Goal: Task Accomplishment & Management: Manage account settings

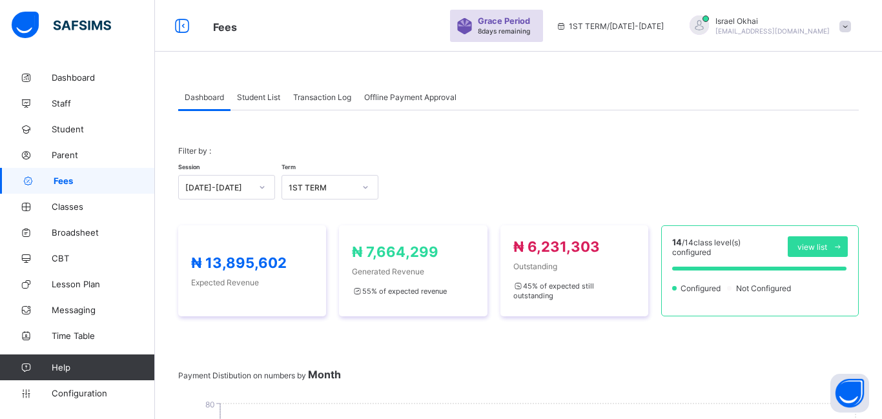
click at [66, 187] on link "Fees" at bounding box center [77, 181] width 155 height 26
click at [256, 100] on span "Student List" at bounding box center [258, 97] width 43 height 10
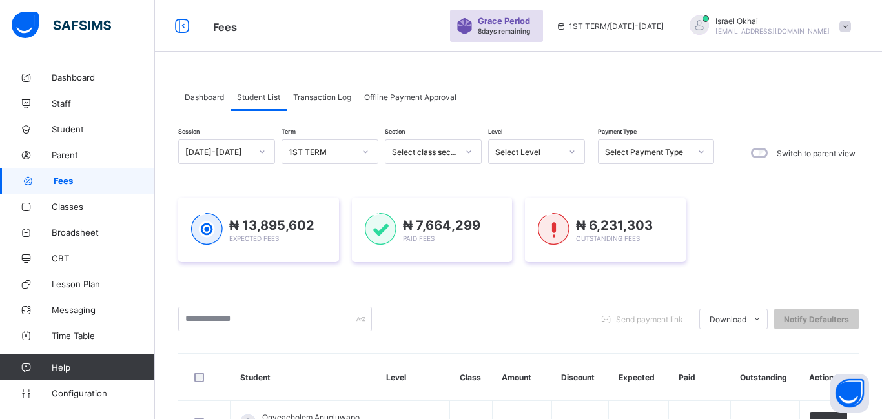
click at [536, 152] on div "Select Level" at bounding box center [528, 152] width 66 height 10
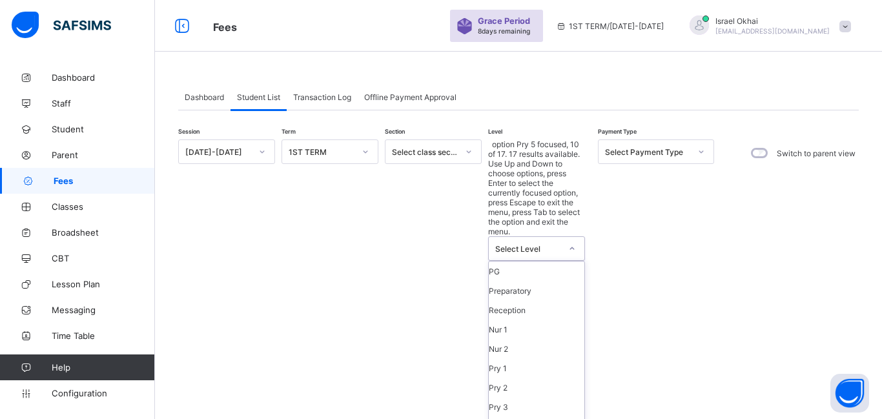
scroll to position [54, 0]
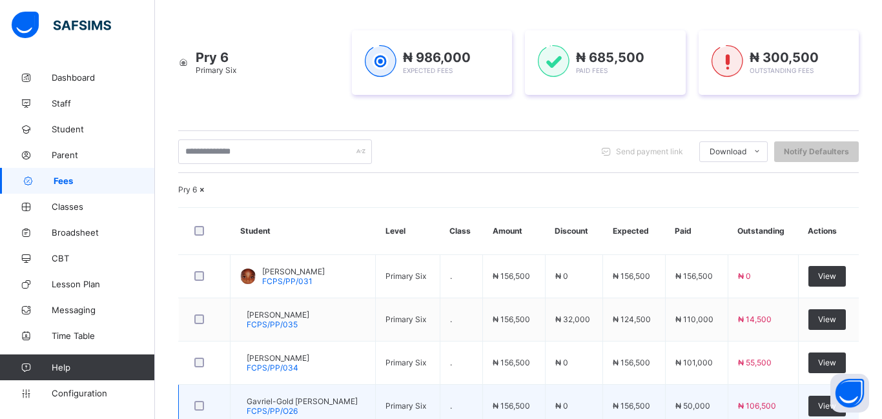
scroll to position [399, 0]
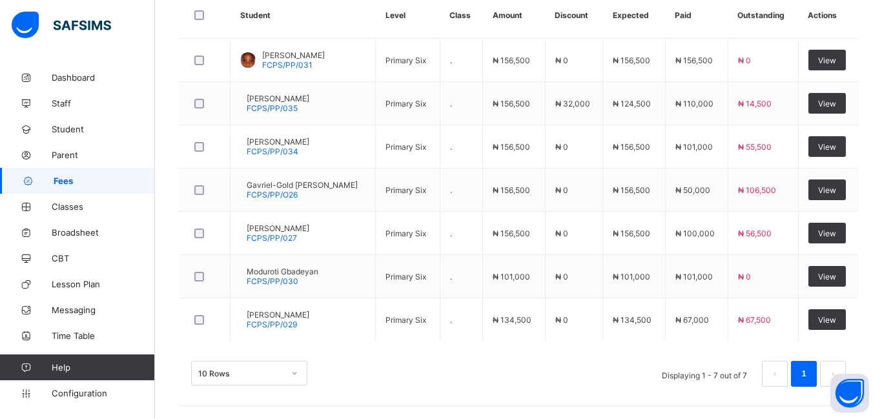
scroll to position [447, 0]
click at [540, 286] on td "₦ 101,000" at bounding box center [514, 276] width 62 height 43
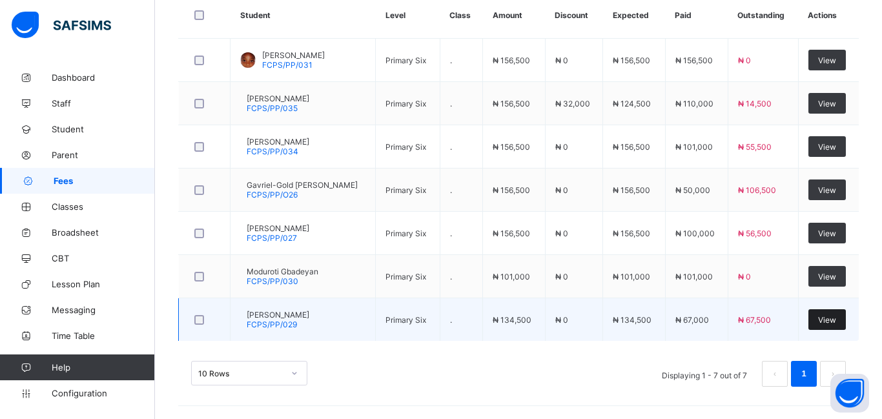
click at [836, 320] on span "View" at bounding box center [827, 320] width 18 height 10
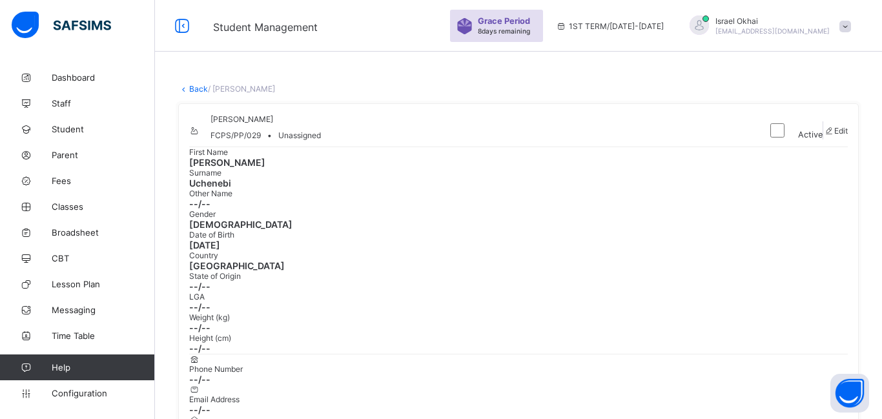
click at [201, 90] on link "Back" at bounding box center [198, 89] width 19 height 10
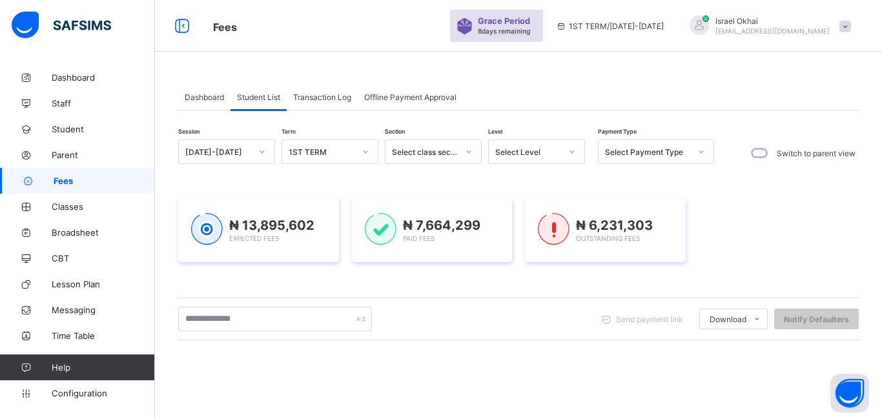
click at [524, 144] on div "Select Level" at bounding box center [524, 152] width 71 height 18
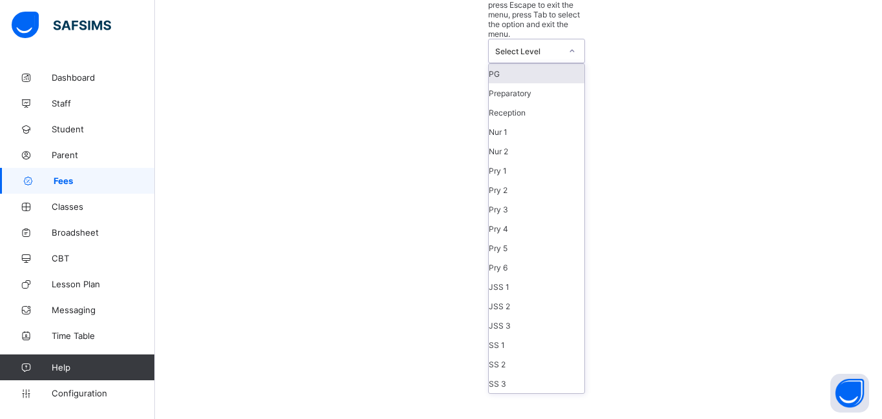
scroll to position [147, 0]
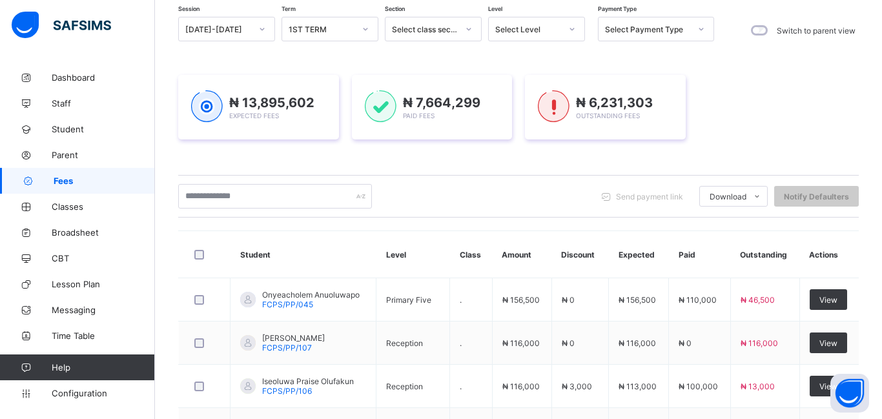
scroll to position [0, 0]
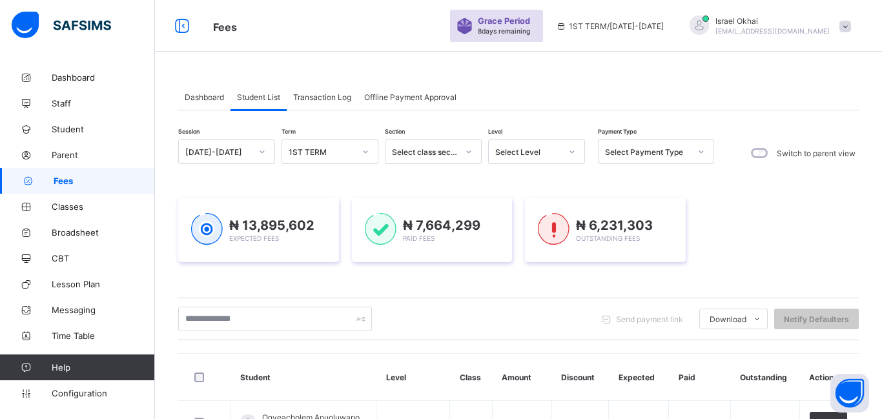
click at [538, 154] on div "Select Level" at bounding box center [528, 152] width 66 height 10
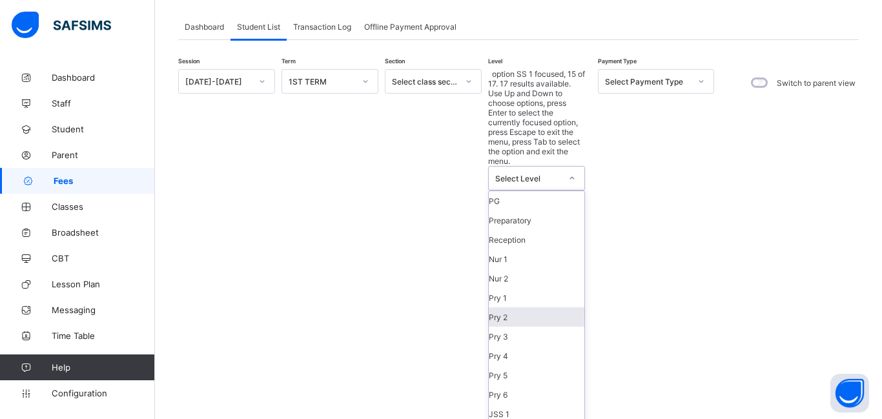
scroll to position [147, 0]
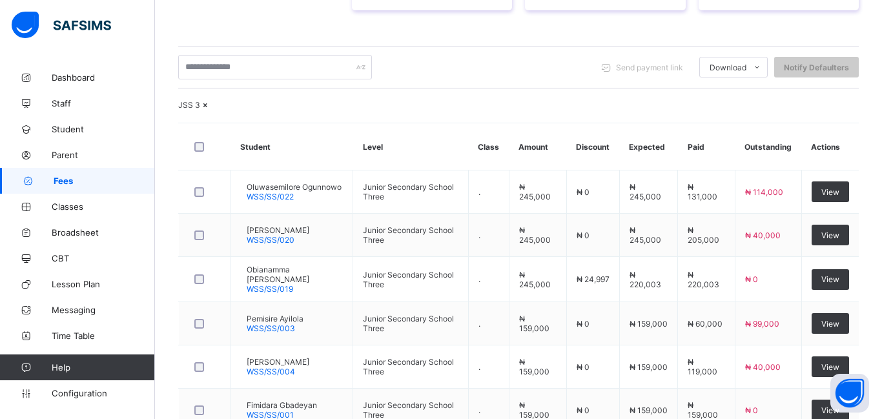
scroll to position [344, 0]
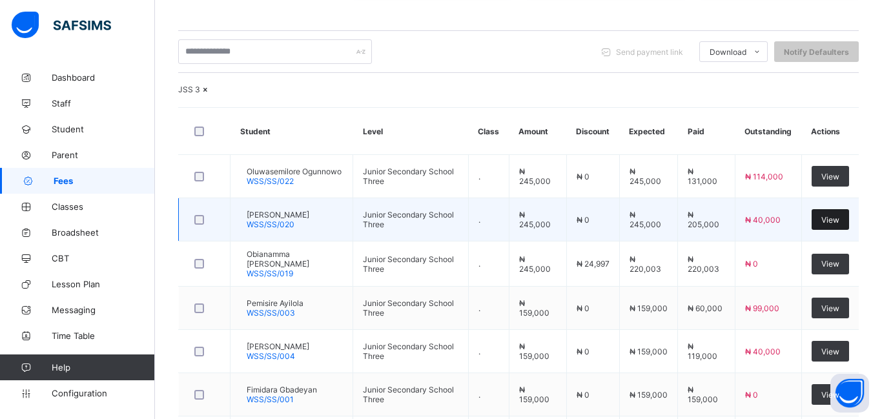
click at [830, 215] on span "View" at bounding box center [830, 220] width 18 height 10
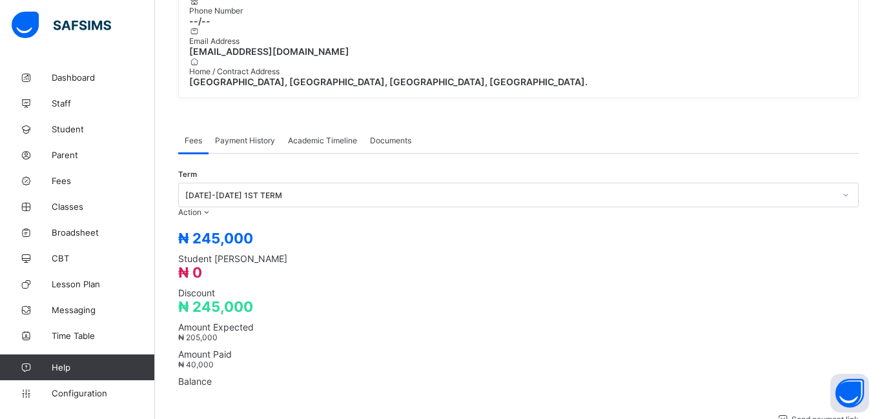
scroll to position [362, 0]
click at [212, 243] on li "Manage Discount" at bounding box center [159, 253] width 106 height 20
click at [178, 248] on button "Manage Discount" at bounding box center [144, 253] width 67 height 10
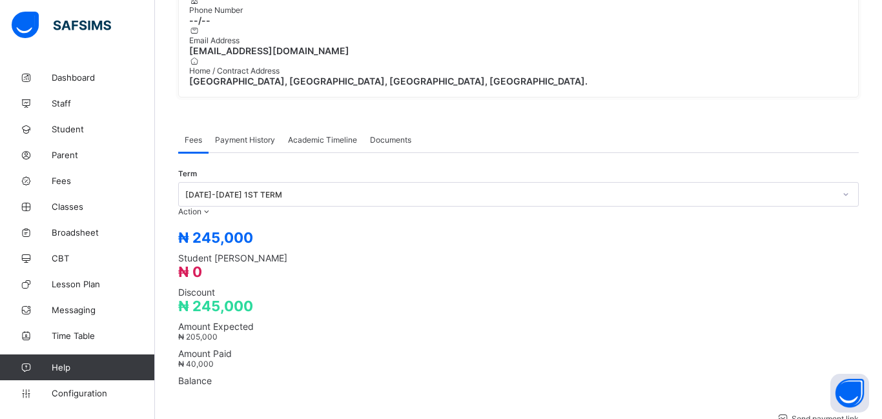
type input "*****"
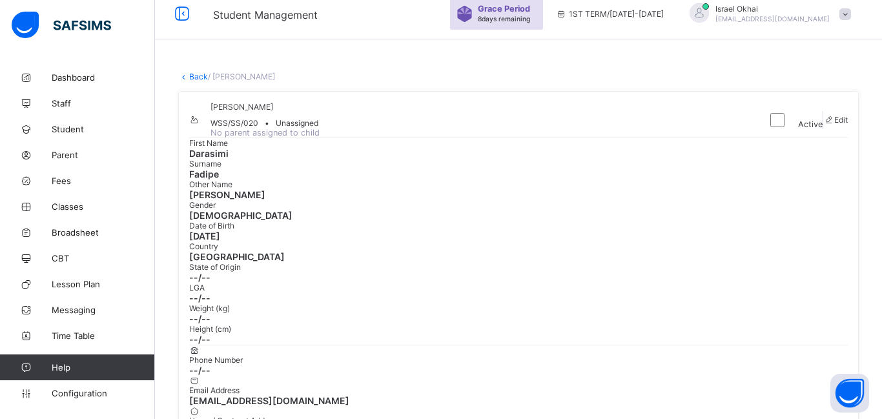
scroll to position [0, 0]
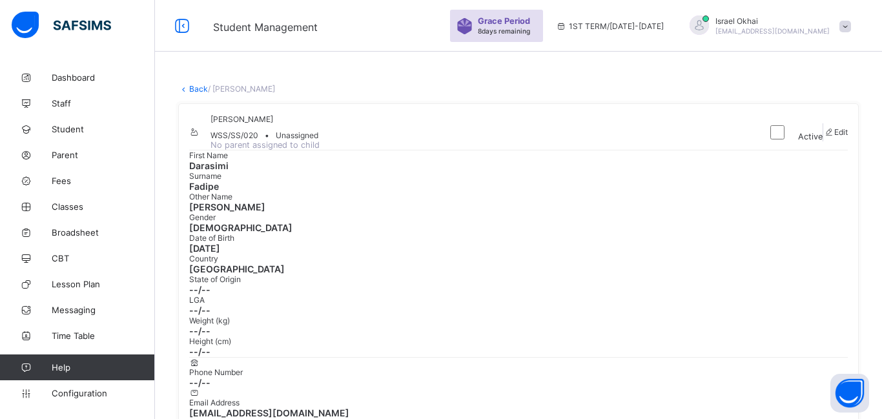
click at [195, 93] on link "Back" at bounding box center [198, 89] width 19 height 10
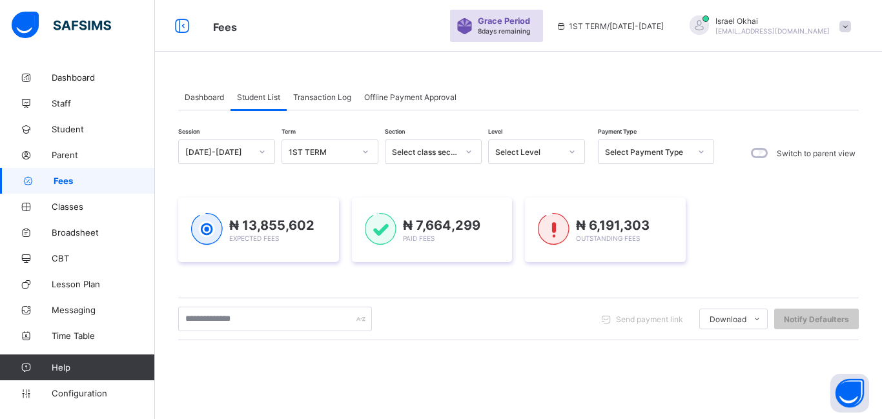
click at [539, 153] on div "Select Level" at bounding box center [528, 152] width 66 height 10
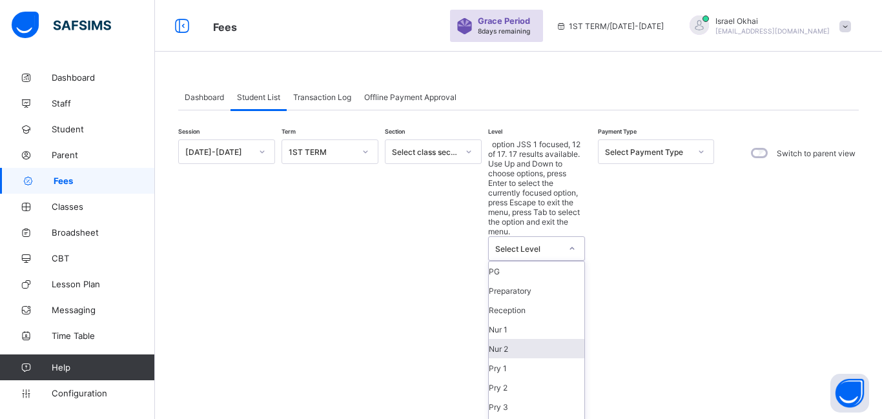
scroll to position [128, 0]
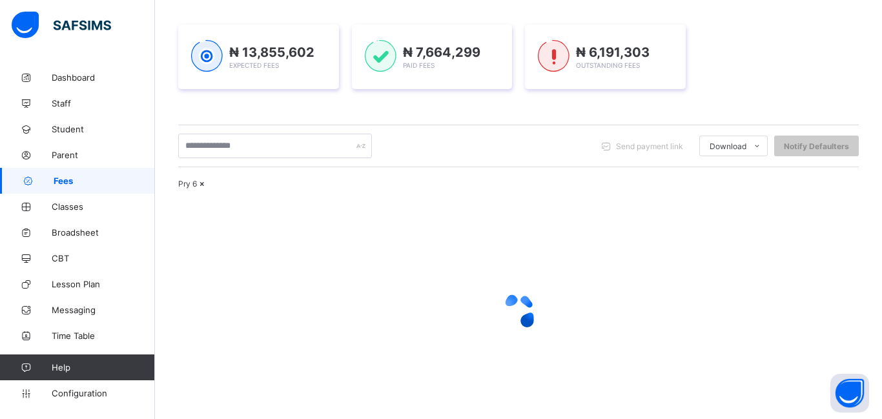
scroll to position [271, 0]
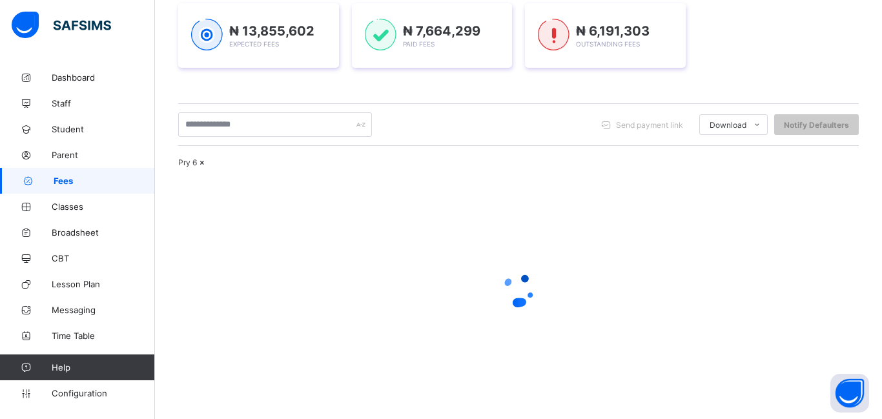
click at [530, 245] on div at bounding box center [518, 289] width 680 height 245
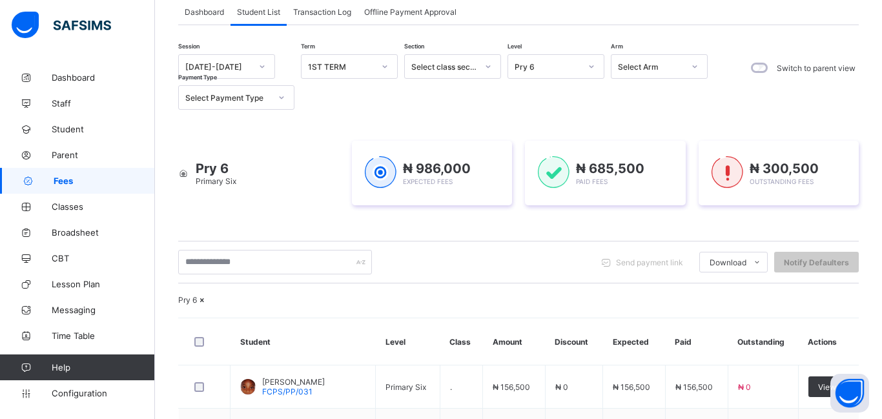
scroll to position [0, 0]
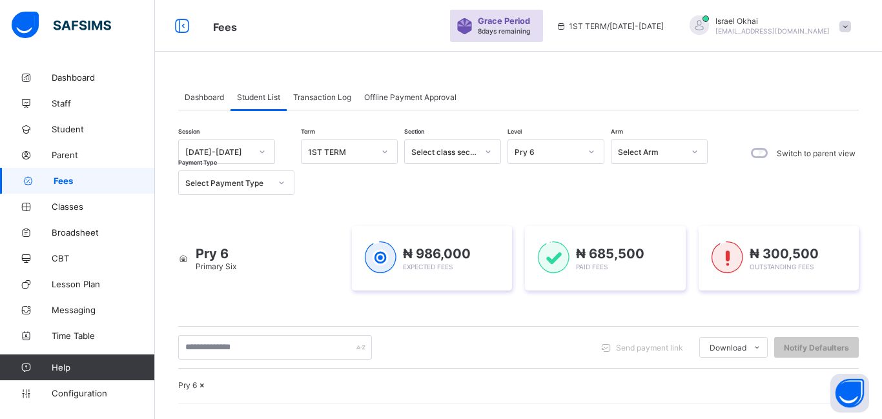
click at [555, 156] on div "Pry 6" at bounding box center [547, 152] width 66 height 10
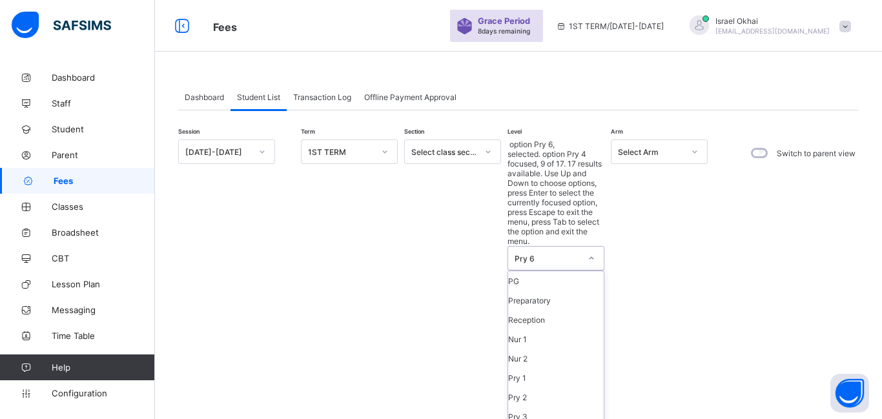
scroll to position [99, 0]
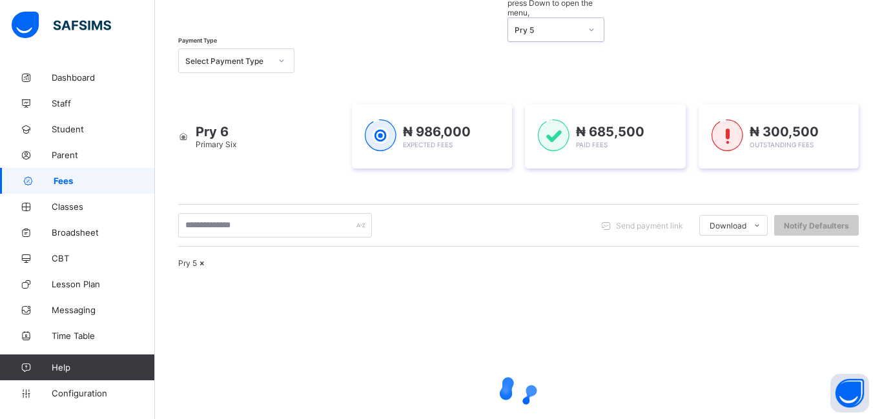
scroll to position [179, 0]
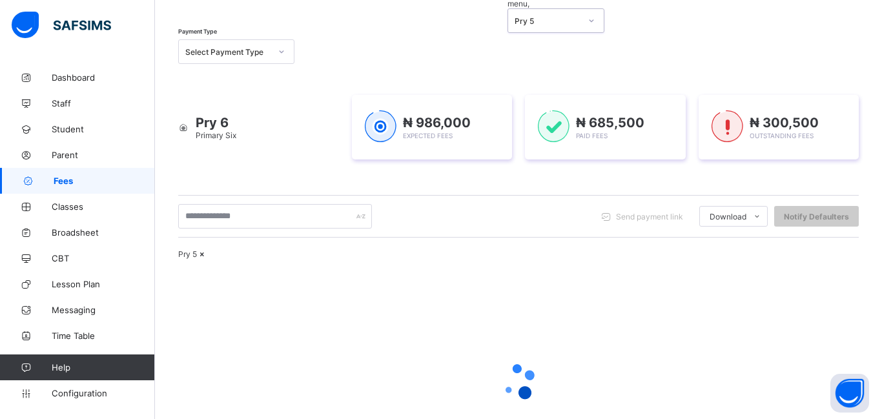
click at [567, 259] on div at bounding box center [518, 381] width 680 height 245
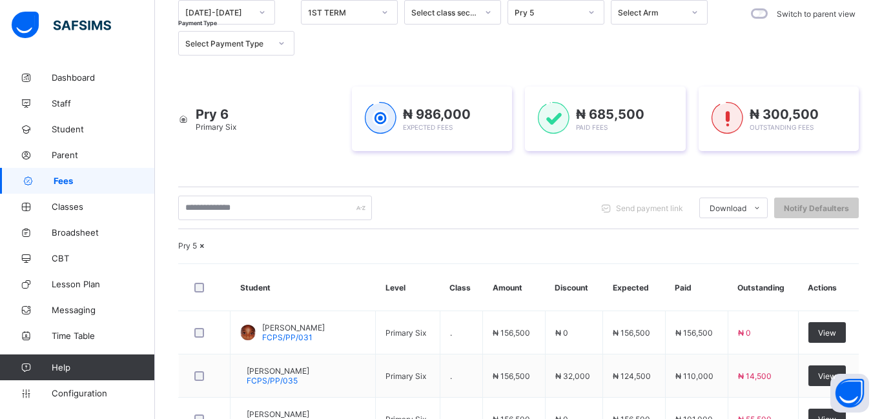
scroll to position [0, 0]
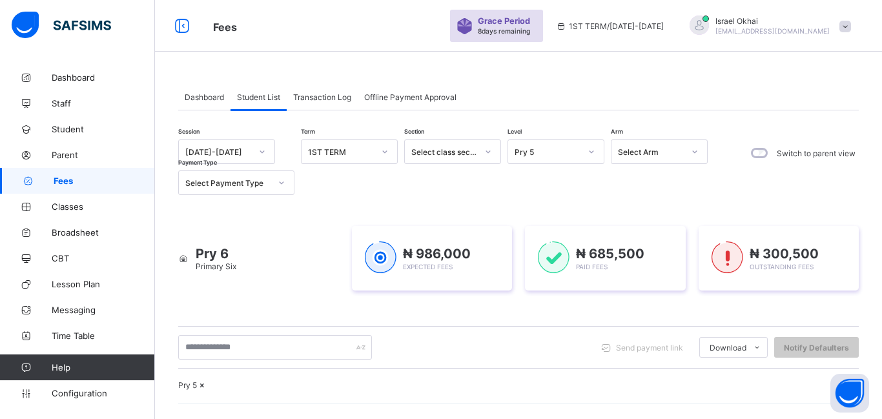
click at [572, 155] on div "Pry 5" at bounding box center [547, 152] width 66 height 10
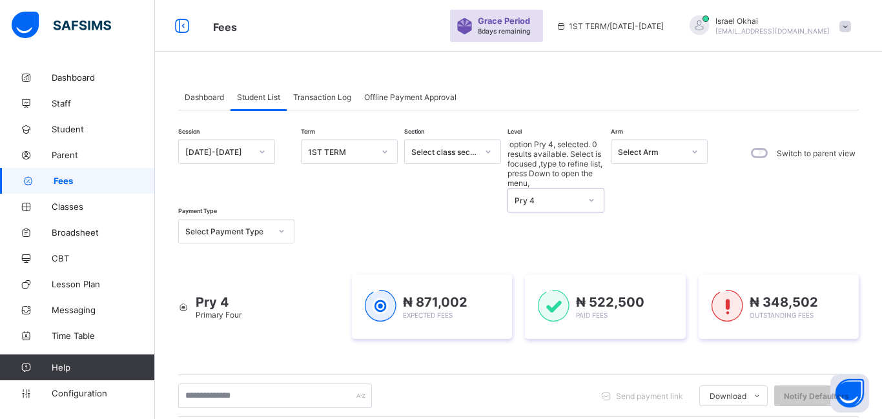
click at [560, 188] on div "Pry 4" at bounding box center [543, 199] width 71 height 23
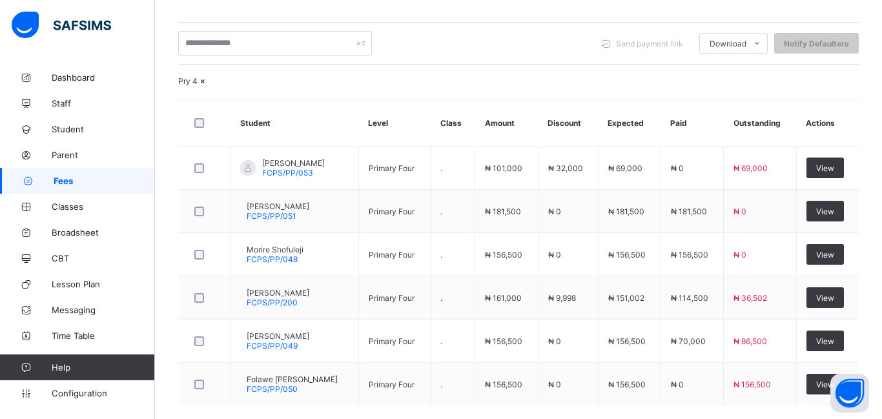
scroll to position [353, 0]
click at [570, 341] on td "₦ 0" at bounding box center [568, 340] width 60 height 43
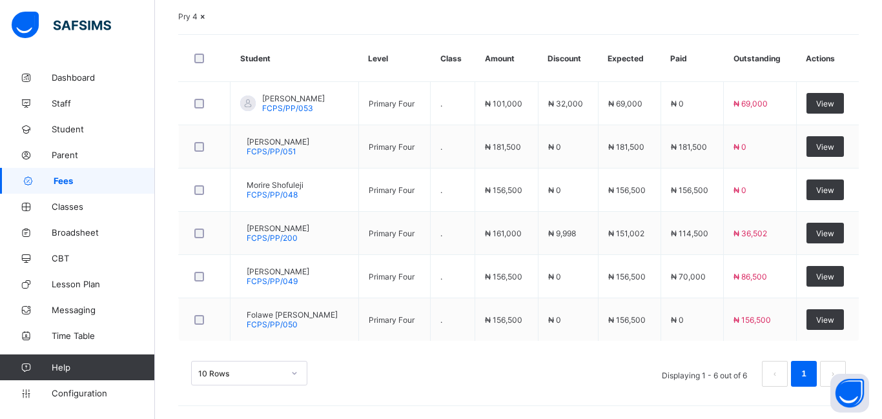
scroll to position [368, 0]
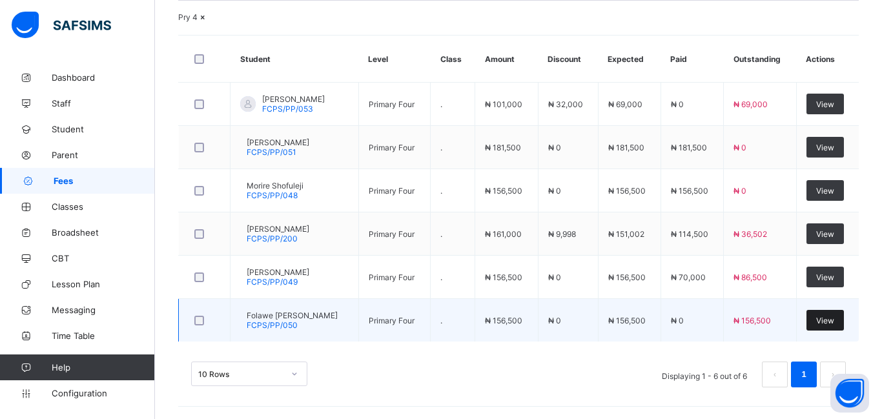
click at [822, 325] on span "View" at bounding box center [825, 321] width 18 height 10
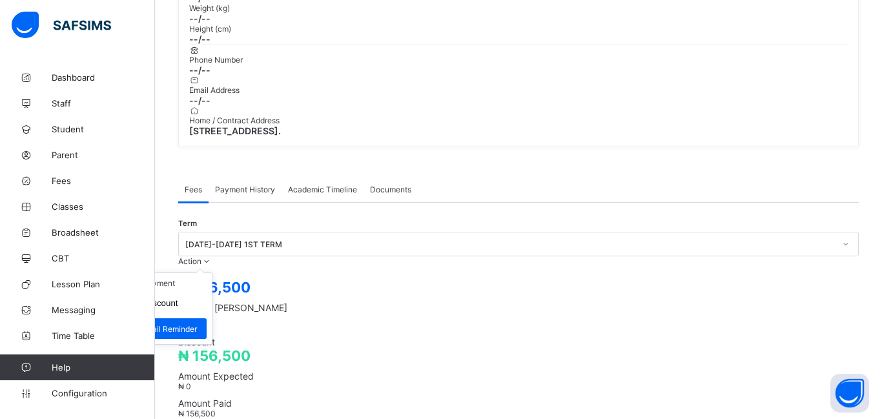
scroll to position [308, 0]
click at [212, 274] on li "Receive Payment" at bounding box center [159, 284] width 106 height 20
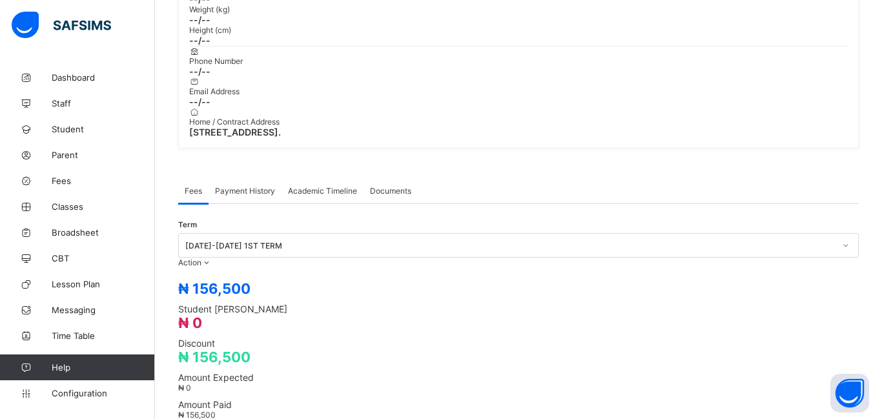
type input "********"
type input "**********"
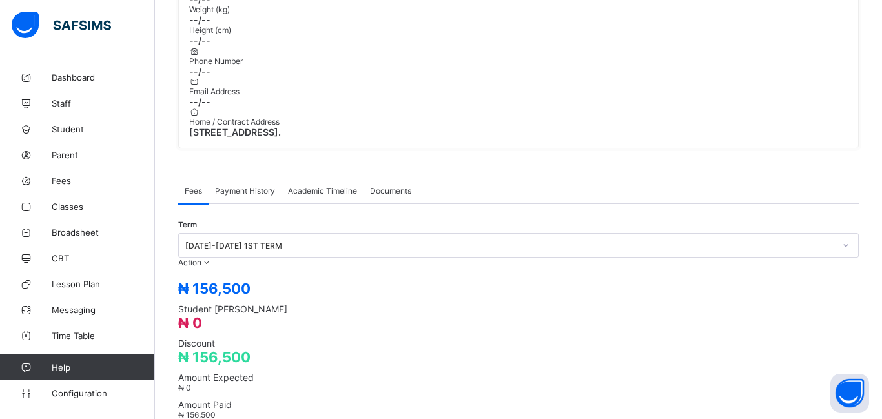
type input "******"
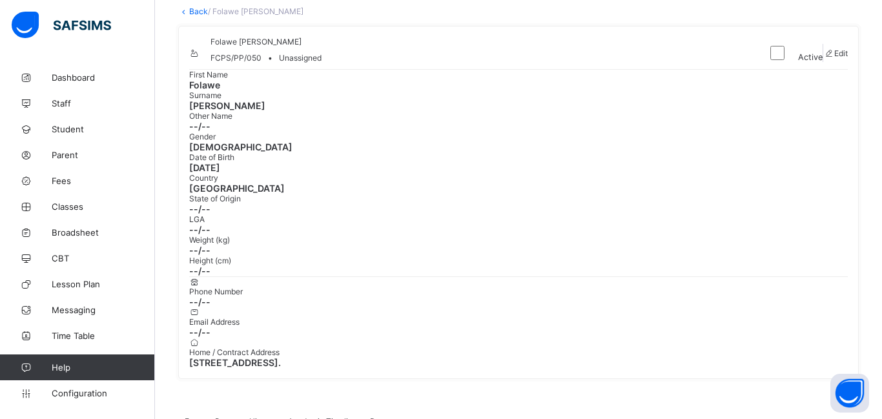
scroll to position [0, 0]
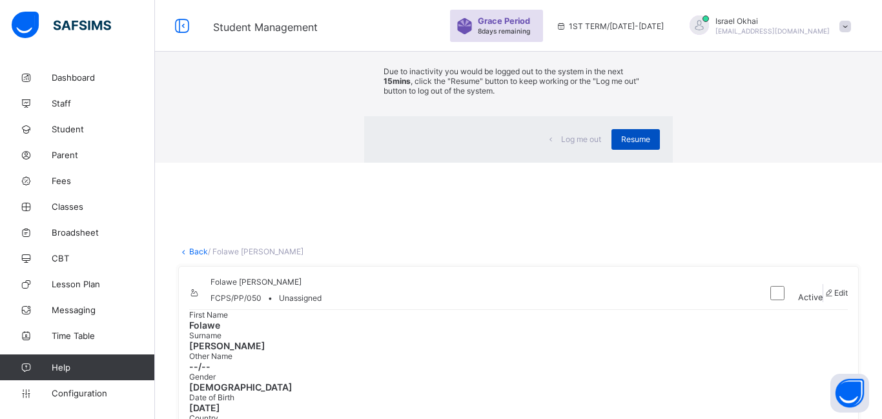
click at [621, 144] on span "Resume" at bounding box center [635, 139] width 29 height 10
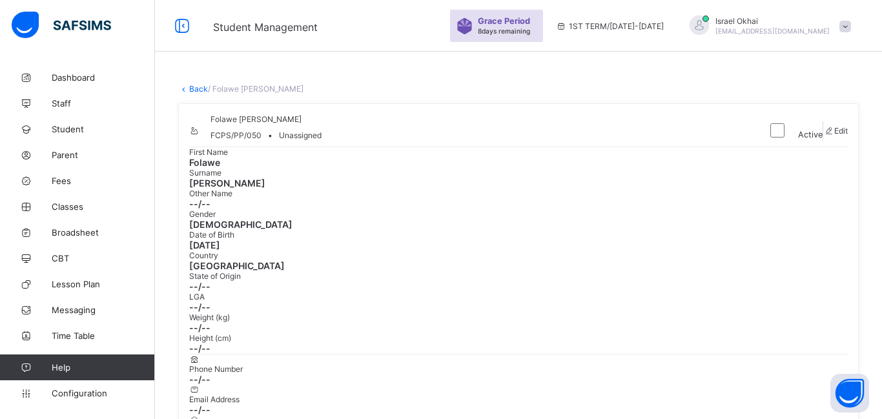
click at [196, 92] on link "Back" at bounding box center [198, 89] width 19 height 10
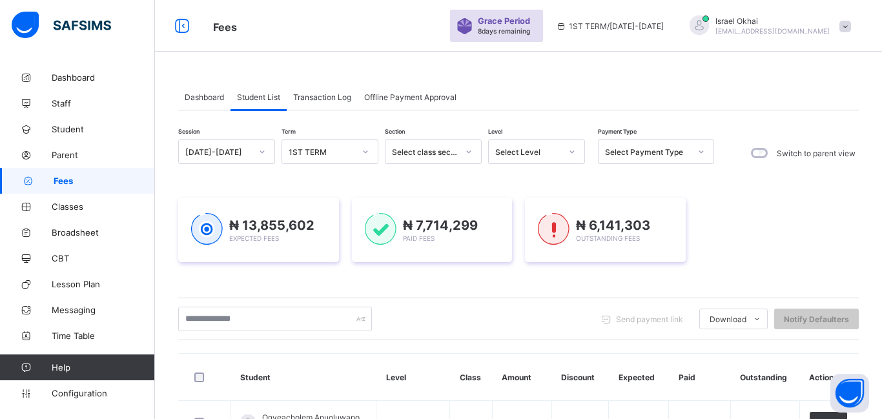
click at [196, 92] on span "Dashboard" at bounding box center [204, 97] width 39 height 10
click at [0, 0] on span at bounding box center [0, 0] width 0 height 0
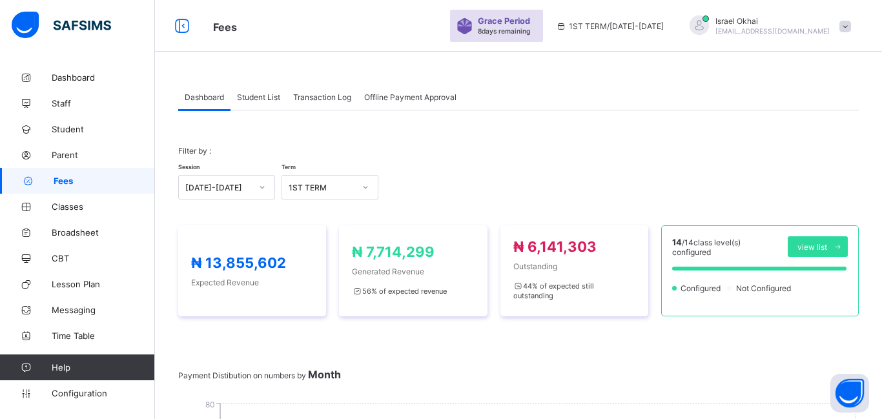
click at [210, 101] on span "Dashboard" at bounding box center [204, 97] width 39 height 10
click at [265, 97] on span "Student List" at bounding box center [258, 97] width 43 height 10
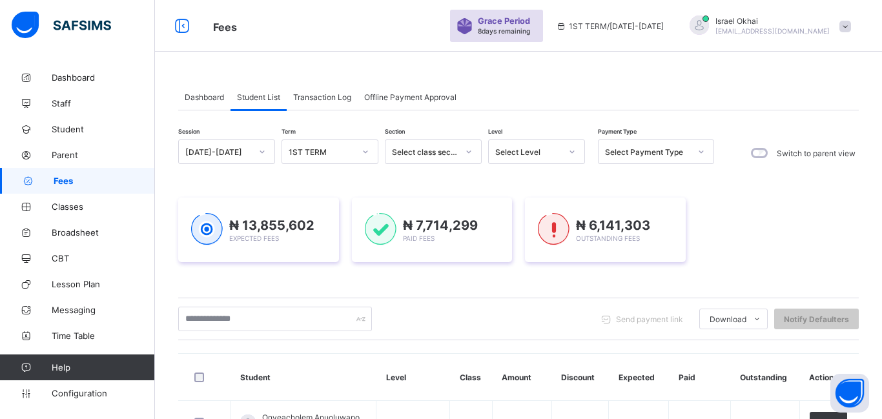
click at [546, 157] on div "Select Level" at bounding box center [524, 152] width 71 height 18
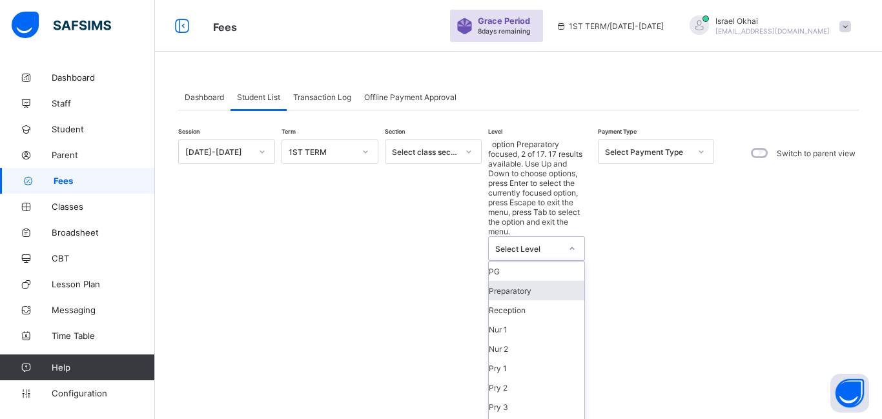
click at [545, 281] on div "Preparatory" at bounding box center [537, 290] width 96 height 19
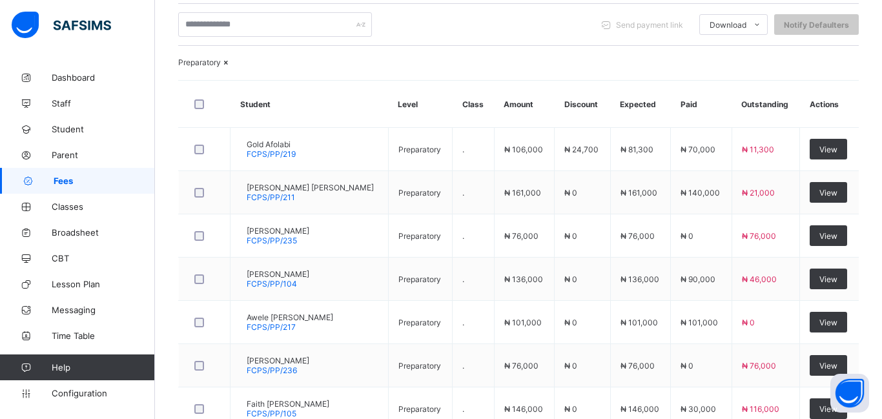
scroll to position [383, 0]
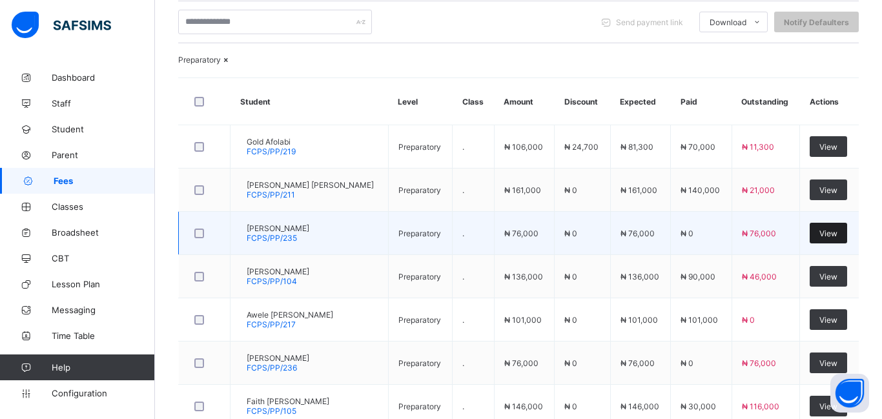
click at [833, 228] on span "View" at bounding box center [828, 233] width 18 height 10
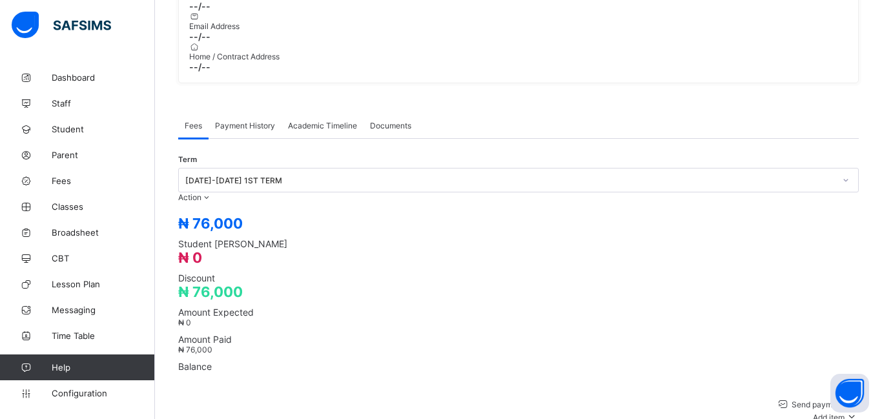
scroll to position [383, 0]
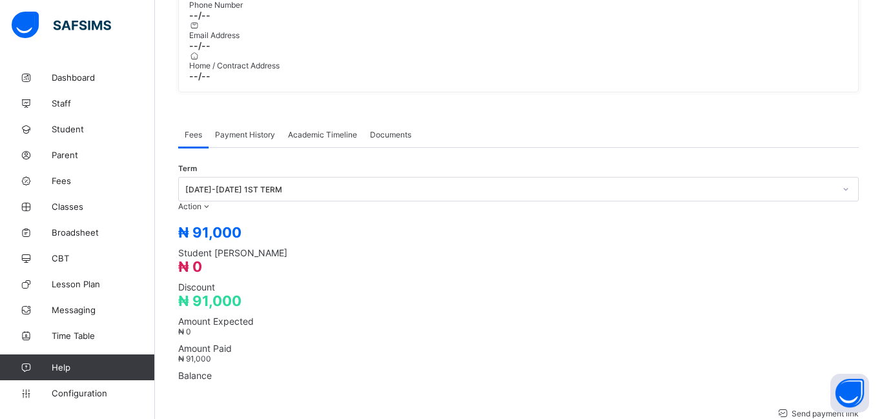
scroll to position [363, 0]
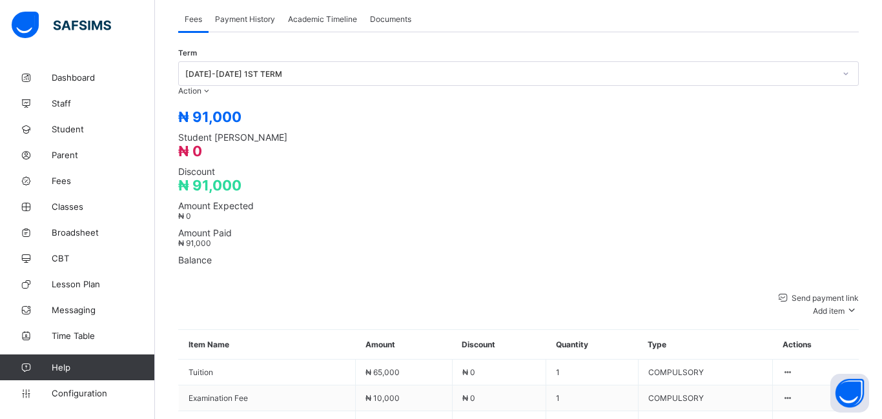
scroll to position [487, 0]
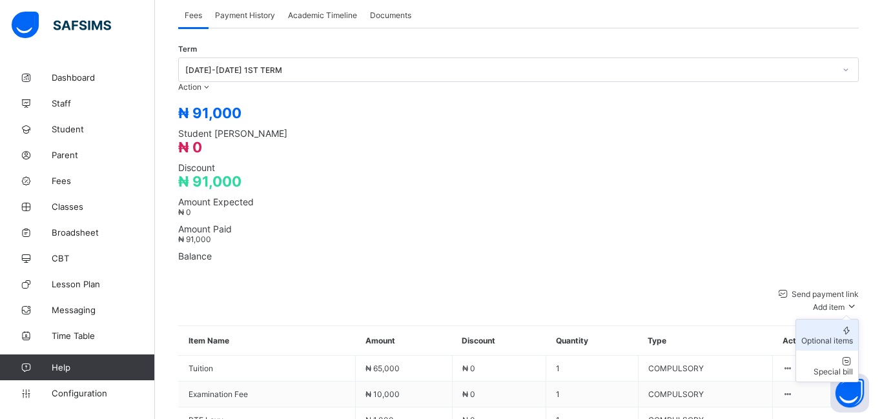
click at [817, 336] on div "Optional items" at bounding box center [827, 341] width 52 height 10
click at [830, 336] on div "Optional items" at bounding box center [827, 341] width 52 height 10
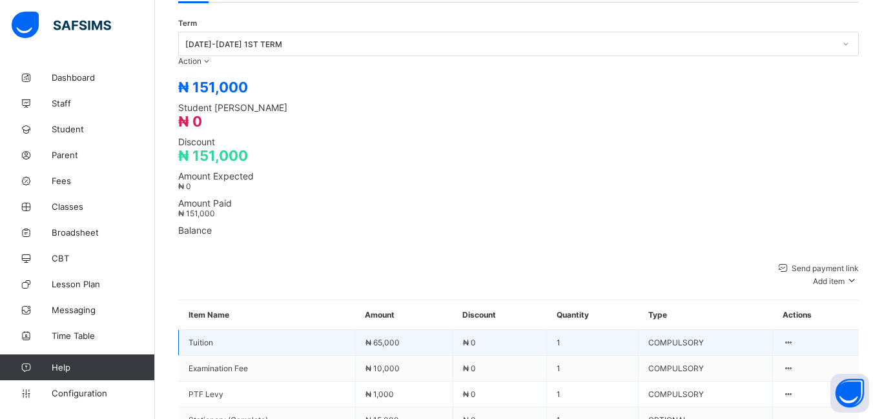
scroll to position [543, 0]
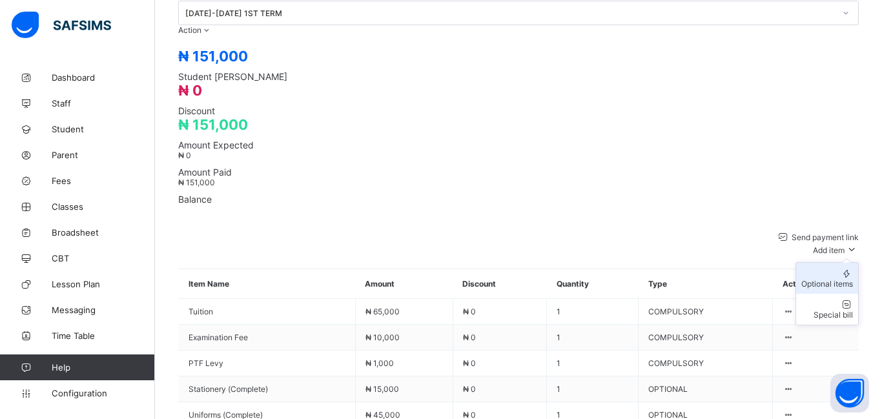
click at [827, 279] on div "Optional items" at bounding box center [827, 284] width 52 height 10
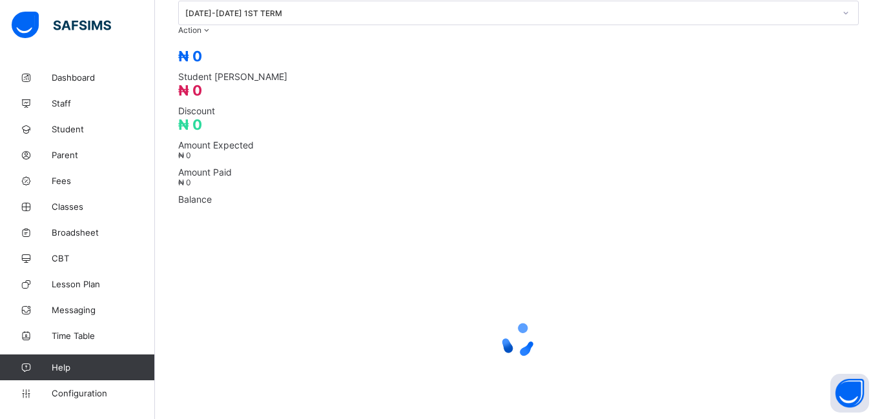
scroll to position [451, 0]
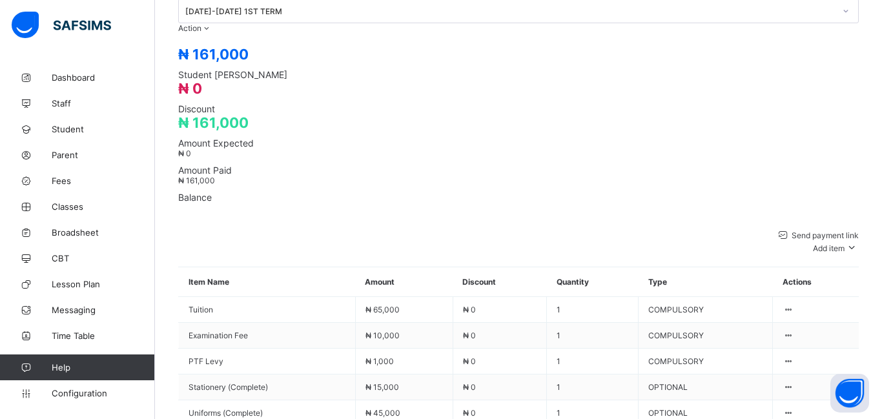
scroll to position [549, 0]
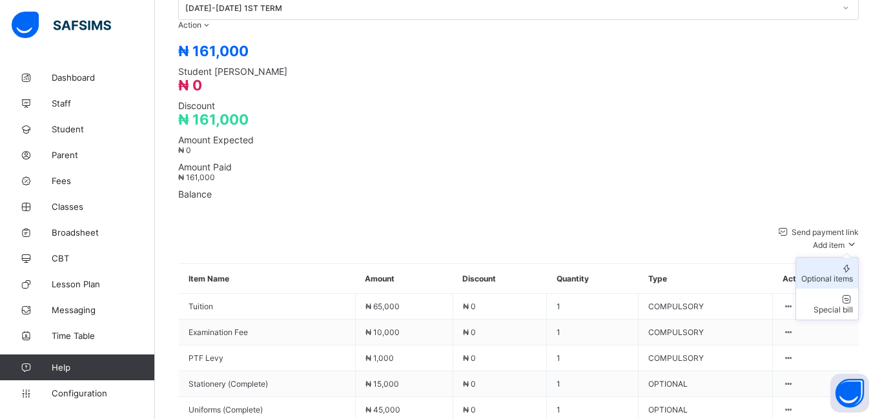
click at [826, 274] on div "Optional items" at bounding box center [827, 279] width 52 height 10
click at [814, 274] on div "Optional items" at bounding box center [827, 279] width 52 height 10
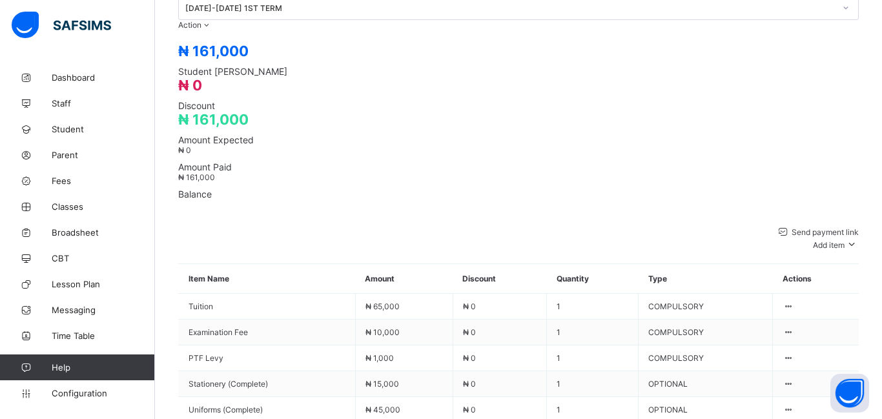
click at [821, 305] on div "Special bill" at bounding box center [827, 310] width 52 height 10
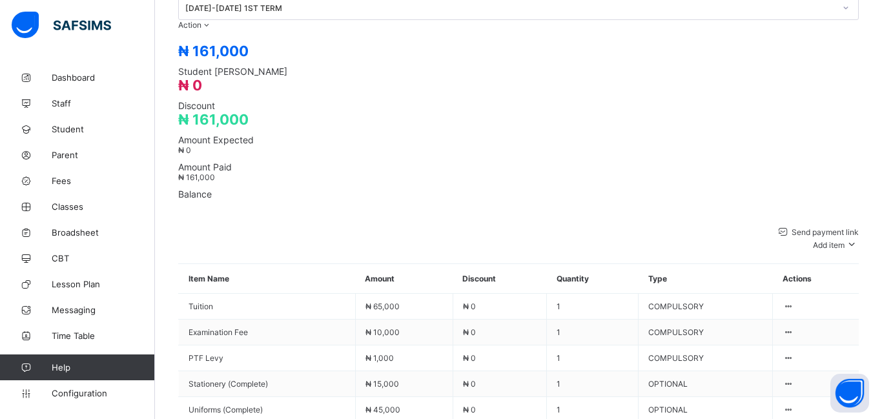
type input "****"
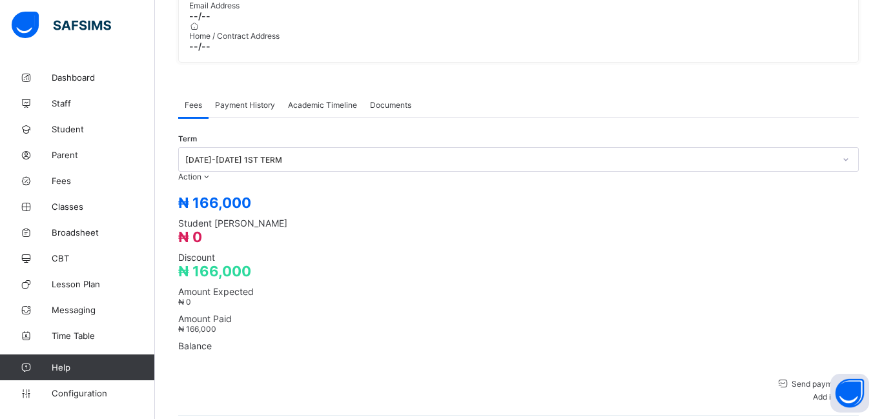
scroll to position [411, 0]
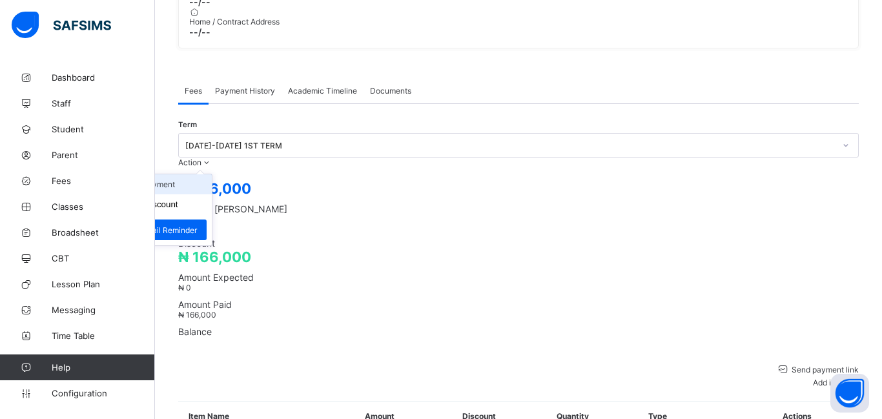
click at [212, 174] on li "Receive Payment" at bounding box center [159, 184] width 106 height 20
type input "*********"
type input "**********"
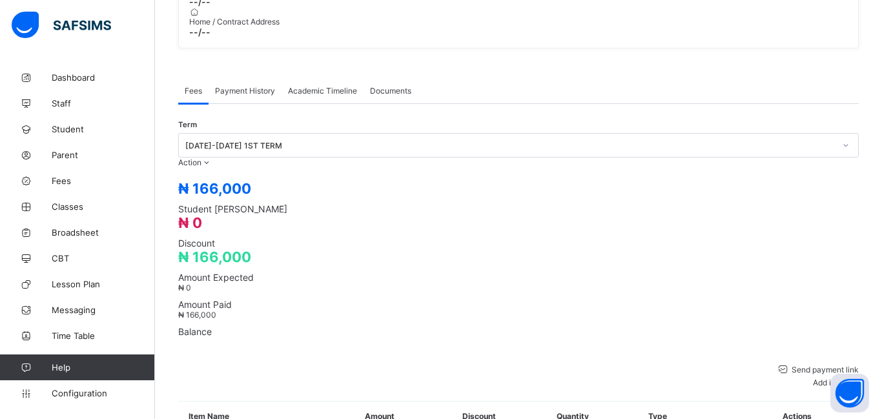
type input "********"
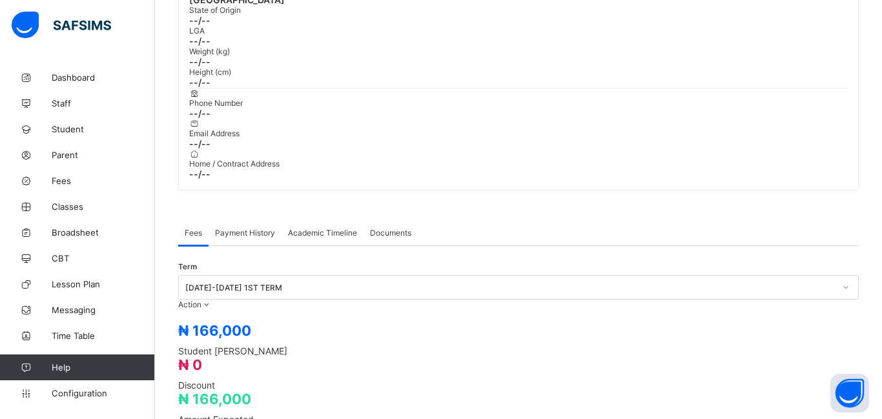
scroll to position [0, 0]
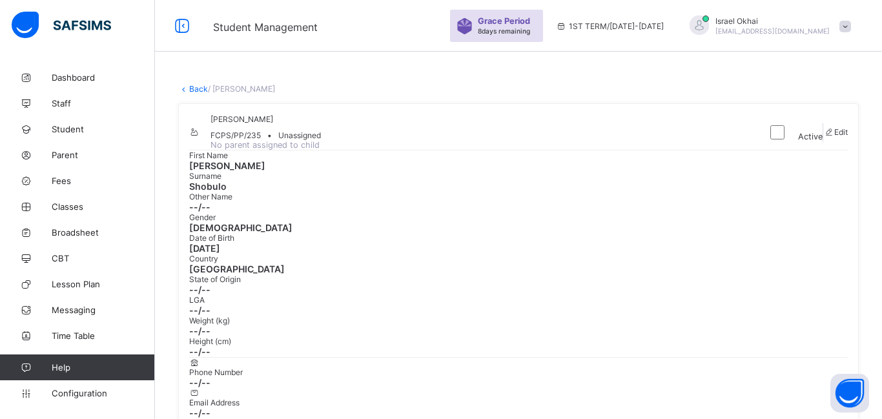
click at [197, 90] on link "Back" at bounding box center [198, 89] width 19 height 10
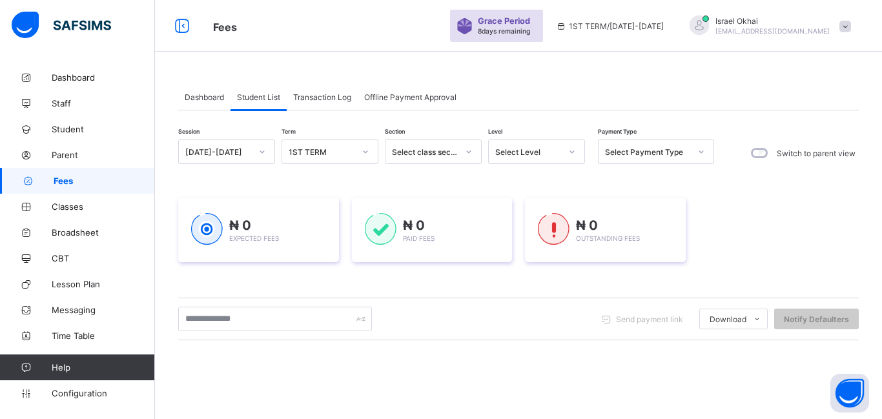
click at [527, 158] on div "Select Level" at bounding box center [524, 152] width 71 height 18
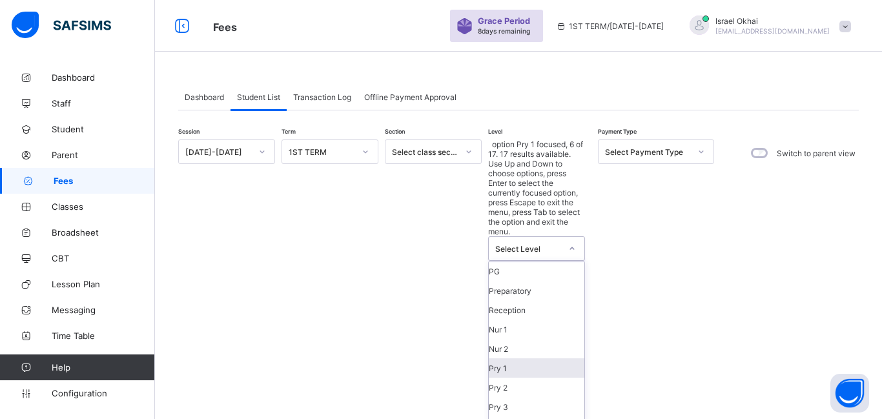
click at [512, 358] on div "Pry 1" at bounding box center [537, 367] width 96 height 19
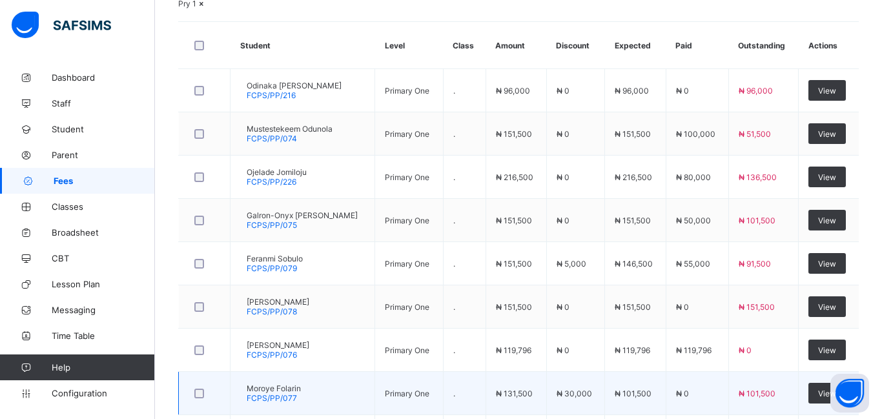
scroll to position [432, 0]
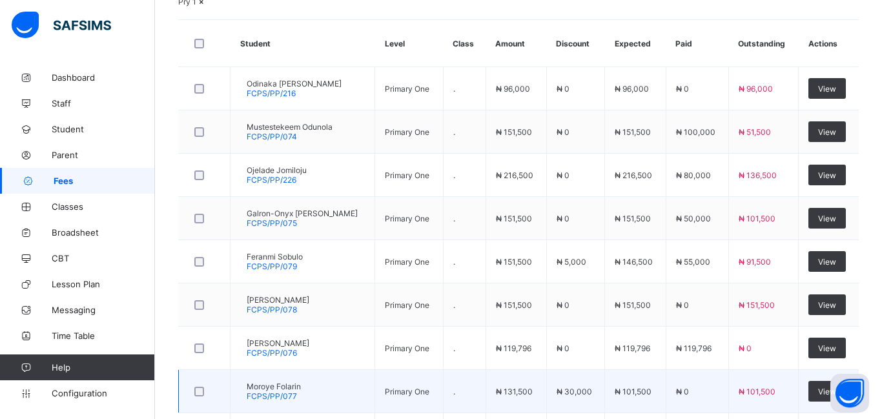
click at [513, 327] on td "₦ 119,796" at bounding box center [515, 348] width 61 height 43
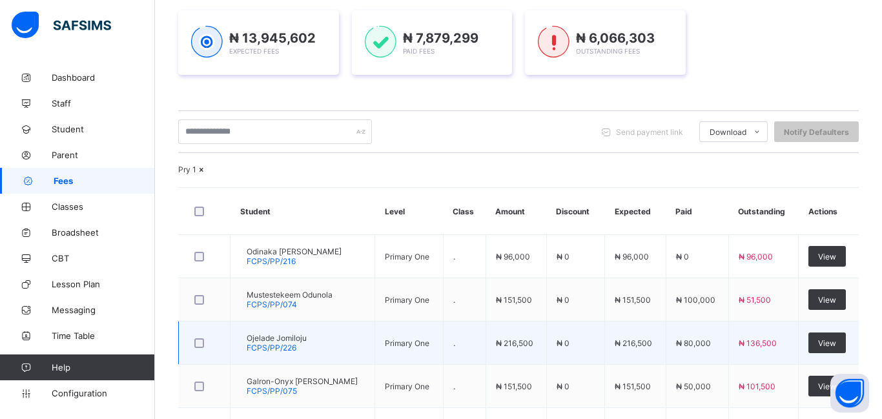
scroll to position [214, 0]
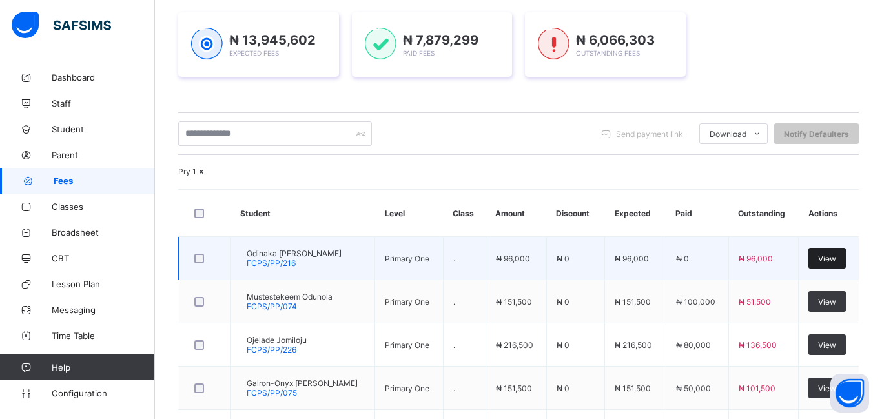
click at [839, 268] on div "View" at bounding box center [826, 258] width 37 height 21
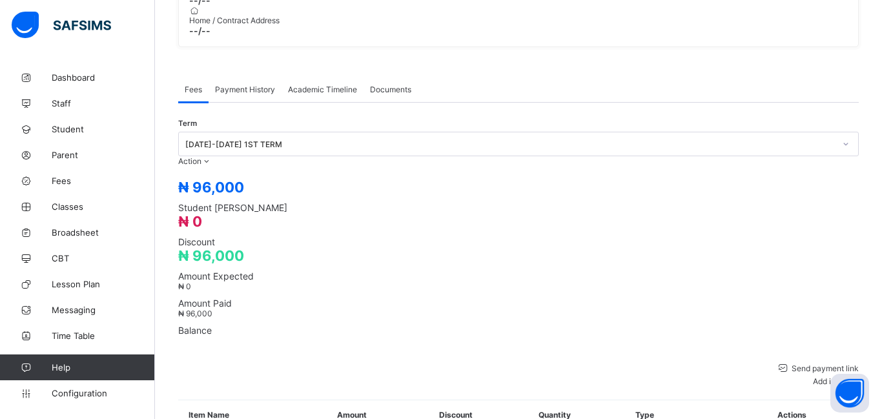
scroll to position [487, 0]
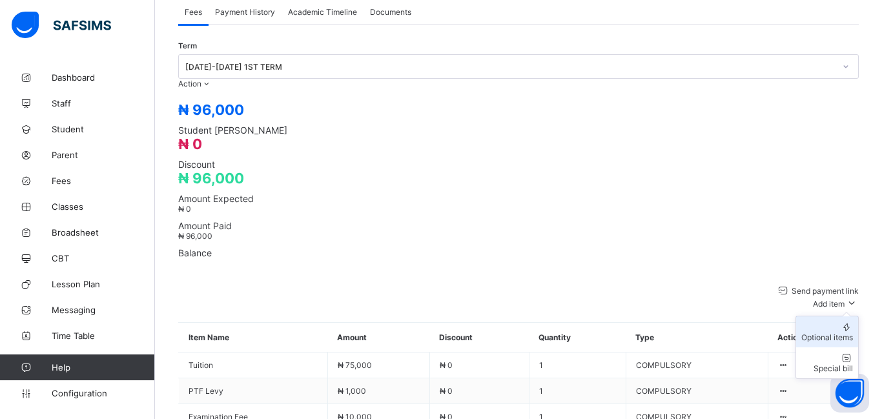
click at [831, 332] on div "Optional items" at bounding box center [827, 337] width 52 height 10
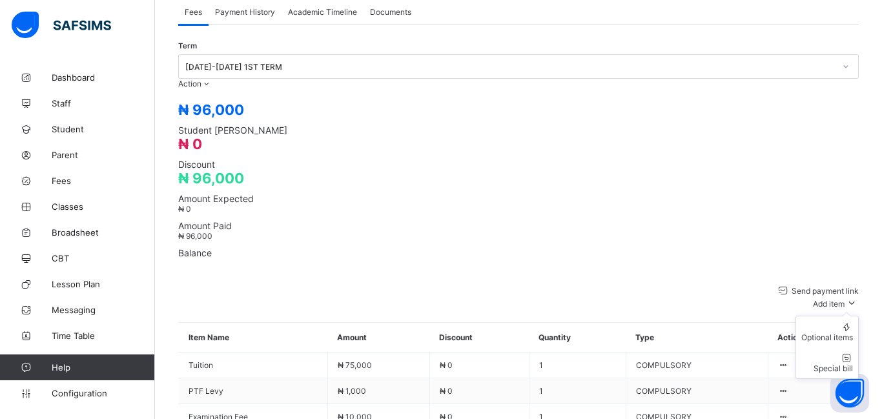
click at [815, 299] on span "Add item" at bounding box center [829, 304] width 32 height 10
click at [819, 332] on div "Optional items" at bounding box center [827, 337] width 52 height 10
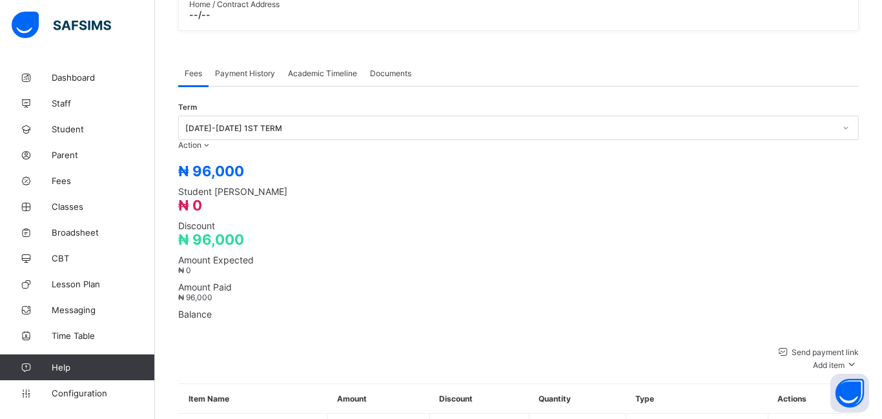
scroll to position [410, 0]
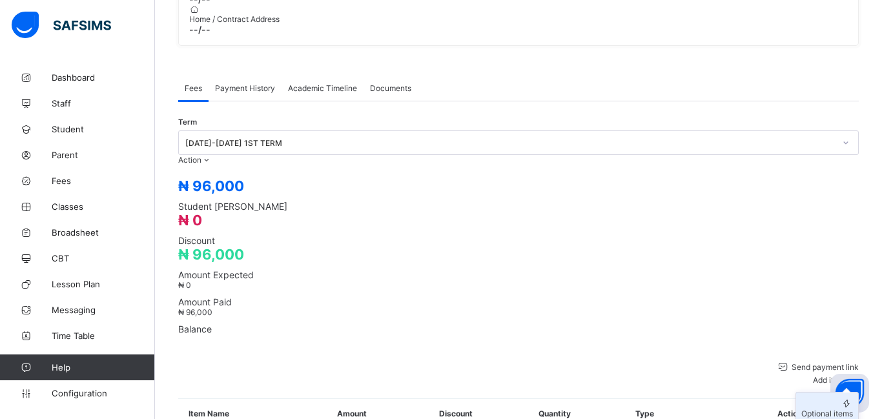
click at [823, 409] on div "Optional items" at bounding box center [827, 414] width 52 height 10
click at [813, 409] on div "Optional items" at bounding box center [827, 414] width 52 height 10
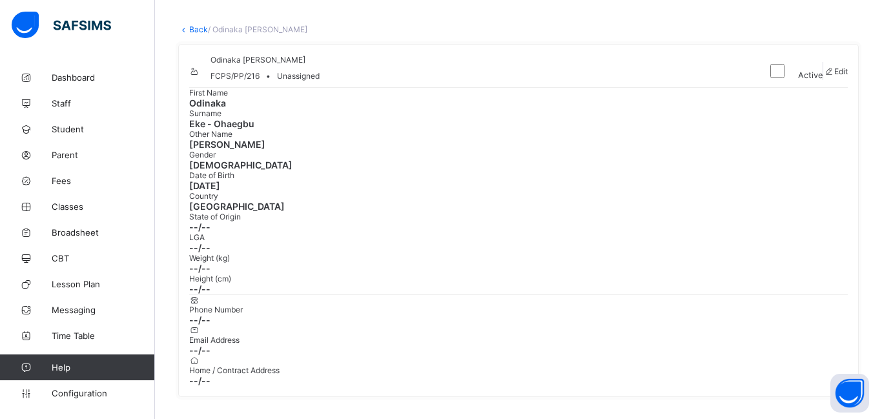
scroll to position [515, 0]
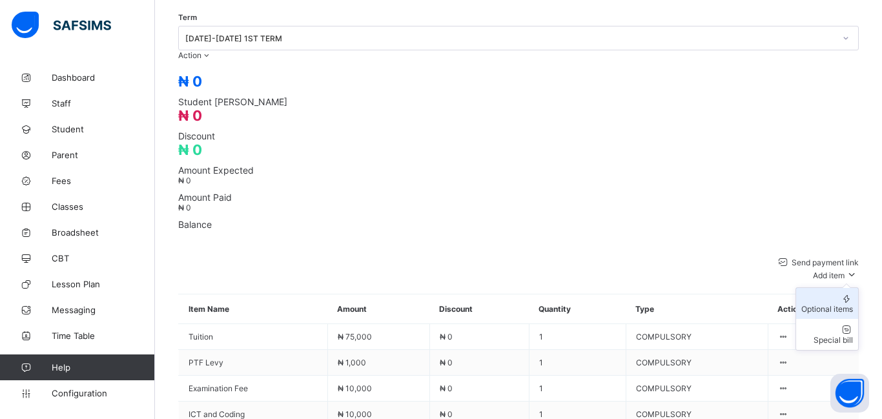
click at [827, 288] on li "Optional items" at bounding box center [827, 303] width 62 height 31
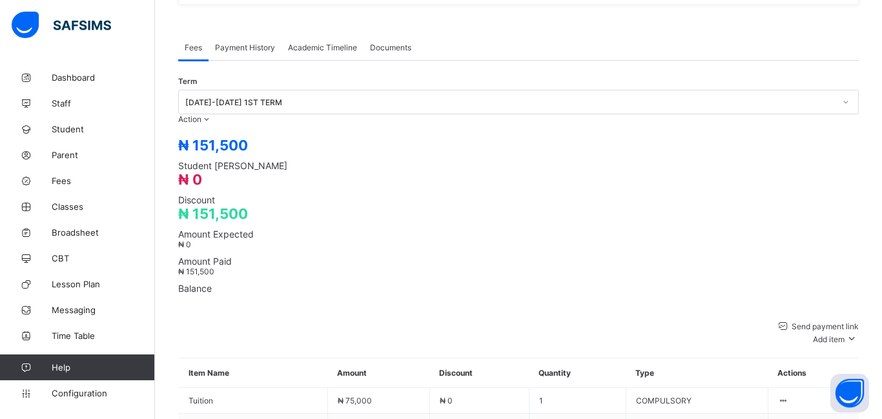
scroll to position [515, 0]
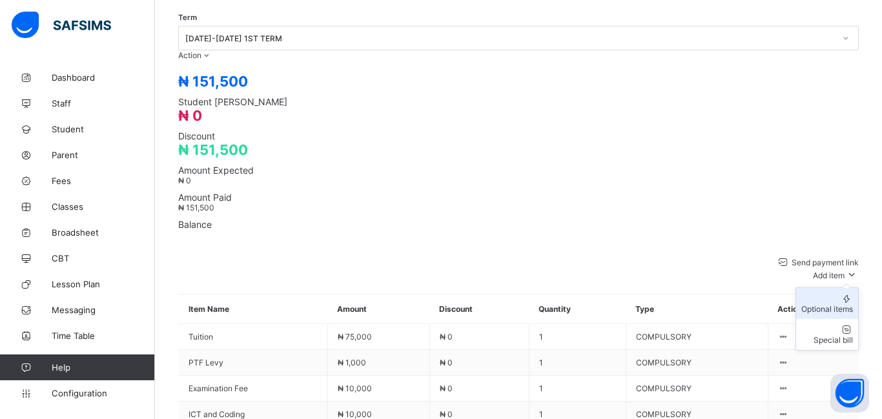
click at [820, 304] on div "Optional items" at bounding box center [827, 309] width 52 height 10
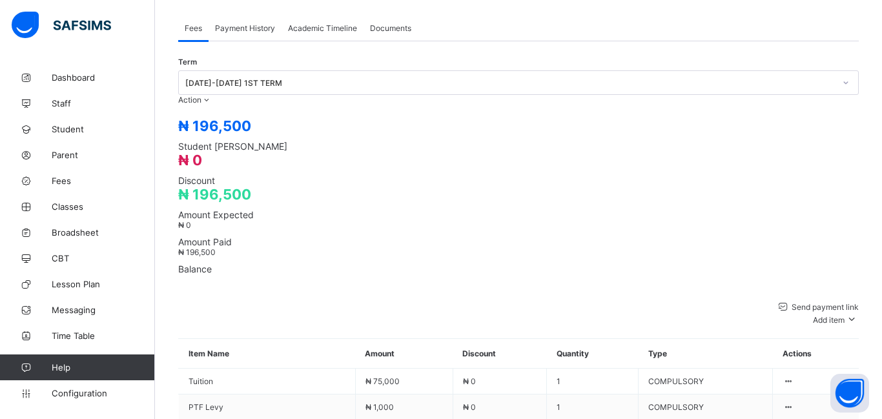
scroll to position [475, 0]
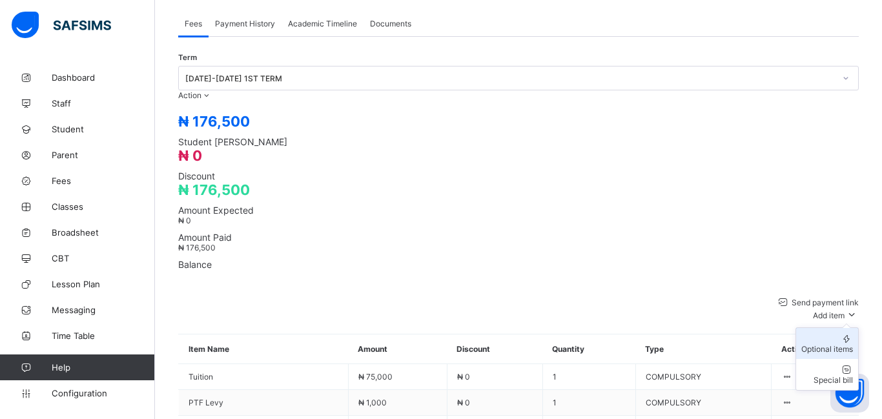
click at [824, 344] on div "Optional items" at bounding box center [827, 349] width 52 height 10
click at [812, 375] on div "Special bill" at bounding box center [827, 380] width 52 height 10
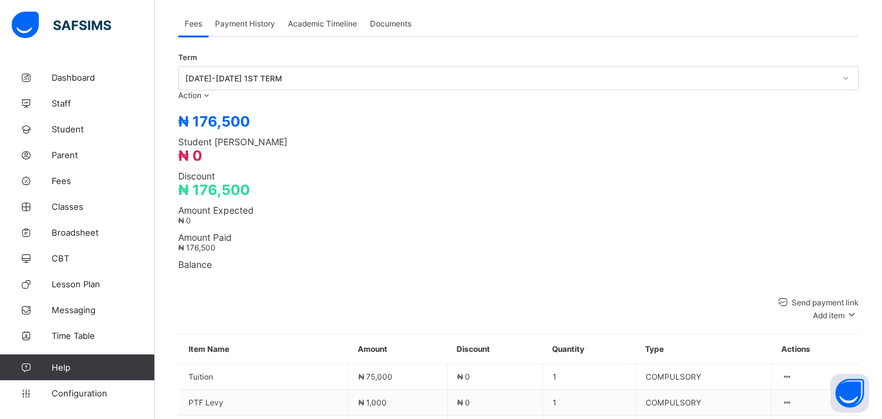
type input "****"
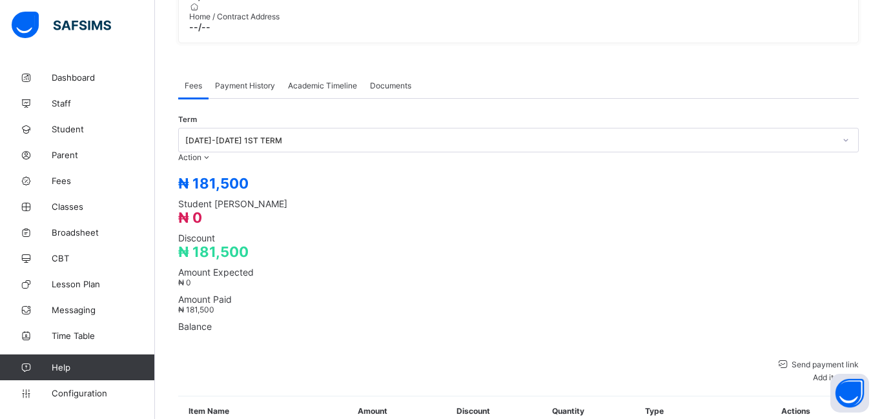
scroll to position [394, 0]
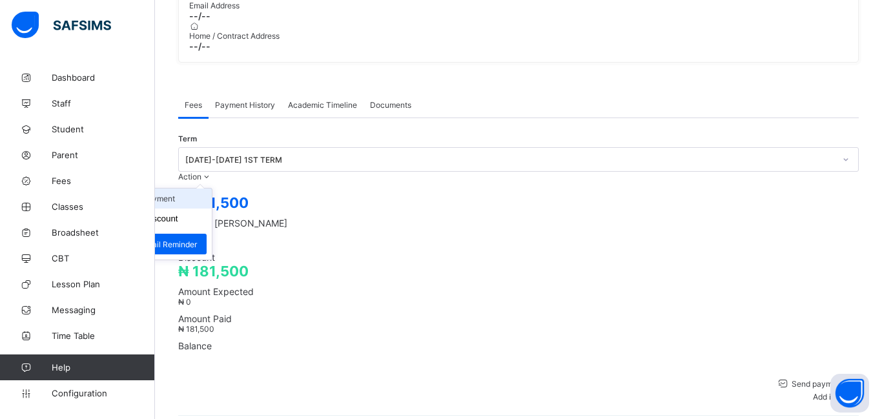
click at [212, 188] on li "Receive Payment" at bounding box center [159, 198] width 106 height 20
type input "*********"
type input "**********"
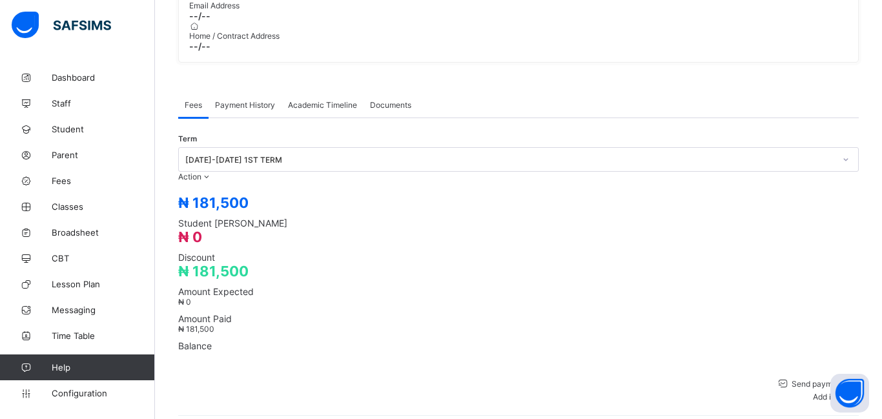
type input "******"
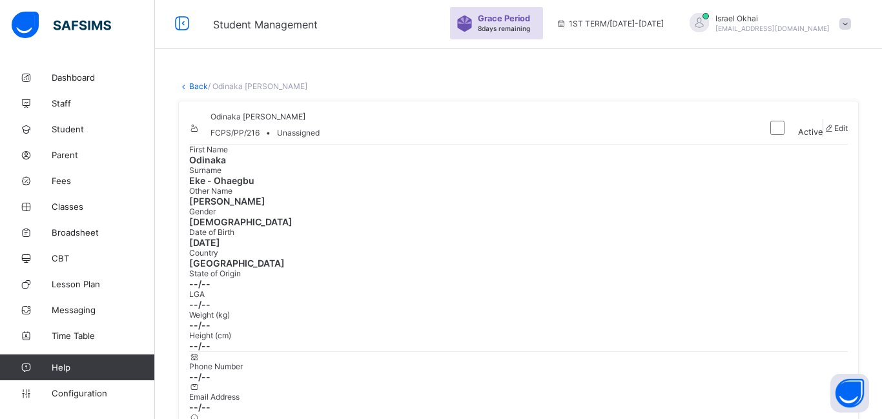
scroll to position [0, 0]
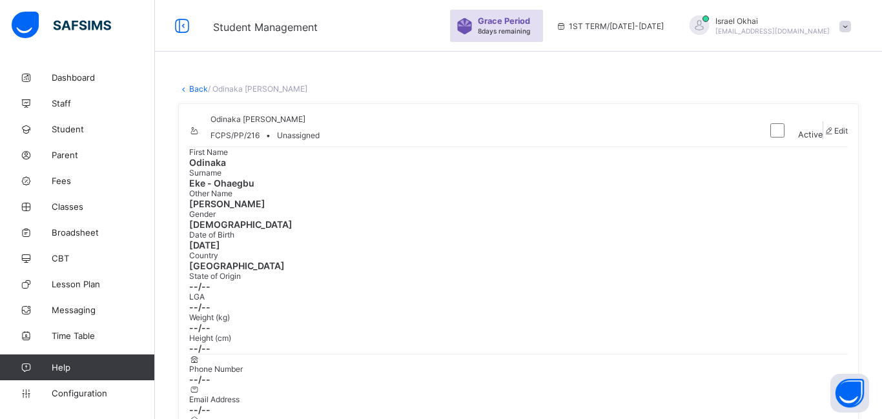
click at [197, 91] on link "Back" at bounding box center [198, 89] width 19 height 10
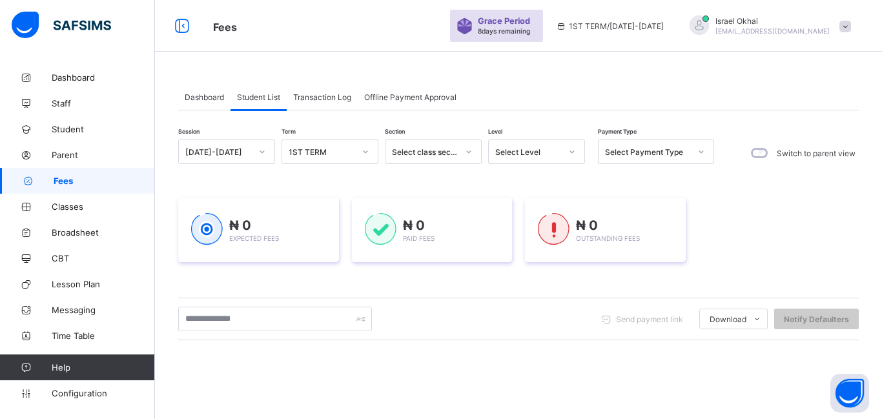
click at [523, 163] on div "Select Level" at bounding box center [536, 151] width 97 height 25
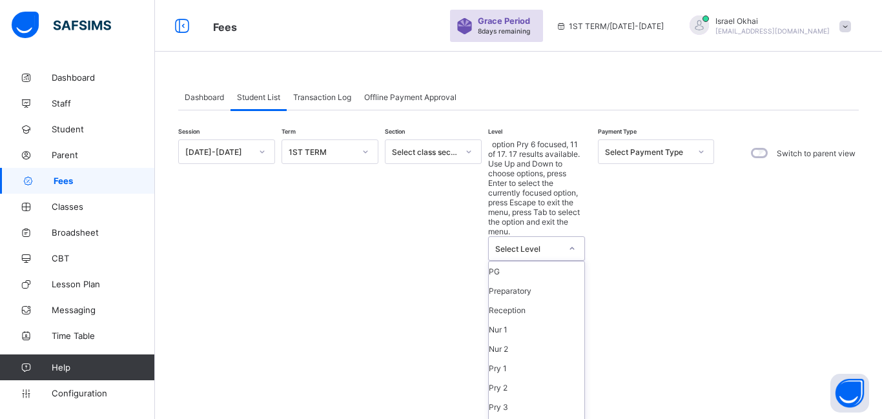
scroll to position [39, 0]
click at [540, 378] on div "Pry 2" at bounding box center [537, 387] width 96 height 19
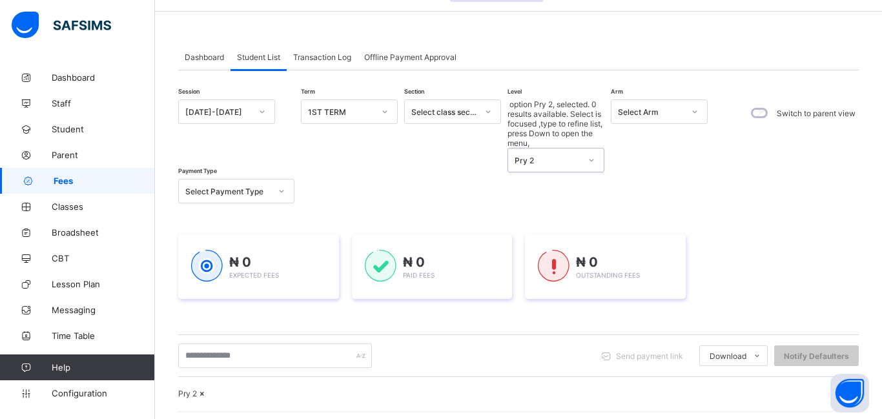
scroll to position [37, 0]
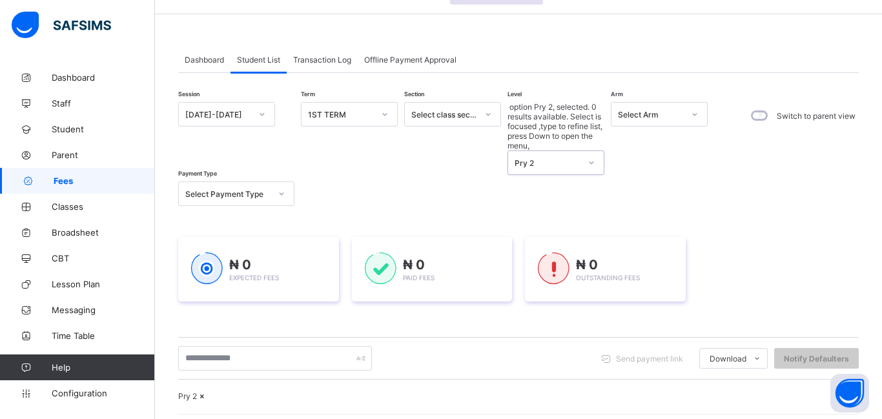
click at [541, 158] on div "Pry 2" at bounding box center [547, 163] width 66 height 10
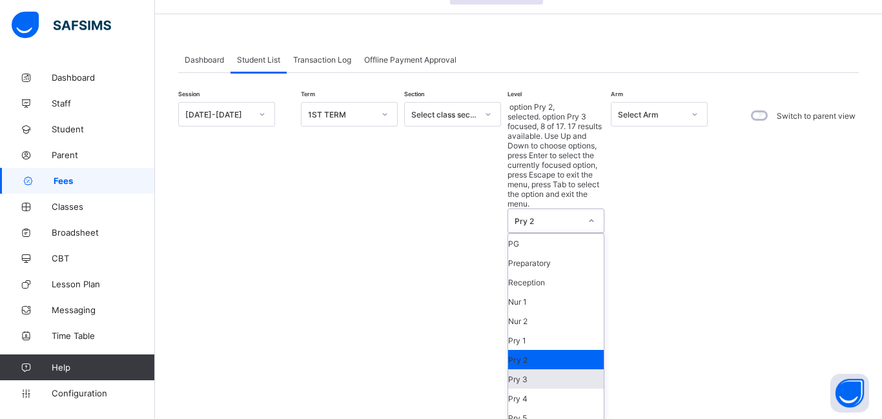
click at [580, 369] on div "Pry 3" at bounding box center [556, 378] width 96 height 19
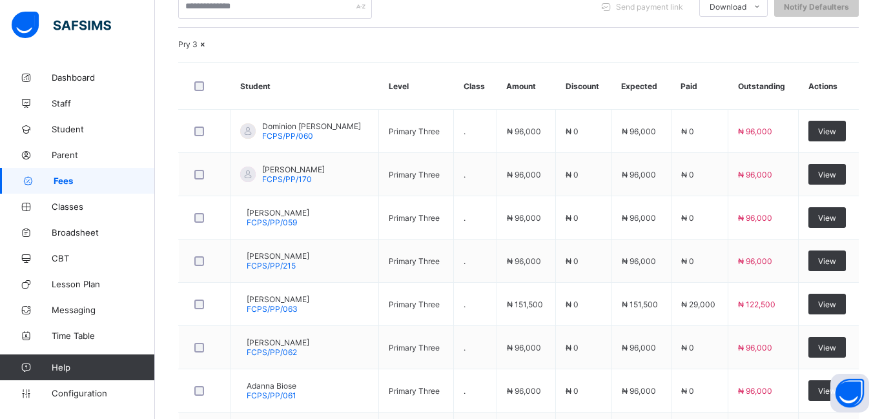
scroll to position [341, 0]
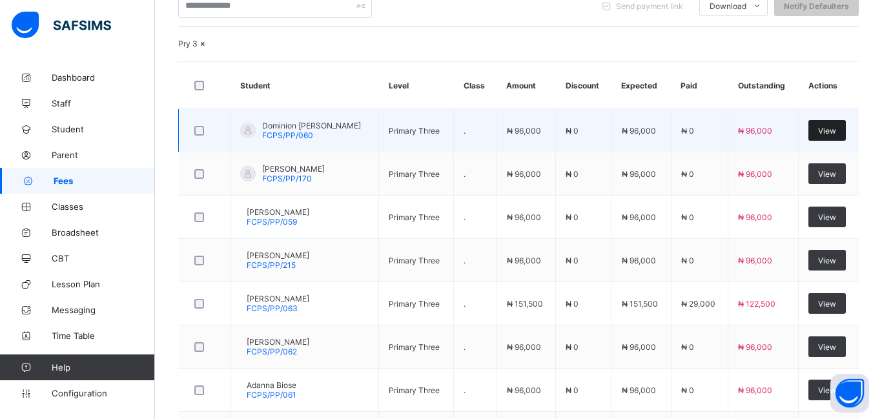
click at [831, 136] on span "View" at bounding box center [827, 131] width 18 height 10
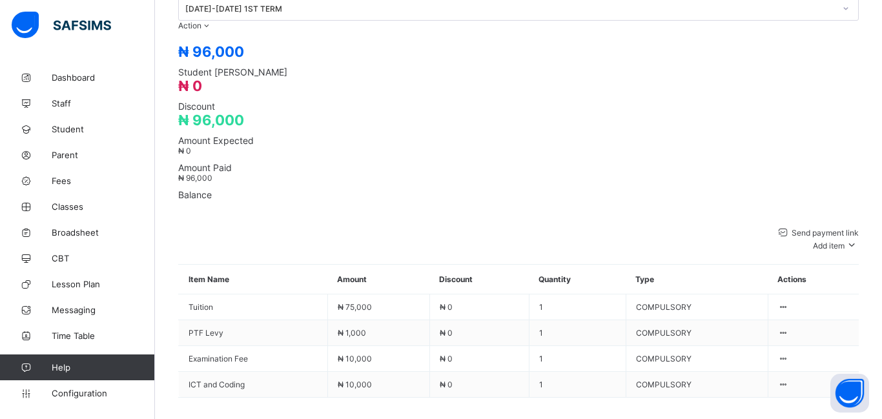
scroll to position [228, 0]
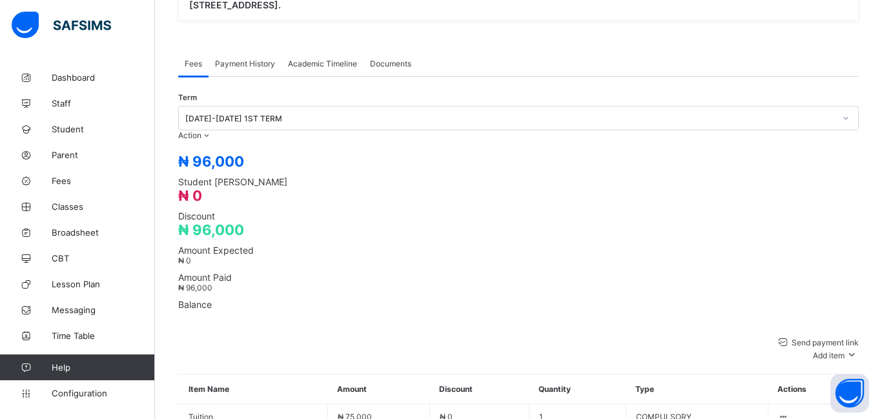
scroll to position [445, 0]
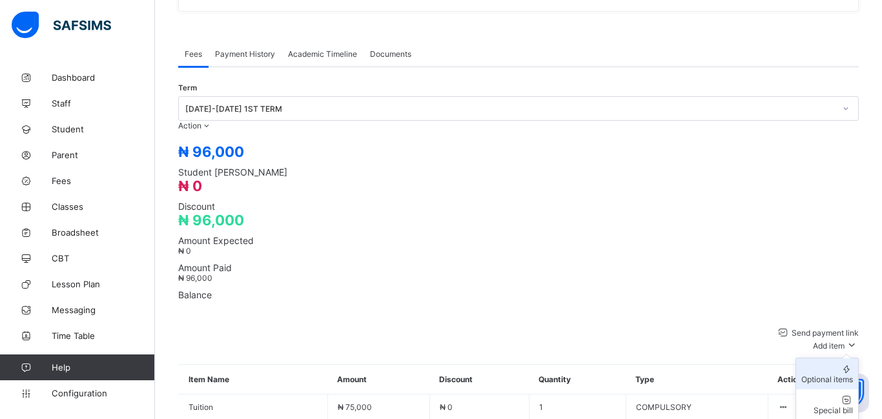
click at [823, 374] on div "Optional items" at bounding box center [827, 379] width 52 height 10
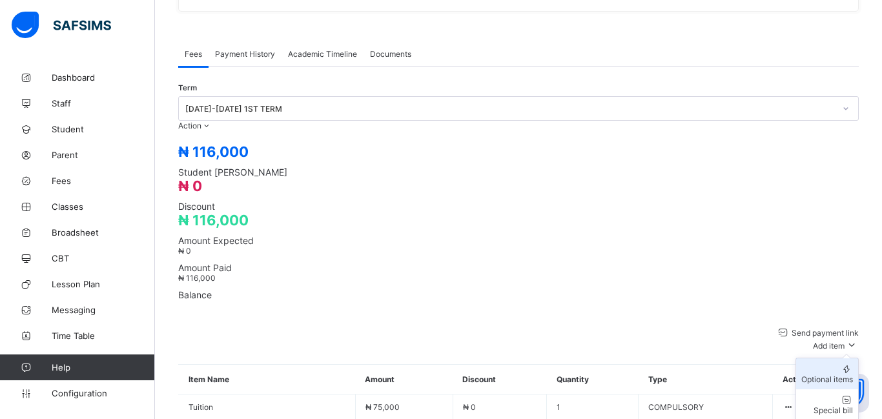
click at [820, 374] on div "Optional items" at bounding box center [827, 379] width 52 height 10
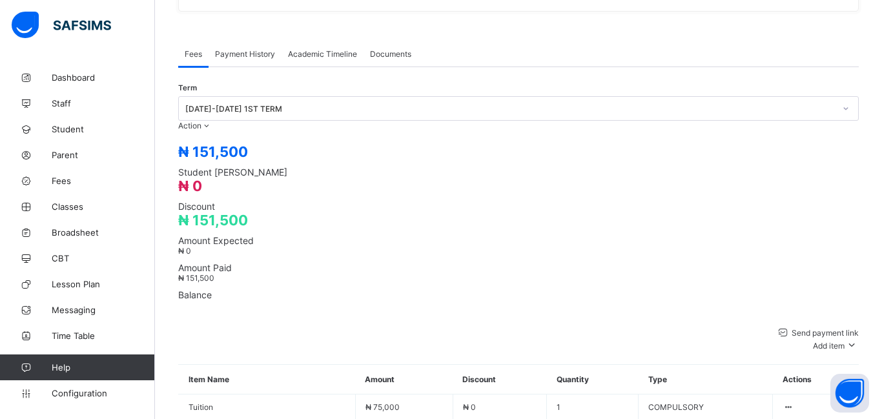
click at [339, 90] on div "Term [DATE]-[DATE] 1ST TERM Action Receive Payment Manage Discount Send Email R…" at bounding box center [518, 336] width 680 height 492
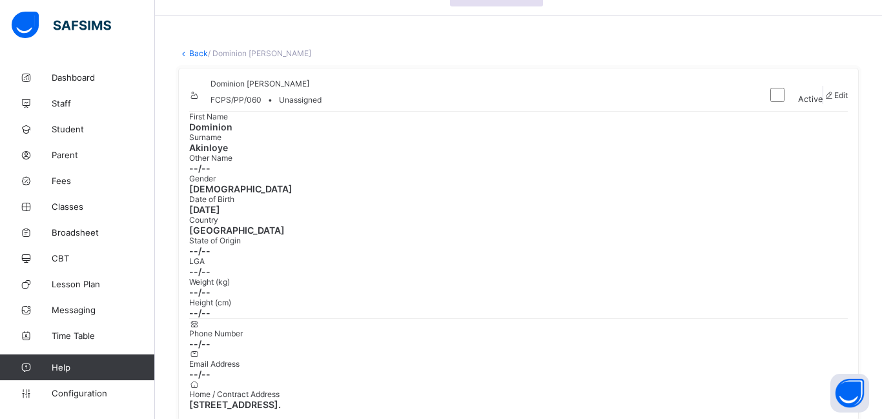
scroll to position [0, 0]
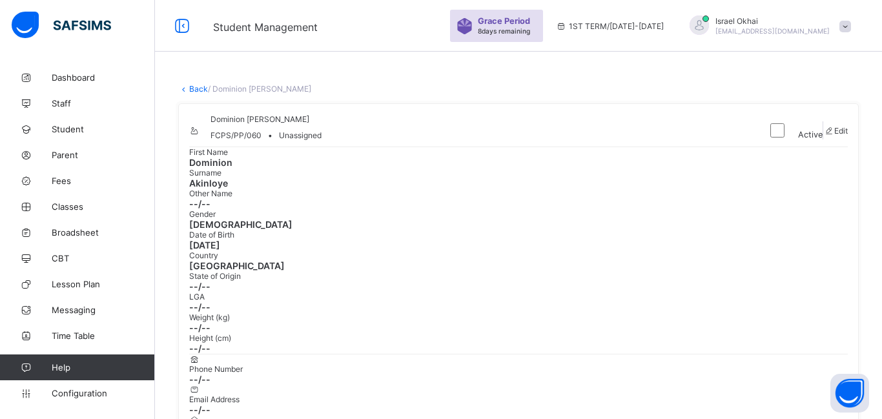
click at [202, 92] on link "Back" at bounding box center [198, 89] width 19 height 10
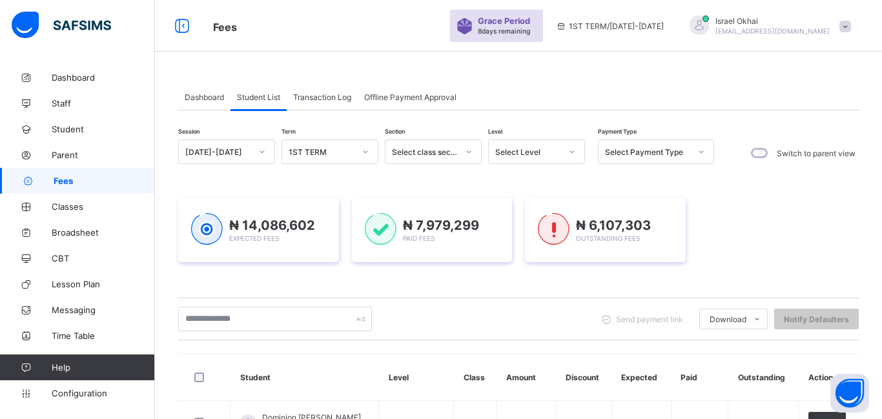
click at [539, 153] on div "Select Level" at bounding box center [528, 152] width 66 height 10
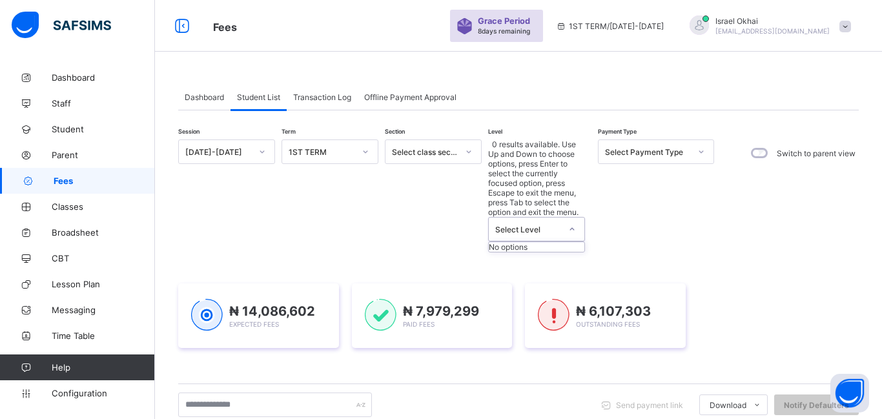
click at [532, 225] on div "Select Level" at bounding box center [528, 230] width 66 height 10
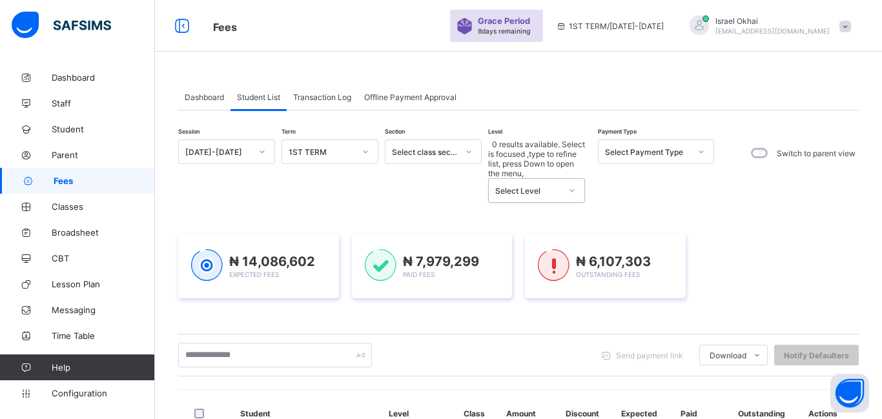
click at [523, 186] on div "Select Level" at bounding box center [528, 191] width 66 height 10
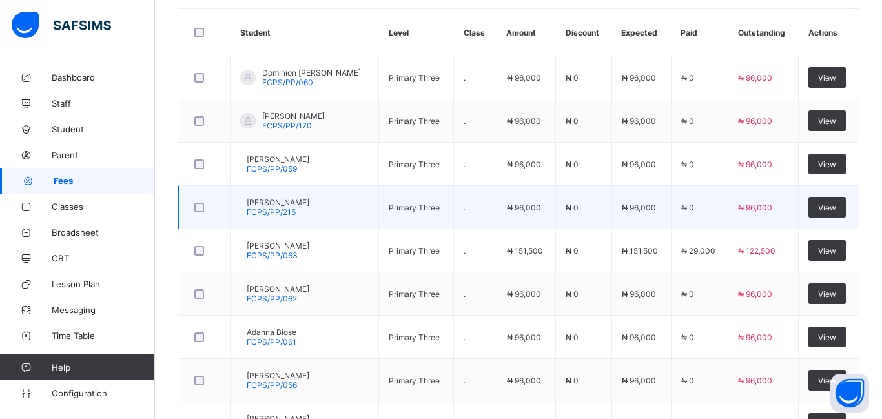
scroll to position [429, 0]
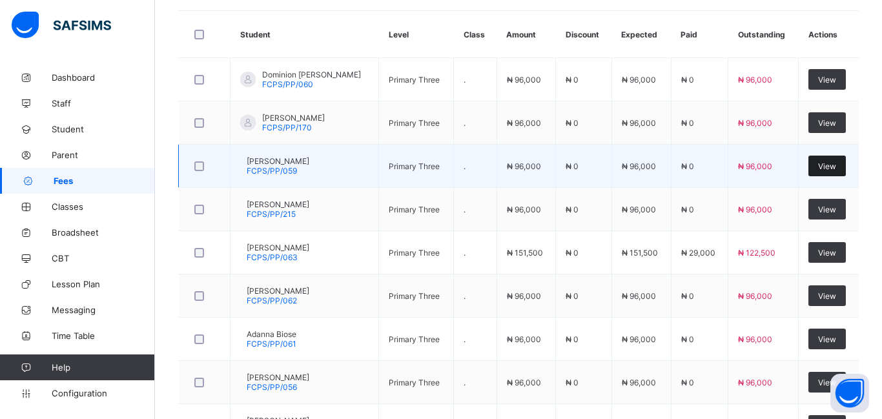
click at [825, 156] on div "View" at bounding box center [826, 166] width 37 height 21
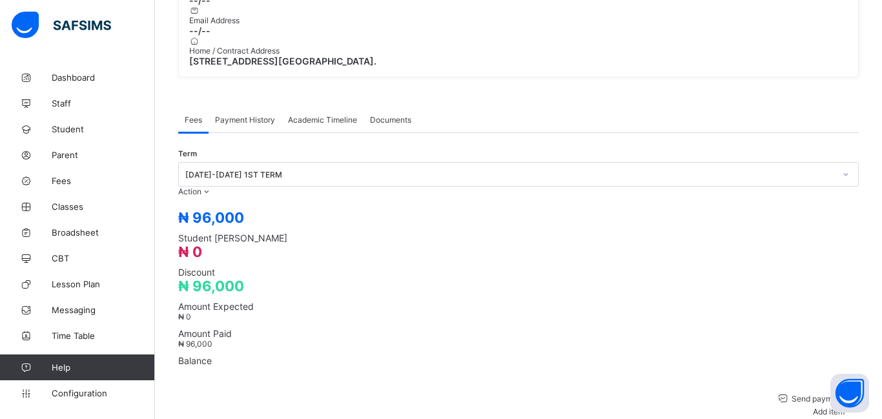
scroll to position [389, 0]
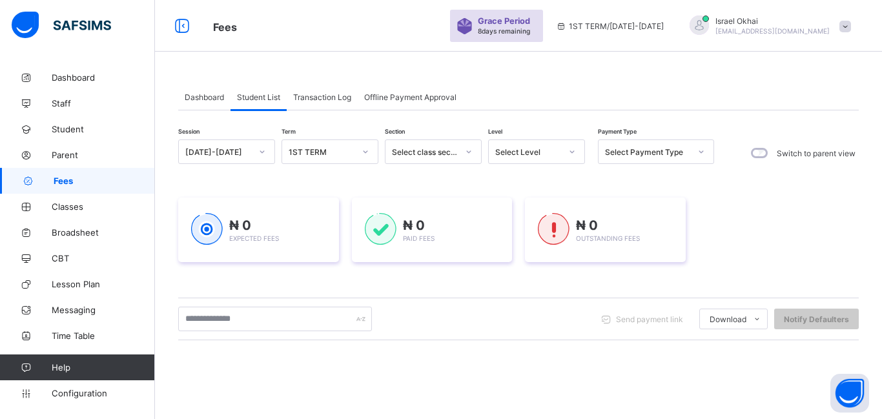
click at [523, 154] on div "Select Level" at bounding box center [528, 152] width 66 height 10
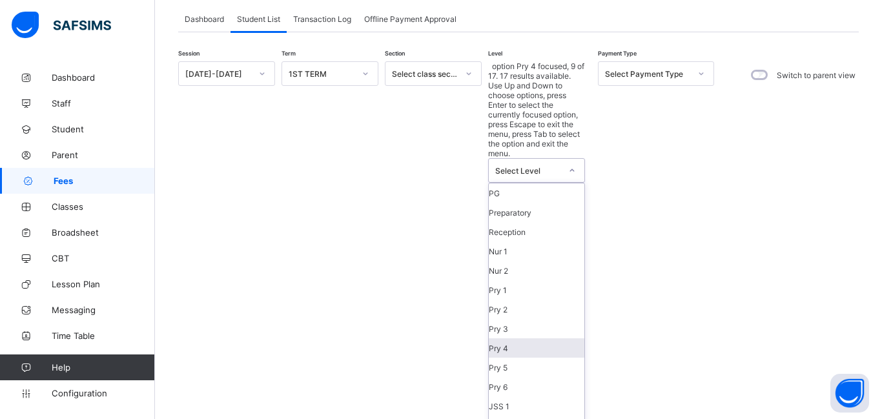
scroll to position [73, 0]
click at [539, 319] on div "Pry 3" at bounding box center [537, 328] width 96 height 19
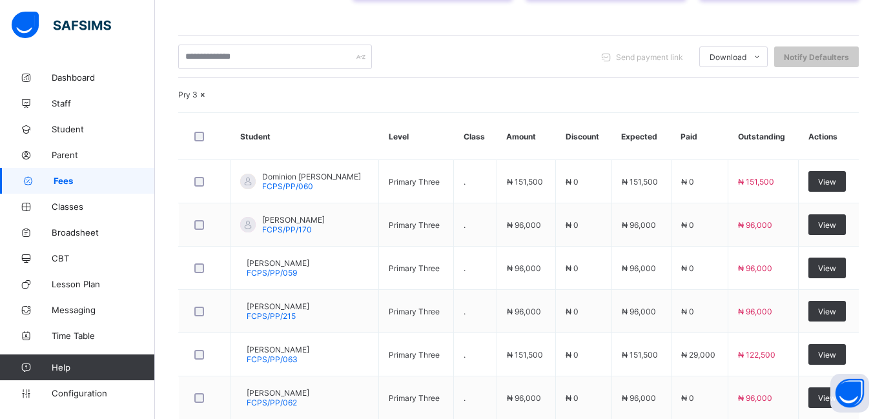
scroll to position [339, 0]
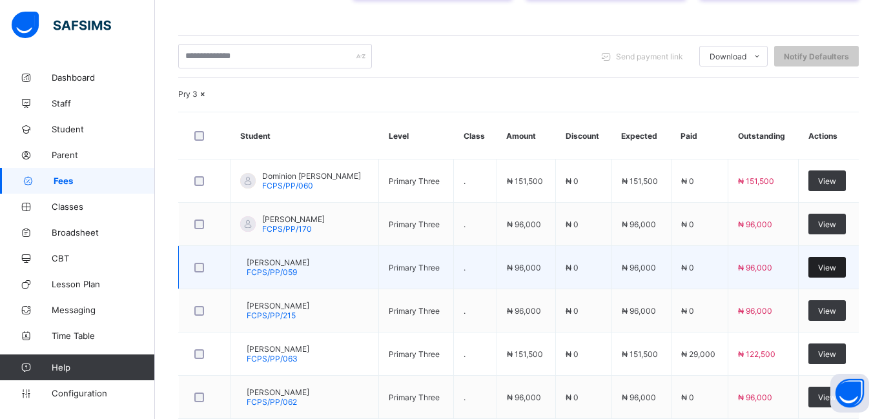
click at [831, 263] on span "View" at bounding box center [827, 268] width 18 height 10
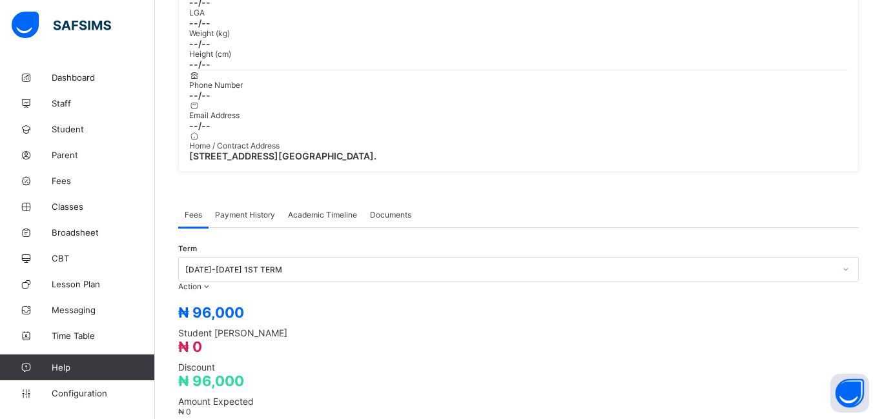
scroll to position [339, 0]
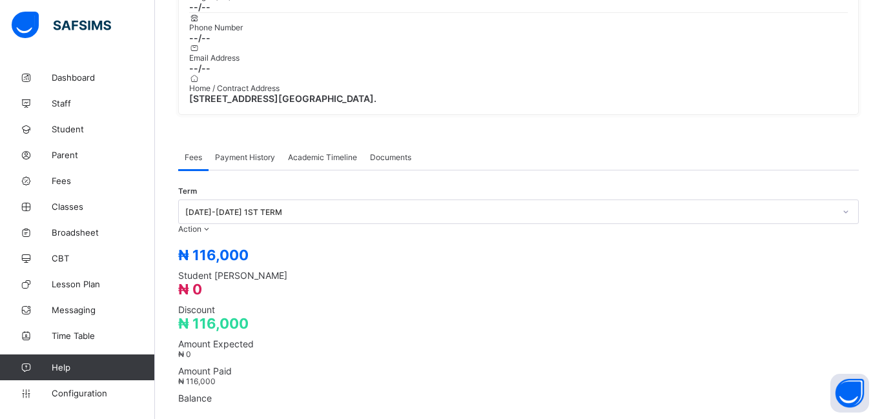
scroll to position [341, 0]
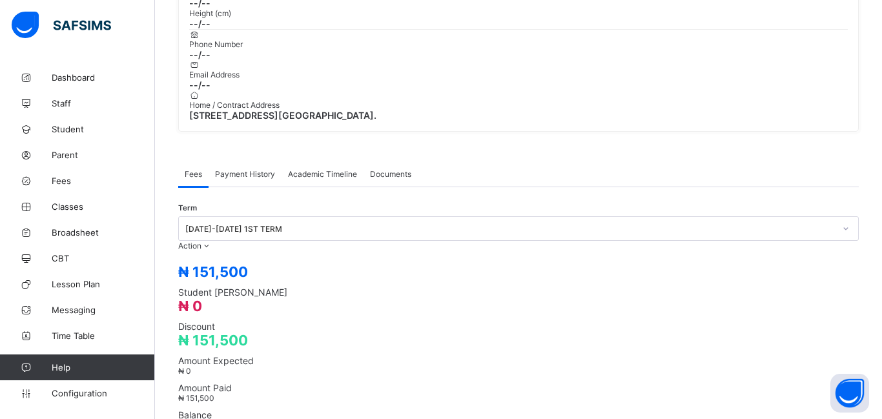
scroll to position [318, 0]
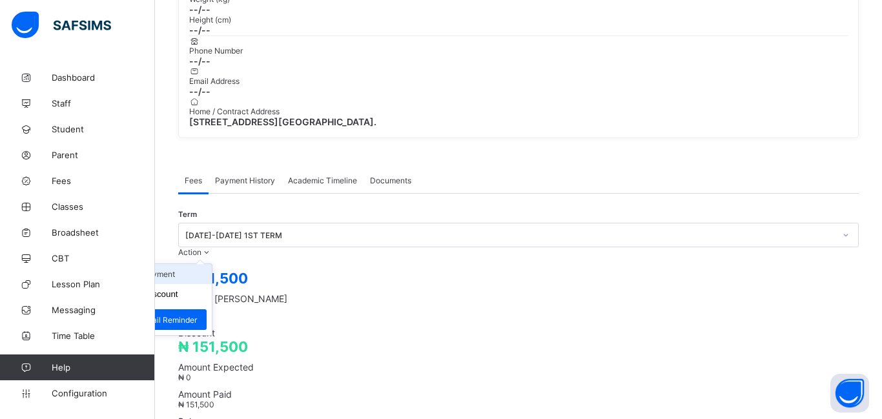
click at [212, 264] on li "Receive Payment" at bounding box center [159, 274] width 106 height 20
type input "***"
type input "********"
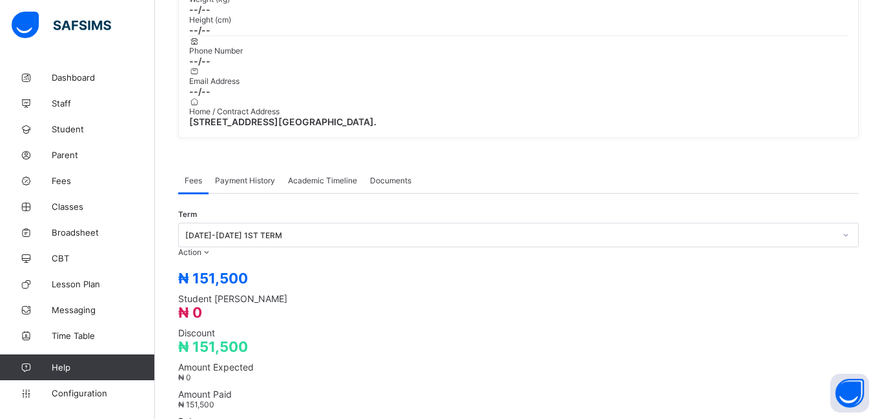
type input "**********"
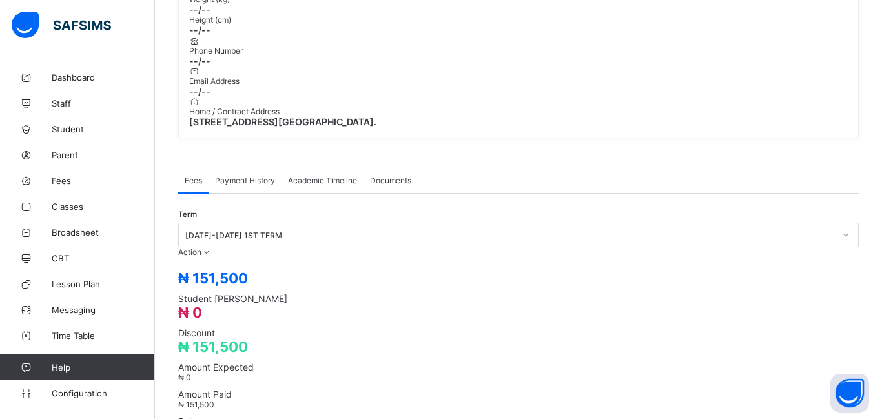
type input "********"
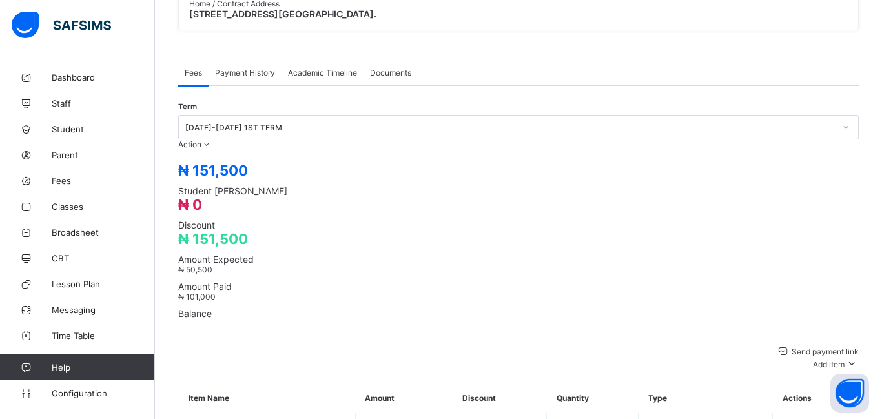
scroll to position [0, 0]
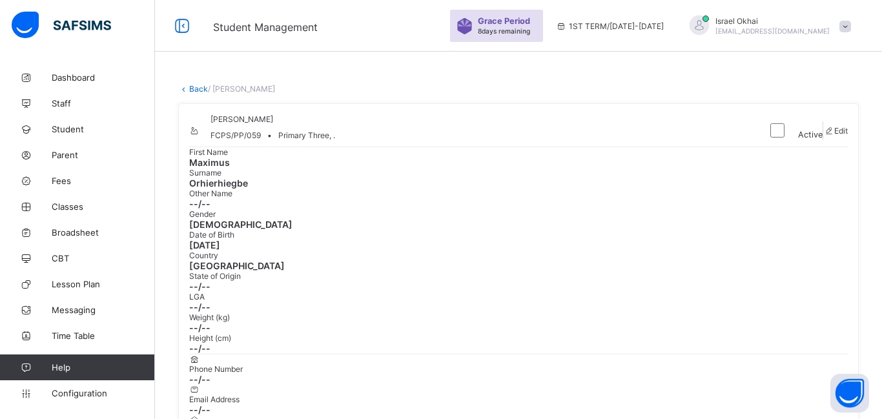
click at [197, 91] on link "Back" at bounding box center [198, 89] width 19 height 10
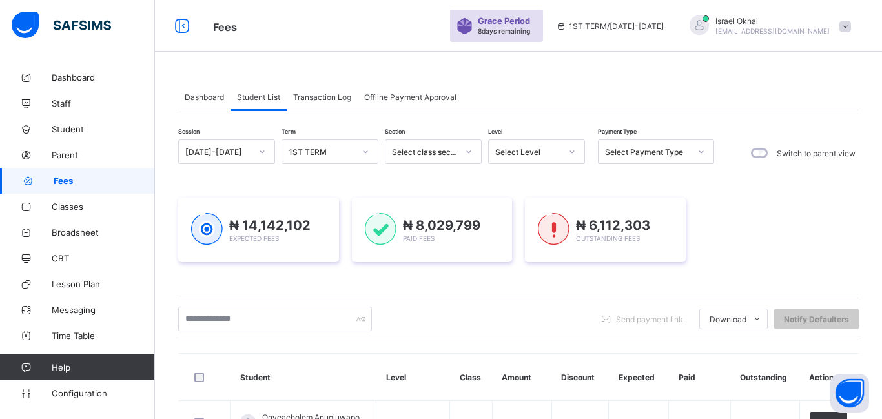
click at [552, 150] on div "Select Level" at bounding box center [528, 152] width 66 height 10
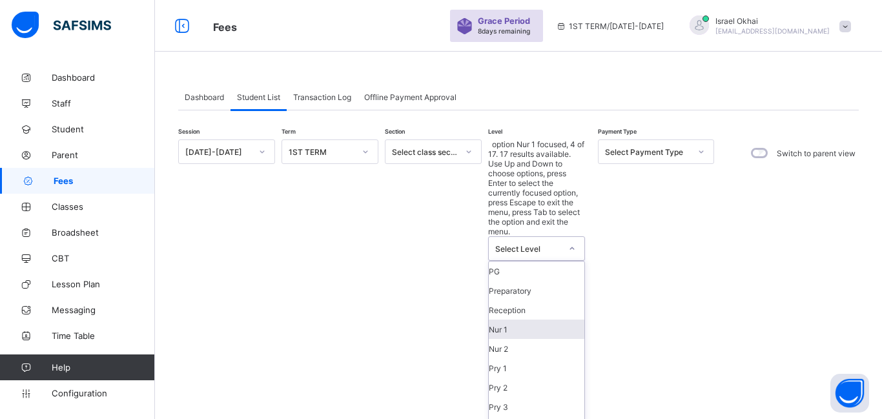
click at [537, 319] on div "Nur 1" at bounding box center [537, 328] width 96 height 19
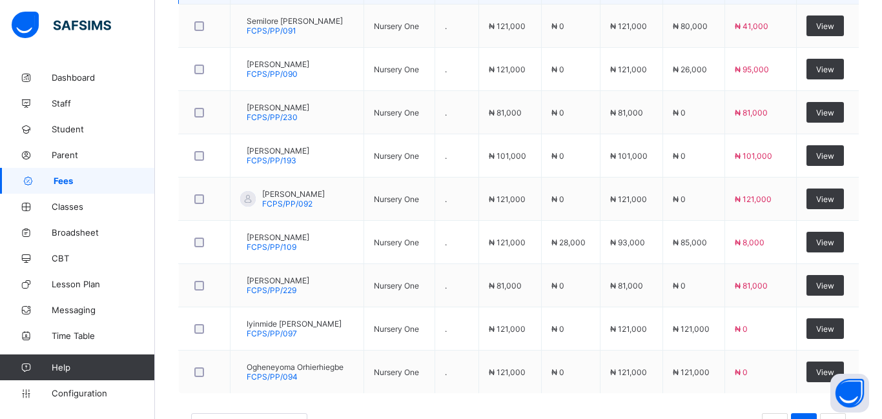
scroll to position [540, 0]
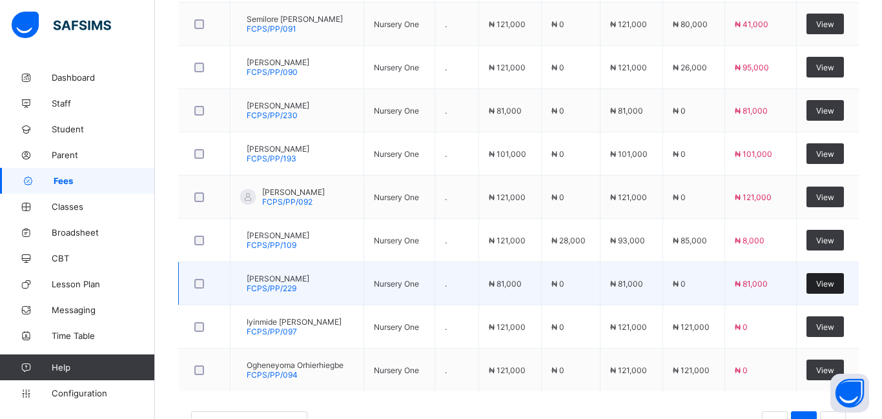
click at [829, 279] on span "View" at bounding box center [825, 284] width 18 height 10
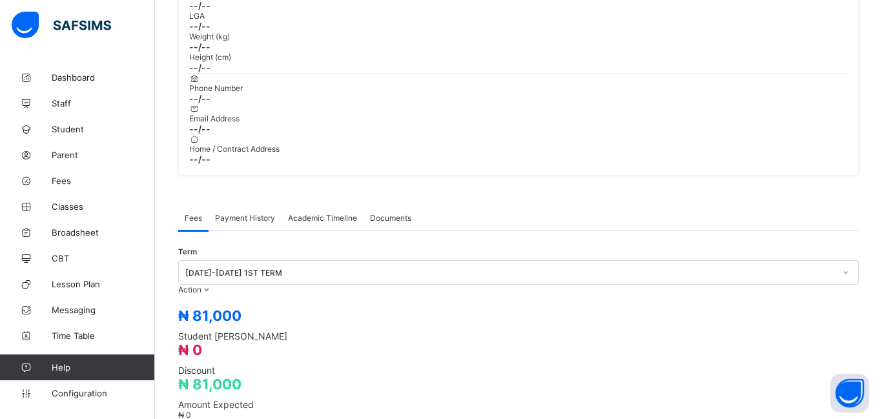
scroll to position [458, 0]
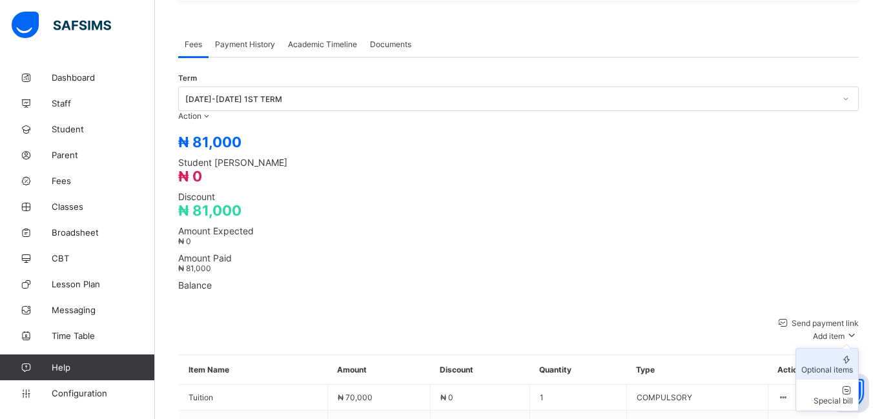
click at [822, 365] on div "Optional items" at bounding box center [827, 370] width 52 height 10
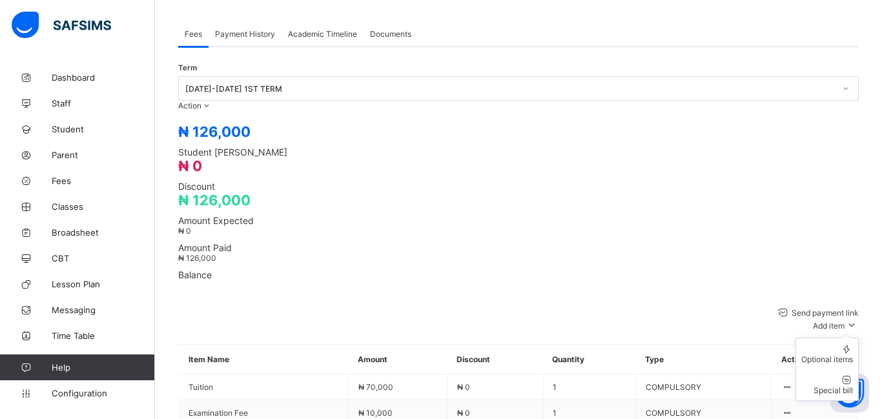
scroll to position [473, 0]
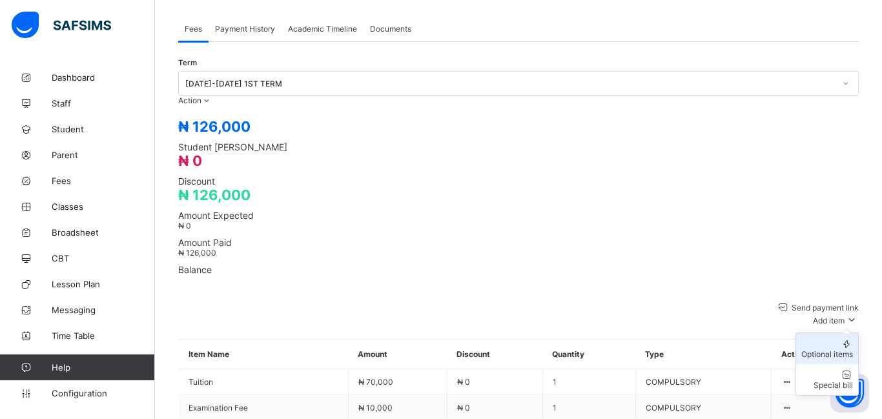
click at [840, 349] on div "Optional items" at bounding box center [827, 354] width 52 height 10
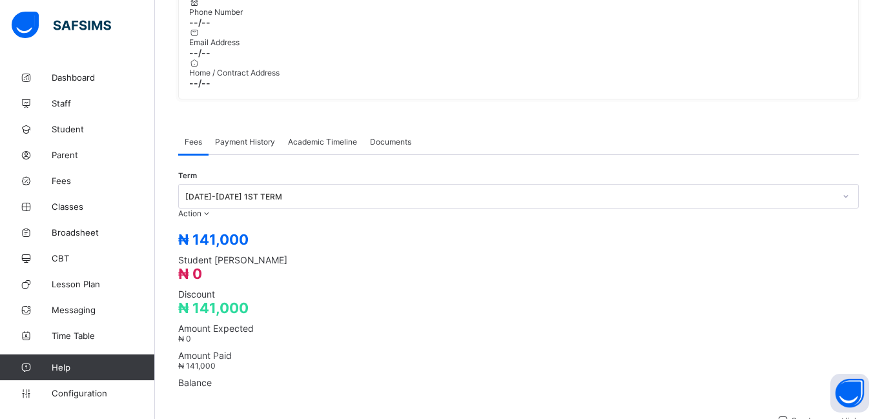
scroll to position [515, 0]
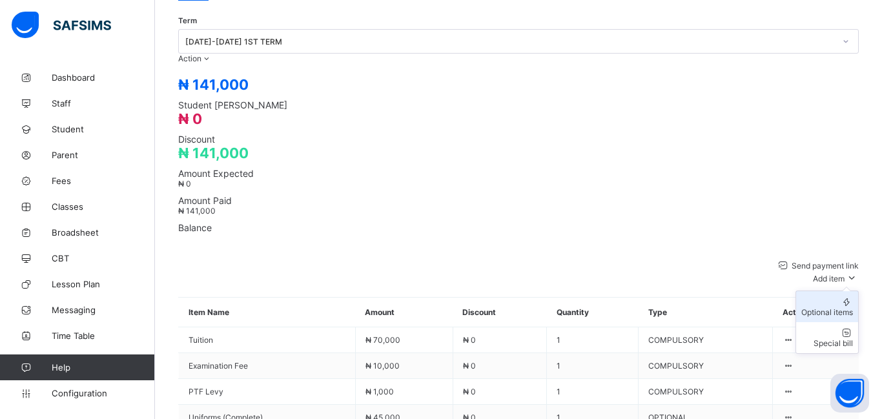
click at [823, 307] on div "Optional items" at bounding box center [827, 312] width 52 height 10
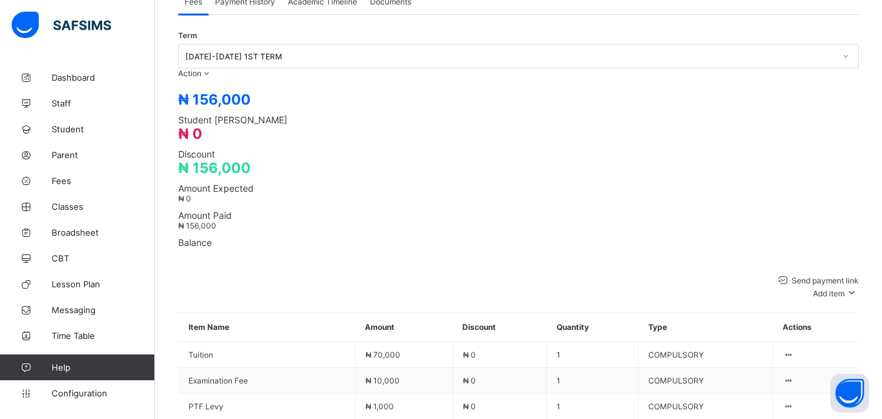
scroll to position [503, 0]
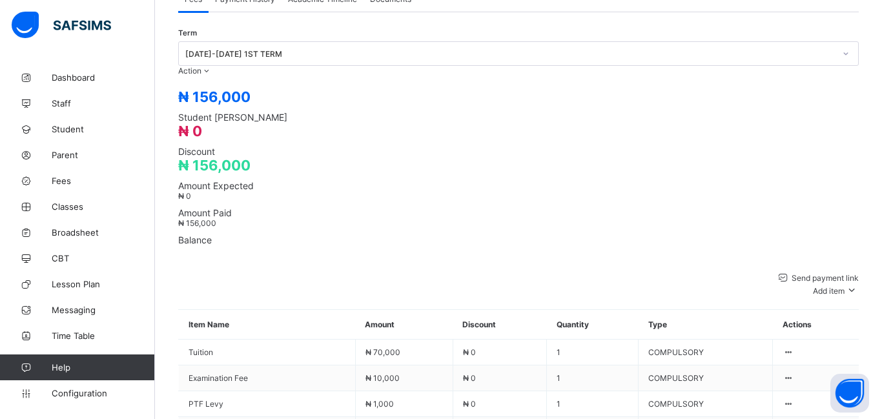
click at [824, 319] on div "Optional items" at bounding box center [827, 324] width 52 height 10
click at [830, 319] on div "Optional items" at bounding box center [827, 324] width 52 height 10
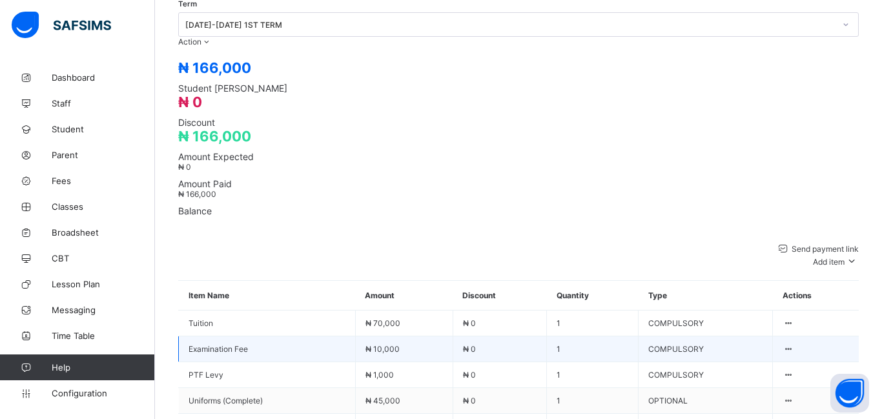
scroll to position [539, 0]
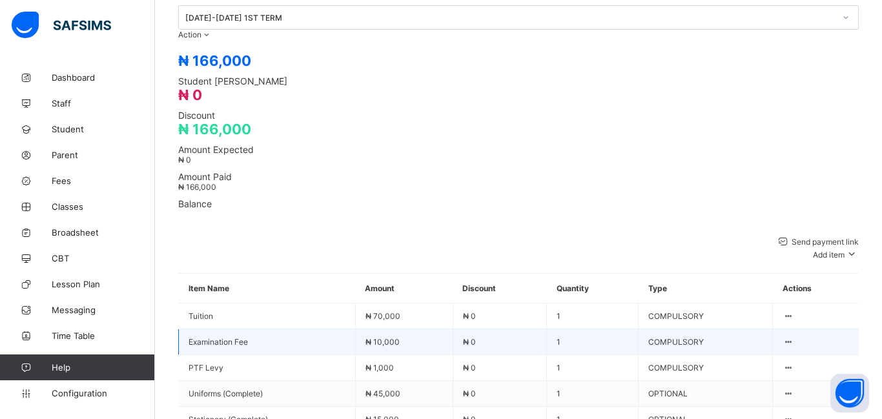
click at [385, 311] on span "₦ 70,000" at bounding box center [382, 316] width 35 height 10
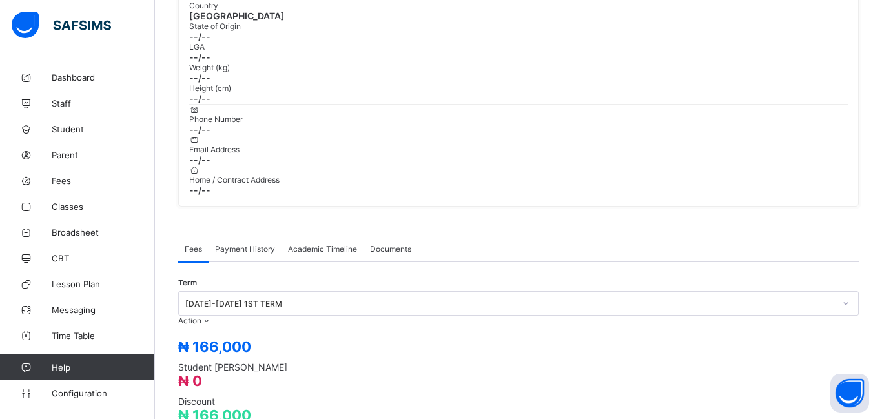
scroll to position [254, 0]
click at [212, 331] on li "Receive Payment" at bounding box center [159, 341] width 106 height 20
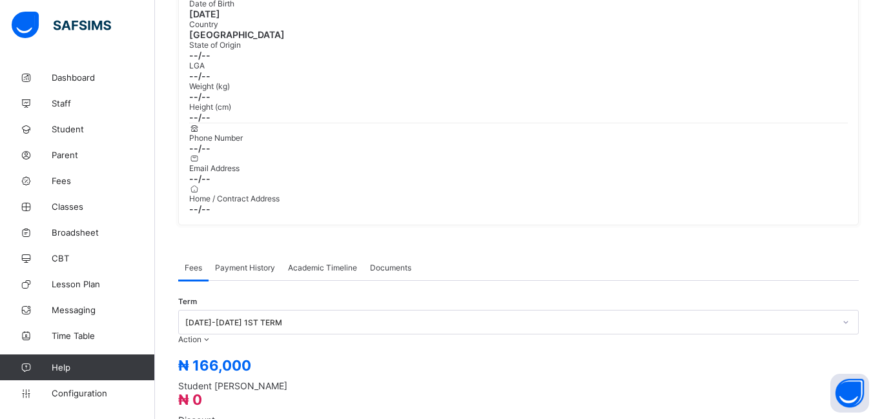
scroll to position [267, 0]
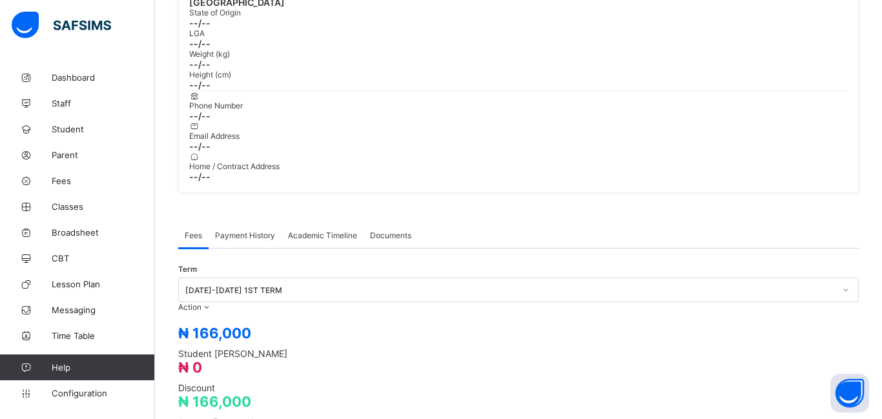
click at [491, 222] on div "Fees Payment History Academic Timeline Documents" at bounding box center [518, 235] width 680 height 26
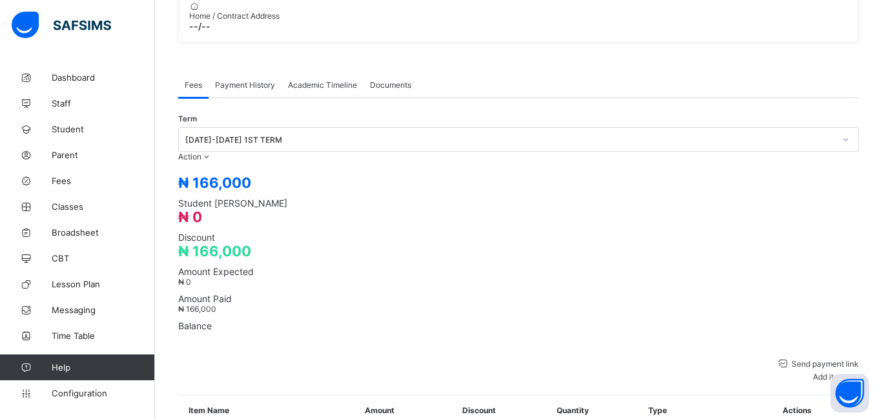
scroll to position [418, 0]
click at [212, 168] on li "Receive Payment" at bounding box center [159, 178] width 106 height 20
type input "********"
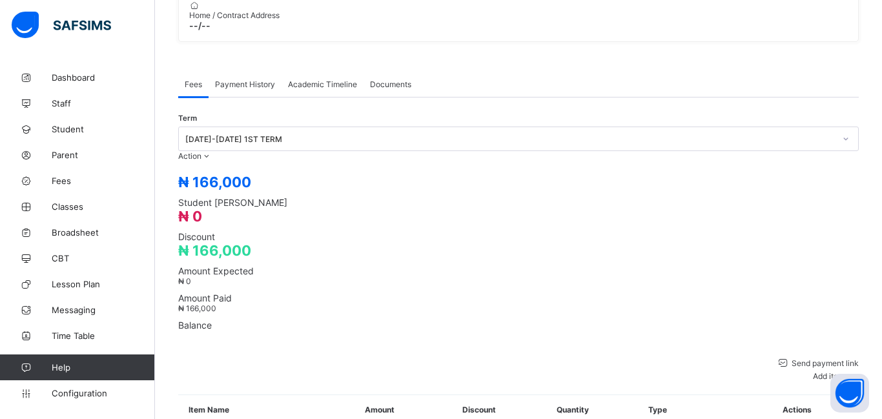
type input "**********"
type input "********"
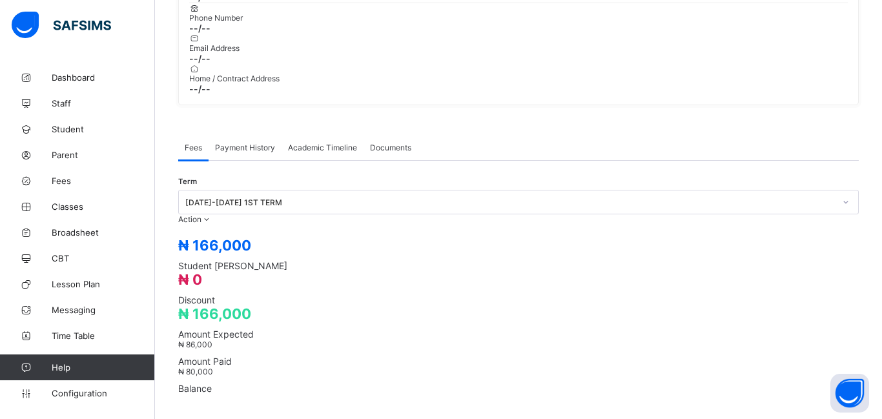
scroll to position [352, 0]
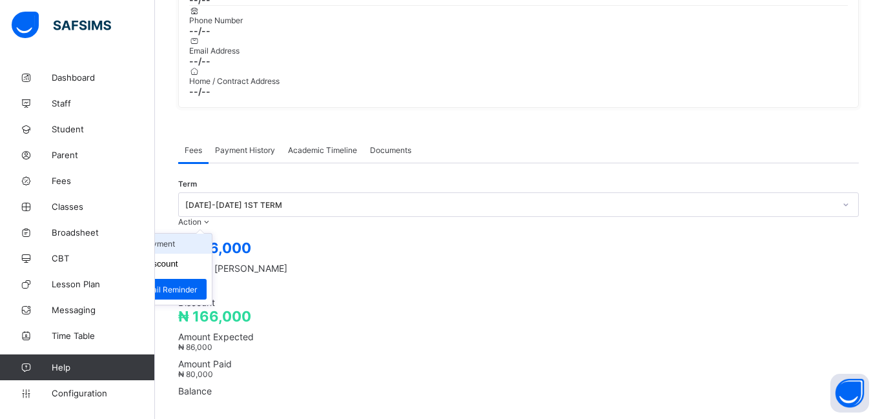
click at [212, 234] on li "Receive Payment" at bounding box center [159, 244] width 106 height 20
type input "***"
type input "********"
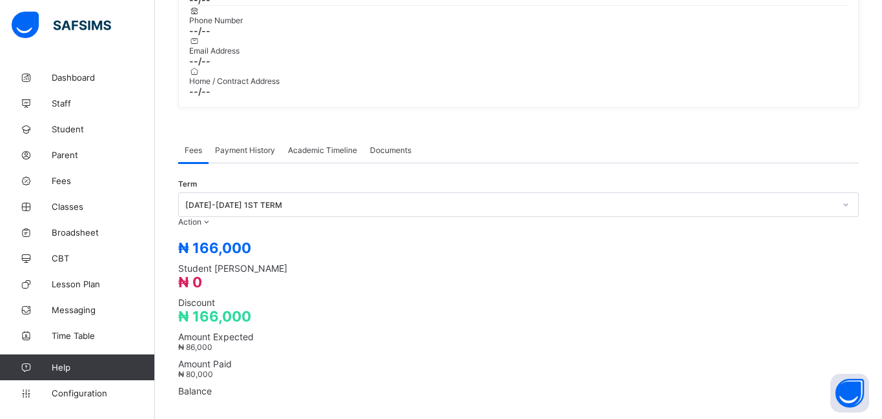
type input "**********"
type input "*****"
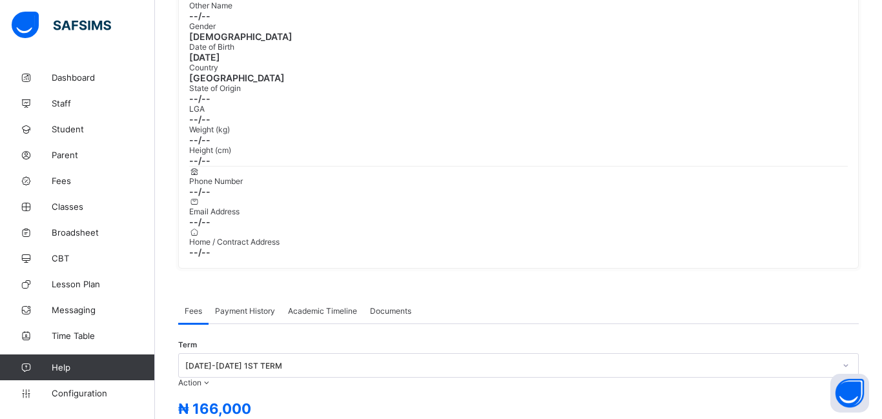
scroll to position [0, 0]
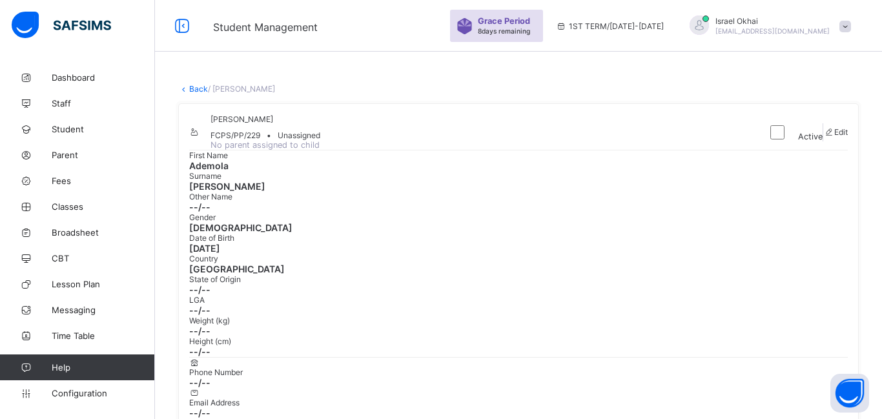
click at [197, 93] on link "Back" at bounding box center [198, 89] width 19 height 10
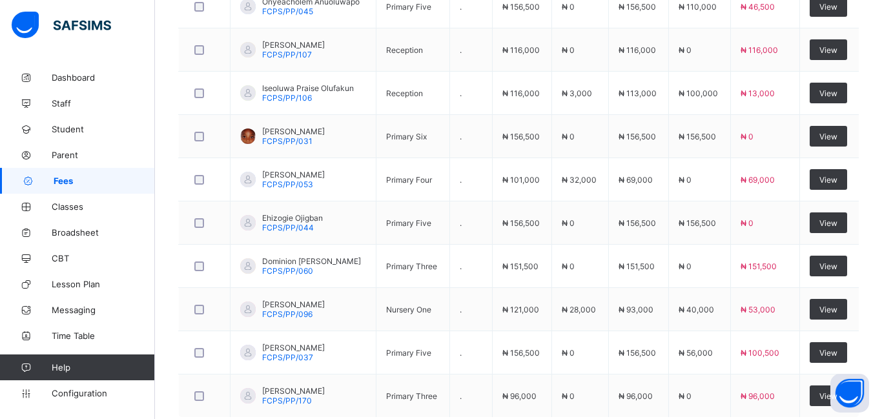
scroll to position [492, 0]
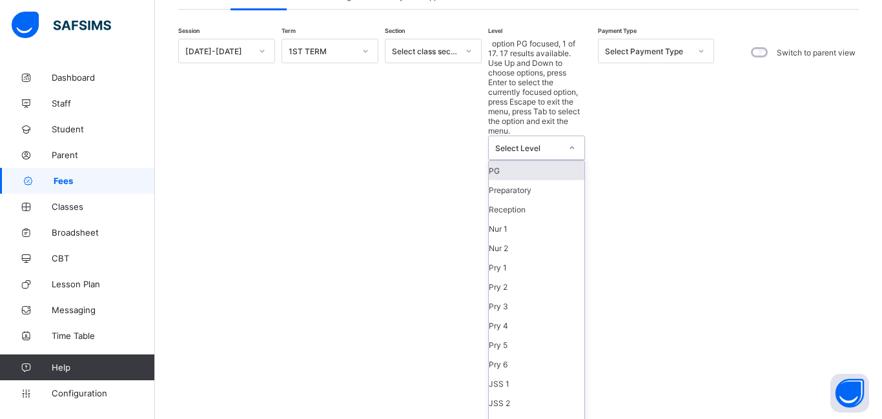
scroll to position [103, 0]
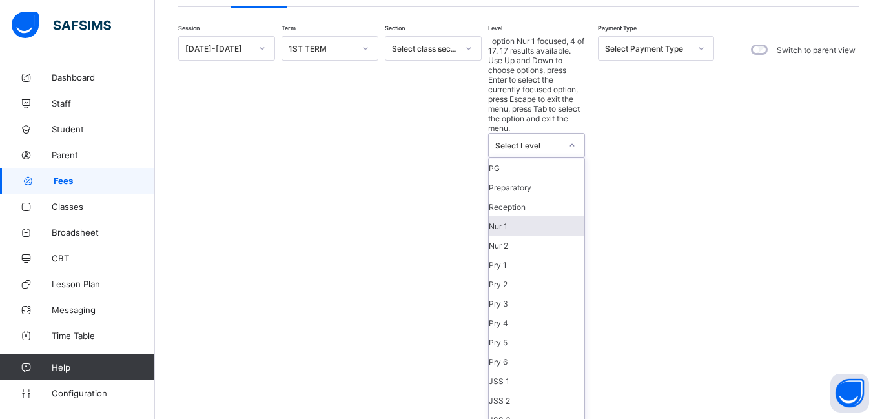
click at [533, 216] on div "Nur 1" at bounding box center [537, 225] width 96 height 19
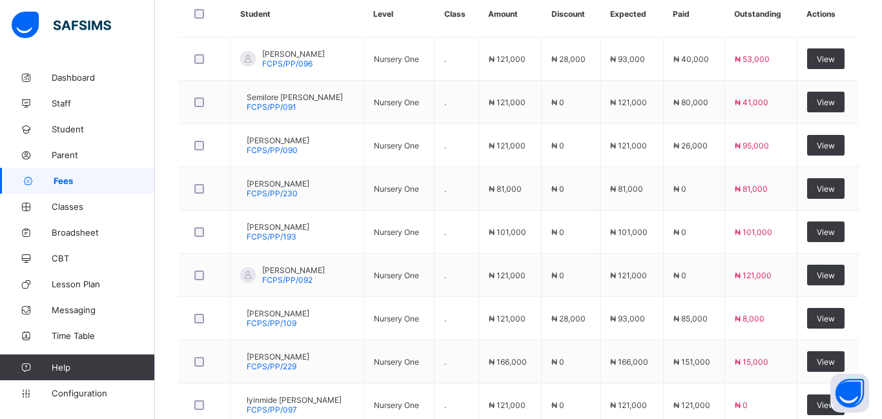
scroll to position [464, 0]
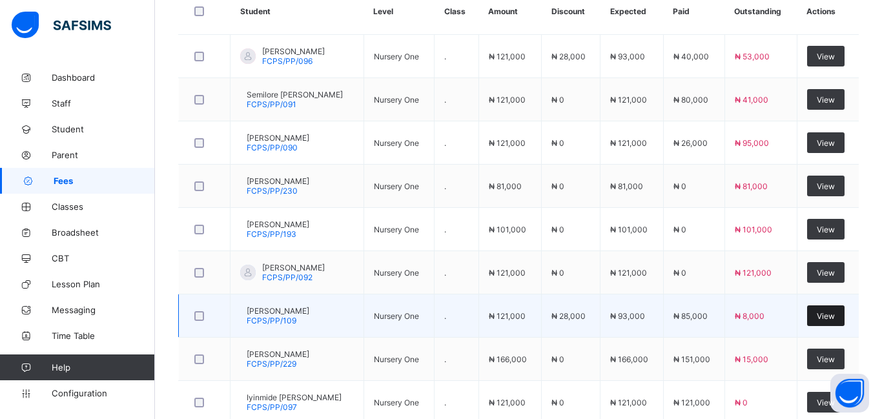
click at [833, 311] on span "View" at bounding box center [825, 316] width 18 height 10
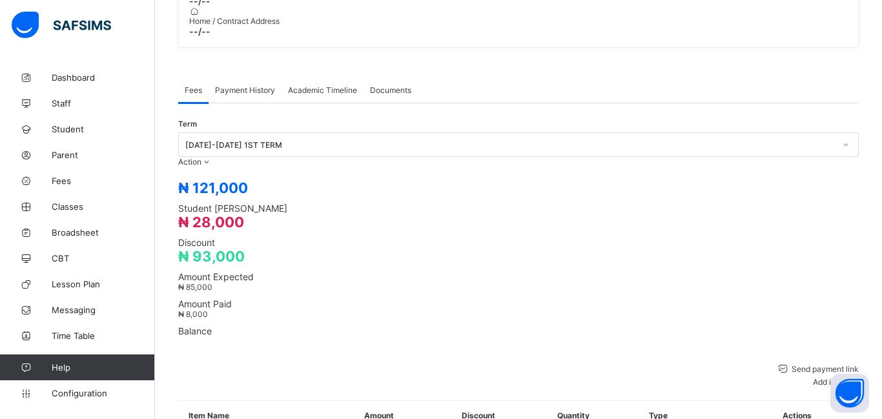
scroll to position [392, 0]
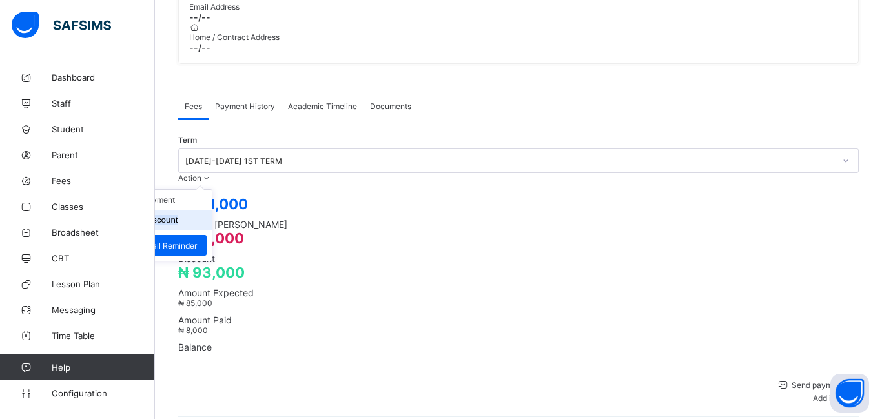
click at [178, 215] on button "Manage Discount" at bounding box center [144, 220] width 67 height 10
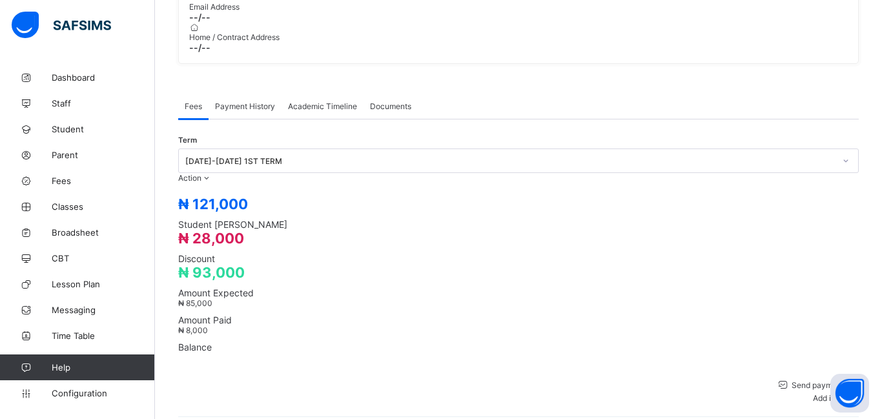
type input "*"
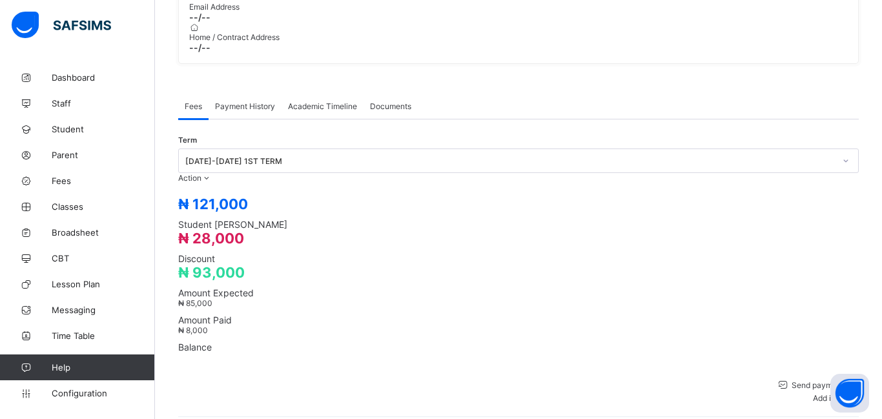
type input "****"
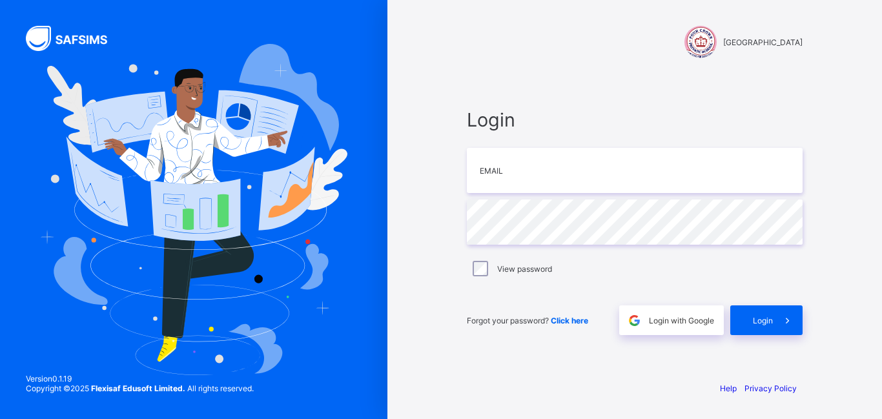
click at [563, 100] on div "Login Email Password View password Forgot your password? Click here Login with …" at bounding box center [634, 222] width 361 height 298
click at [545, 167] on input "email" at bounding box center [635, 170] width 336 height 45
type input "**********"
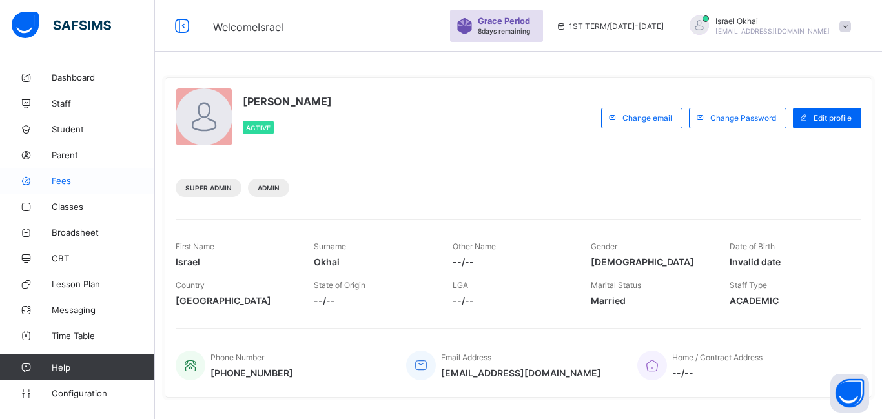
click at [57, 179] on span "Fees" at bounding box center [103, 181] width 103 height 10
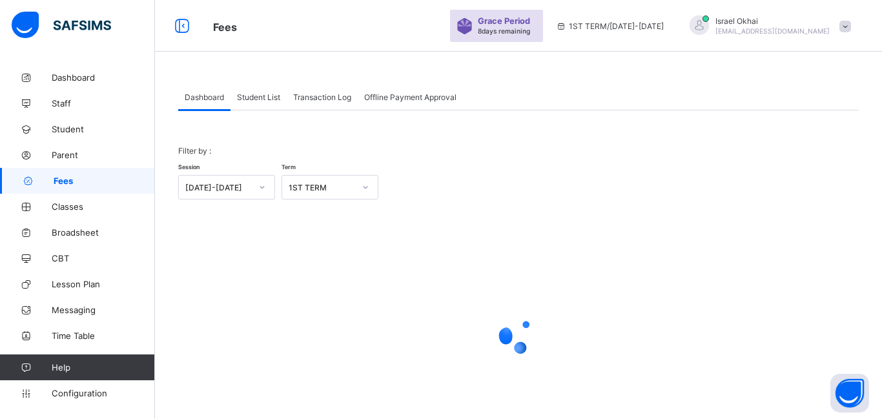
click at [57, 179] on span "Fees" at bounding box center [104, 181] width 101 height 10
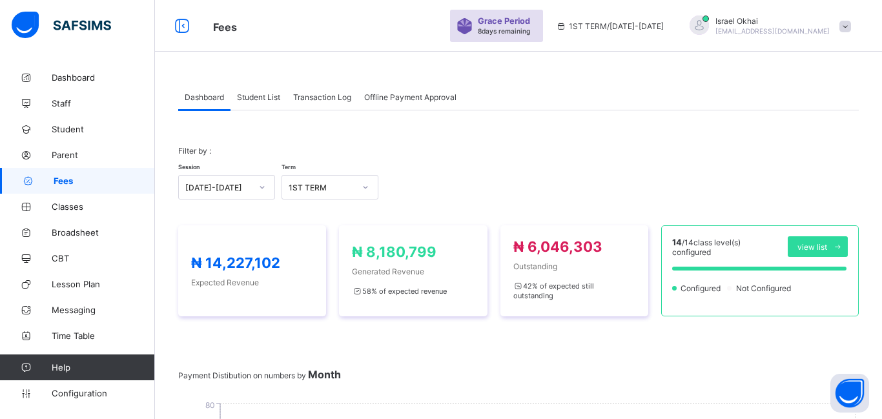
click at [264, 94] on span "Student List" at bounding box center [258, 97] width 43 height 10
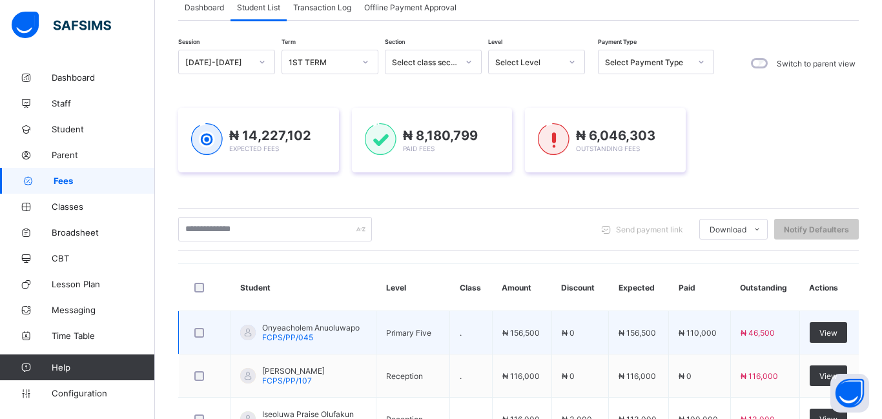
scroll to position [79, 0]
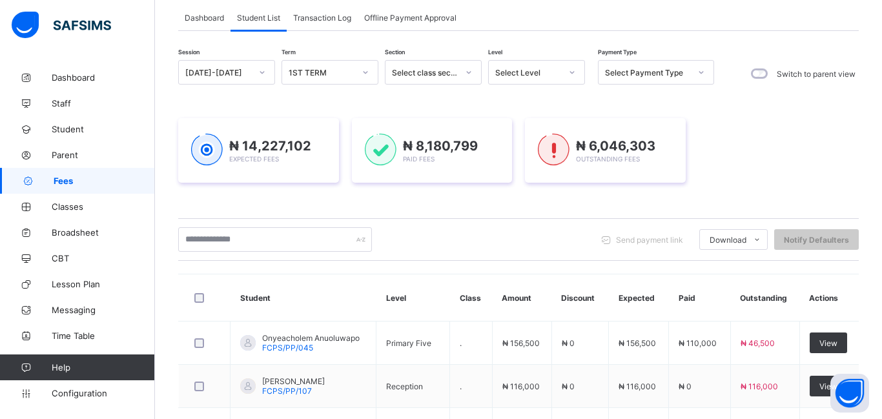
click at [531, 73] on div "Select Level" at bounding box center [528, 73] width 66 height 10
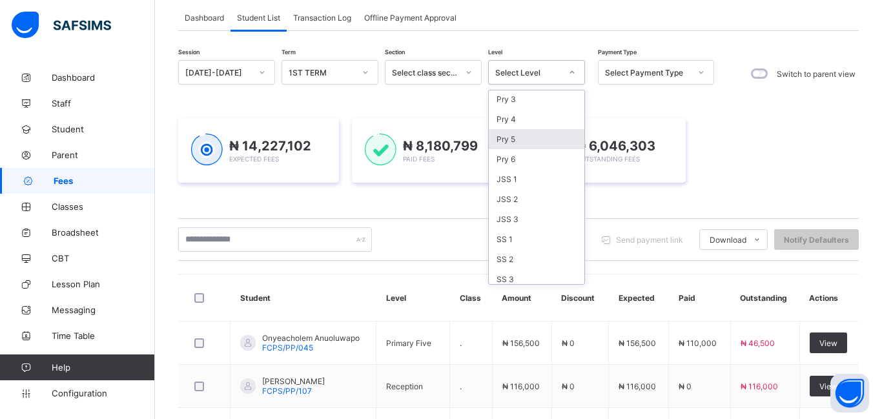
scroll to position [147, 0]
click at [536, 153] on div "Pry 6" at bounding box center [537, 154] width 96 height 20
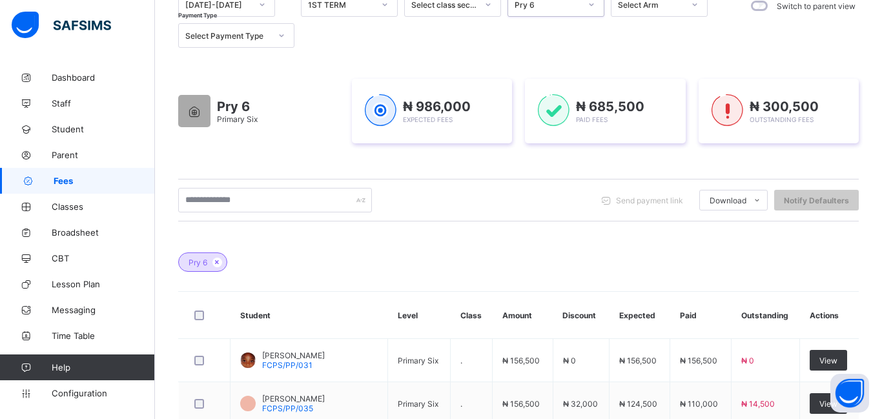
scroll to position [0, 0]
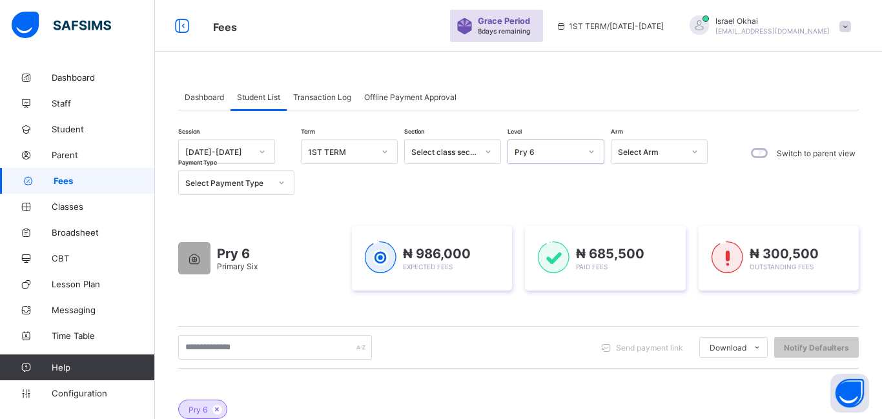
click at [562, 156] on div "Pry 6" at bounding box center [543, 152] width 71 height 18
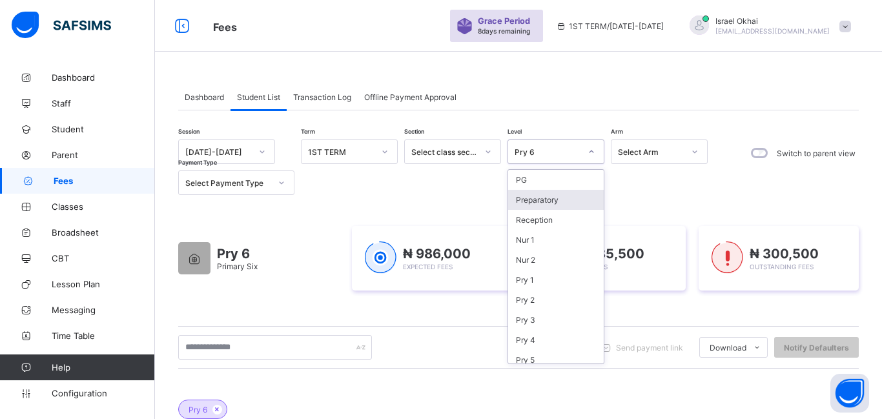
click at [568, 196] on div "Preparatory" at bounding box center [556, 200] width 96 height 20
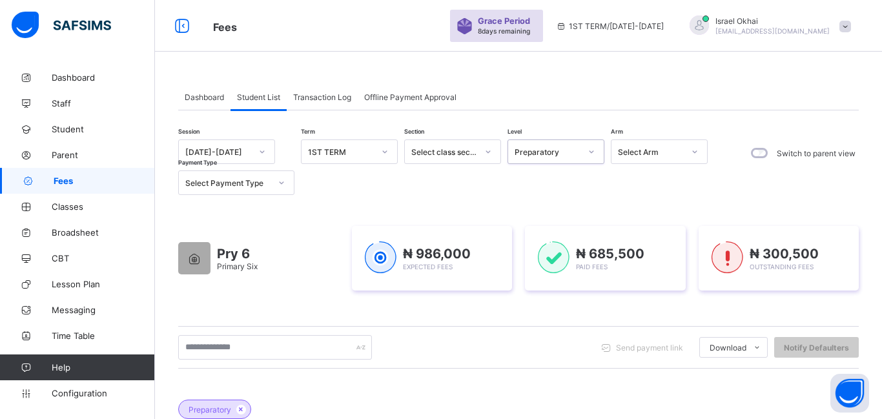
click at [568, 196] on div "Session 2025-2026 Term 1ST TERM Section Select class section Level option Prepa…" at bounding box center [518, 404] width 680 height 531
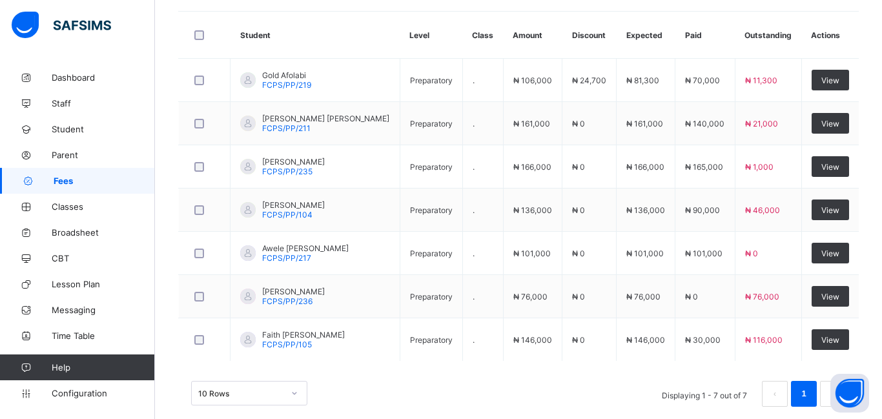
scroll to position [429, 0]
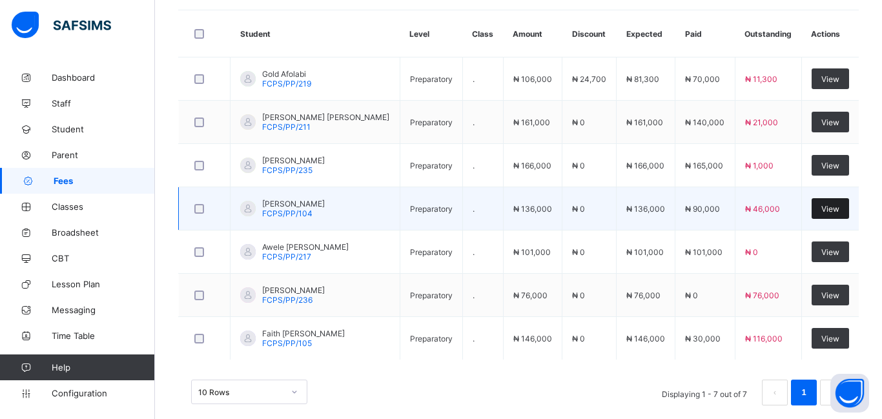
click at [821, 210] on span "View" at bounding box center [830, 209] width 18 height 10
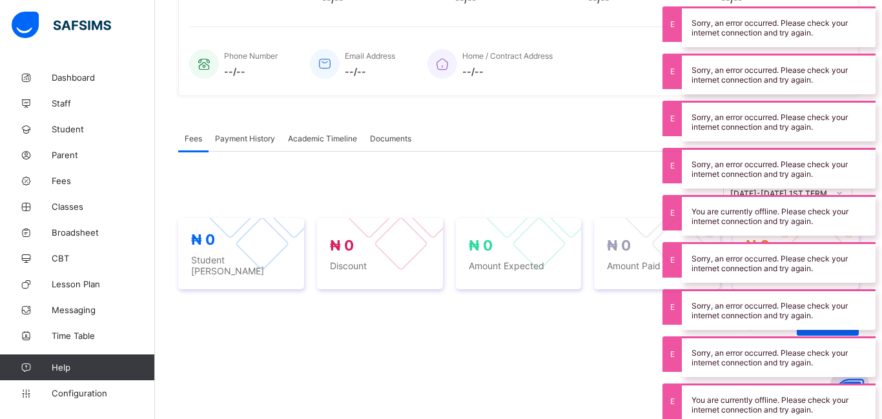
scroll to position [429, 0]
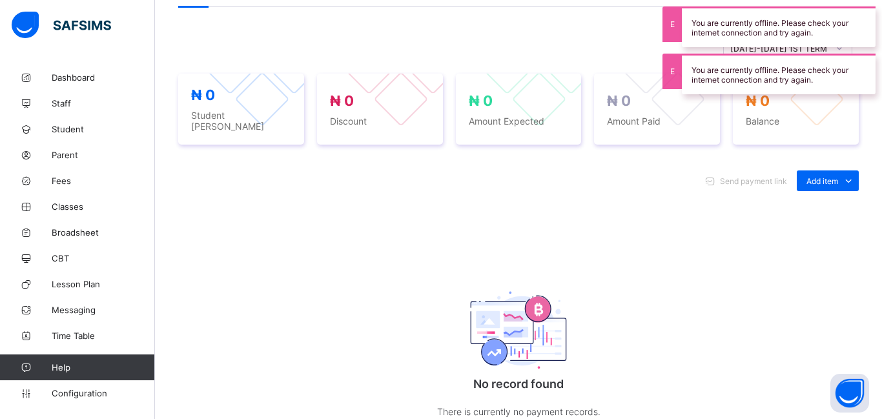
click at [553, 215] on div "Send payment link Add item Optional items Special bill No record found There is…" at bounding box center [518, 307] width 680 height 301
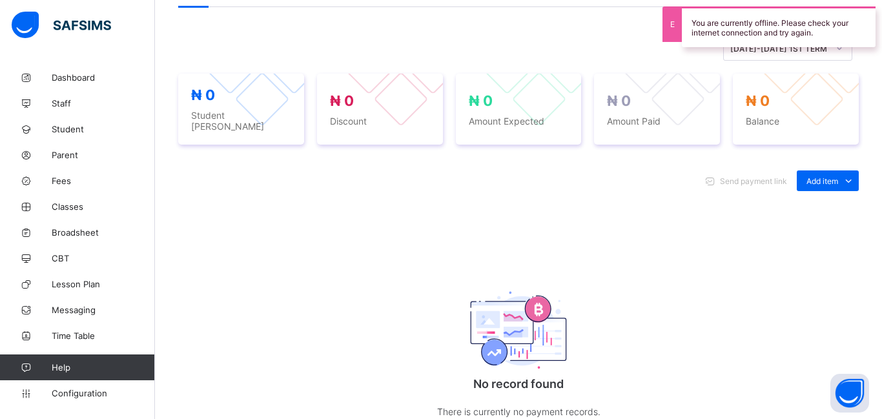
click at [574, 199] on div "Send payment link Add item Optional items Special bill No record found There is…" at bounding box center [518, 307] width 680 height 301
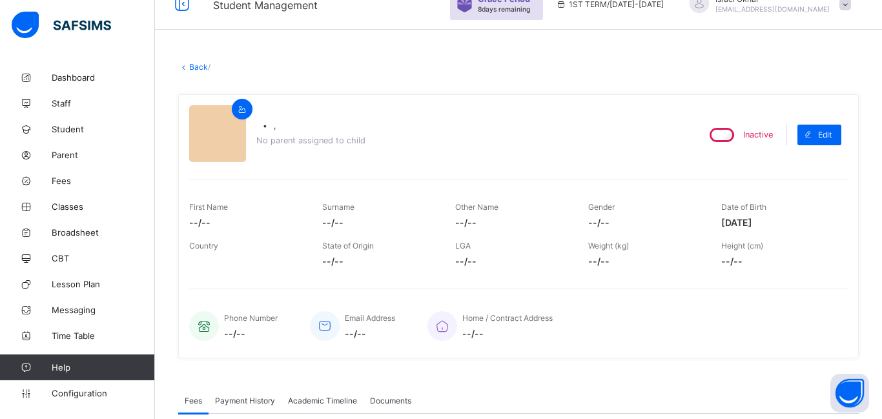
scroll to position [0, 0]
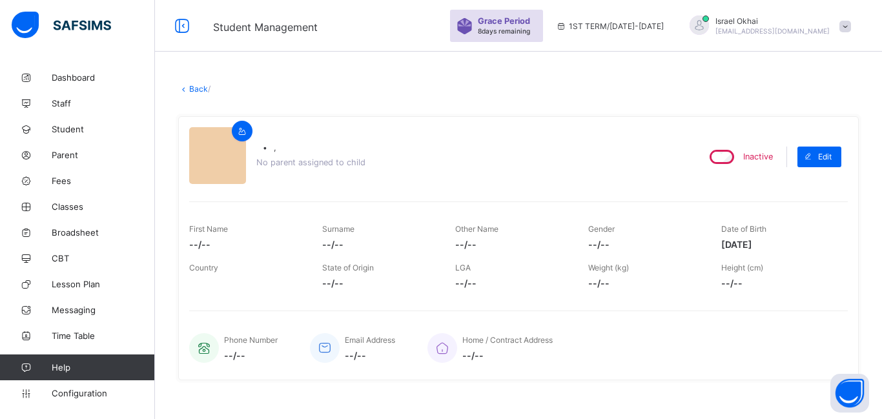
click at [197, 89] on link "Back" at bounding box center [198, 89] width 19 height 10
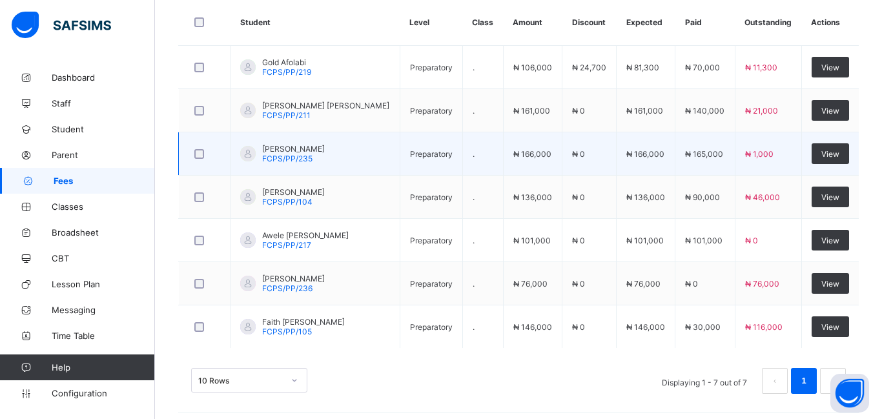
scroll to position [356, 0]
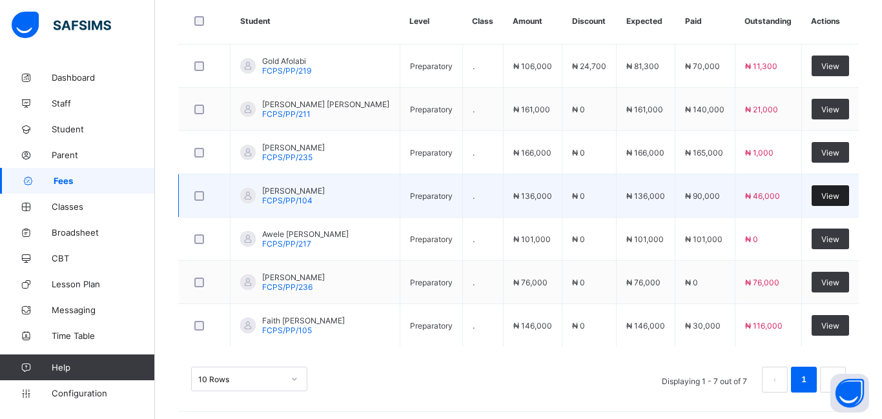
click at [828, 196] on span "View" at bounding box center [830, 196] width 18 height 10
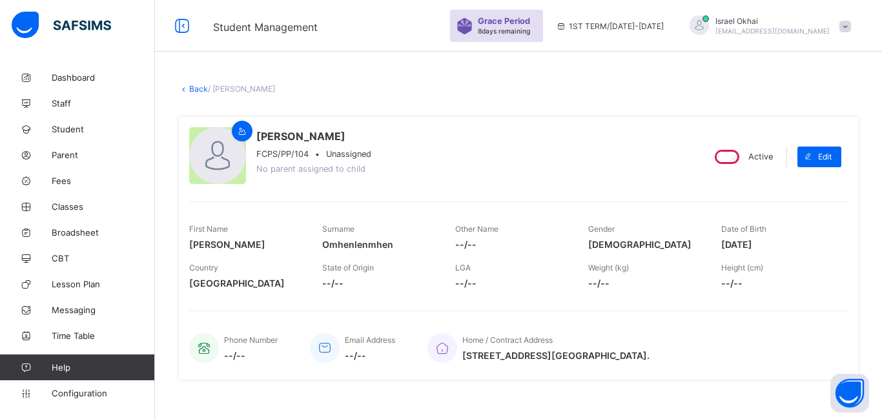
click at [196, 92] on link "Back" at bounding box center [198, 89] width 19 height 10
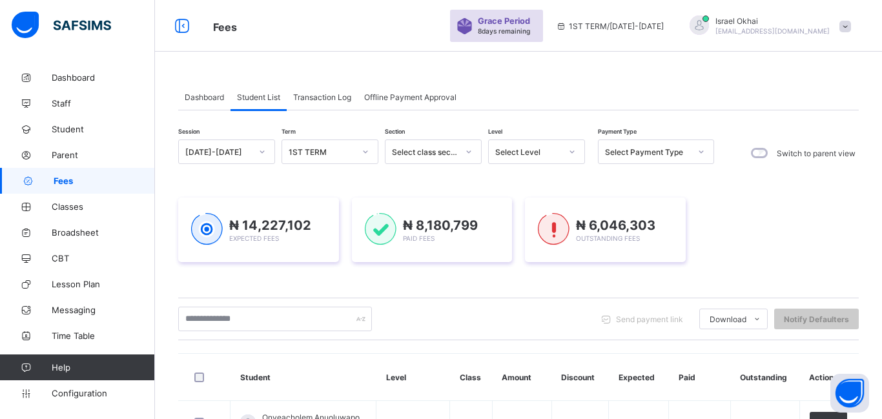
click at [538, 166] on div "Level Select Level" at bounding box center [536, 152] width 97 height 27
click at [541, 157] on div "Select Level" at bounding box center [524, 152] width 71 height 18
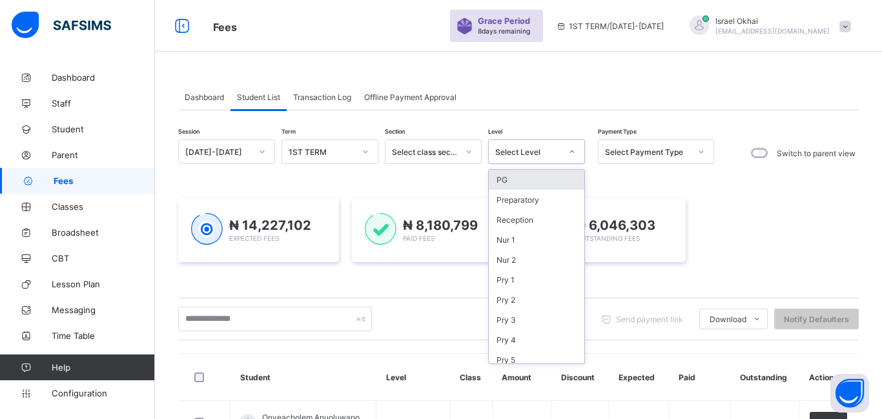
click at [519, 184] on div "PG" at bounding box center [537, 180] width 96 height 20
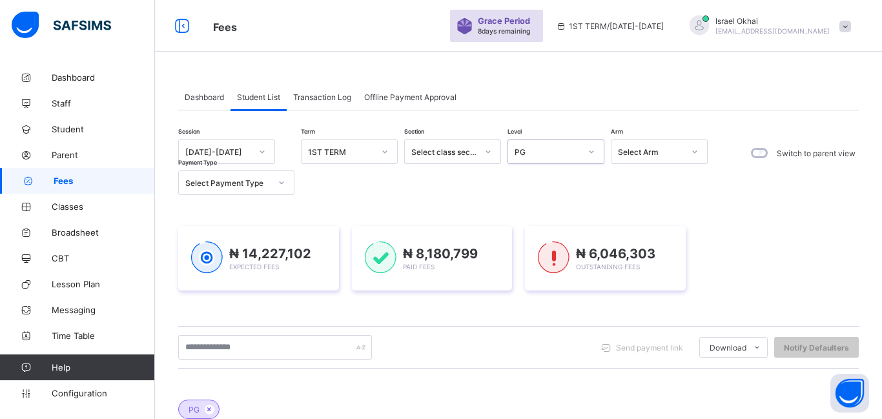
click at [538, 157] on div "PG" at bounding box center [543, 152] width 71 height 18
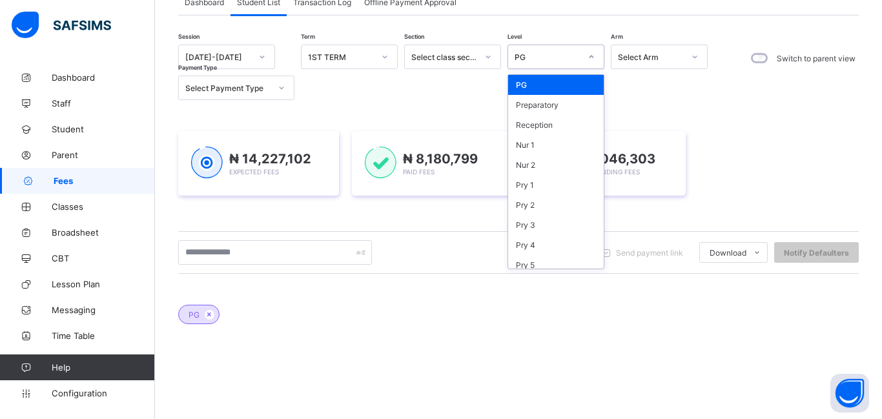
scroll to position [99, 0]
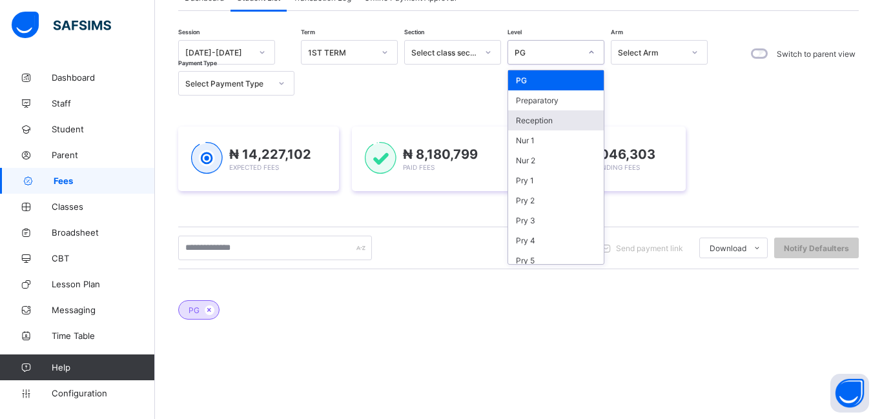
click at [544, 120] on div "Reception" at bounding box center [556, 120] width 96 height 20
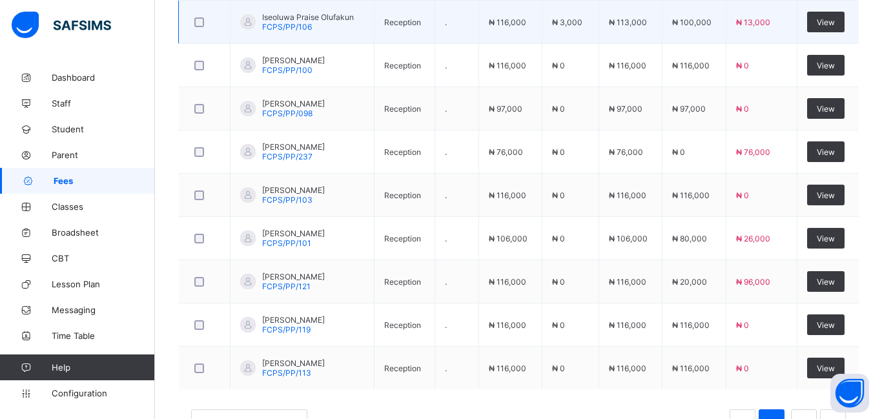
scroll to position [577, 0]
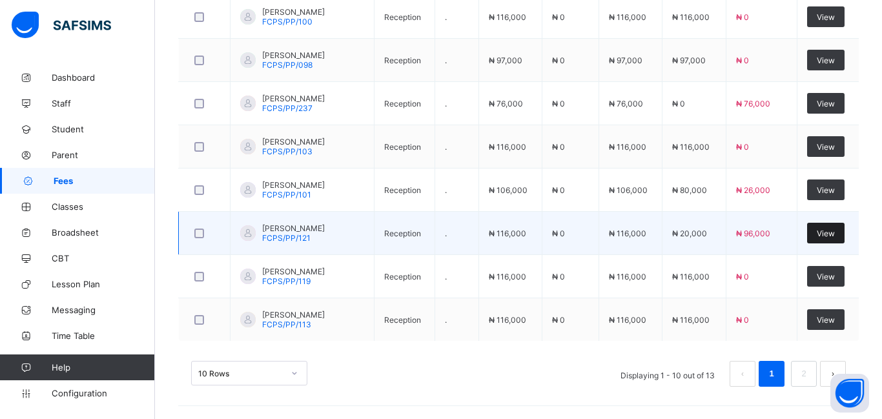
click at [829, 238] on div "View" at bounding box center [825, 233] width 37 height 21
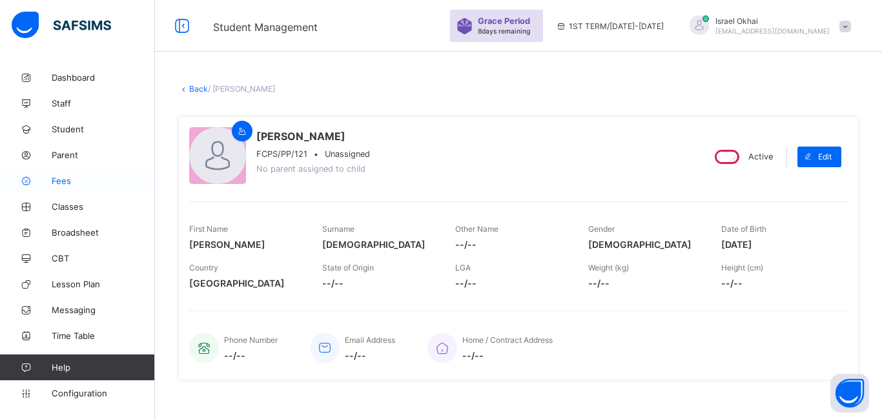
click at [58, 181] on span "Fees" at bounding box center [103, 181] width 103 height 10
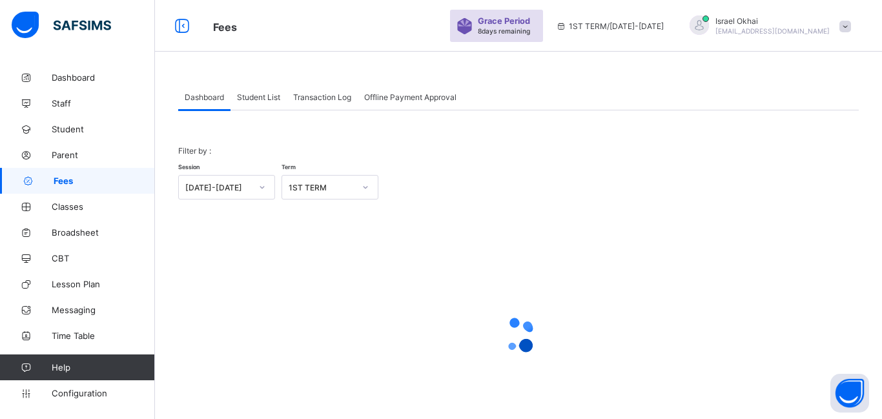
click at [265, 98] on span "Student List" at bounding box center [258, 97] width 43 height 10
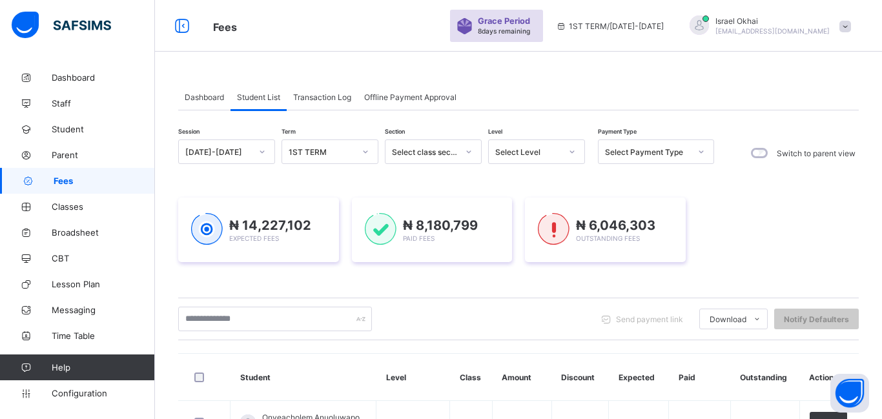
click at [543, 152] on div "Select Level" at bounding box center [528, 152] width 66 height 10
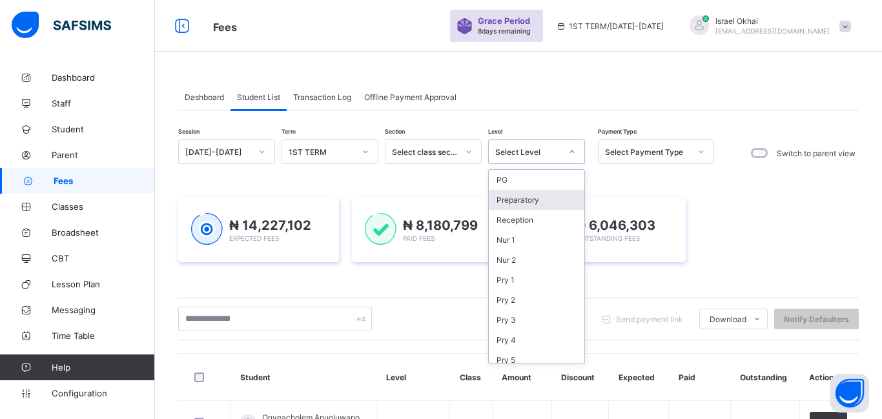
click at [520, 203] on div "Preparatory" at bounding box center [537, 200] width 96 height 20
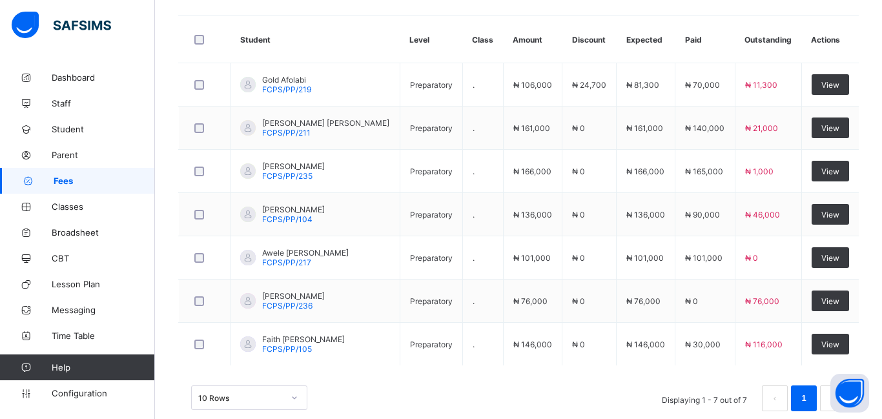
scroll to position [426, 0]
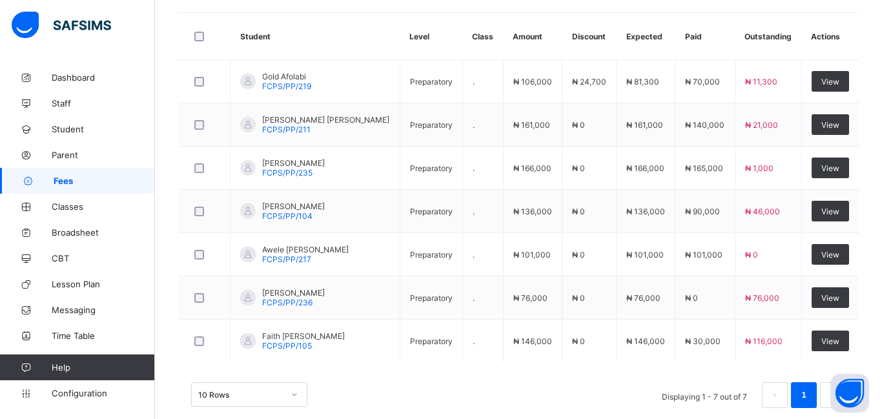
click at [520, 203] on td "₦ 136,000" at bounding box center [532, 211] width 59 height 43
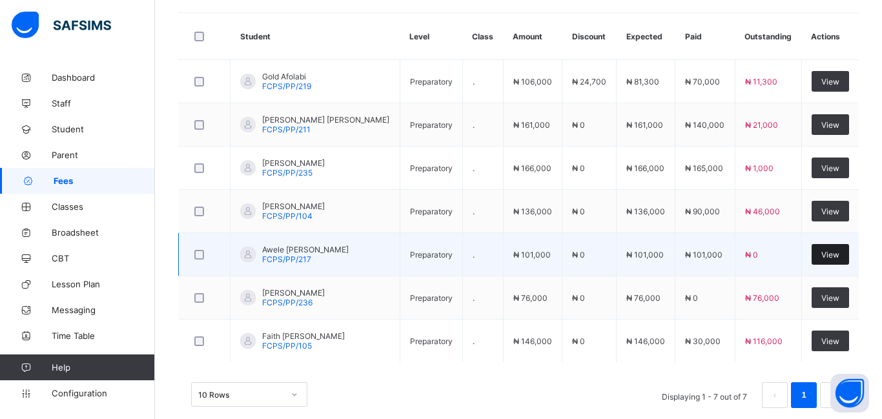
click at [821, 260] on div "View" at bounding box center [829, 254] width 37 height 21
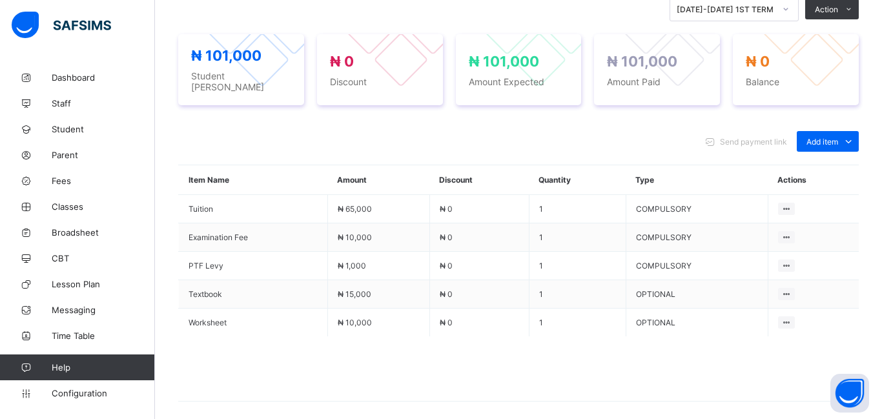
scroll to position [467, 0]
click at [816, 165] on div "Optional items" at bounding box center [827, 171] width 52 height 13
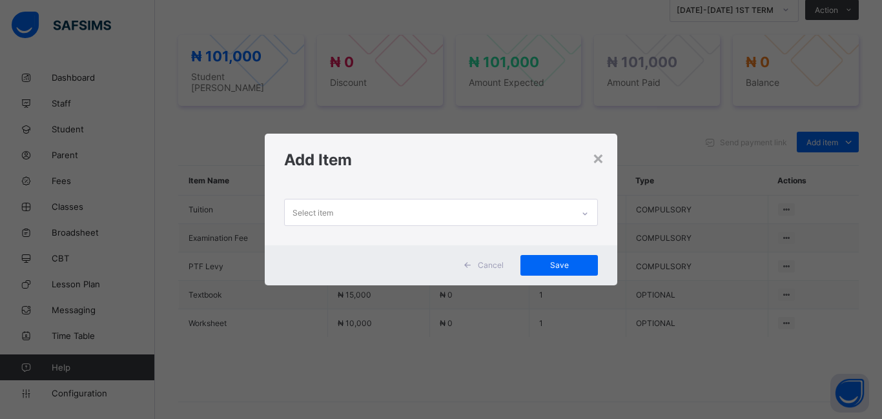
click at [358, 207] on div "Select item" at bounding box center [429, 211] width 288 height 25
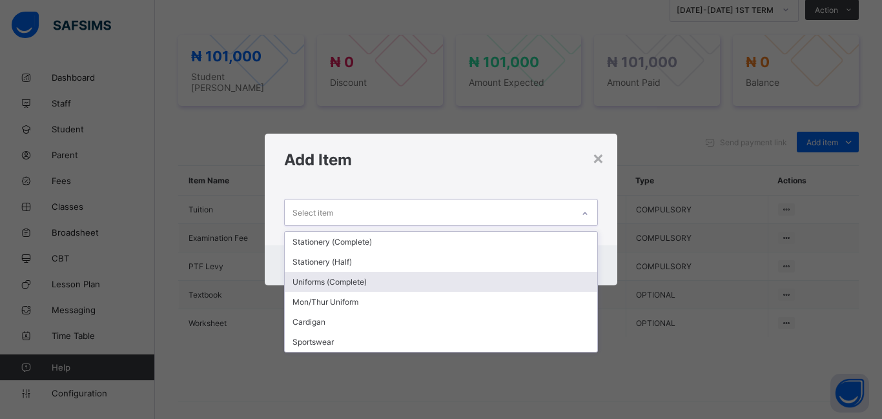
click at [359, 284] on div "Uniforms (Complete)" at bounding box center [441, 282] width 312 height 20
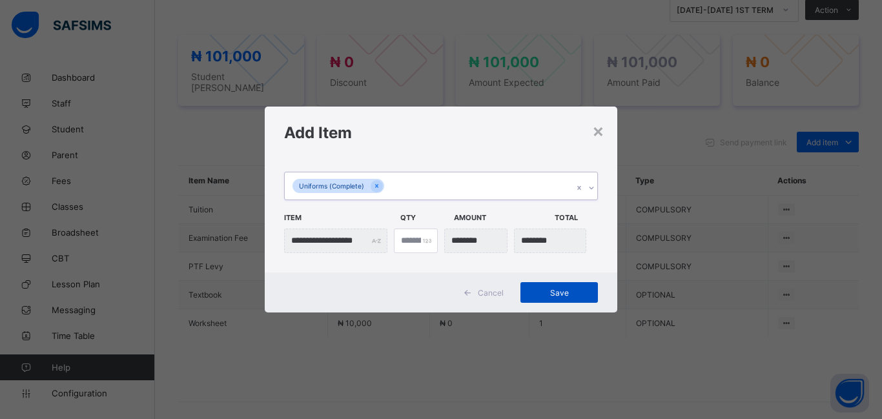
click at [569, 290] on span "Save" at bounding box center [559, 293] width 58 height 10
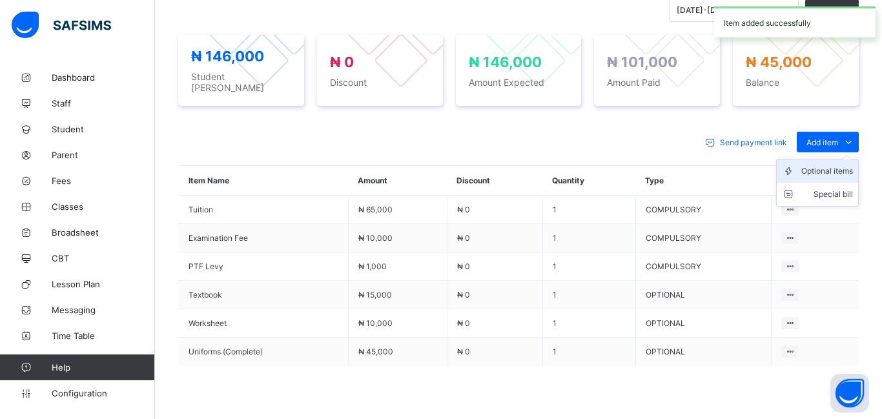
click at [812, 167] on div "Optional items" at bounding box center [827, 171] width 52 height 13
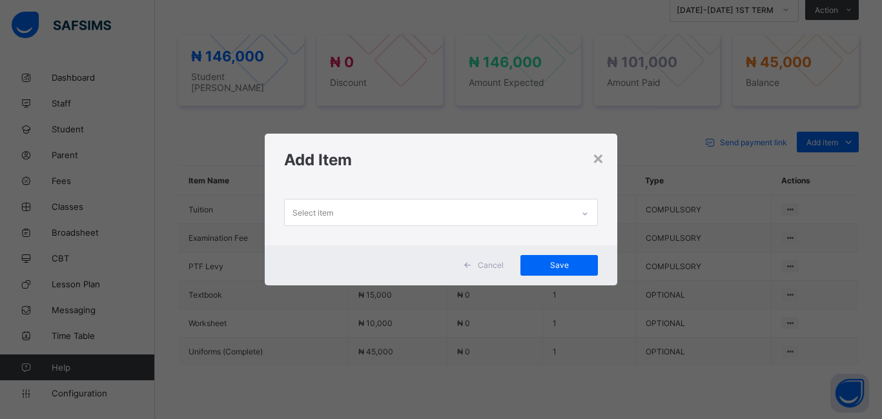
click at [345, 219] on div "Select item" at bounding box center [429, 211] width 288 height 25
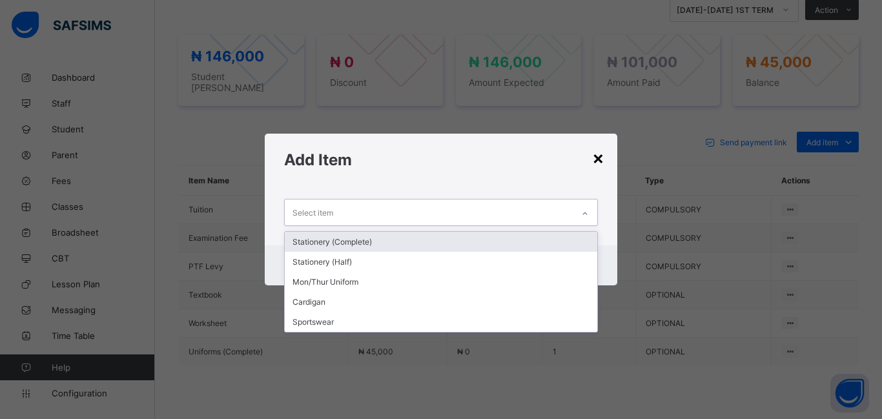
click at [597, 158] on div "×" at bounding box center [598, 158] width 12 height 22
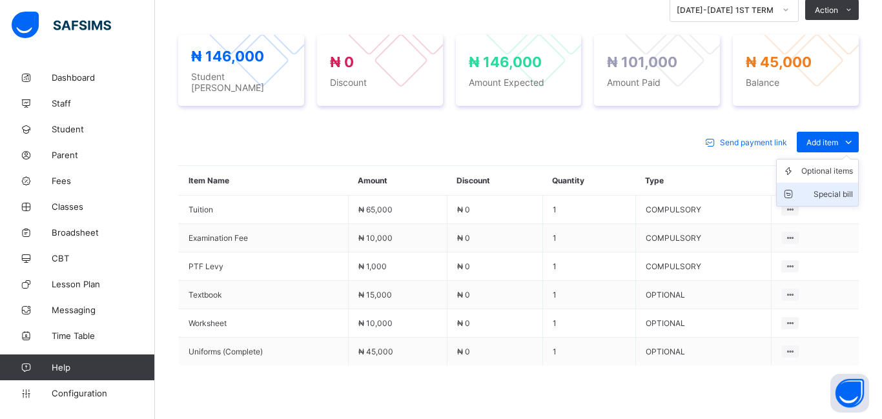
click at [832, 188] on div "Special bill" at bounding box center [827, 194] width 52 height 13
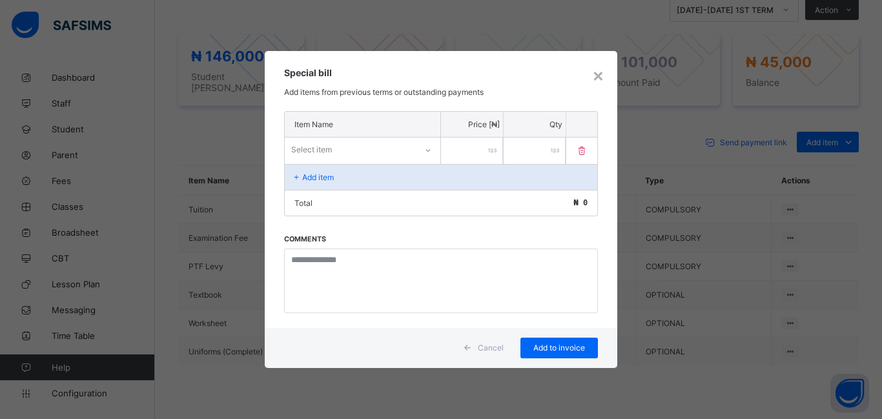
click at [370, 142] on div "Select item" at bounding box center [350, 150] width 131 height 18
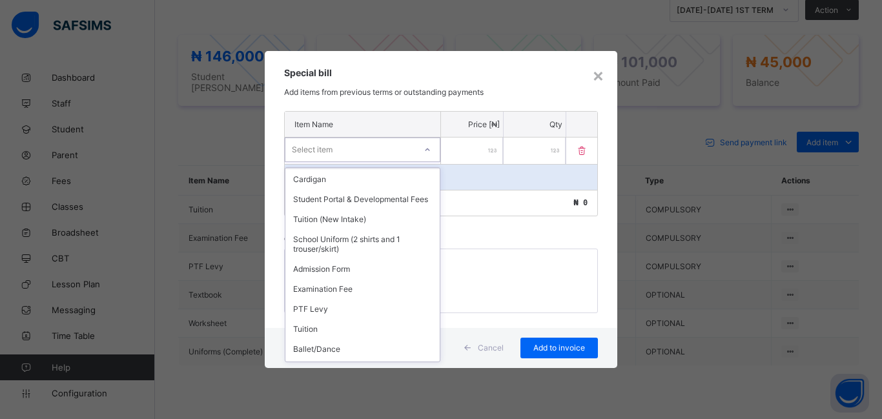
scroll to position [221, 0]
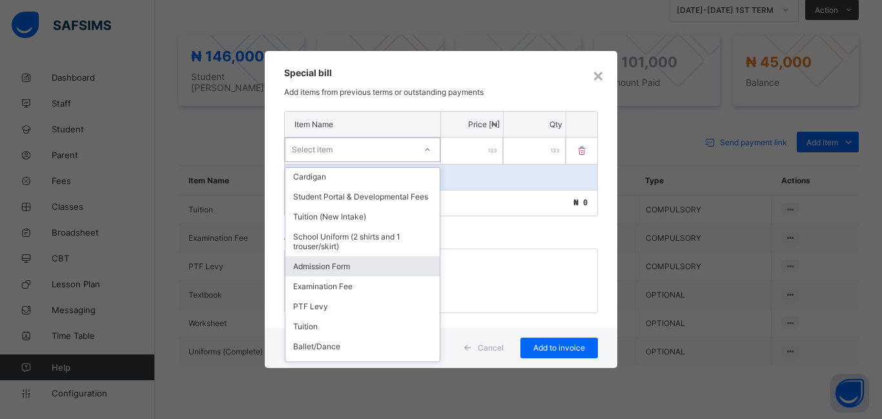
click at [356, 270] on div "Admission Form" at bounding box center [362, 266] width 154 height 20
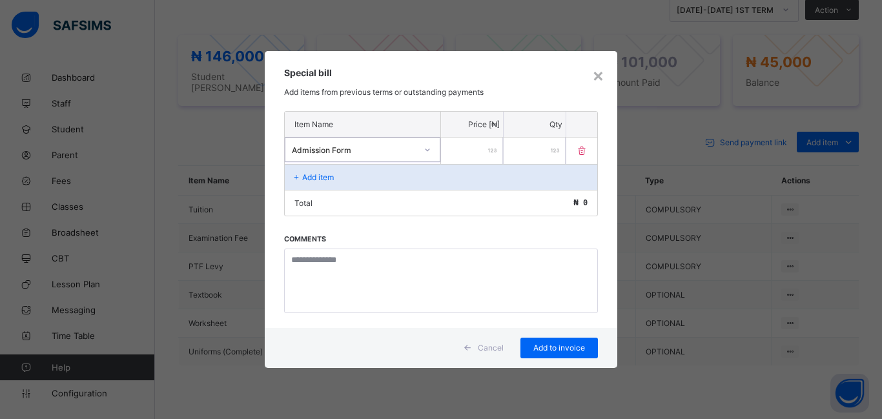
click at [463, 154] on input "number" at bounding box center [472, 150] width 62 height 26
type input "****"
click at [558, 347] on span "Add to invoice" at bounding box center [559, 348] width 58 height 10
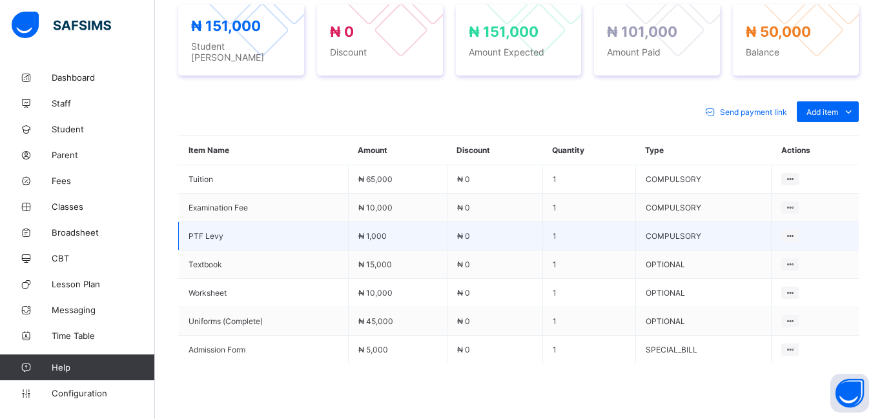
scroll to position [500, 0]
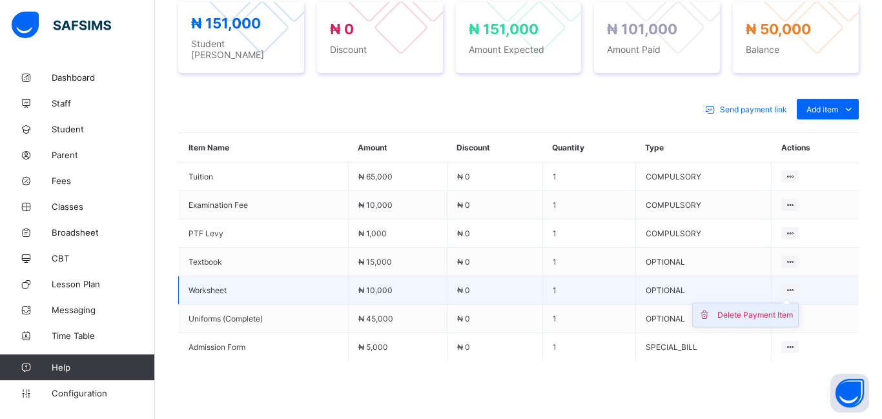
click at [738, 309] on div "Delete Payment Item" at bounding box center [755, 315] width 76 height 13
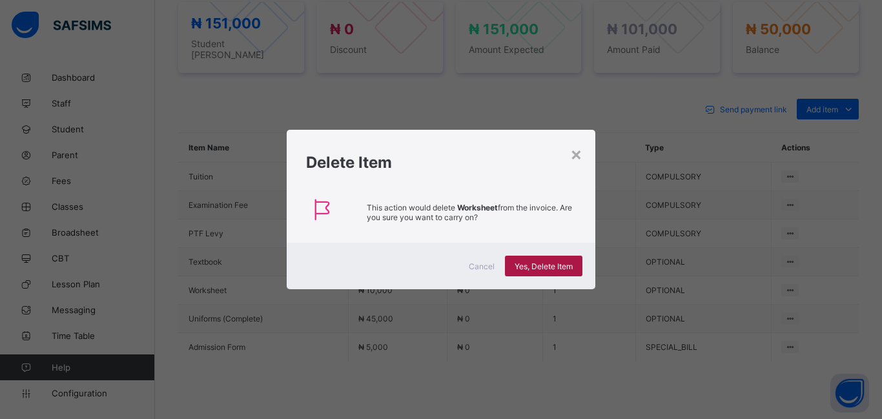
click at [533, 266] on span "Yes, Delete Item" at bounding box center [543, 266] width 58 height 10
click at [579, 153] on div "×" at bounding box center [576, 154] width 12 height 22
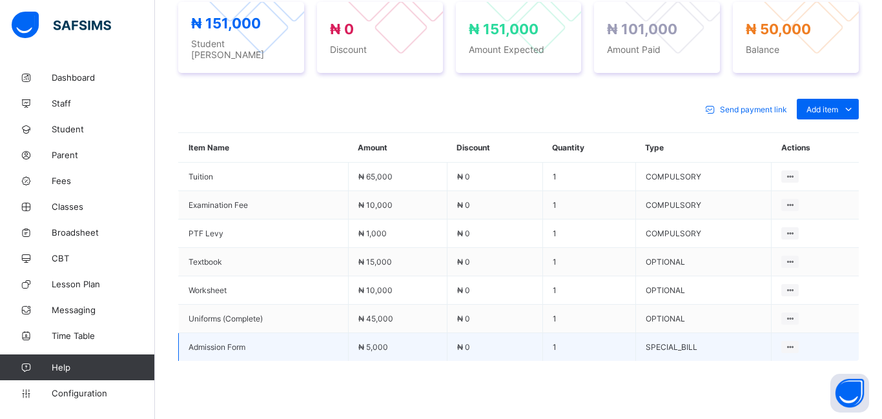
click at [691, 349] on td "SPECIAL_BILL" at bounding box center [703, 347] width 136 height 28
click at [691, 347] on td "SPECIAL_BILL" at bounding box center [703, 347] width 136 height 28
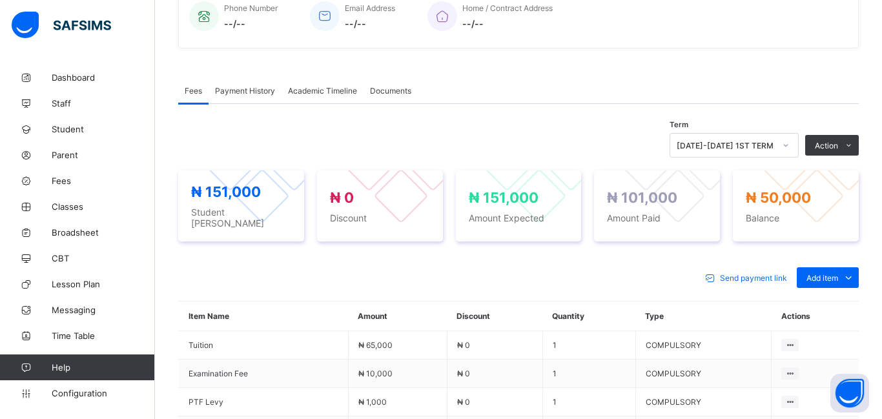
scroll to position [335, 0]
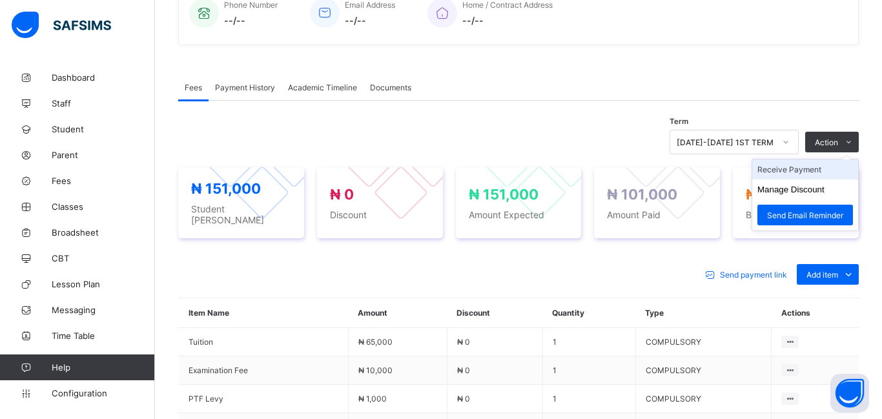
click at [785, 172] on li "Receive Payment" at bounding box center [805, 169] width 106 height 20
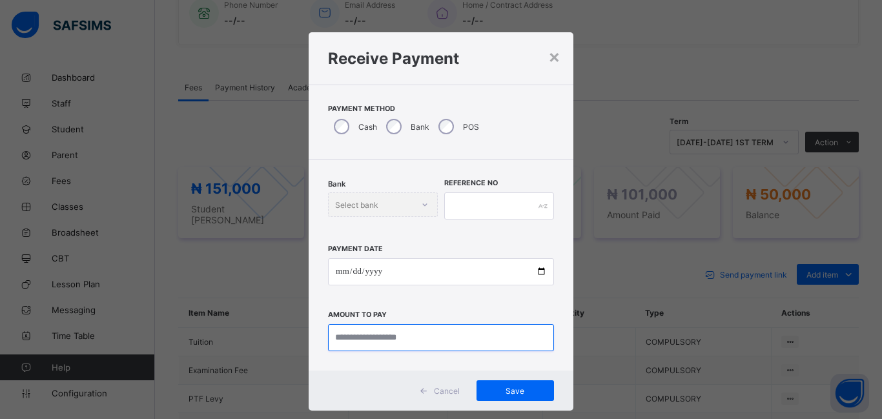
click at [340, 330] on input "currency" at bounding box center [441, 337] width 226 height 27
type input "********"
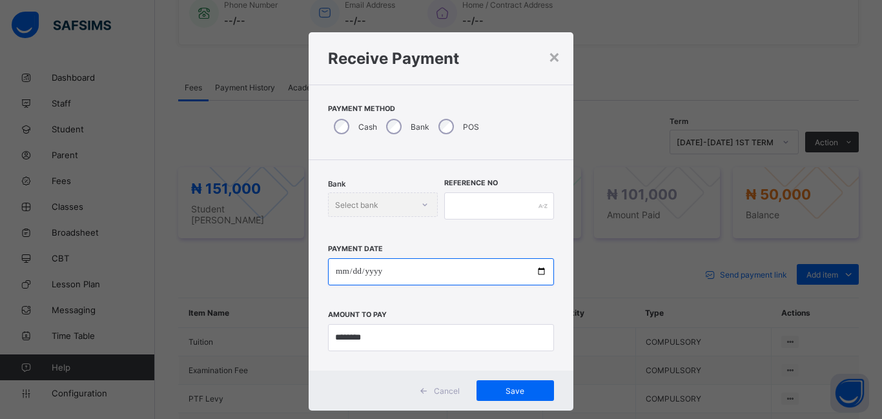
click at [337, 274] on input "date" at bounding box center [441, 271] width 226 height 27
type input "**********"
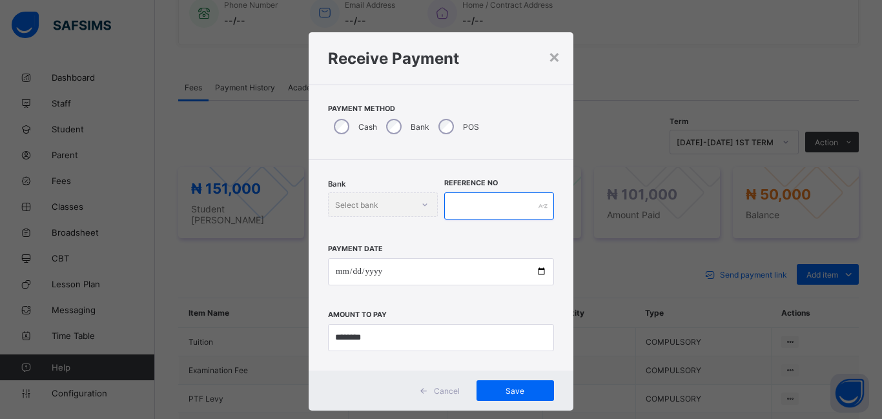
click at [465, 201] on input "text" at bounding box center [499, 205] width 110 height 27
click at [497, 388] on span "Save" at bounding box center [515, 391] width 58 height 10
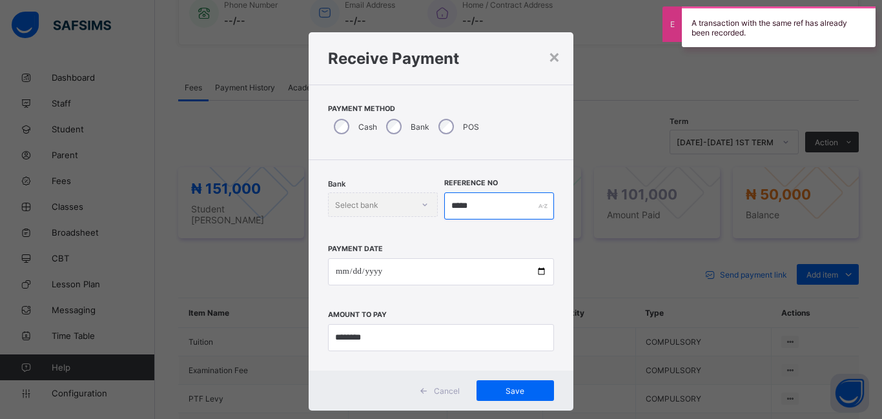
click at [478, 205] on input "*****" at bounding box center [499, 205] width 110 height 27
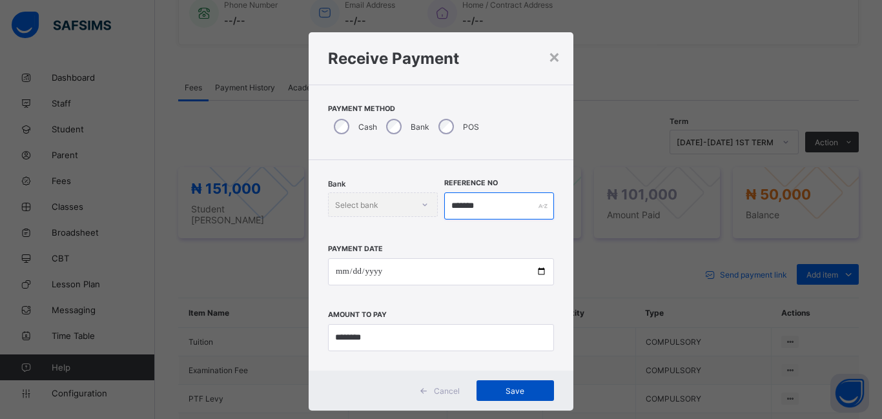
type input "*******"
click at [486, 391] on span "Save" at bounding box center [515, 391] width 58 height 10
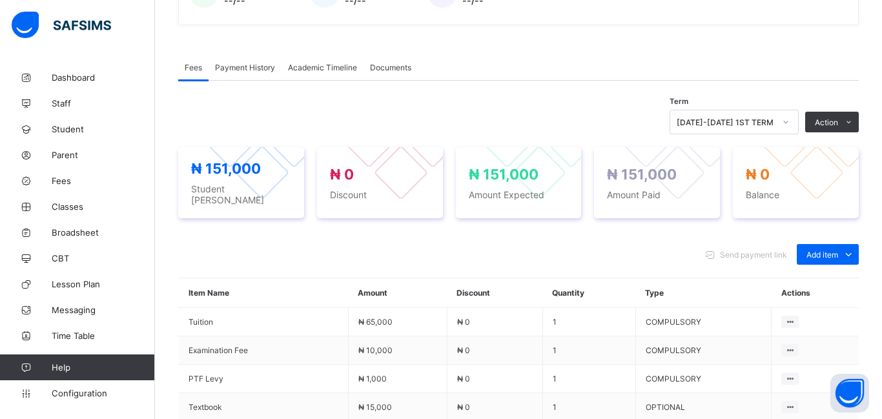
scroll to position [354, 0]
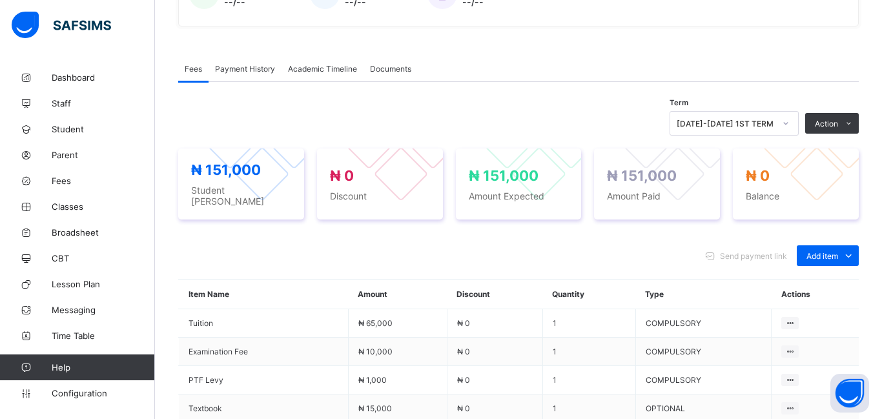
click at [232, 71] on span "Payment History" at bounding box center [245, 69] width 60 height 10
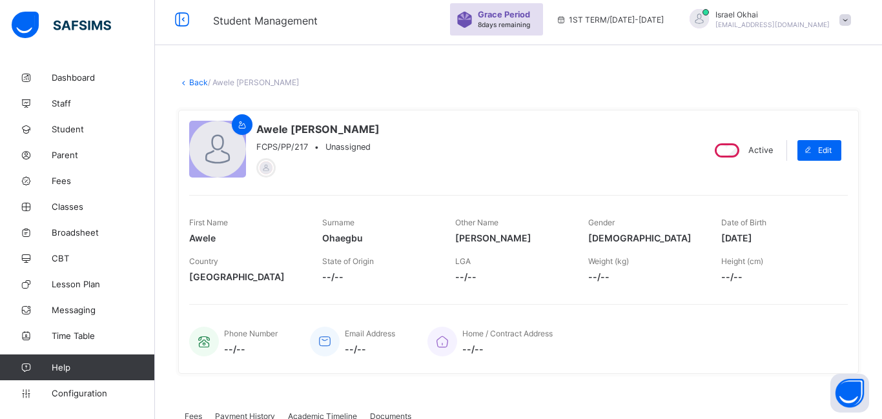
scroll to position [7, 0]
click at [201, 81] on link "Back" at bounding box center [198, 82] width 19 height 10
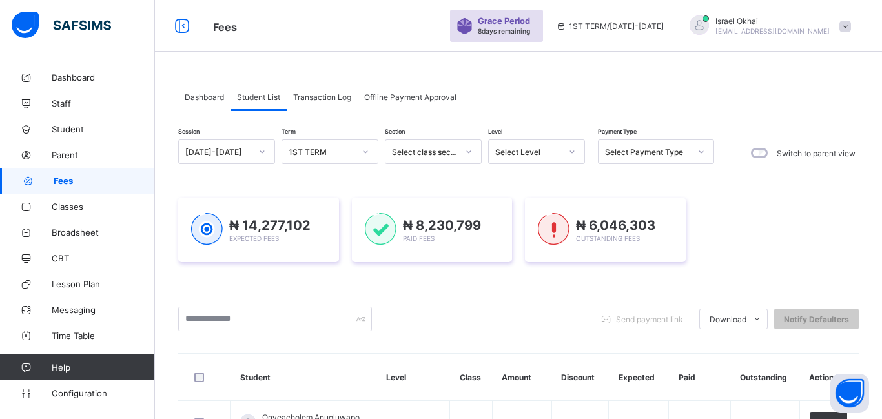
click at [508, 152] on div "Select Level" at bounding box center [528, 152] width 66 height 10
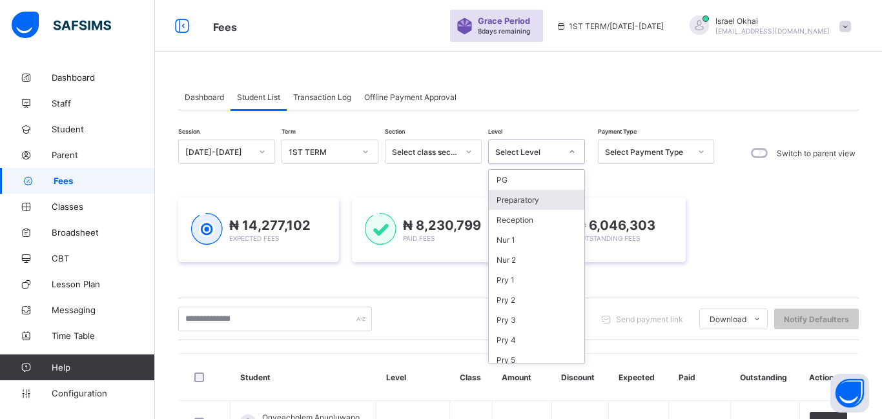
click at [509, 200] on div "Preparatory" at bounding box center [537, 200] width 96 height 20
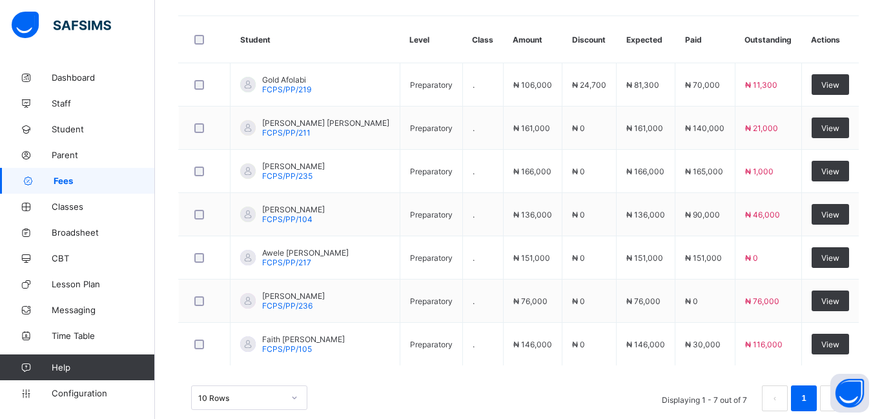
scroll to position [447, 0]
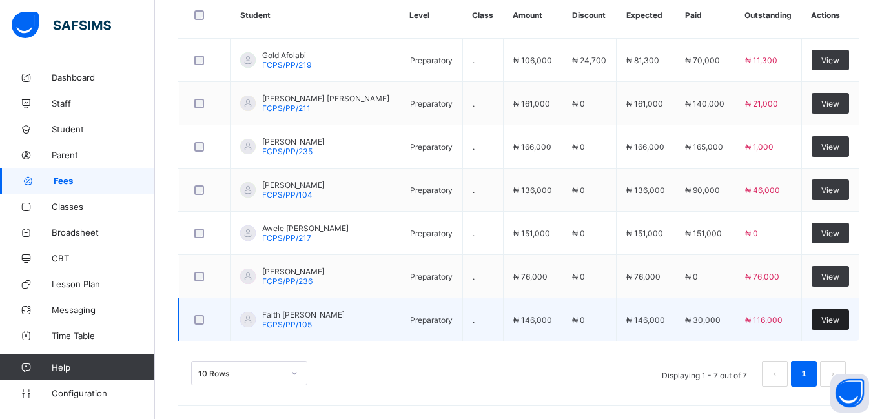
click at [828, 325] on div "View" at bounding box center [829, 319] width 37 height 21
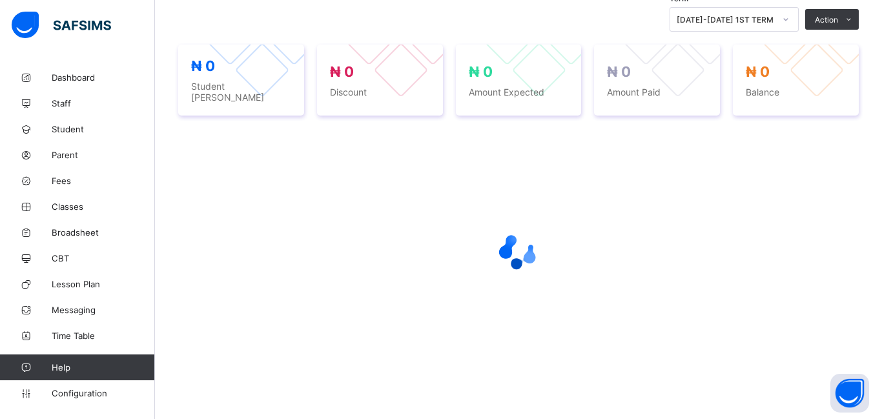
click at [828, 325] on div at bounding box center [518, 250] width 680 height 245
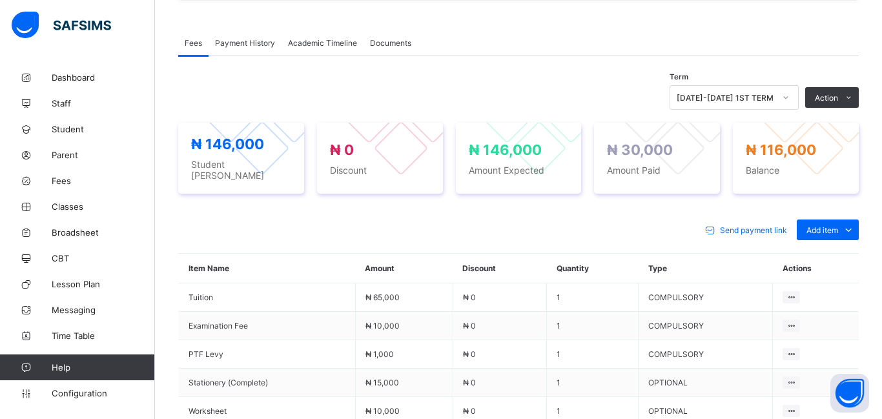
scroll to position [376, 0]
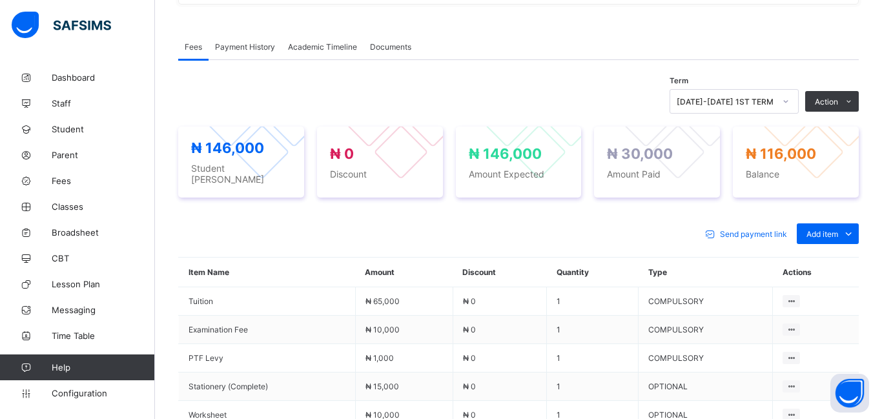
click at [249, 46] on span "Payment History" at bounding box center [245, 47] width 60 height 10
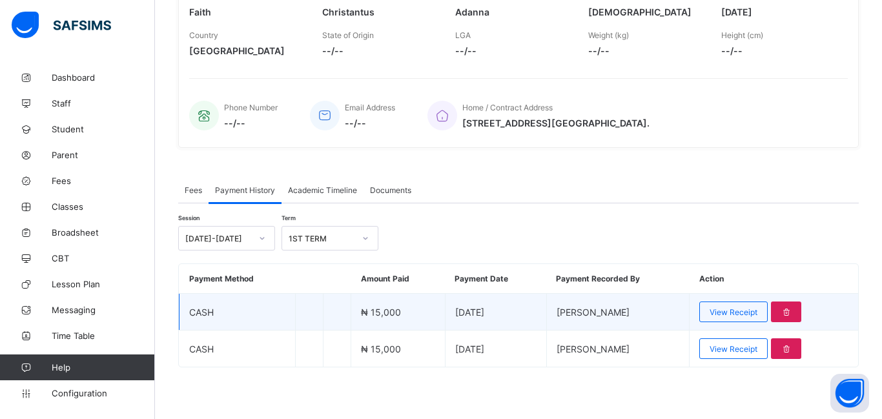
scroll to position [0, 0]
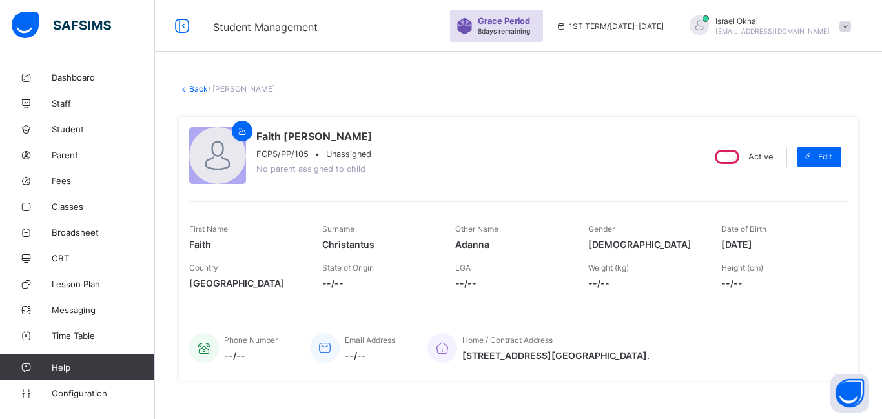
click at [198, 90] on link "Back" at bounding box center [198, 89] width 19 height 10
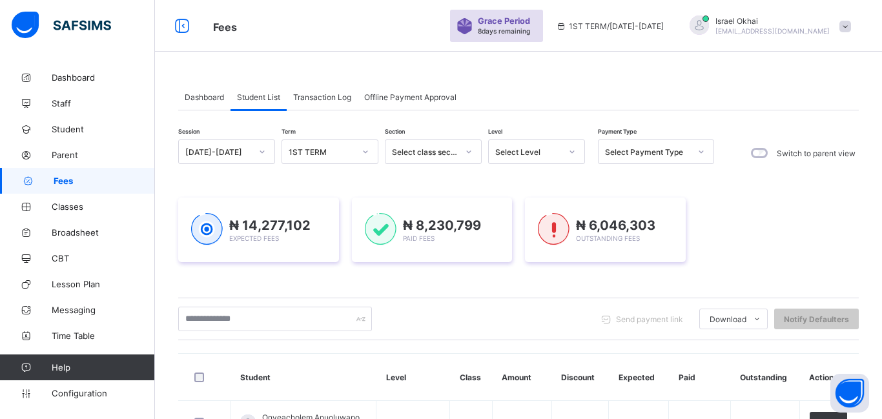
click at [540, 154] on div "Select Level" at bounding box center [528, 152] width 66 height 10
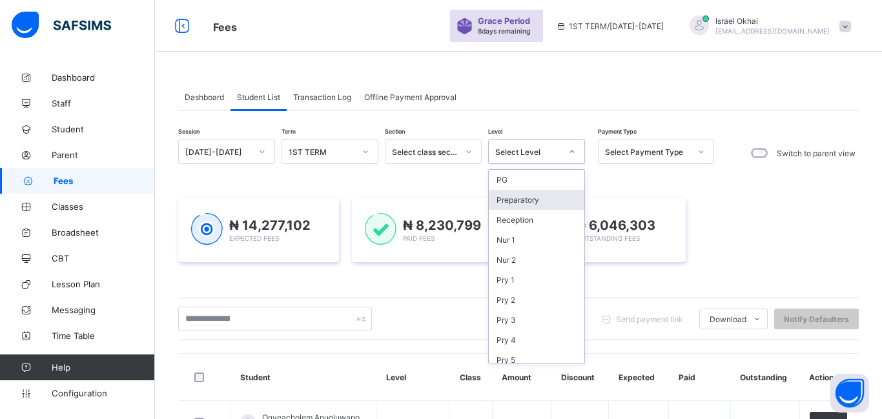
click at [546, 192] on div "Preparatory" at bounding box center [537, 200] width 96 height 20
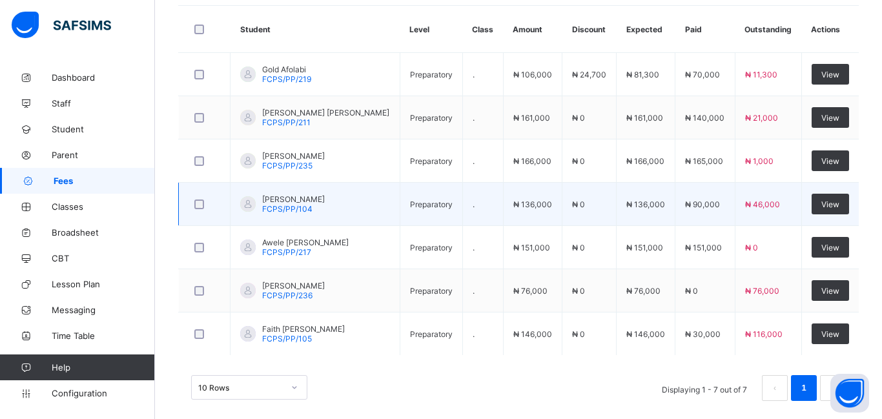
scroll to position [447, 0]
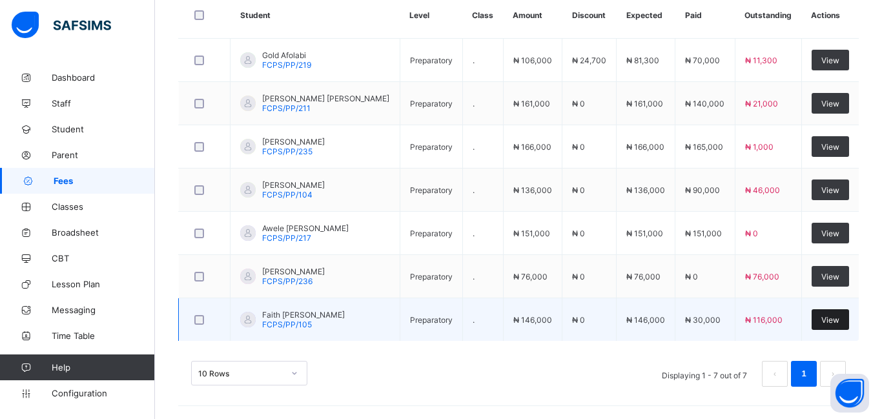
click at [824, 321] on span "View" at bounding box center [830, 320] width 18 height 10
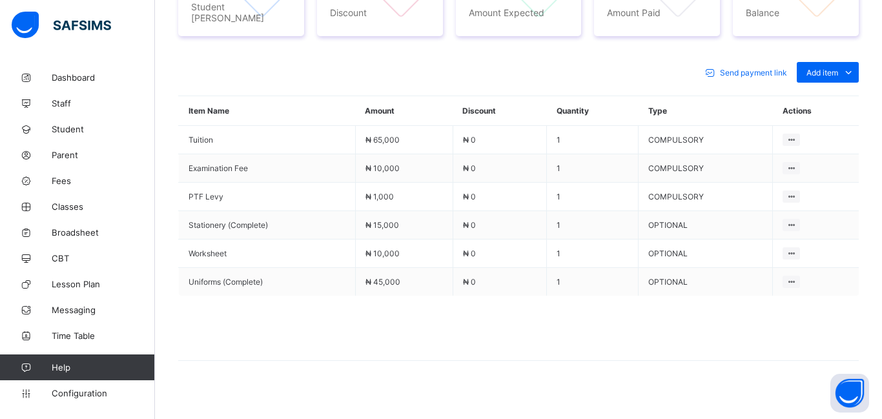
scroll to position [541, 0]
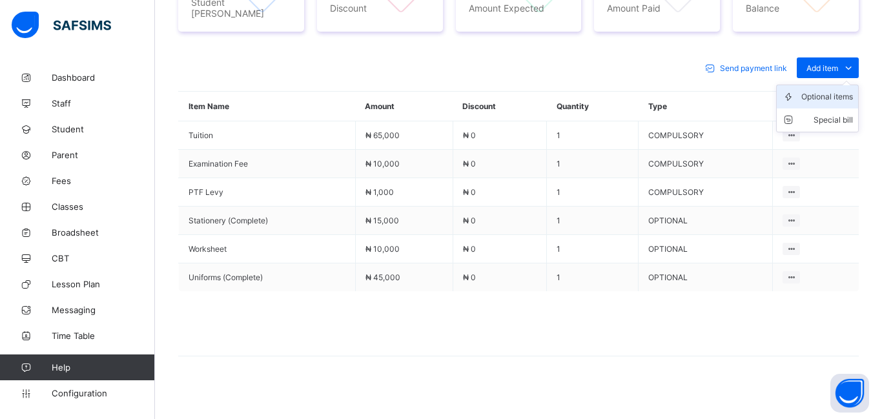
click at [809, 90] on div "Optional items" at bounding box center [827, 96] width 52 height 13
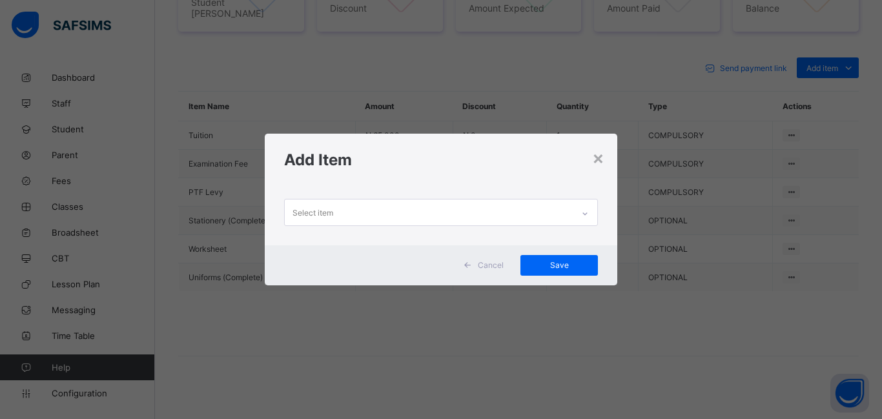
click at [349, 210] on div "Select item" at bounding box center [429, 211] width 288 height 25
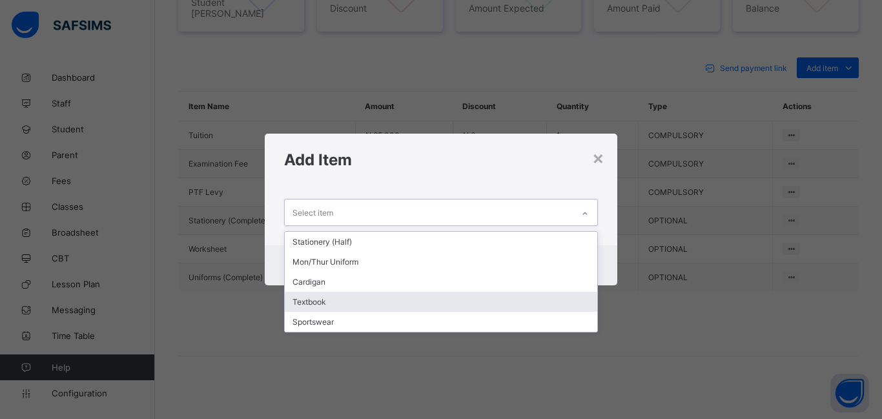
click at [343, 300] on div "Textbook" at bounding box center [441, 302] width 312 height 20
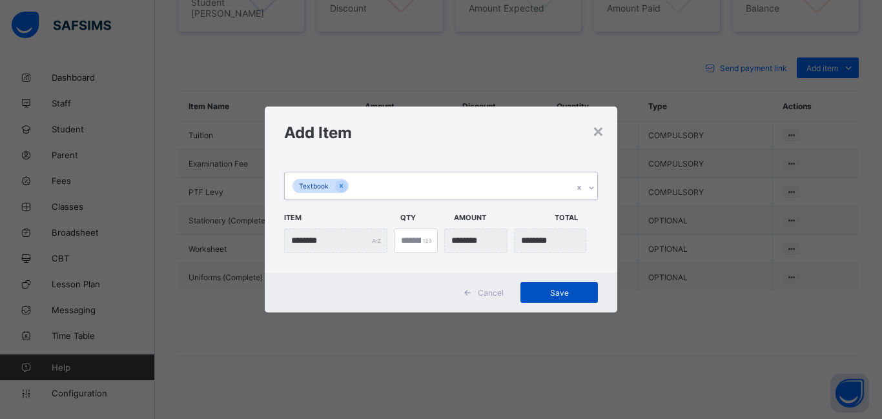
click at [556, 288] on span "Save" at bounding box center [559, 293] width 58 height 10
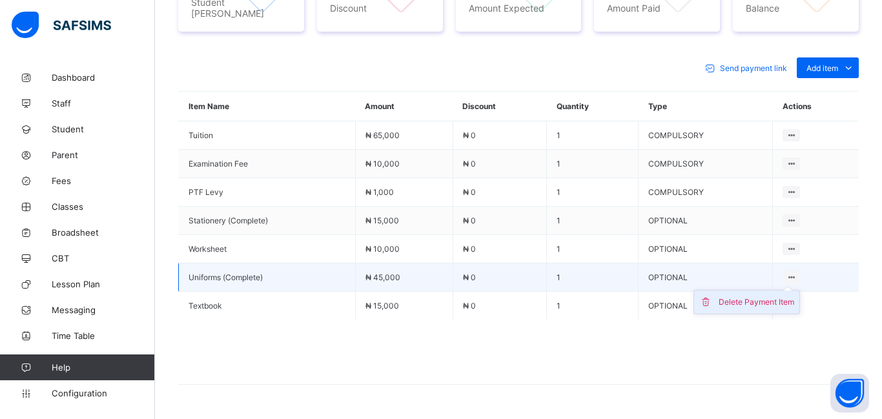
click at [773, 296] on div "Delete Payment Item" at bounding box center [756, 302] width 76 height 13
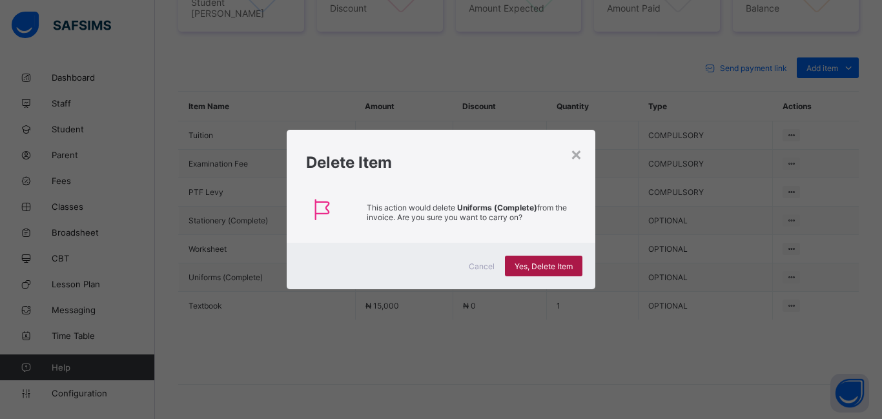
click at [552, 268] on span "Yes, Delete Item" at bounding box center [543, 266] width 58 height 10
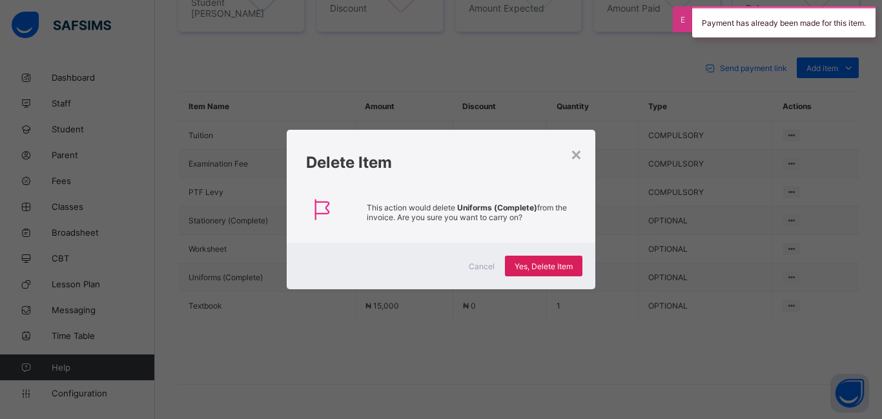
click at [583, 52] on div "× Delete Item This action would delete Uniforms (Complete) from the invoice. Ar…" at bounding box center [441, 209] width 882 height 419
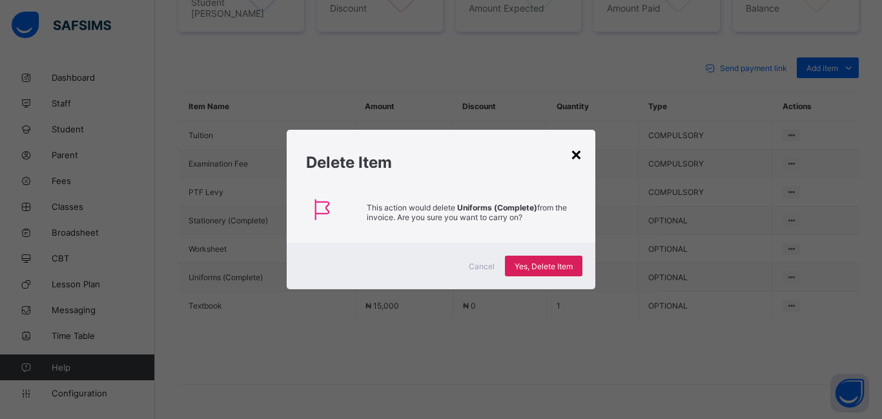
click at [579, 154] on div "×" at bounding box center [576, 154] width 12 height 22
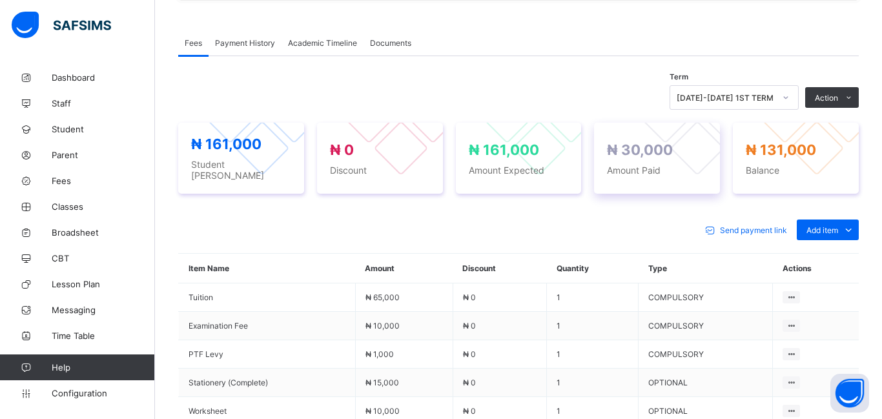
scroll to position [350, 0]
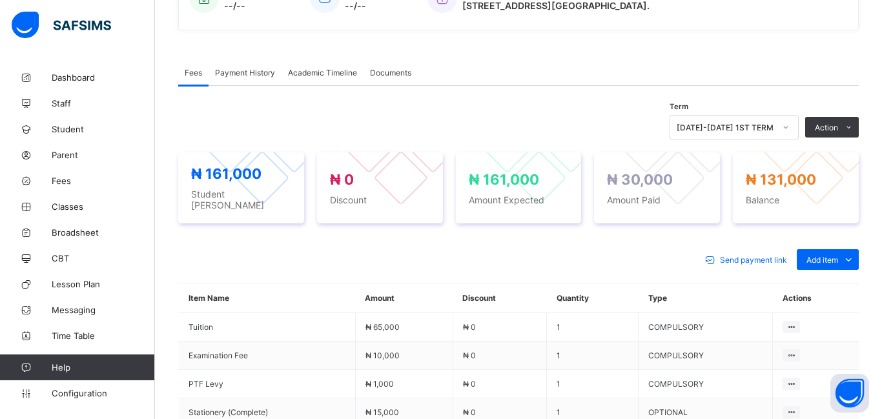
click at [255, 74] on span "Payment History" at bounding box center [245, 73] width 60 height 10
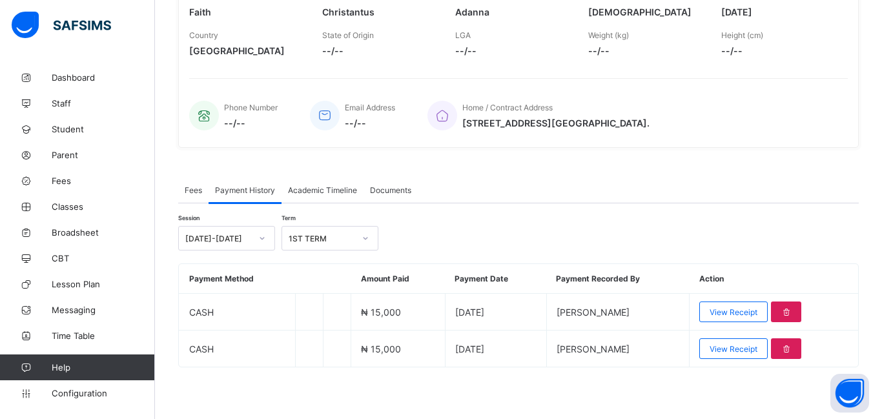
scroll to position [232, 0]
click at [255, 74] on div "Faith Adanna Christantus FCPS/PP/105 • Preparatory, . No parent assigned to chi…" at bounding box center [518, 16] width 680 height 264
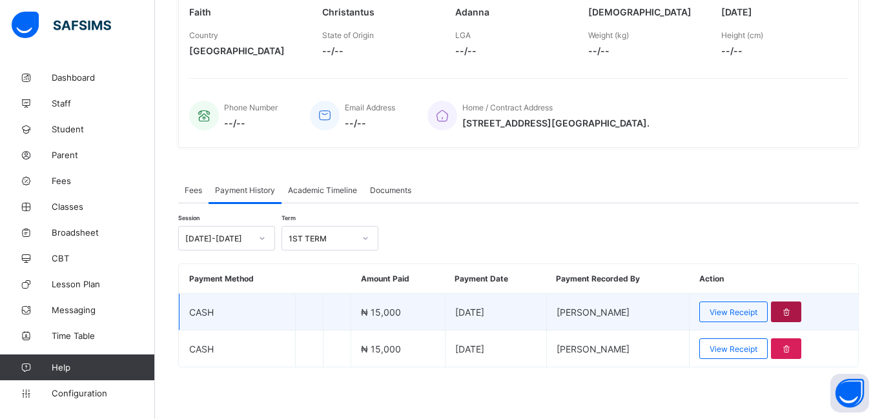
click at [784, 317] on div at bounding box center [786, 311] width 30 height 21
click at [784, 315] on div at bounding box center [786, 311] width 30 height 21
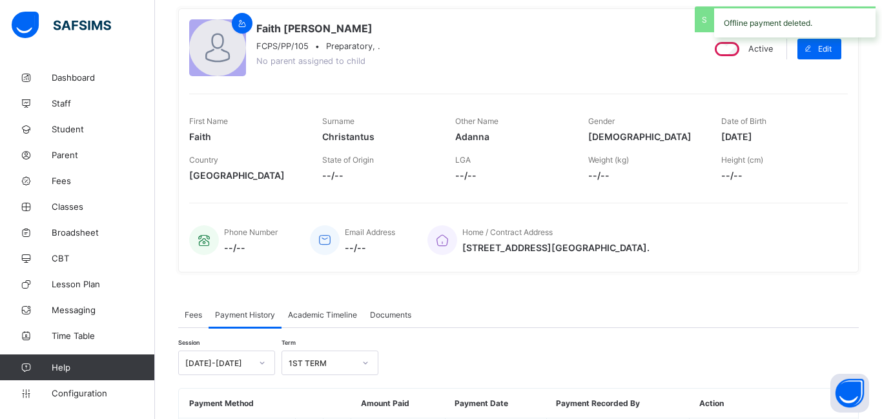
scroll to position [0, 0]
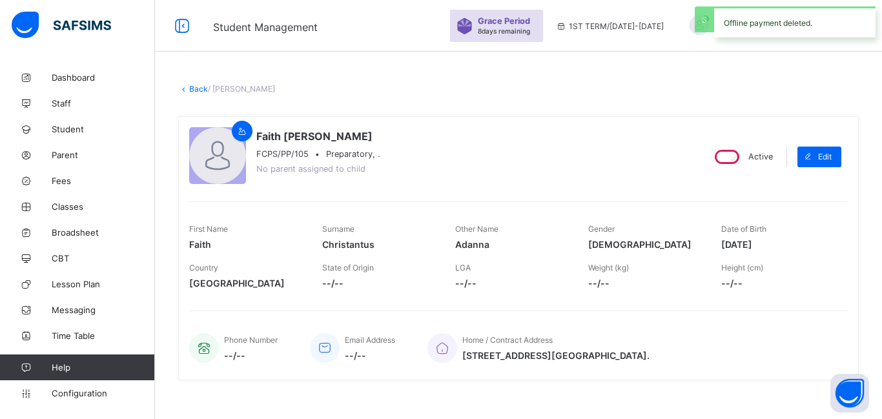
click at [197, 90] on link "Back" at bounding box center [198, 89] width 19 height 10
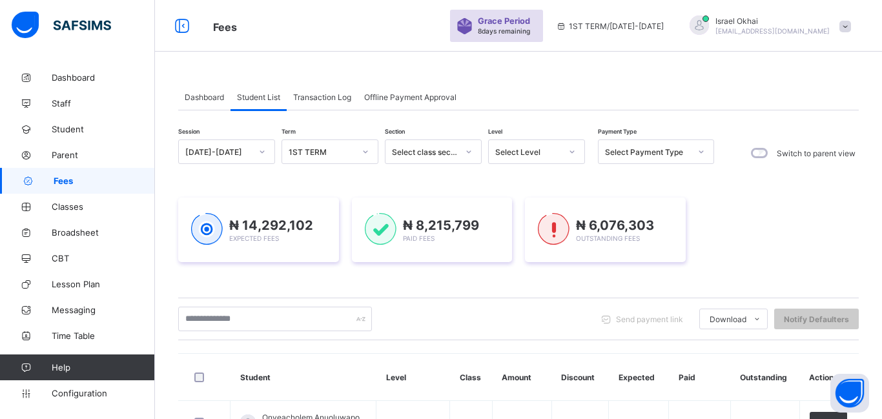
click at [524, 147] on div "Select Level" at bounding box center [528, 152] width 66 height 10
click at [545, 157] on div "Select Level" at bounding box center [524, 152] width 71 height 18
click at [571, 156] on icon at bounding box center [572, 151] width 8 height 13
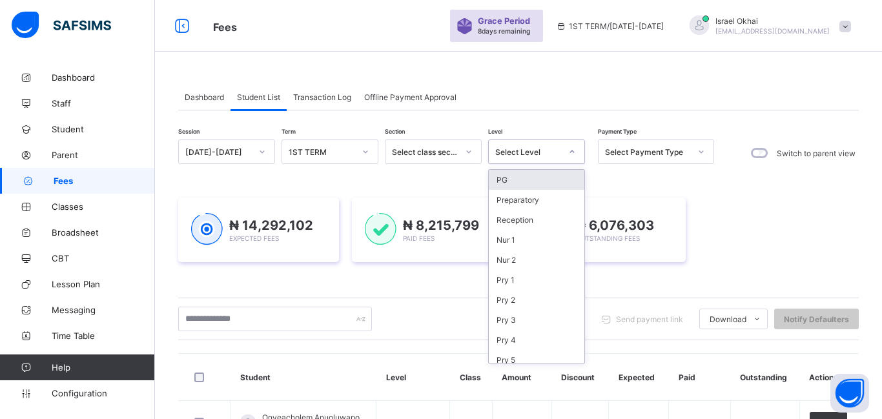
click at [571, 156] on icon at bounding box center [572, 151] width 8 height 13
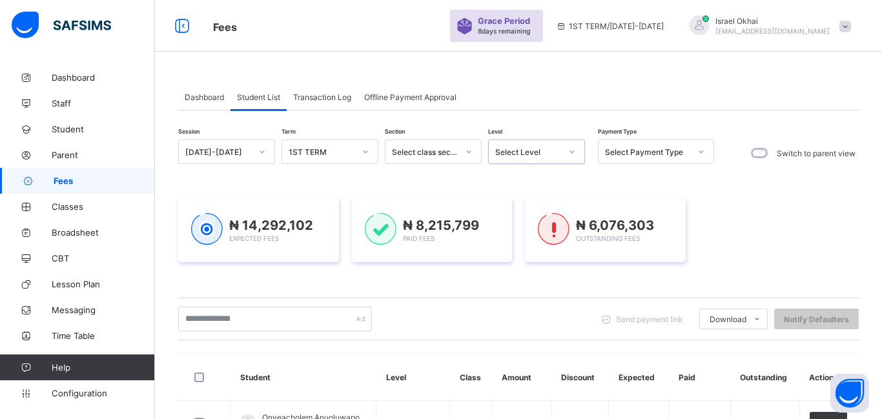
click at [555, 161] on div "Select Level" at bounding box center [536, 151] width 97 height 25
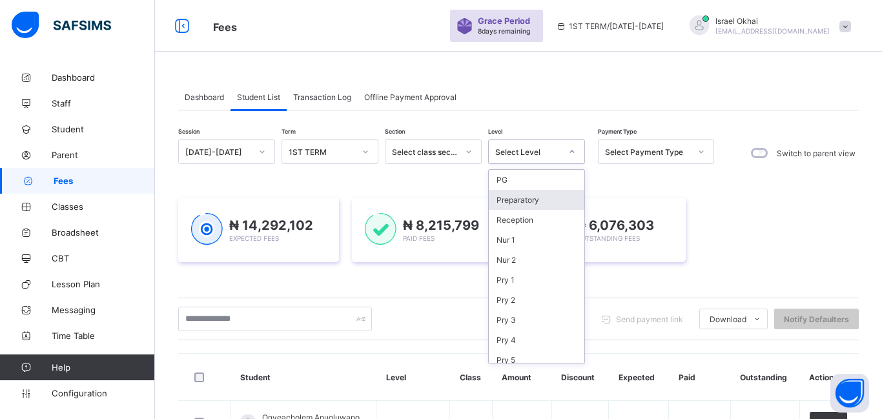
click at [537, 199] on div "Preparatory" at bounding box center [537, 200] width 96 height 20
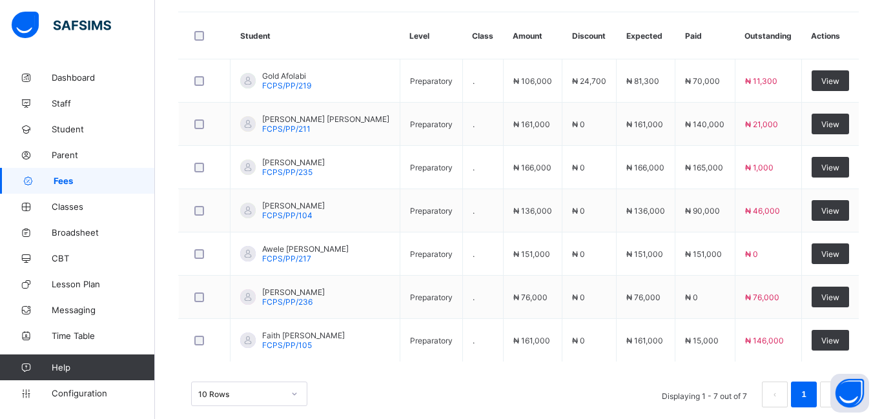
scroll to position [447, 0]
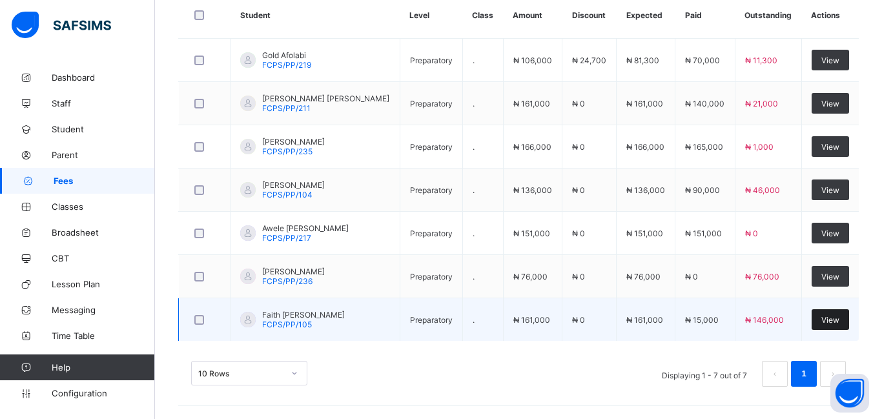
click at [821, 323] on span "View" at bounding box center [830, 320] width 18 height 10
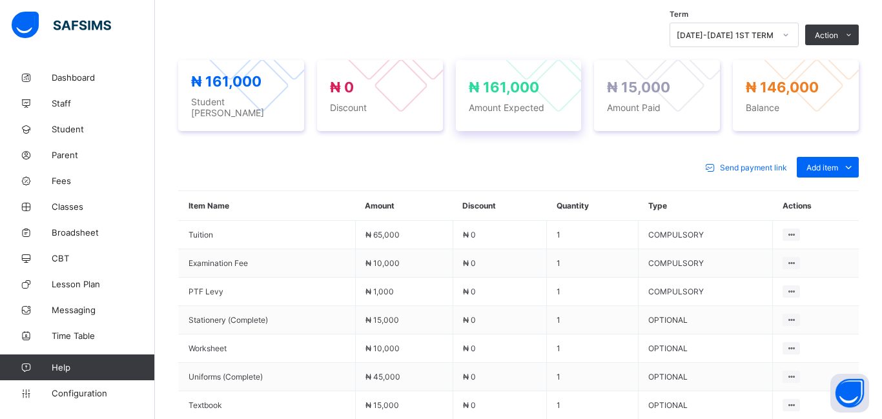
scroll to position [436, 0]
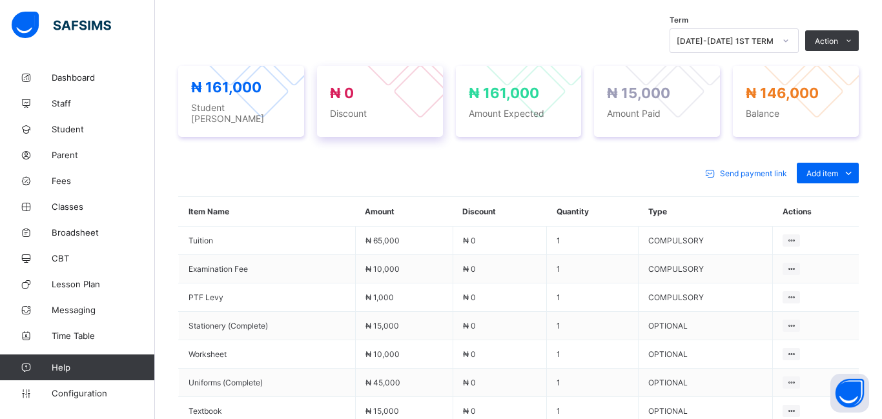
click at [398, 100] on div "₦ 0 Discount" at bounding box center [380, 102] width 100 height 34
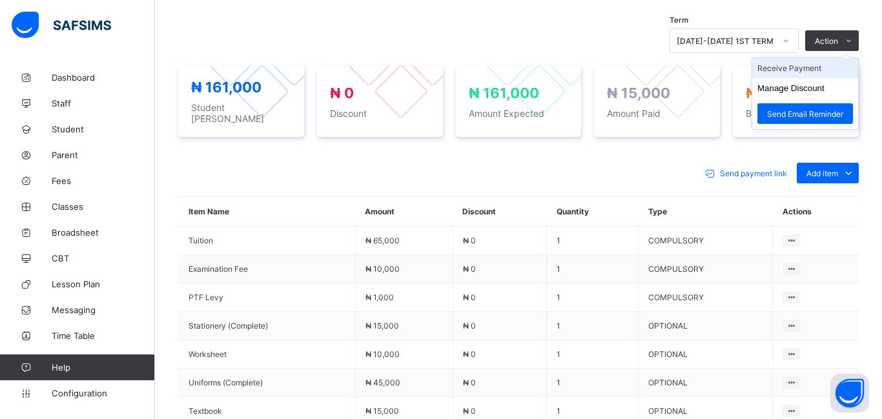
click at [798, 67] on li "Receive Payment" at bounding box center [805, 68] width 106 height 20
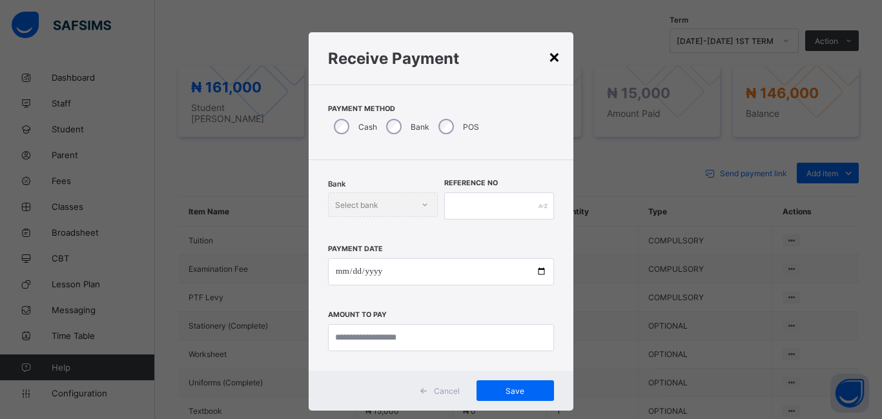
click at [548, 60] on div "×" at bounding box center [554, 56] width 12 height 22
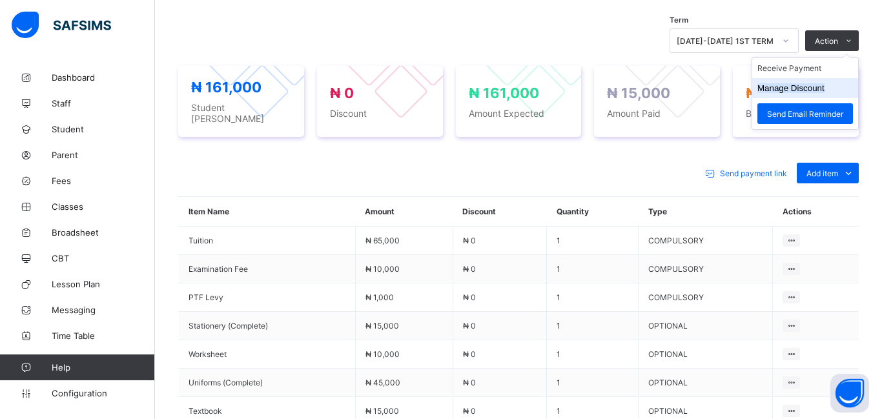
click at [812, 87] on button "Manage Discount" at bounding box center [790, 88] width 67 height 10
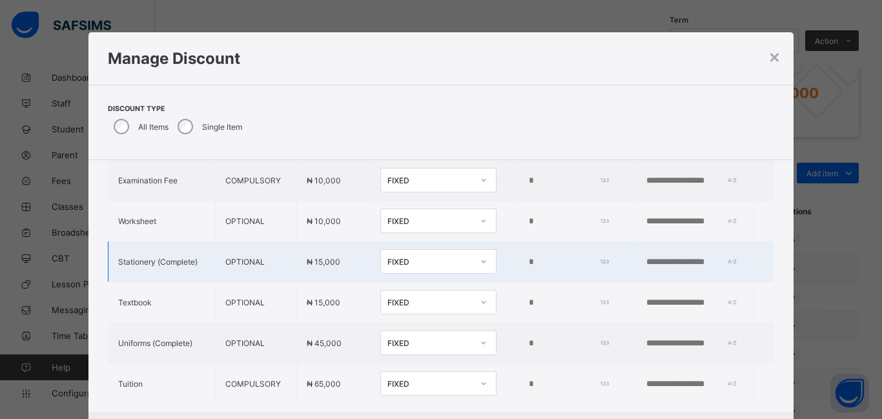
scroll to position [137, 0]
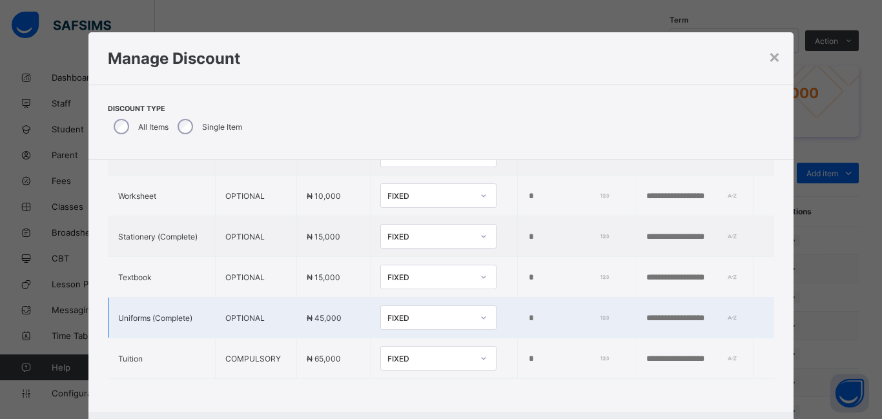
click at [527, 316] on input "*" at bounding box center [566, 318] width 79 height 10
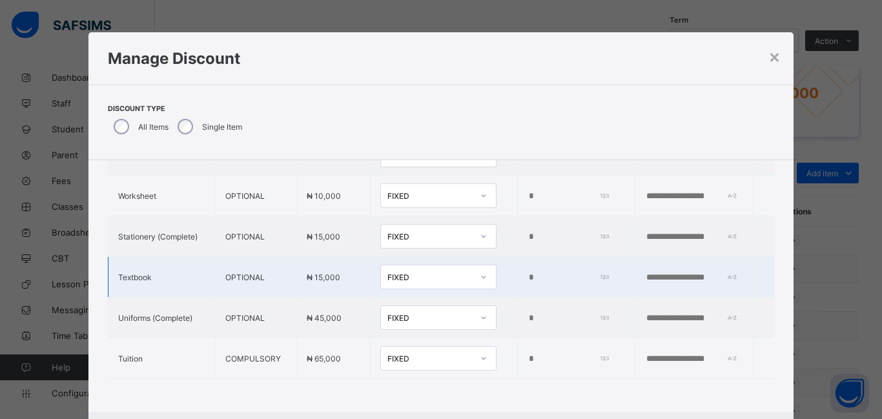
scroll to position [65, 0]
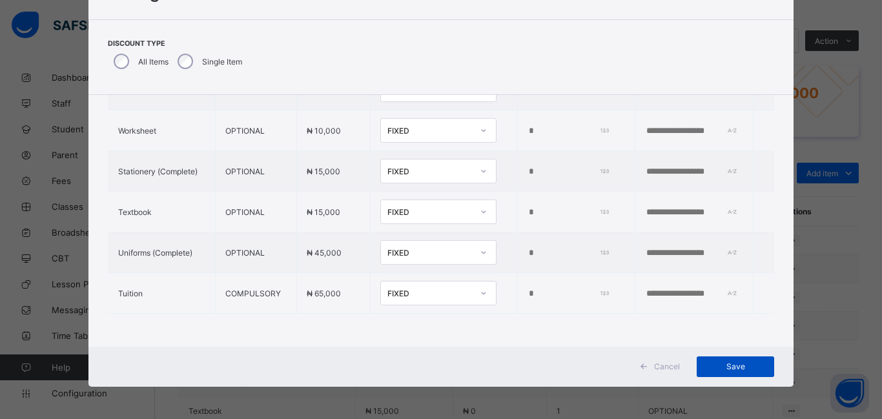
type input "*****"
click at [728, 376] on div "Save" at bounding box center [734, 366] width 77 height 21
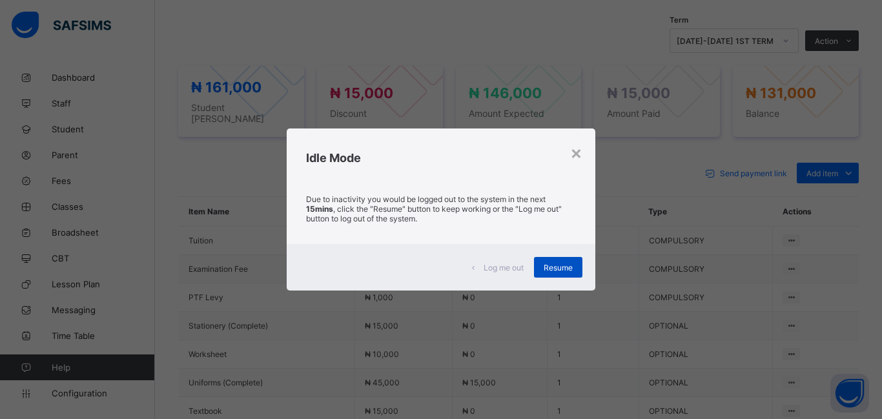
click at [554, 272] on span "Resume" at bounding box center [557, 268] width 29 height 10
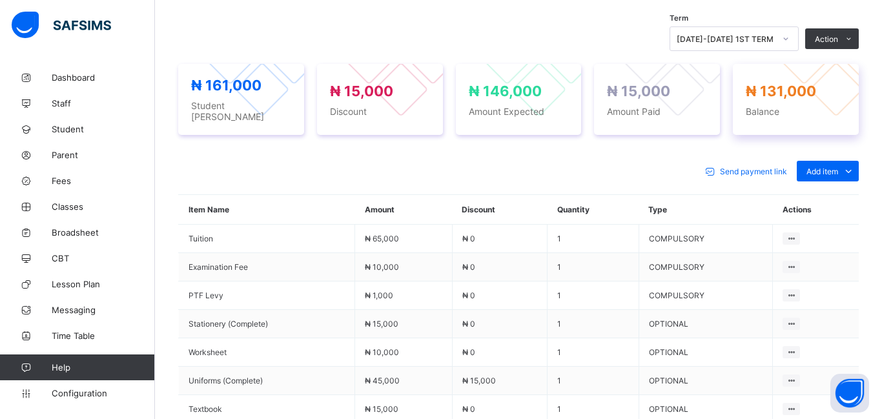
scroll to position [438, 0]
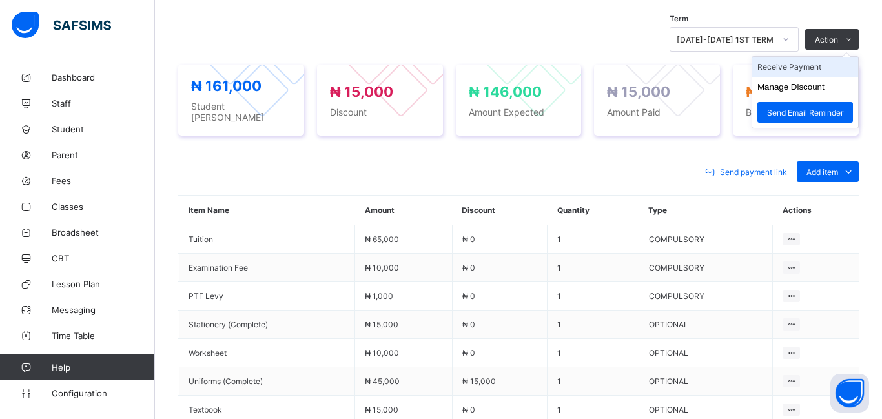
click at [811, 69] on li "Receive Payment" at bounding box center [805, 67] width 106 height 20
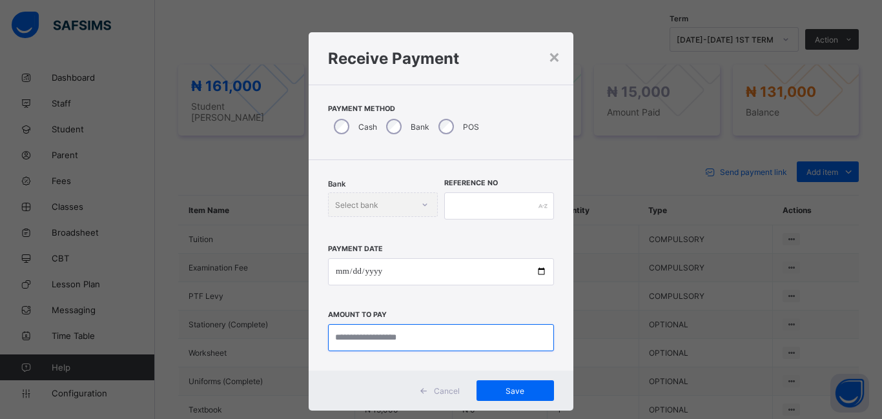
click at [367, 339] on input "currency" at bounding box center [441, 337] width 226 height 27
type input "********"
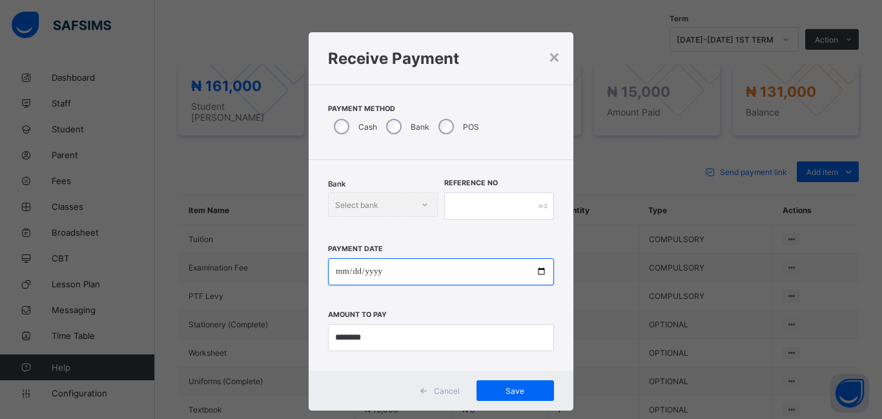
click at [339, 276] on input "date" at bounding box center [441, 271] width 226 height 27
click at [336, 271] on input "date" at bounding box center [441, 271] width 226 height 27
type input "**********"
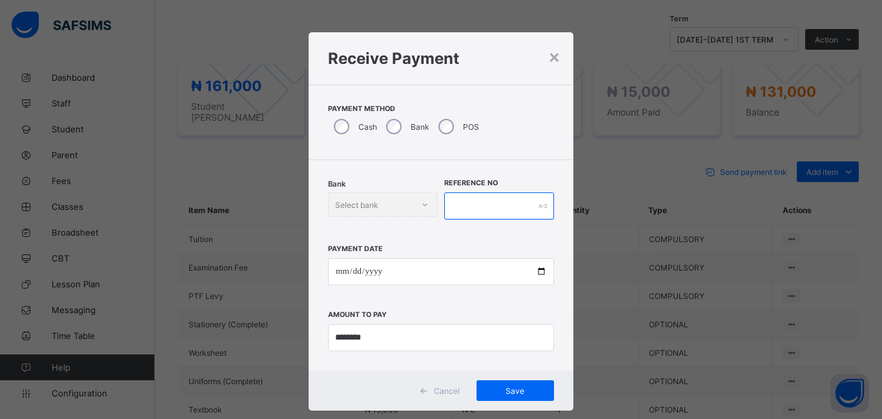
click at [490, 207] on input "text" at bounding box center [499, 205] width 110 height 27
type input "*******"
click at [503, 381] on div "Save" at bounding box center [514, 390] width 77 height 21
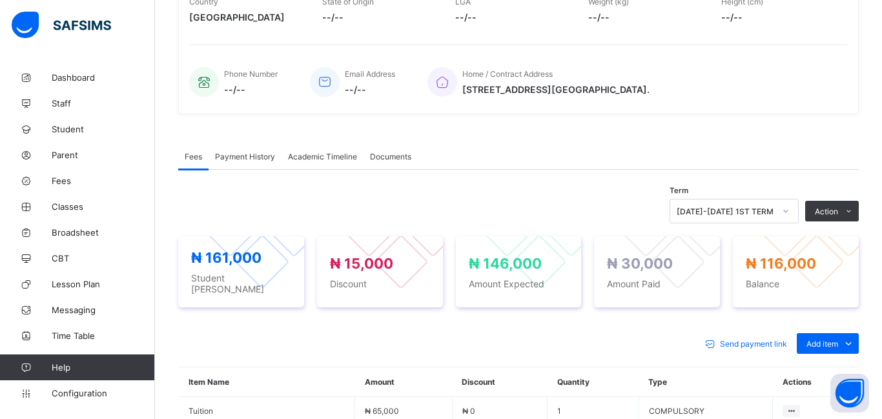
scroll to position [0, 0]
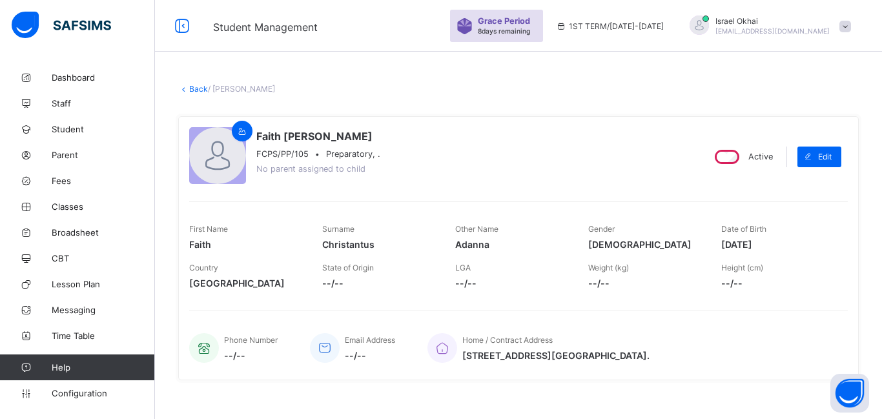
click at [195, 92] on link "Back" at bounding box center [198, 89] width 19 height 10
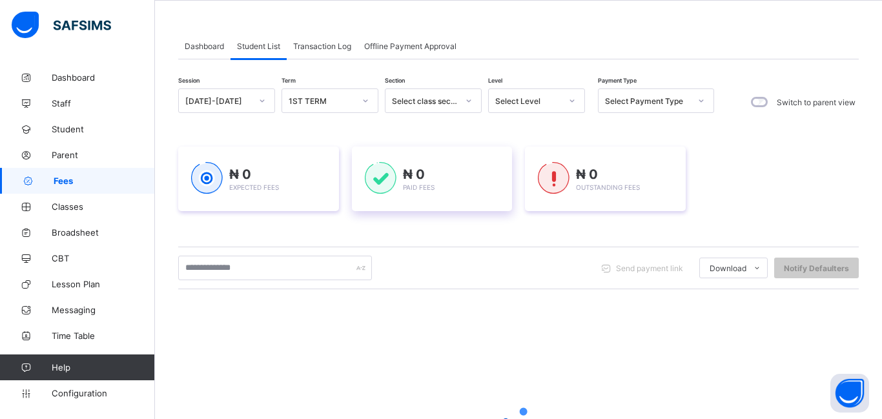
scroll to position [116, 0]
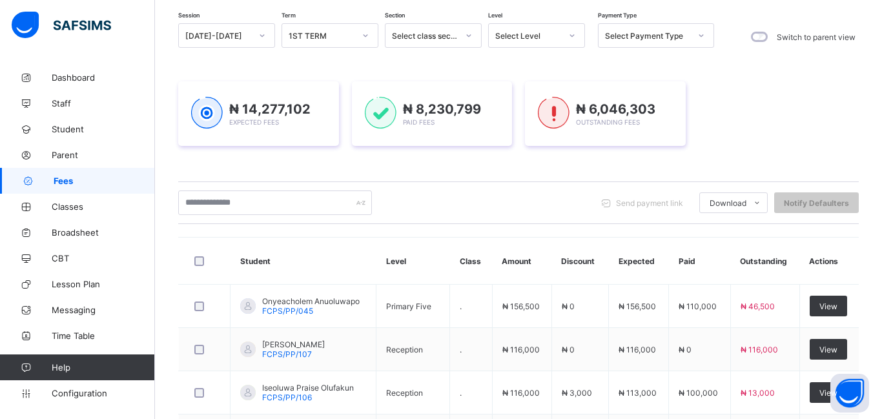
click at [542, 150] on div "₦ 14,277,102 Expected Fees ₦ 8,230,799 Paid Fees ₦ 6,046,303 Outstanding Fees" at bounding box center [518, 113] width 680 height 103
click at [568, 157] on div "₦ 14,277,102 Expected Fees ₦ 8,230,799 Paid Fees ₦ 6,046,303 Outstanding Fees" at bounding box center [518, 113] width 680 height 103
click at [566, 156] on div "₦ 14,277,102 Expected Fees ₦ 8,230,799 Paid Fees ₦ 6,046,303 Outstanding Fees" at bounding box center [518, 113] width 680 height 103
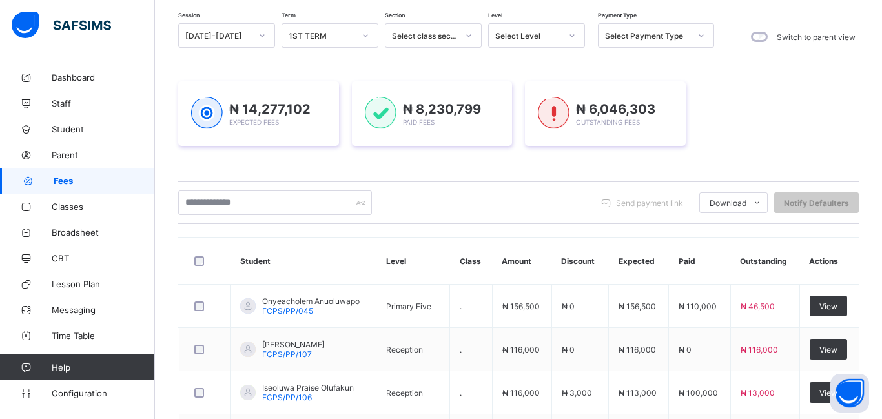
click at [566, 46] on div at bounding box center [572, 35] width 22 height 21
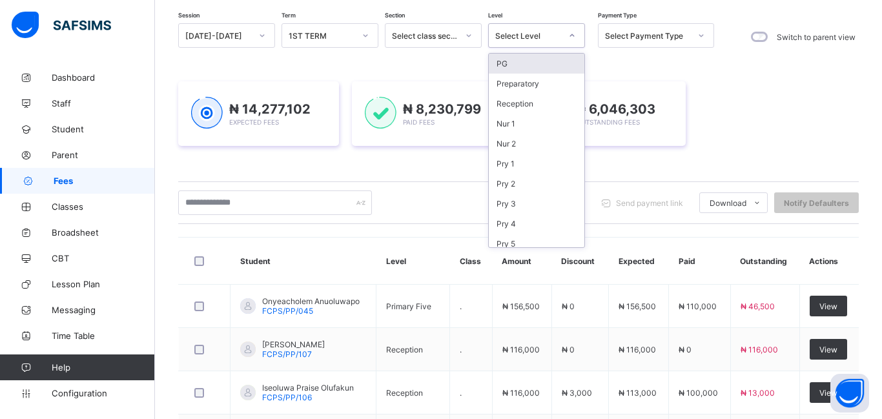
scroll to position [0, 0]
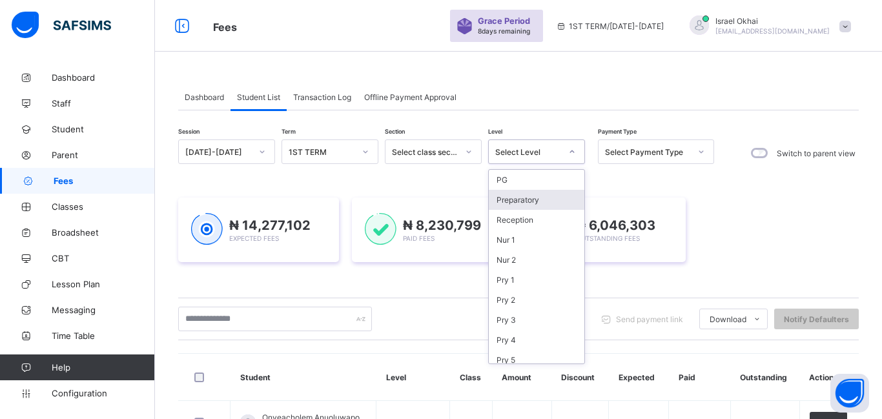
click at [547, 206] on div "Preparatory" at bounding box center [537, 200] width 96 height 20
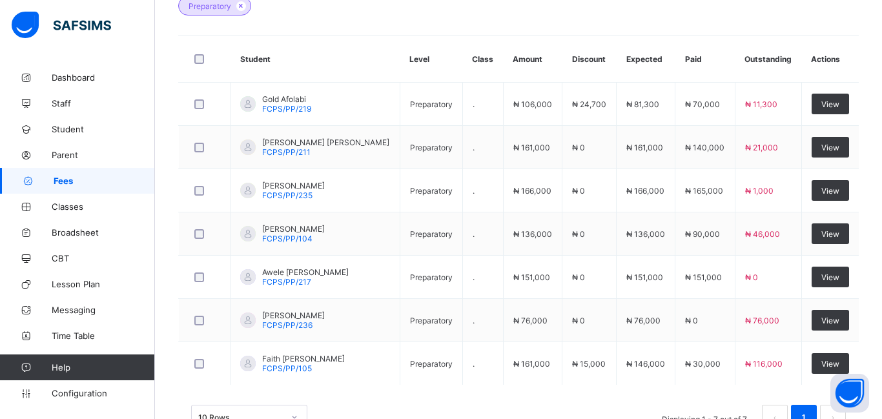
scroll to position [404, 0]
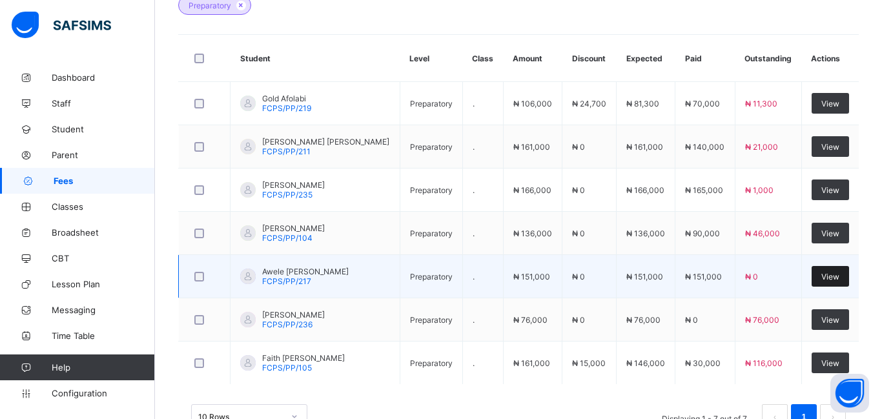
click at [821, 276] on span "View" at bounding box center [830, 277] width 18 height 10
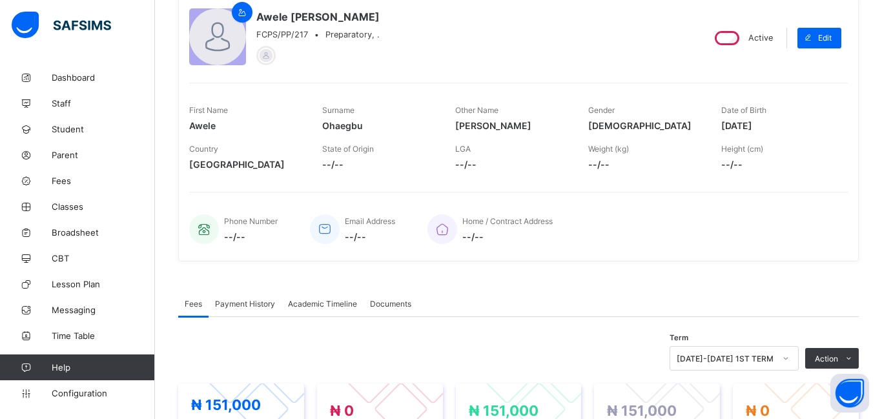
scroll to position [125, 0]
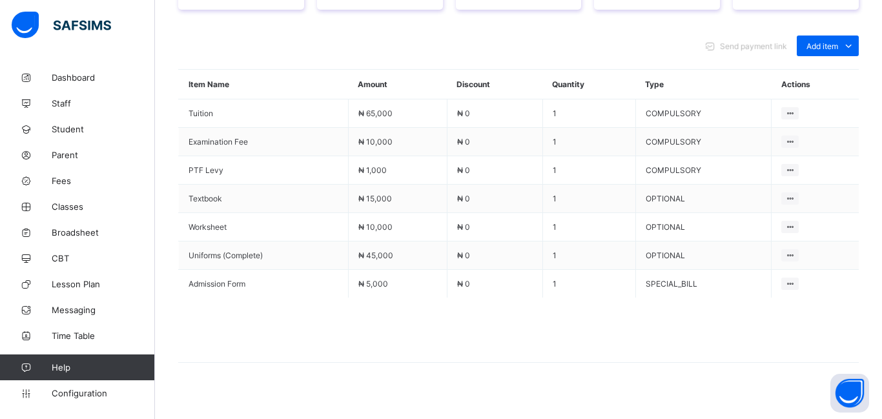
click at [742, 156] on td "COMPULSORY" at bounding box center [703, 170] width 136 height 28
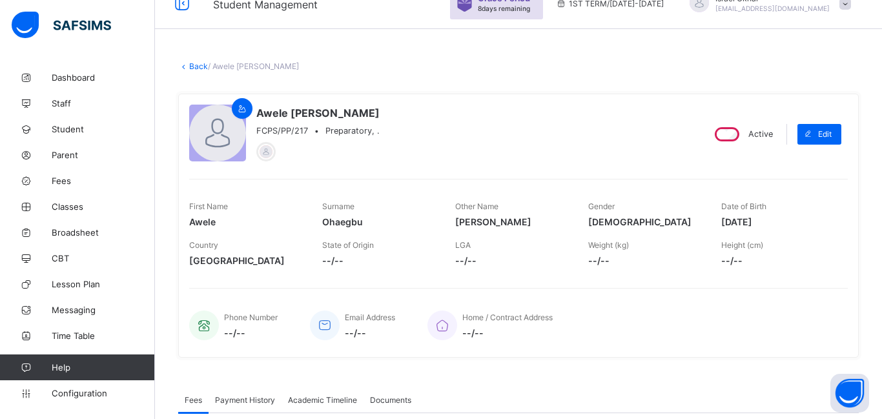
scroll to position [0, 0]
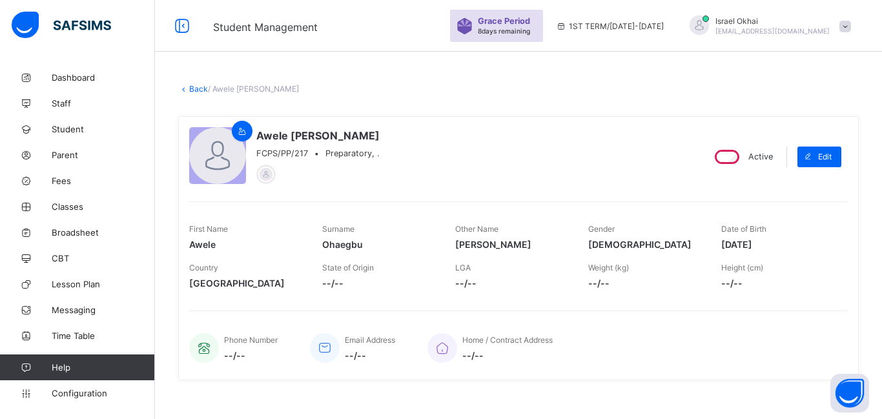
click at [606, 264] on span "Weight (kg)" at bounding box center [608, 268] width 41 height 10
click at [64, 185] on span "Fees" at bounding box center [103, 181] width 103 height 10
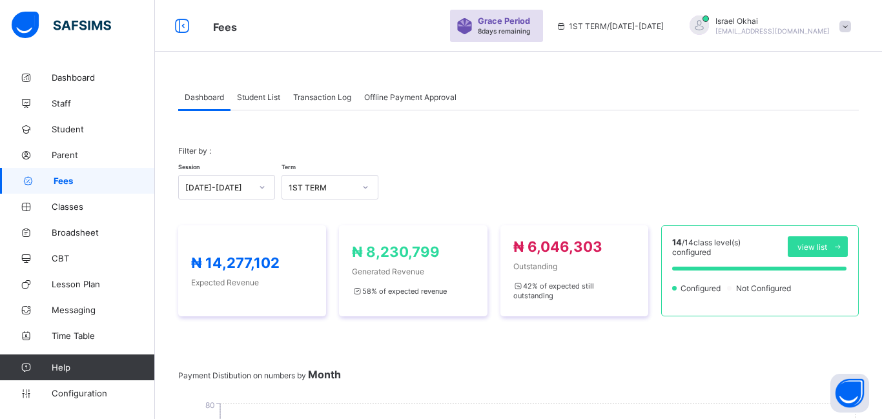
click at [264, 99] on span "Student List" at bounding box center [258, 97] width 43 height 10
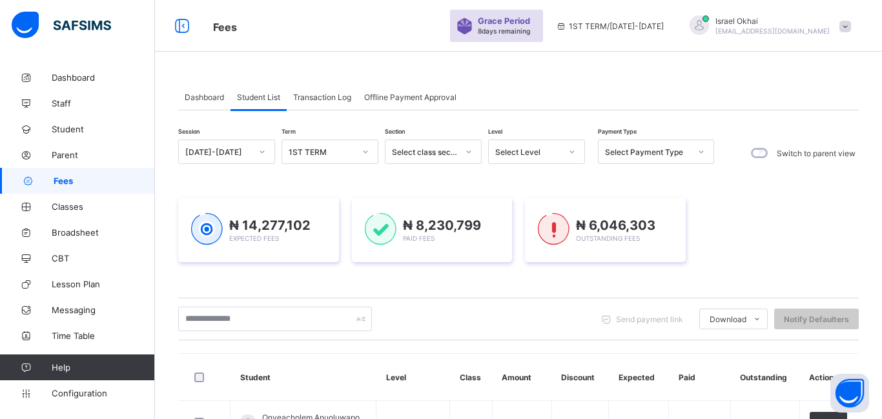
click at [562, 154] on div at bounding box center [572, 151] width 22 height 21
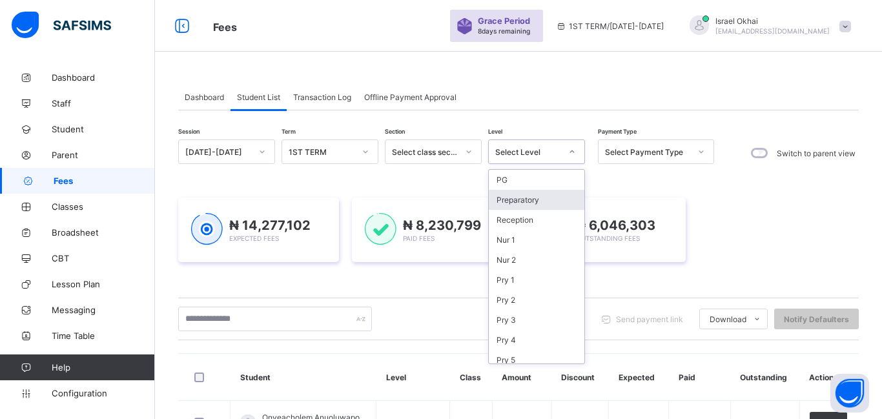
click at [517, 204] on div "Preparatory" at bounding box center [537, 200] width 96 height 20
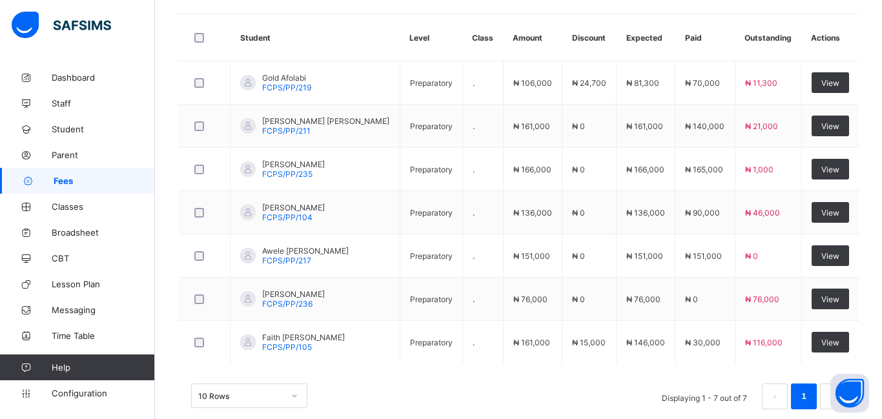
scroll to position [425, 0]
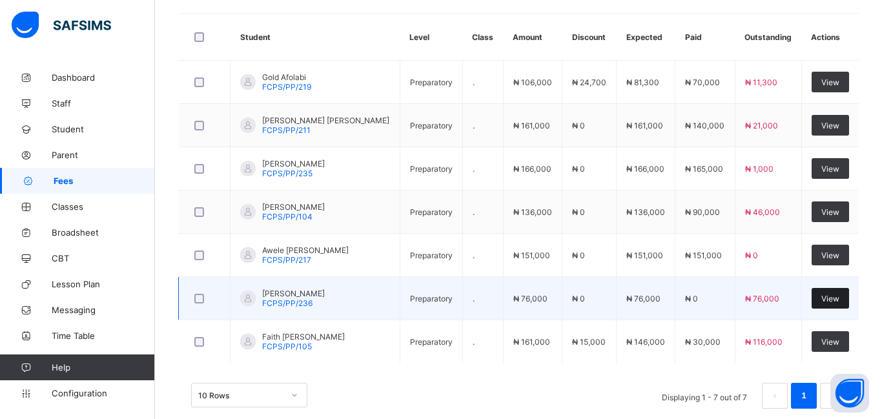
click at [832, 297] on span "View" at bounding box center [830, 299] width 18 height 10
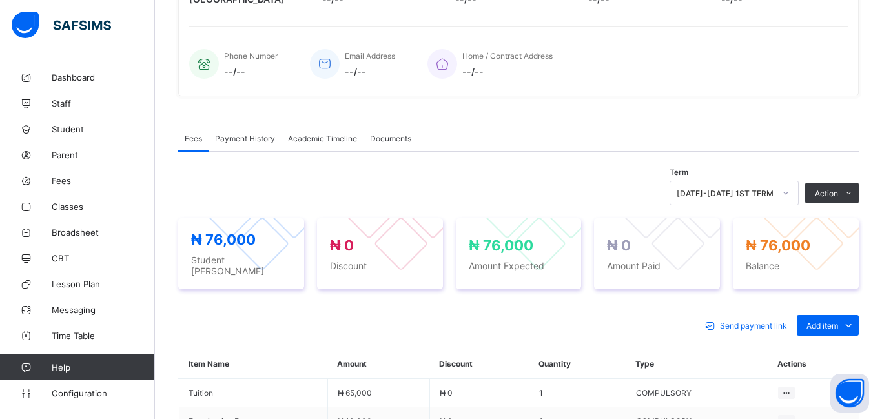
scroll to position [458, 0]
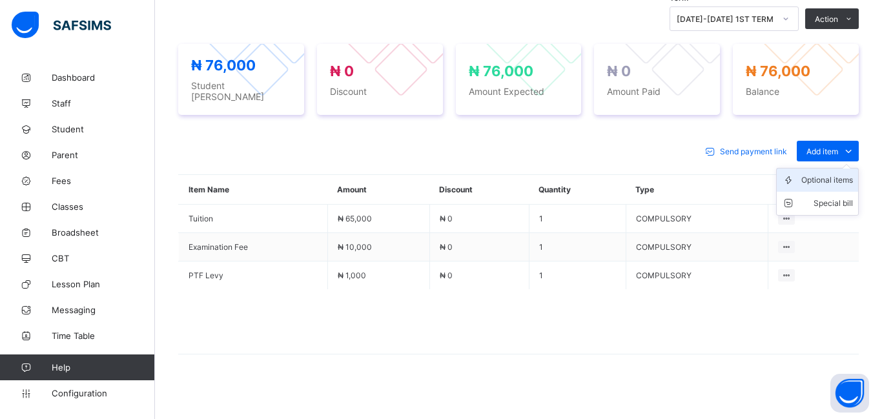
click at [829, 174] on div "Optional items" at bounding box center [827, 180] width 52 height 13
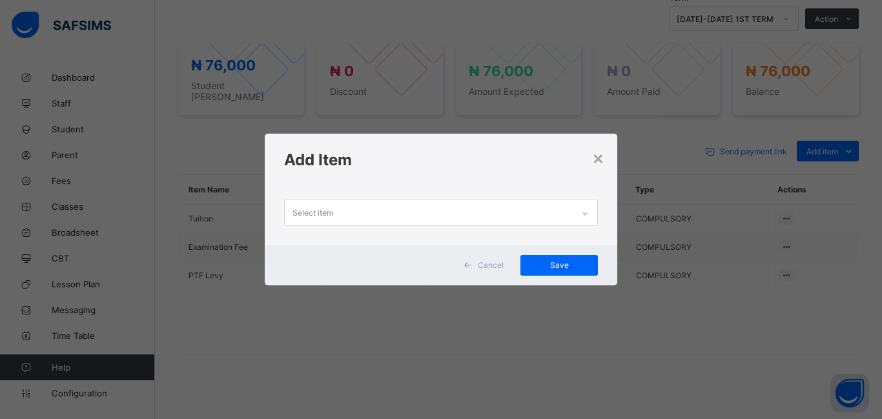
click at [319, 208] on div "Select item" at bounding box center [312, 212] width 41 height 25
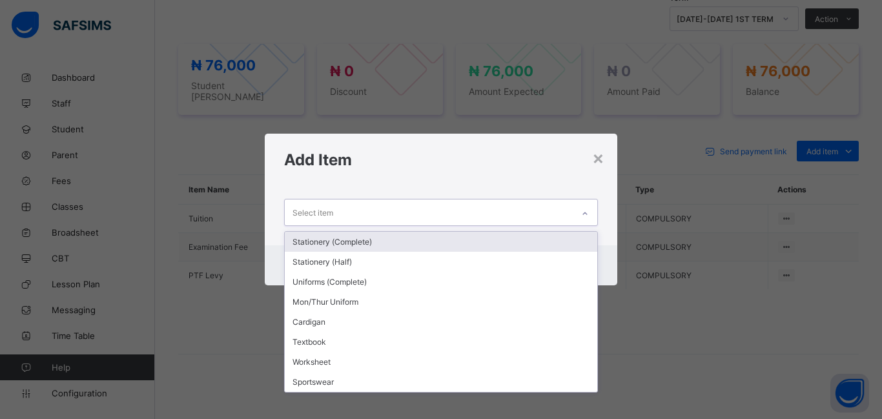
click at [329, 244] on div "Stationery (Complete)" at bounding box center [441, 242] width 312 height 20
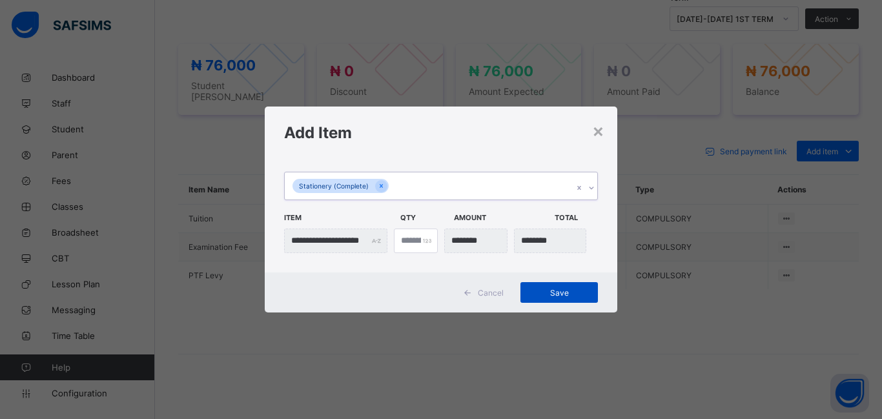
click at [572, 292] on span "Save" at bounding box center [559, 293] width 58 height 10
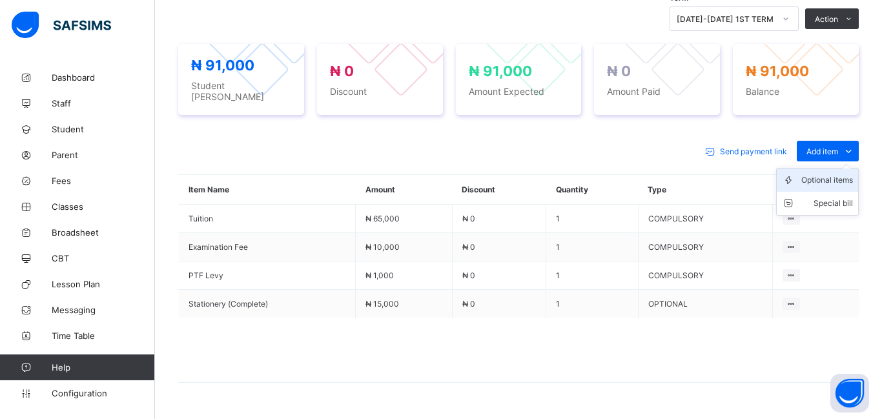
click at [813, 174] on div "Optional items" at bounding box center [827, 180] width 52 height 13
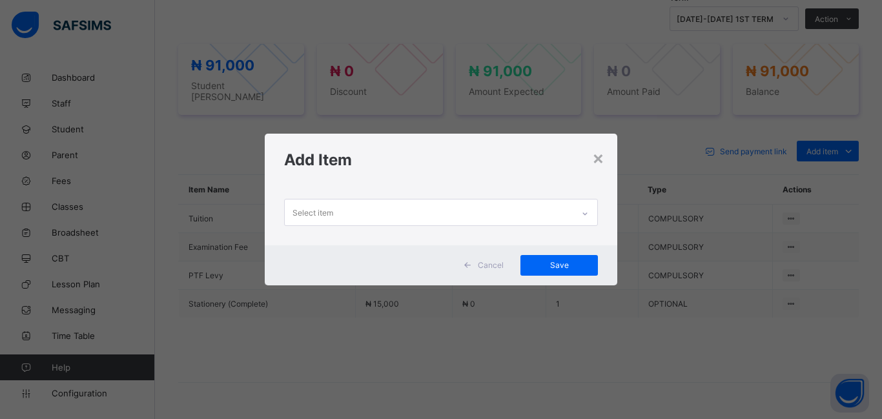
click at [328, 216] on div "Select item" at bounding box center [312, 212] width 41 height 25
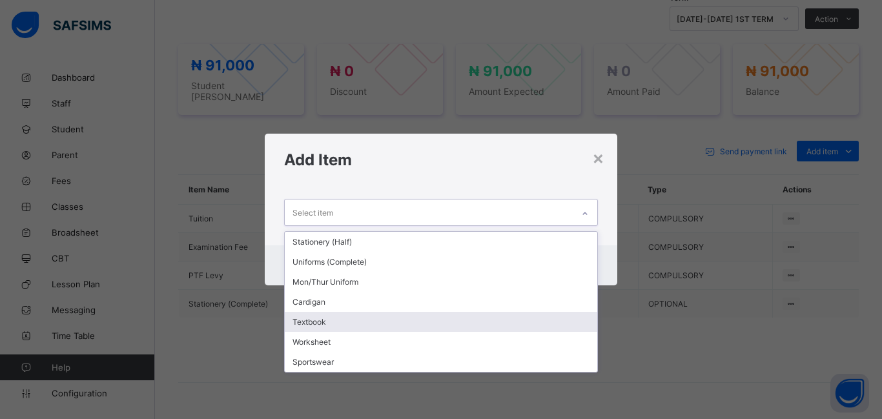
click at [332, 318] on div "Textbook" at bounding box center [441, 322] width 312 height 20
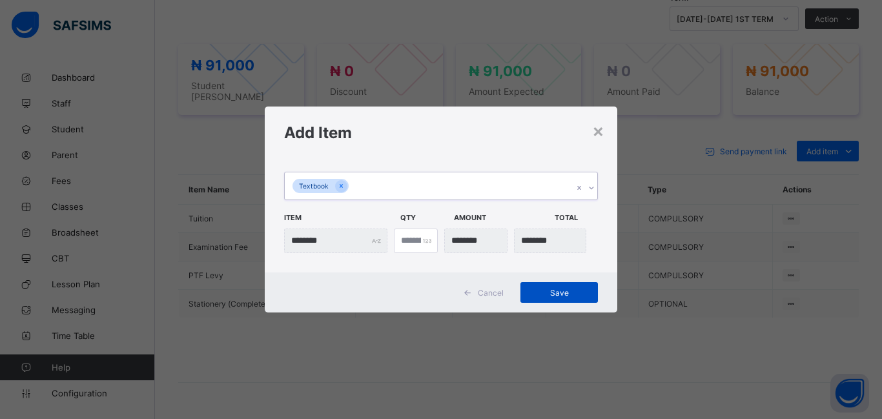
click at [549, 295] on span "Save" at bounding box center [559, 293] width 58 height 10
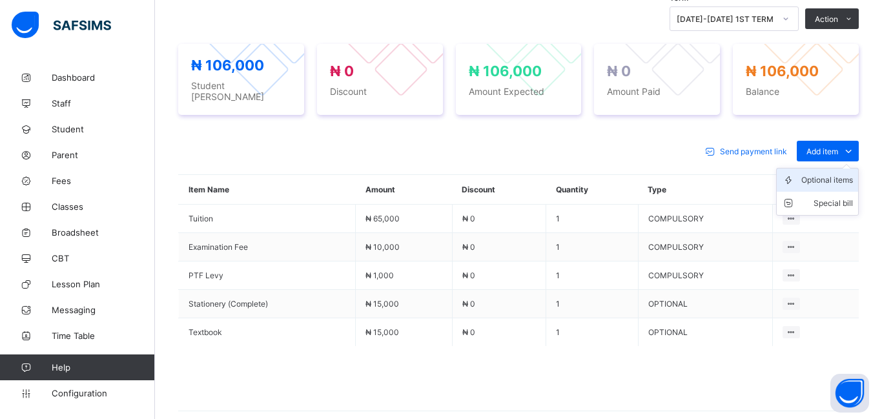
click at [823, 178] on div "Optional items" at bounding box center [827, 180] width 52 height 13
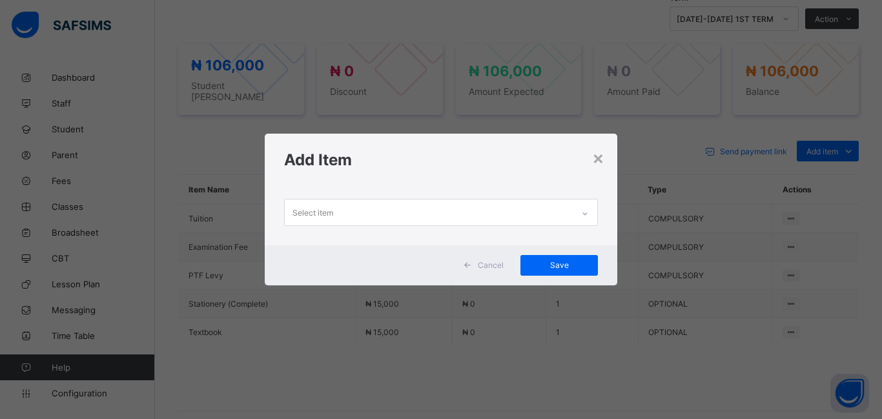
click at [304, 216] on div "Select item" at bounding box center [312, 212] width 41 height 25
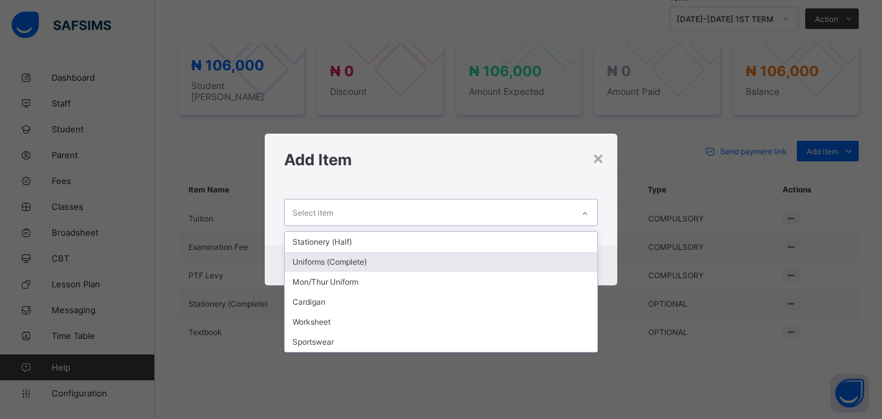
click at [321, 259] on div "Uniforms (Complete)" at bounding box center [441, 262] width 312 height 20
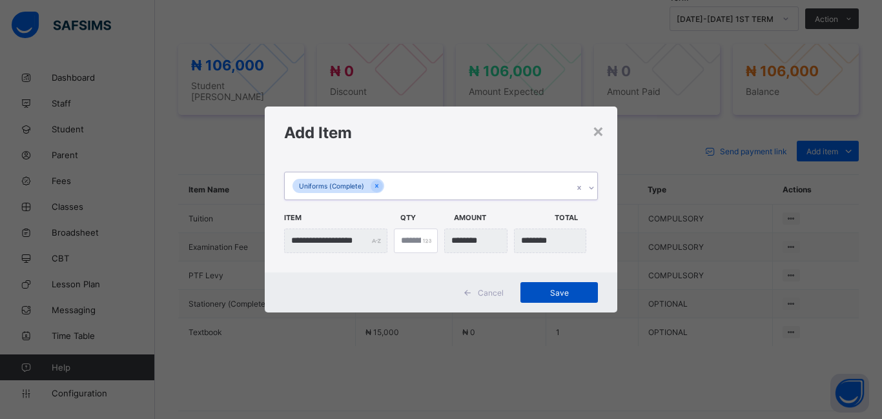
click at [545, 292] on span "Save" at bounding box center [559, 293] width 58 height 10
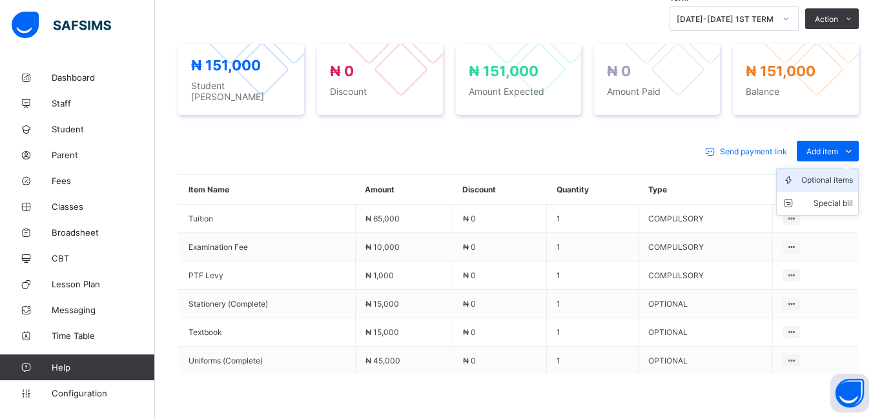
click at [822, 177] on div "Optional items" at bounding box center [827, 180] width 52 height 13
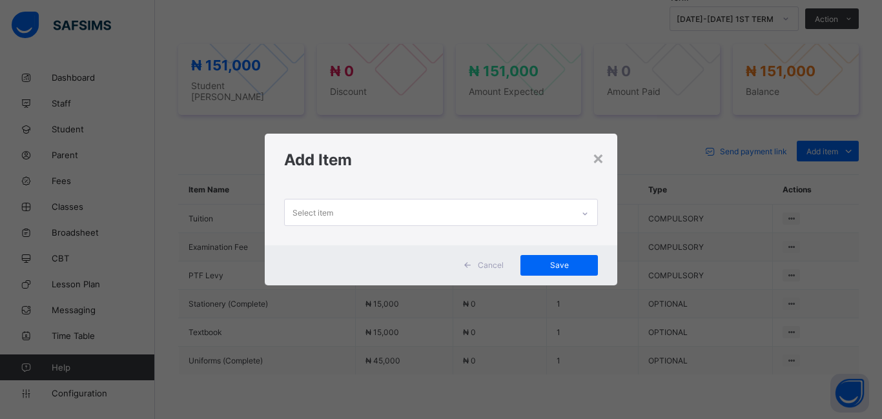
click at [356, 212] on div "Select item" at bounding box center [429, 211] width 288 height 25
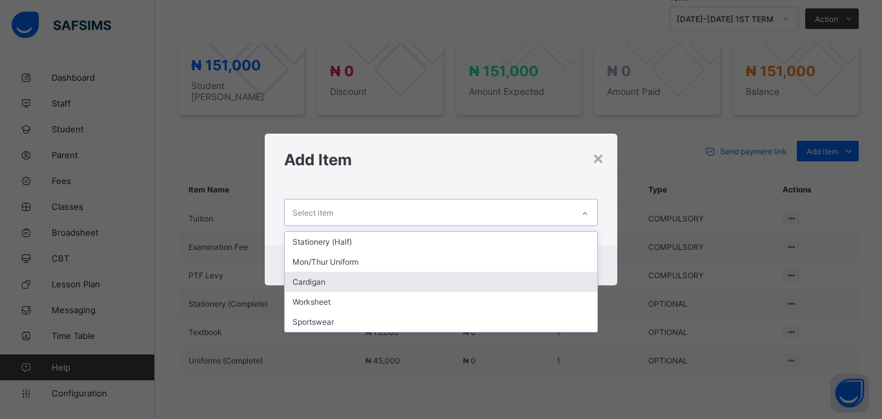
click at [605, 157] on div "Add Item" at bounding box center [441, 160] width 352 height 52
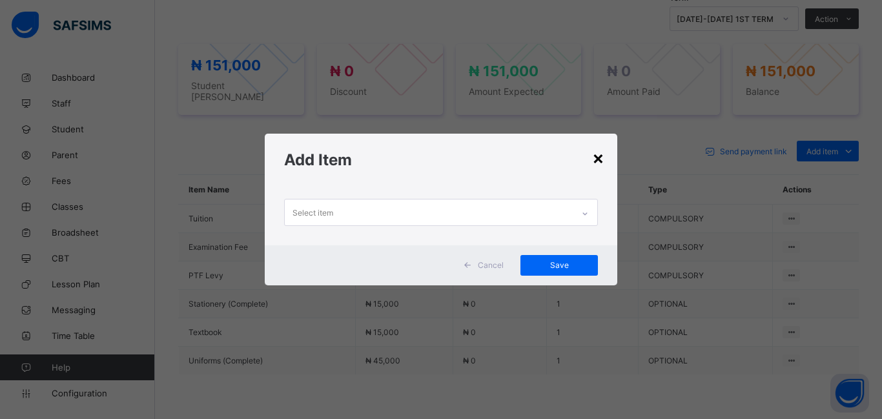
click at [600, 161] on div "×" at bounding box center [598, 158] width 12 height 22
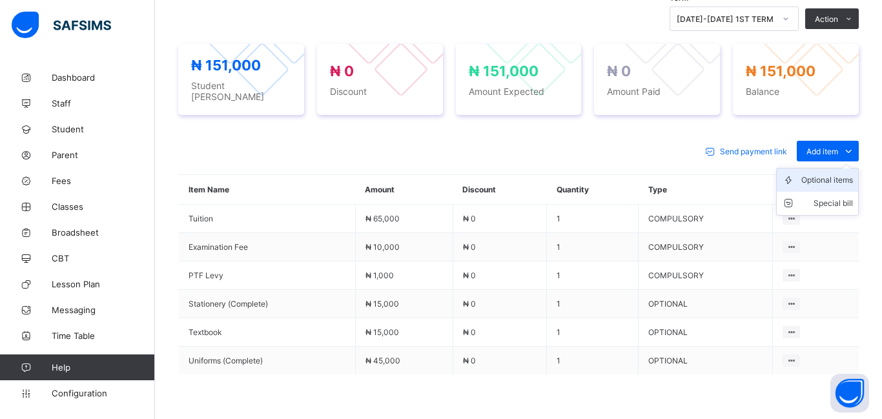
click at [826, 174] on div "Optional items" at bounding box center [827, 180] width 52 height 13
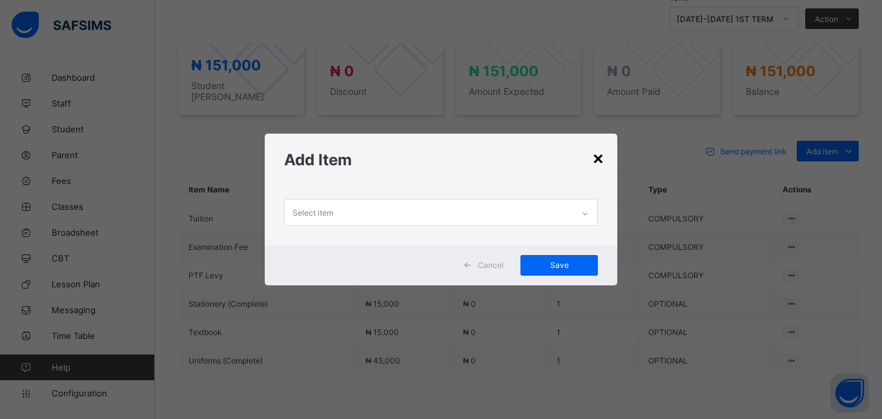
click at [600, 159] on div "×" at bounding box center [598, 158] width 12 height 22
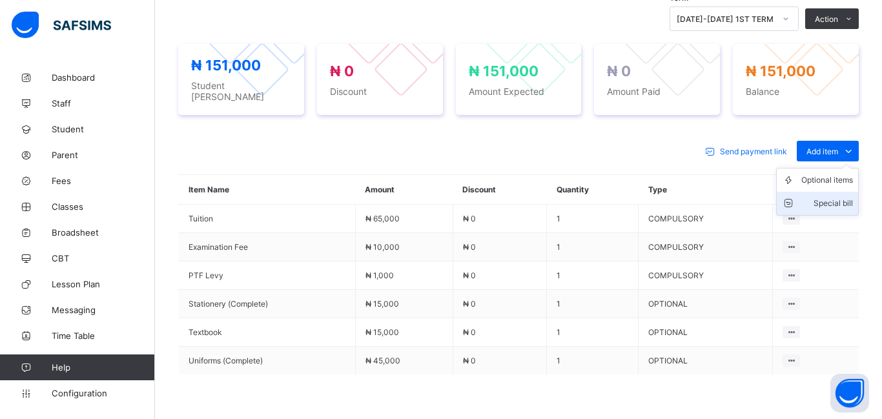
click at [831, 201] on div "Special bill" at bounding box center [827, 203] width 52 height 13
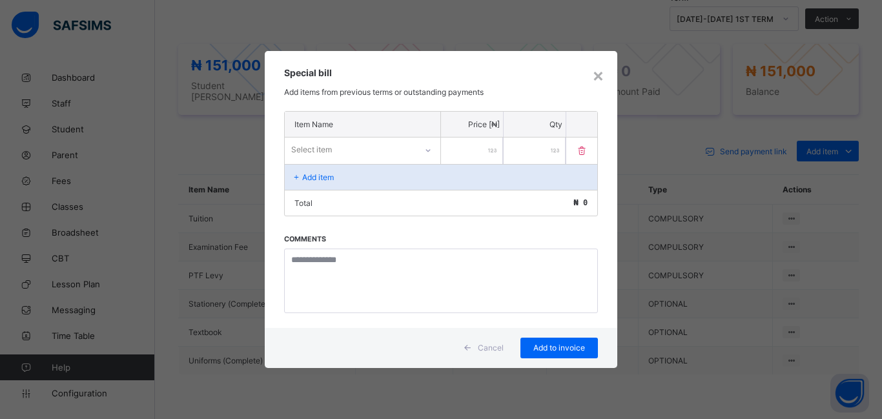
click at [352, 143] on div "Select item" at bounding box center [350, 150] width 131 height 18
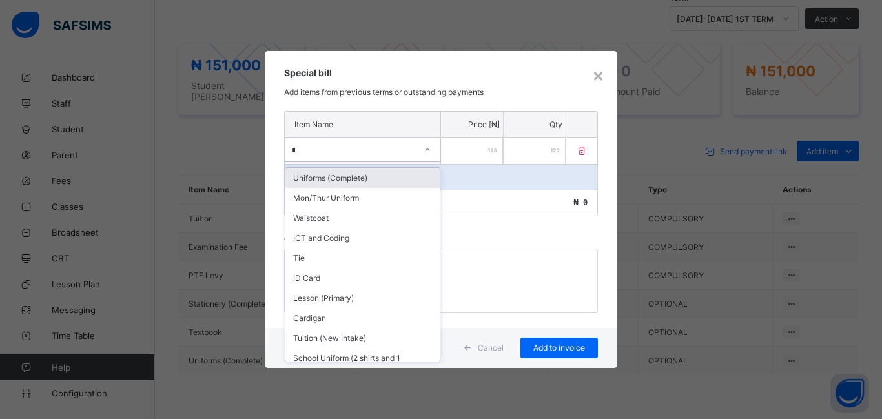
type input "**"
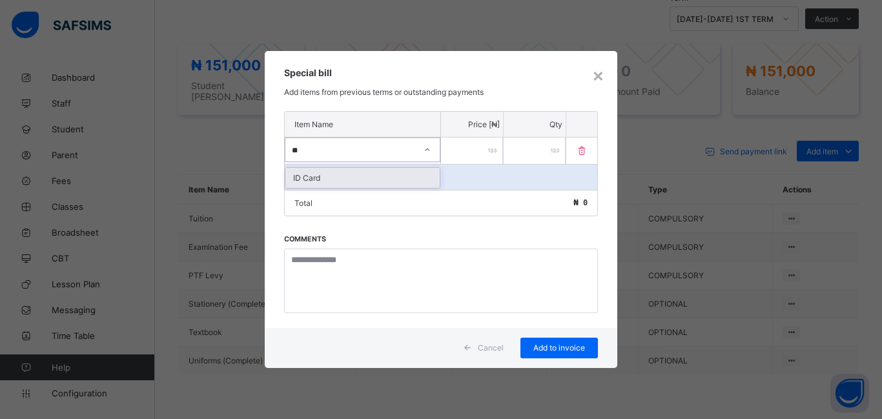
click at [398, 184] on div "ID Card" at bounding box center [362, 178] width 154 height 20
click at [456, 157] on input "number" at bounding box center [472, 150] width 62 height 26
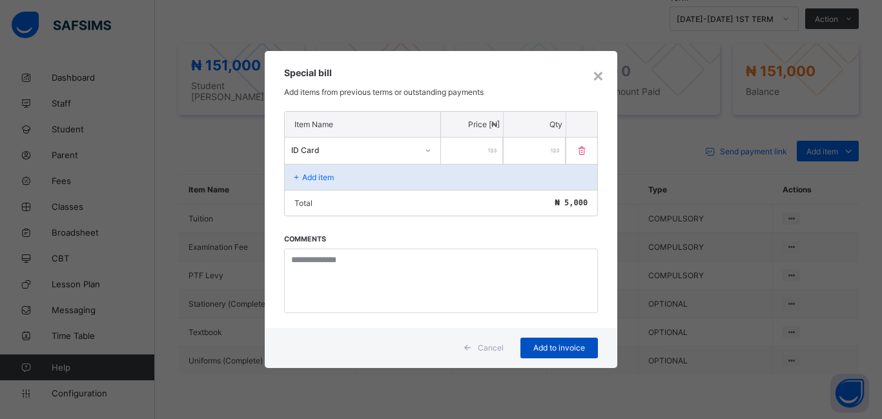
type input "****"
click at [555, 353] on div "Add to invoice" at bounding box center [558, 348] width 77 height 21
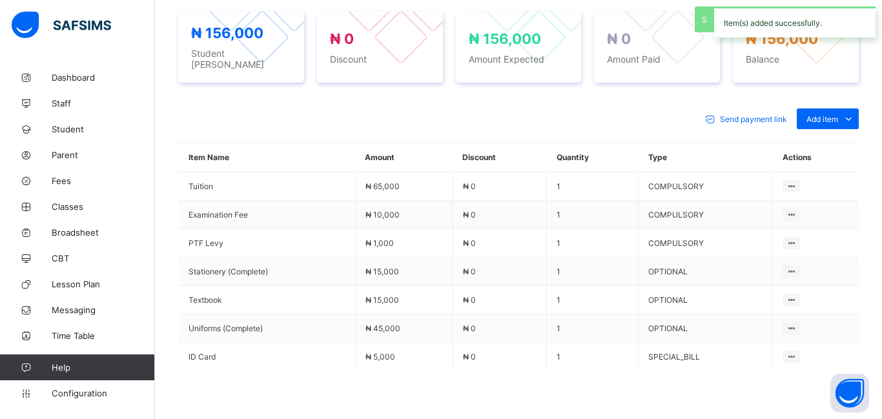
scroll to position [493, 0]
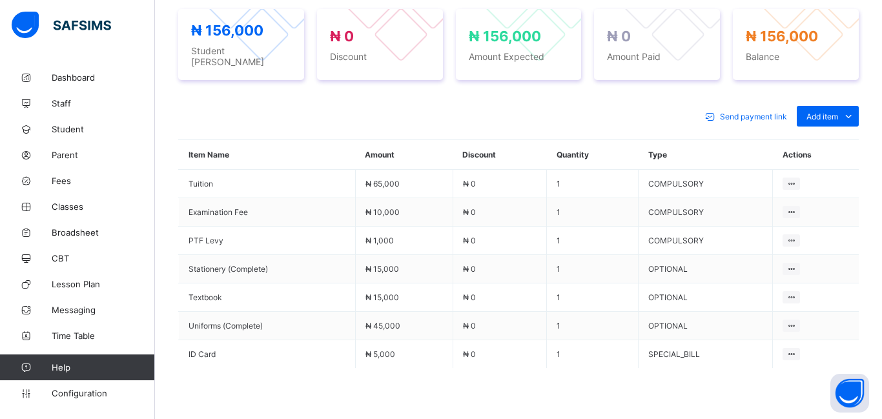
click at [555, 353] on td "1" at bounding box center [593, 354] width 92 height 28
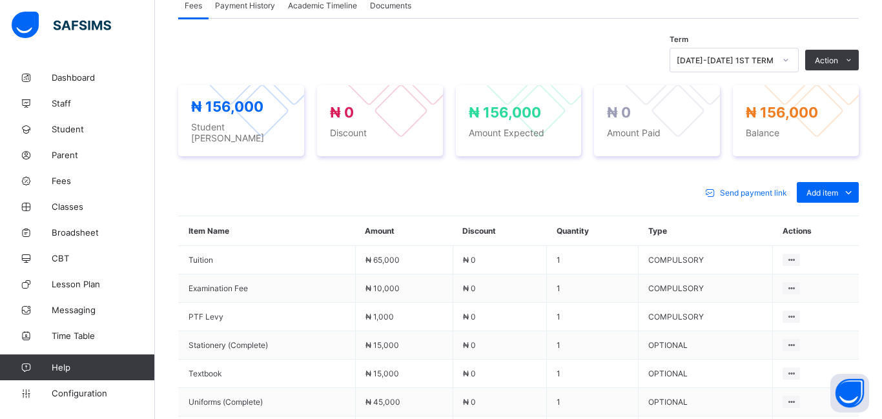
scroll to position [416, 0]
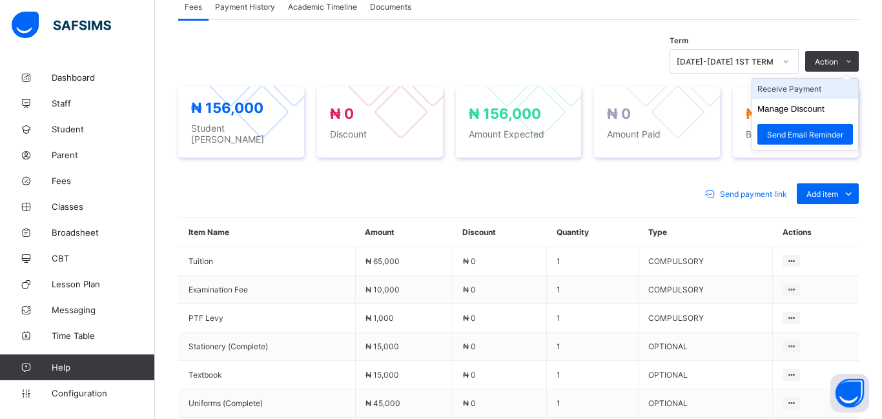
click at [783, 94] on li "Receive Payment" at bounding box center [805, 89] width 106 height 20
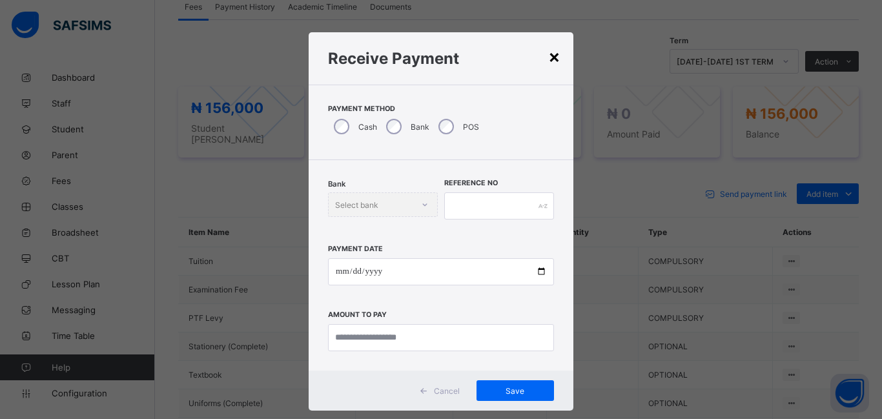
click at [554, 61] on div "×" at bounding box center [554, 56] width 12 height 22
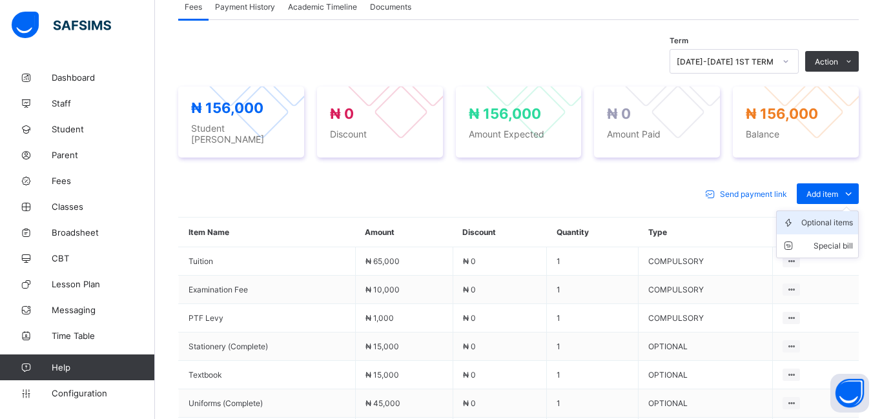
click at [814, 218] on div "Optional items" at bounding box center [827, 222] width 52 height 13
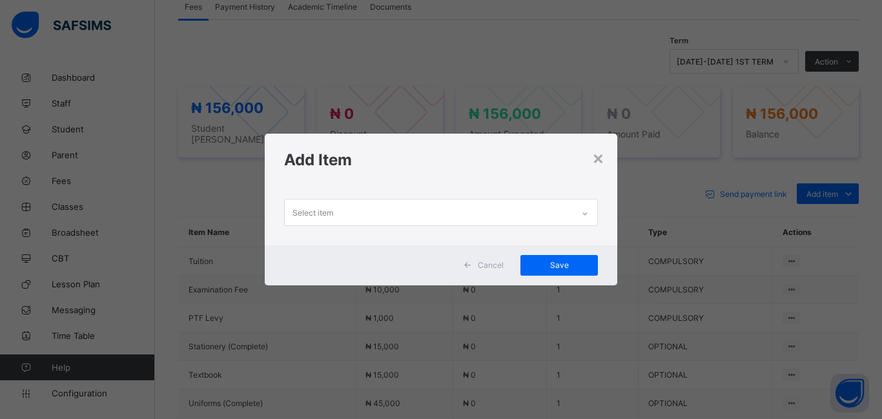
click at [329, 206] on div "Select item" at bounding box center [312, 212] width 41 height 25
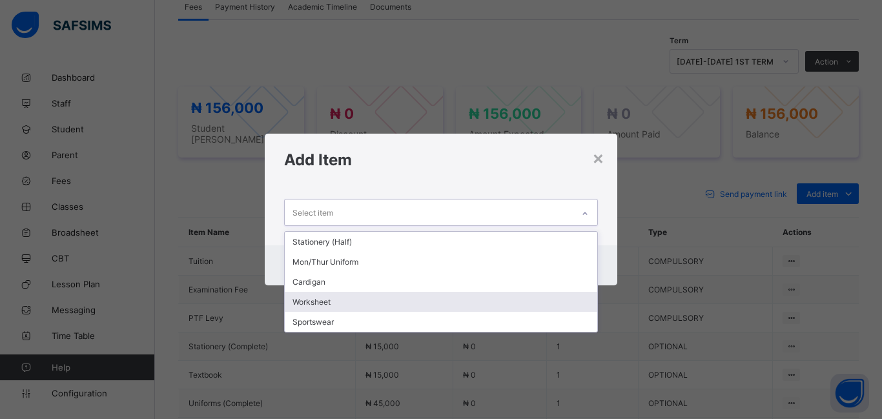
click at [350, 307] on div "Worksheet" at bounding box center [441, 302] width 312 height 20
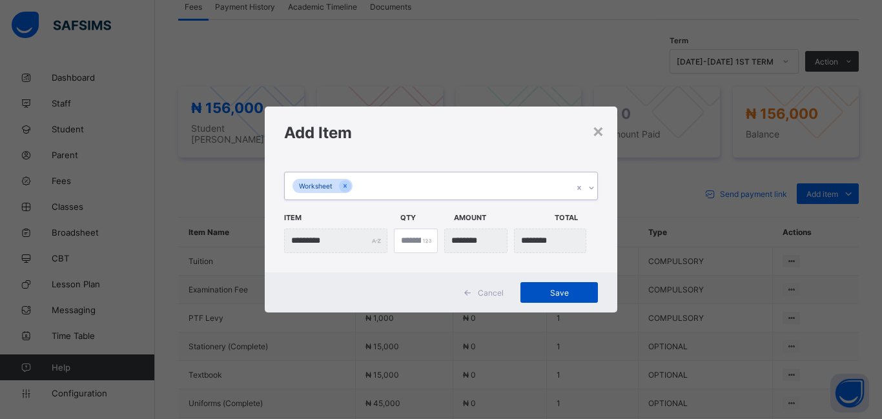
click at [540, 292] on span "Save" at bounding box center [559, 293] width 58 height 10
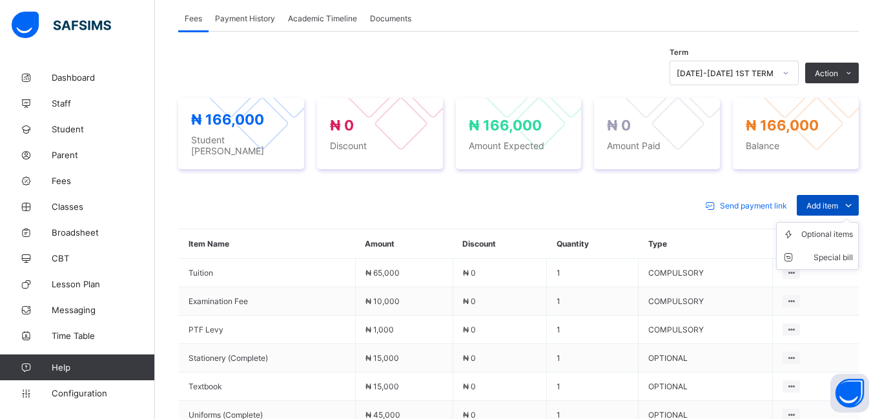
scroll to position [405, 0]
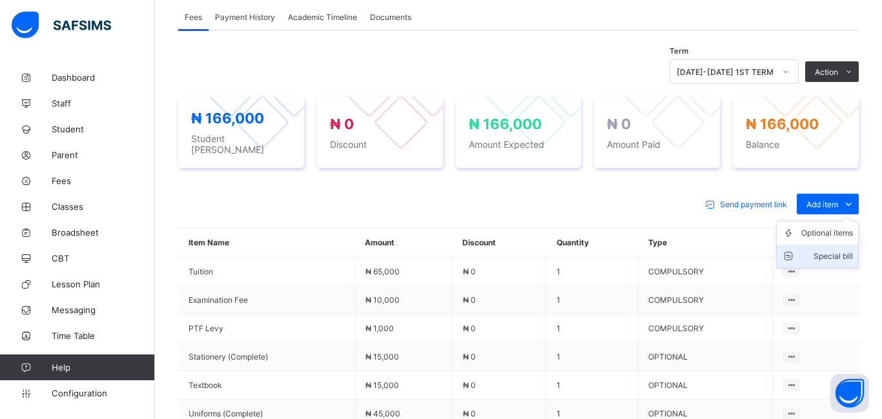
click at [833, 250] on div "Special bill" at bounding box center [827, 256] width 52 height 13
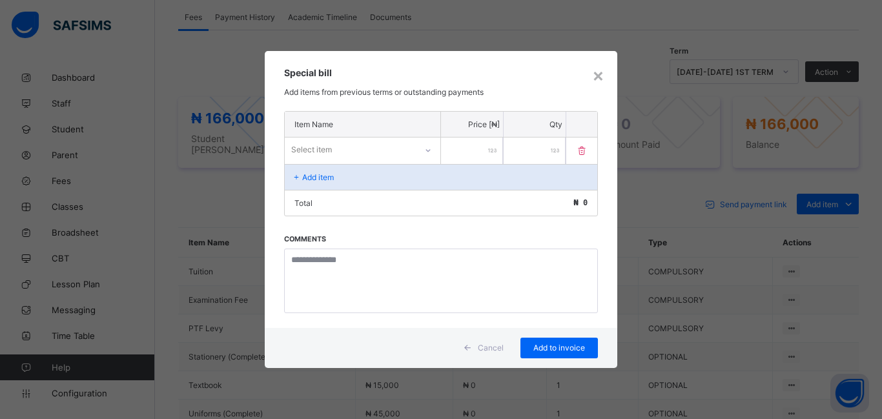
click at [356, 147] on div "Select item" at bounding box center [350, 150] width 131 height 18
type input "**********"
click at [597, 77] on div "×" at bounding box center [598, 75] width 12 height 22
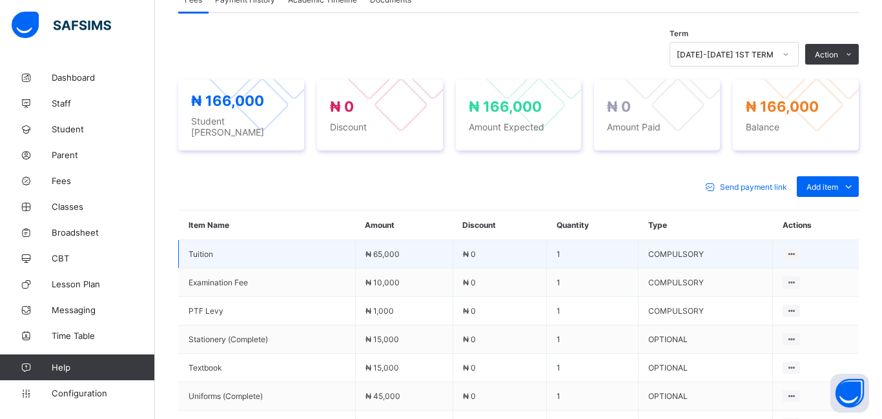
scroll to position [421, 0]
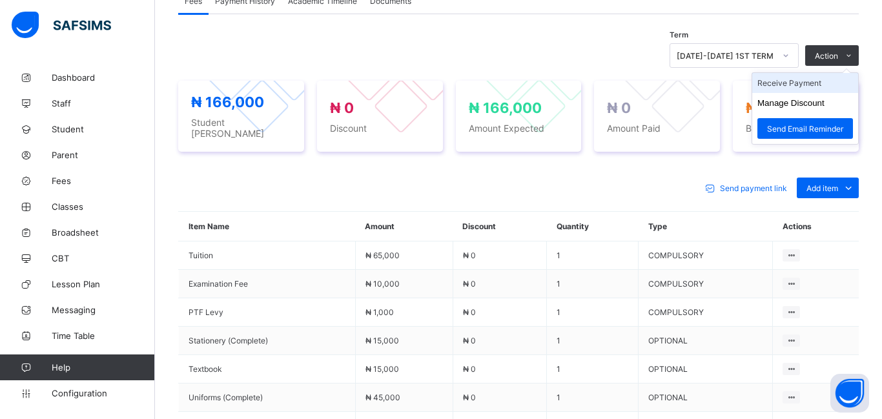
click at [791, 86] on li "Receive Payment" at bounding box center [805, 83] width 106 height 20
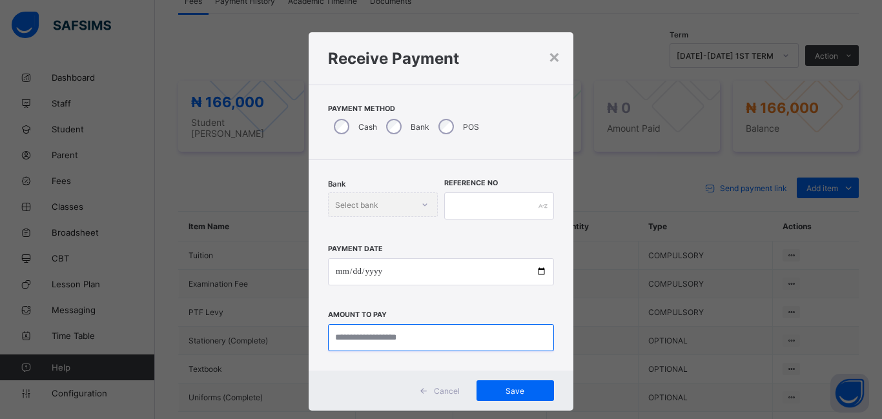
click at [339, 339] on input "currency" at bounding box center [441, 337] width 226 height 27
type input "*********"
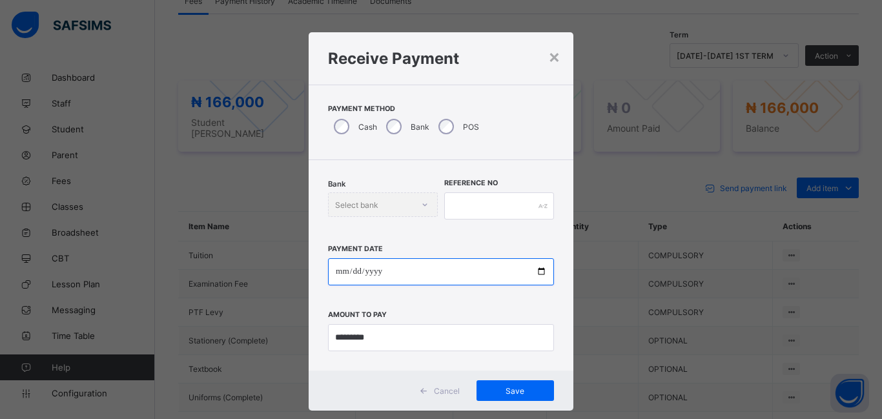
click at [339, 274] on input "date" at bounding box center [441, 271] width 226 height 27
type input "**********"
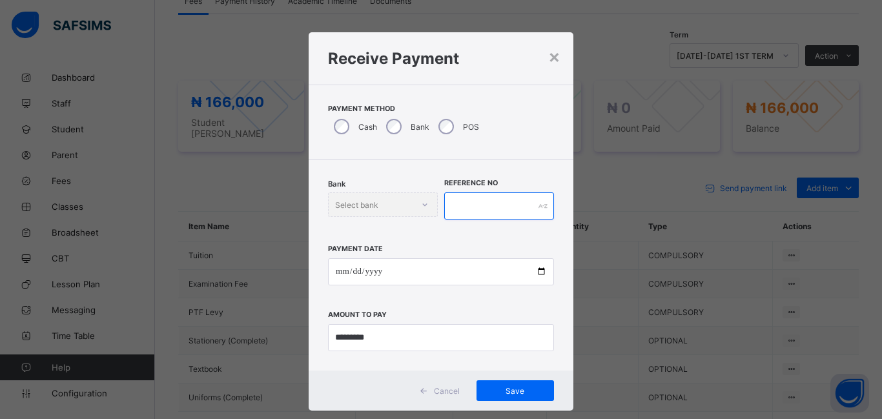
click at [460, 205] on input "text" at bounding box center [499, 205] width 110 height 27
type input "*******"
click at [502, 396] on div "Save" at bounding box center [514, 390] width 77 height 21
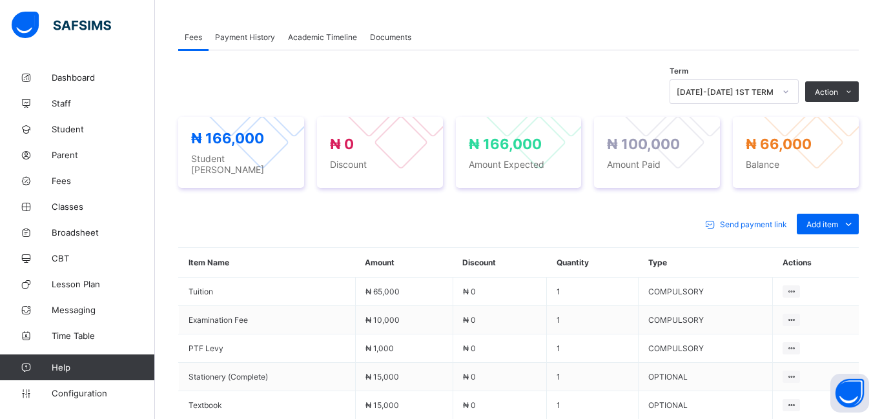
scroll to position [384, 0]
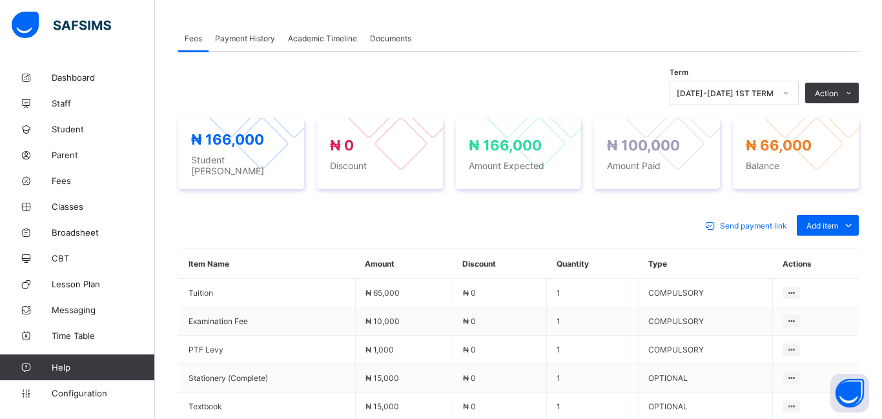
click at [502, 396] on td "₦ 0" at bounding box center [499, 406] width 94 height 28
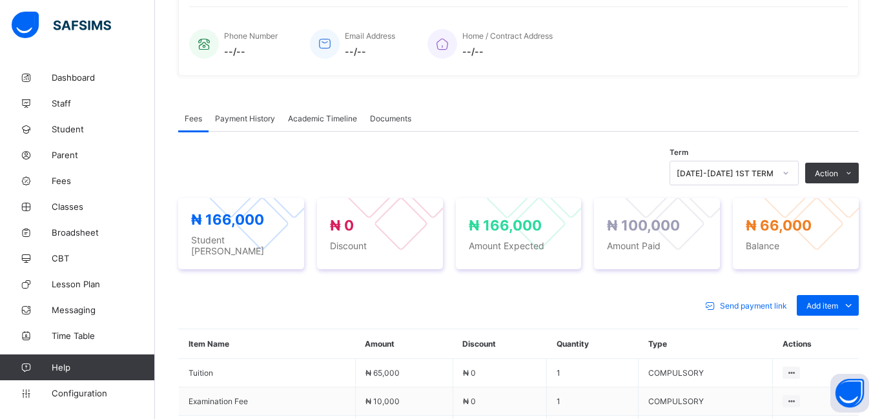
scroll to position [305, 0]
click at [545, 234] on div "₦ 166,000 Amount Expected" at bounding box center [519, 233] width 100 height 34
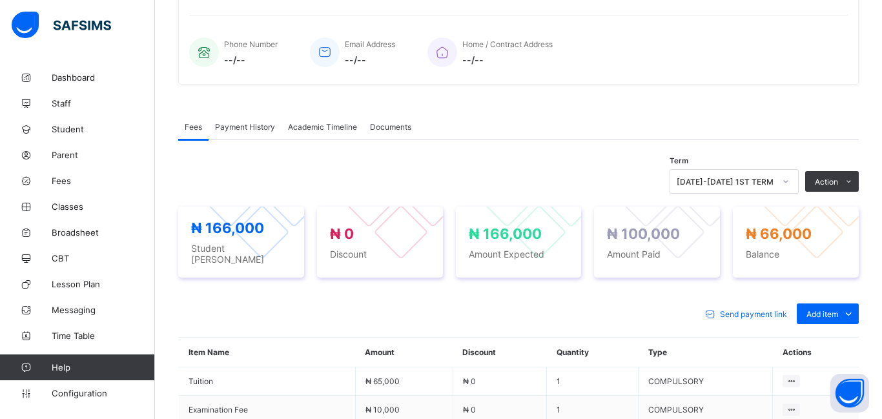
scroll to position [294, 0]
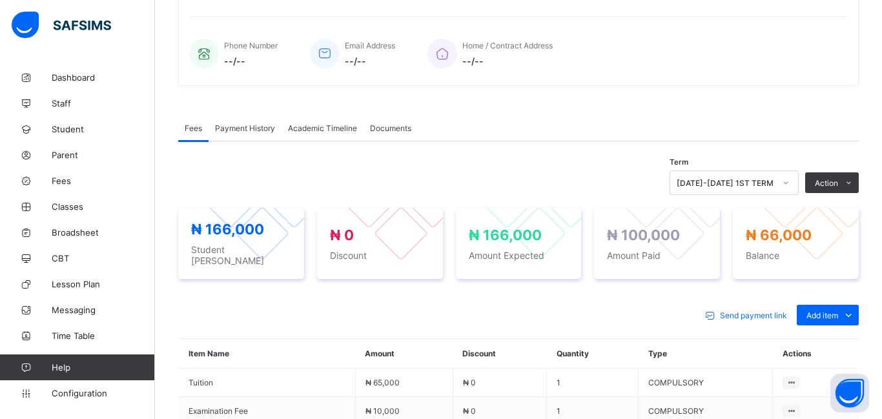
click at [545, 234] on div at bounding box center [539, 233] width 55 height 55
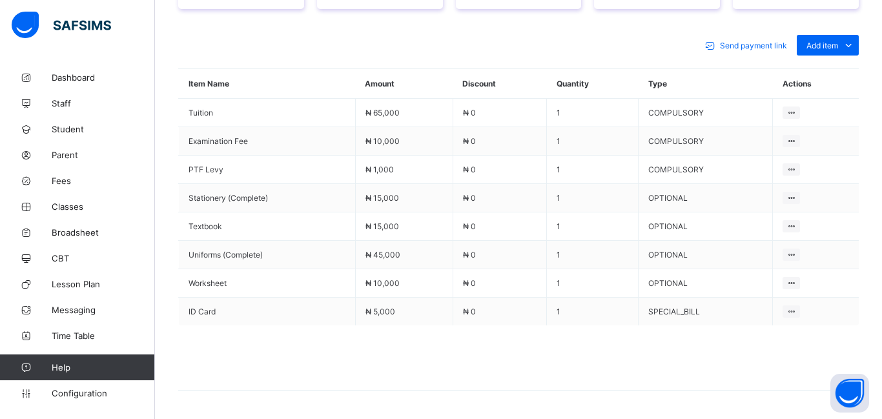
scroll to position [0, 0]
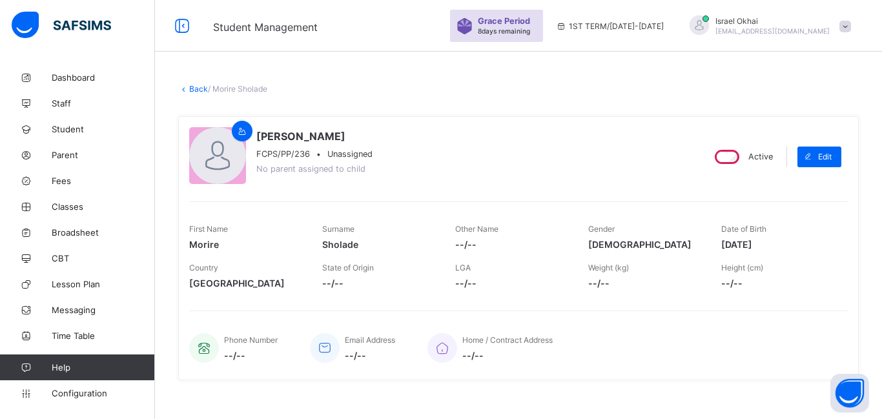
click at [203, 91] on link "Back" at bounding box center [198, 89] width 19 height 10
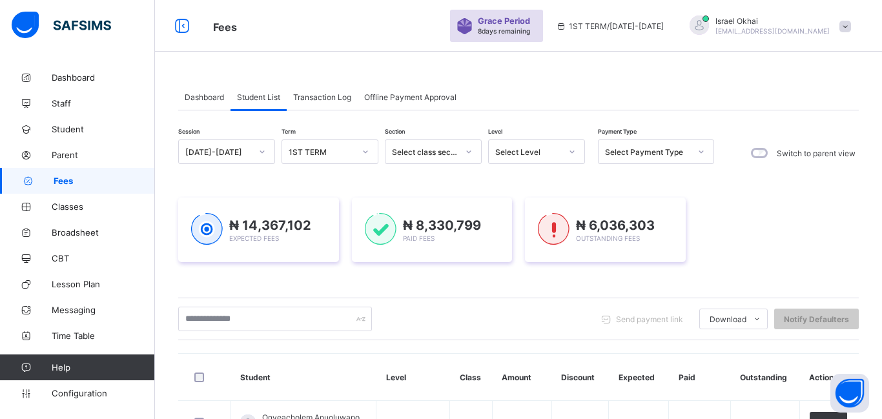
scroll to position [197, 0]
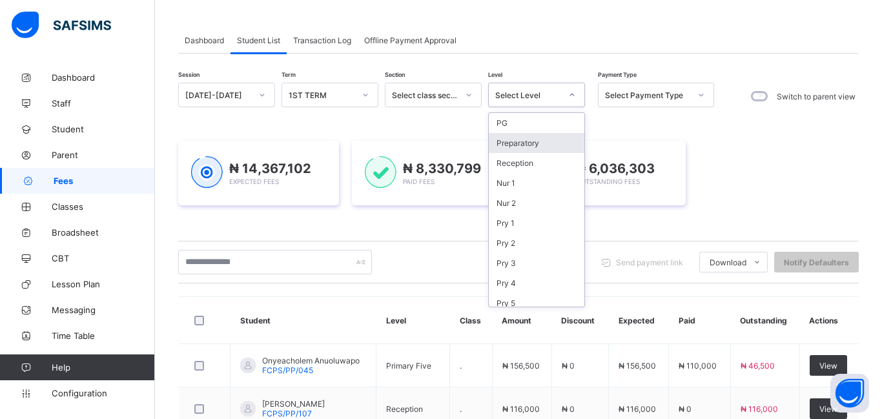
click at [540, 137] on div "Preparatory" at bounding box center [537, 143] width 96 height 20
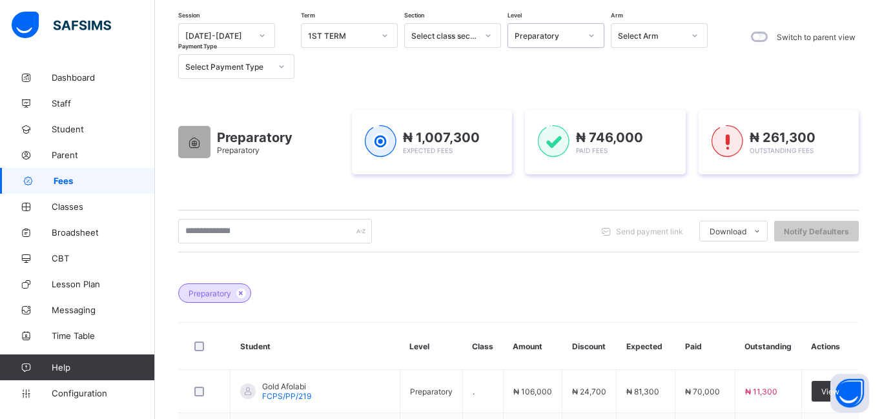
scroll to position [0, 0]
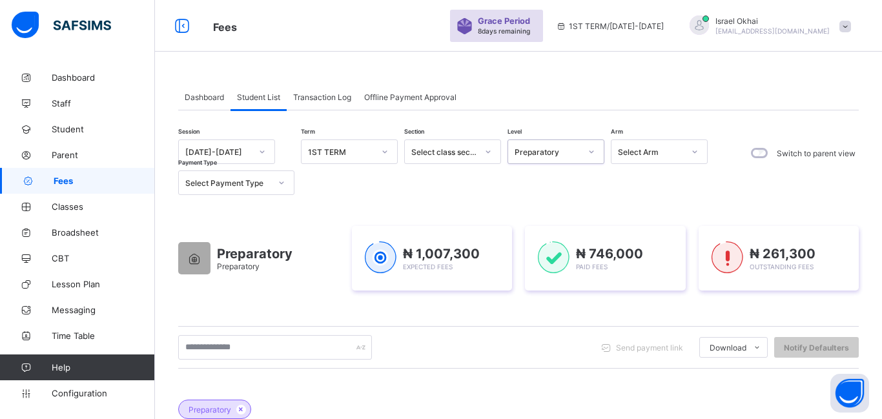
click at [569, 159] on div "Preparatory" at bounding box center [543, 152] width 71 height 18
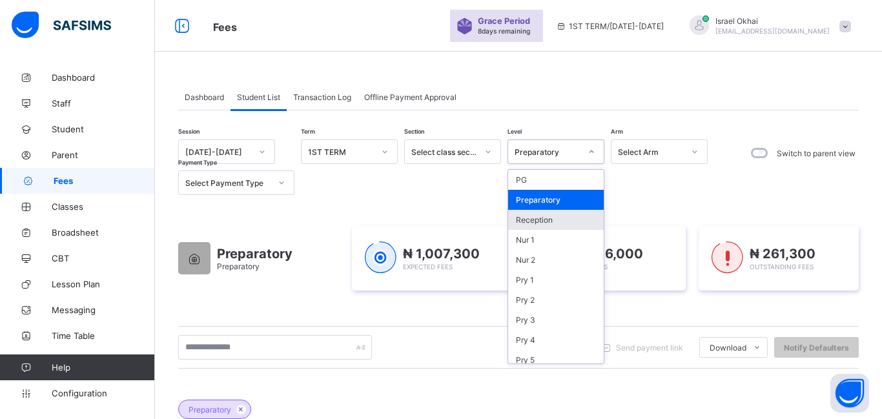
click at [549, 217] on div "Reception" at bounding box center [556, 220] width 96 height 20
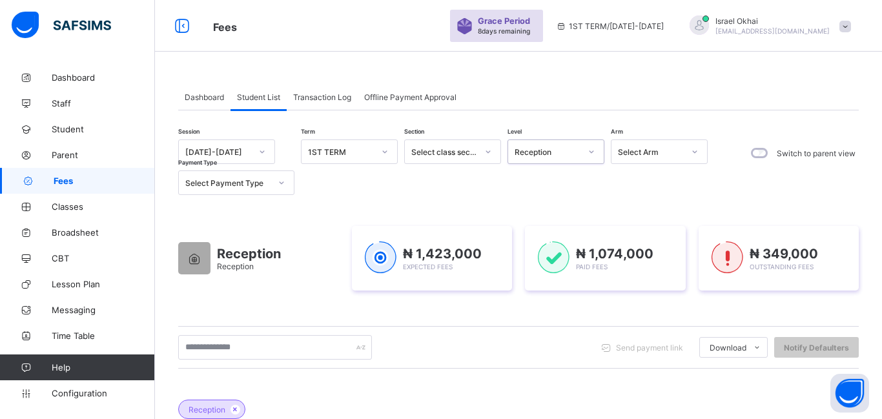
click at [571, 156] on div "Reception" at bounding box center [547, 152] width 66 height 10
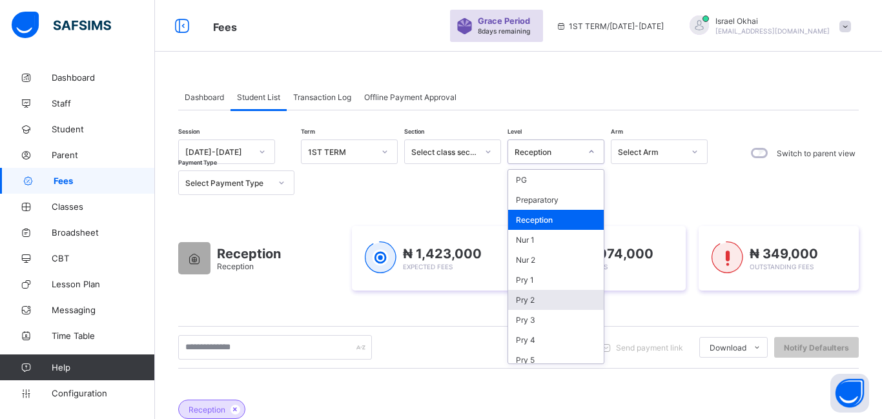
click at [687, 303] on div "Reception Reception ₦ 1,423,000 Expected Fees ₦ 1,074,000 Paid Fees ₦ 349,000 O…" at bounding box center [518, 258] width 680 height 103
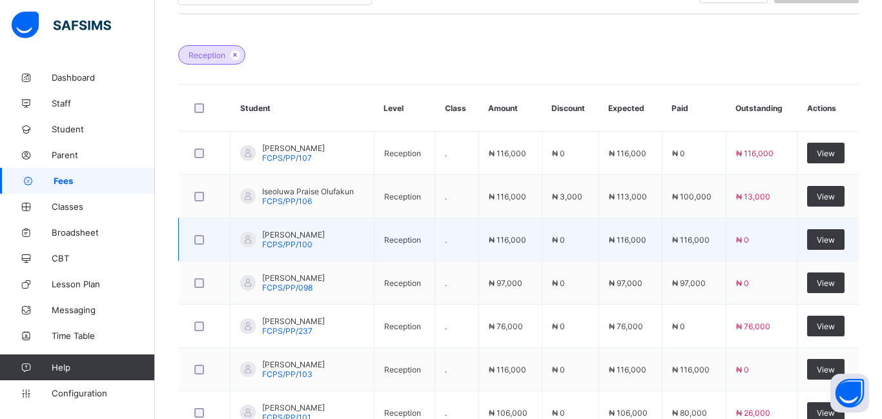
scroll to position [358, 0]
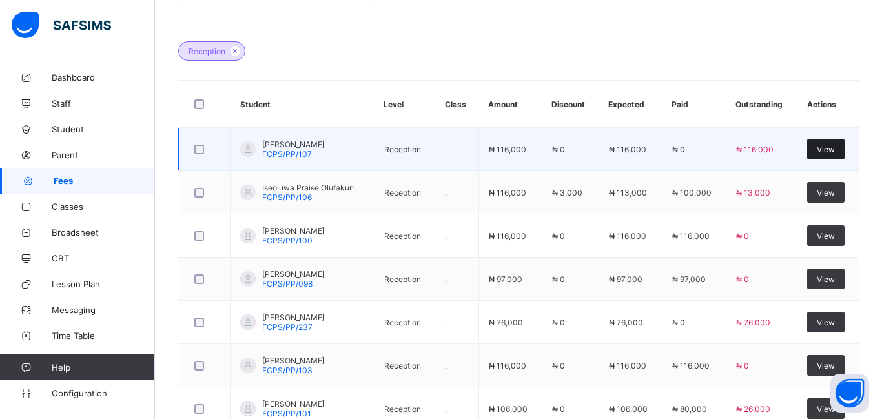
click at [822, 150] on span "View" at bounding box center [825, 150] width 18 height 10
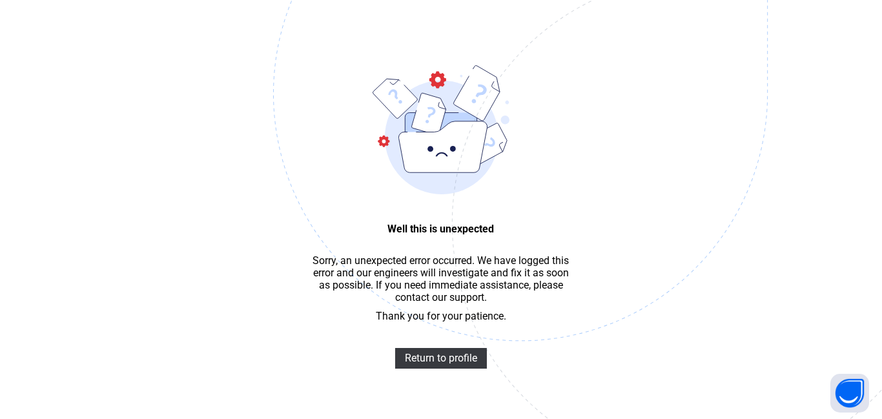
scroll to position [39, 0]
click at [434, 357] on span "Return to profile" at bounding box center [441, 358] width 72 height 12
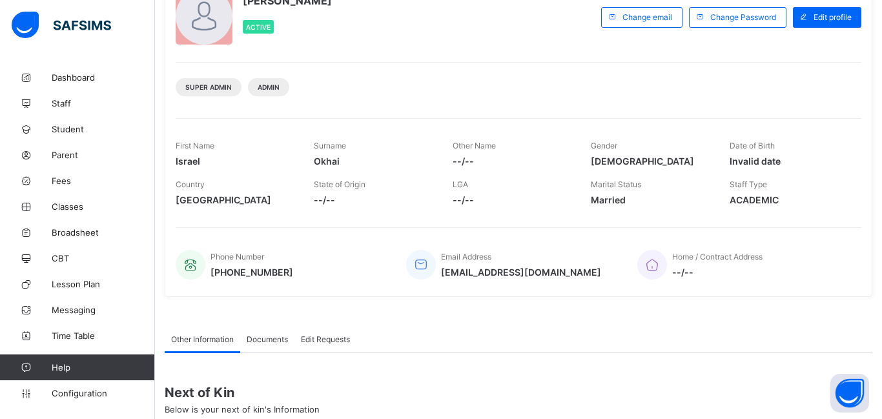
scroll to position [100, 0]
click at [65, 187] on link "Fees" at bounding box center [77, 181] width 155 height 26
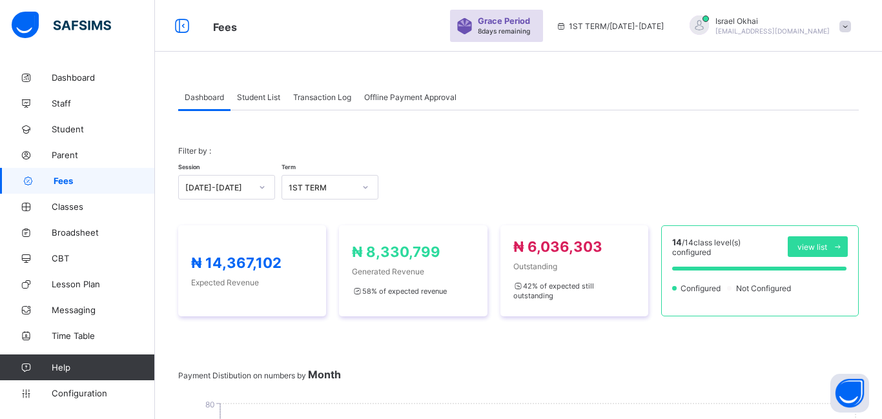
click at [263, 103] on div "Student List" at bounding box center [258, 97] width 56 height 26
click at [262, 99] on span "Student List" at bounding box center [258, 97] width 43 height 10
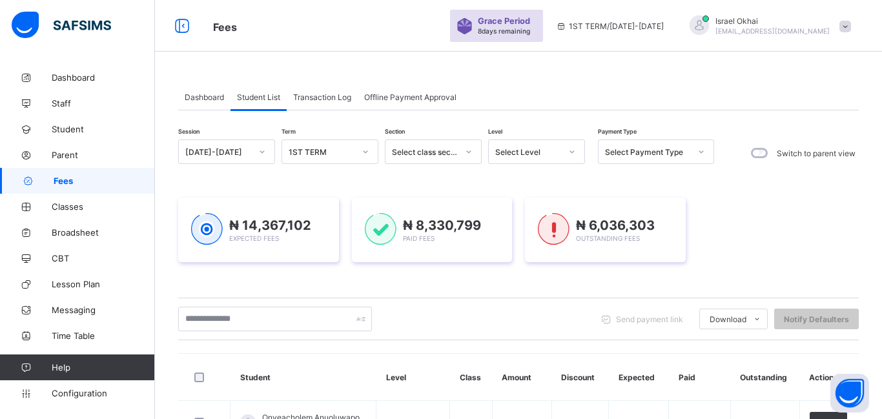
click at [540, 157] on div "Select Level" at bounding box center [524, 152] width 71 height 18
click at [545, 218] on div "Reception" at bounding box center [537, 220] width 96 height 20
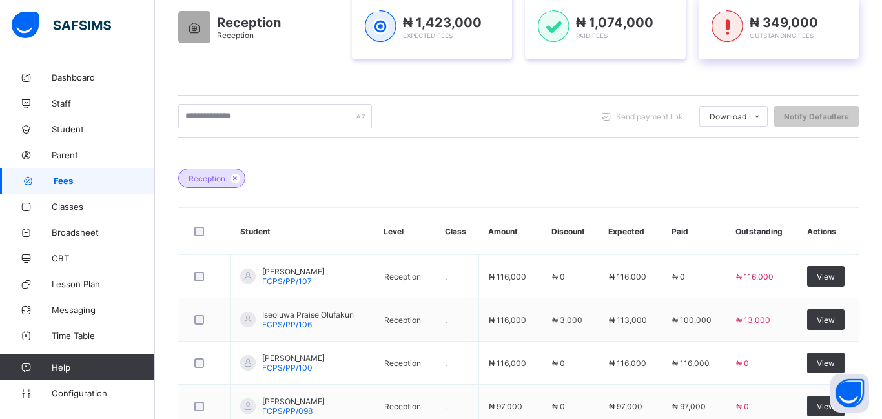
scroll to position [255, 0]
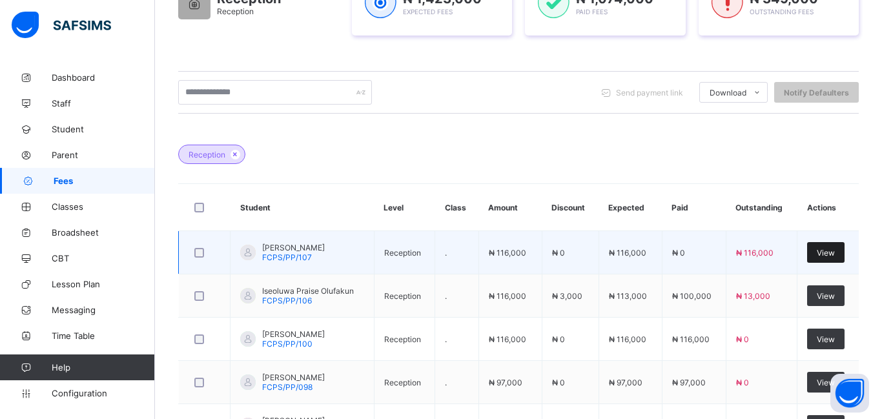
click at [830, 254] on span "View" at bounding box center [825, 253] width 18 height 10
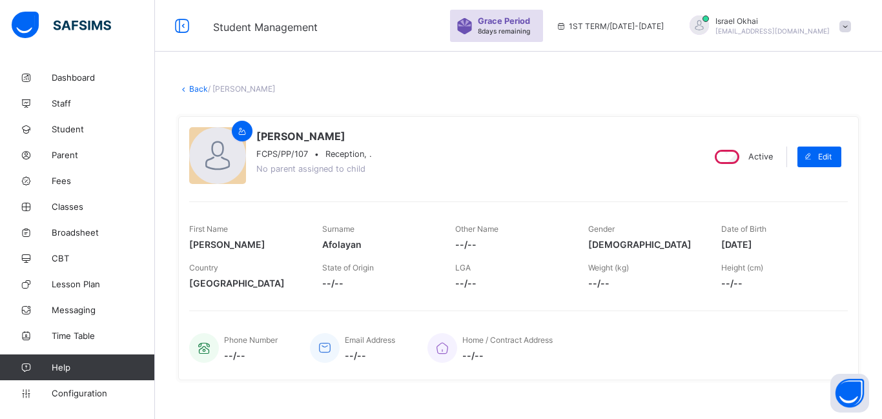
click at [198, 90] on link "Back" at bounding box center [198, 89] width 19 height 10
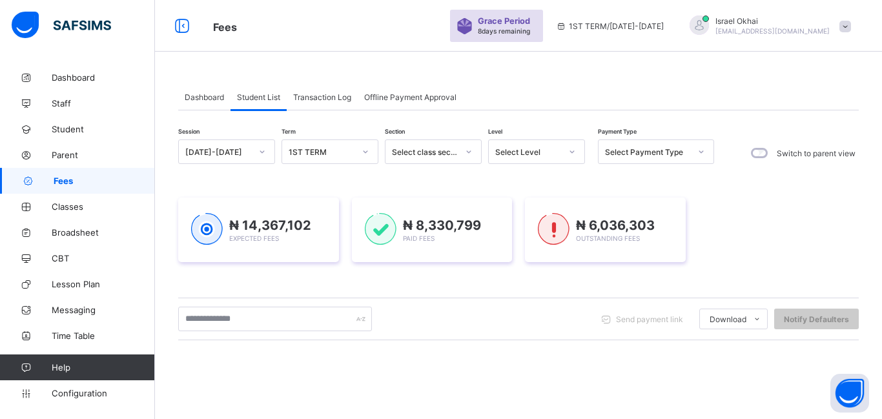
click at [519, 154] on div "Select Level" at bounding box center [528, 152] width 66 height 10
click at [519, 155] on div "Select Level" at bounding box center [528, 152] width 66 height 10
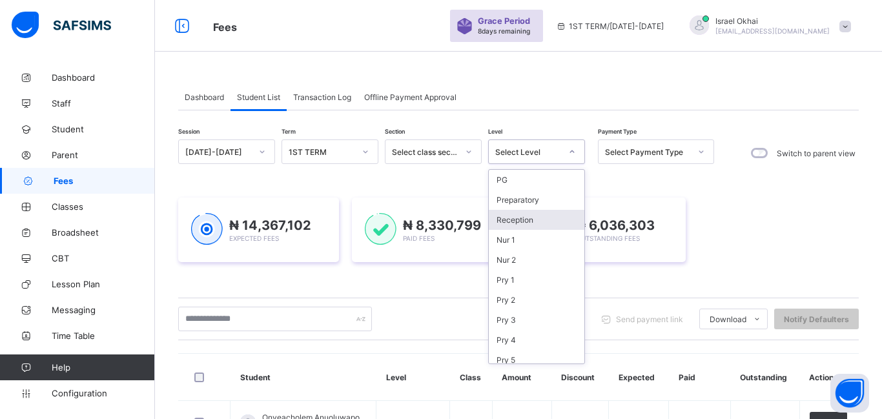
click at [531, 227] on div "Reception" at bounding box center [537, 220] width 96 height 20
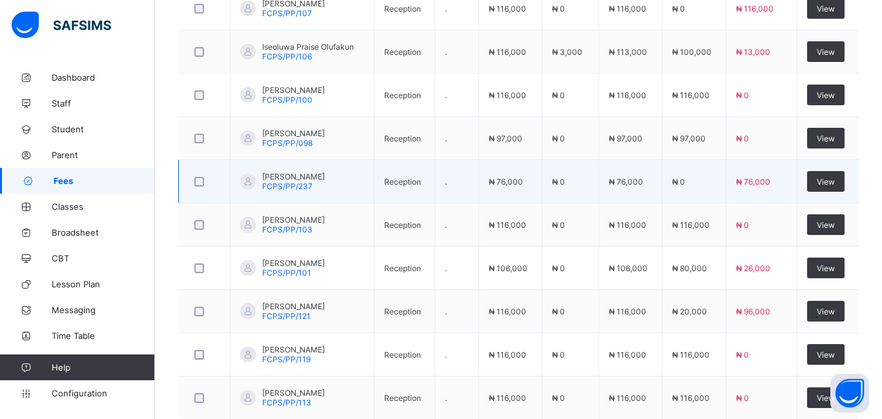
scroll to position [501, 0]
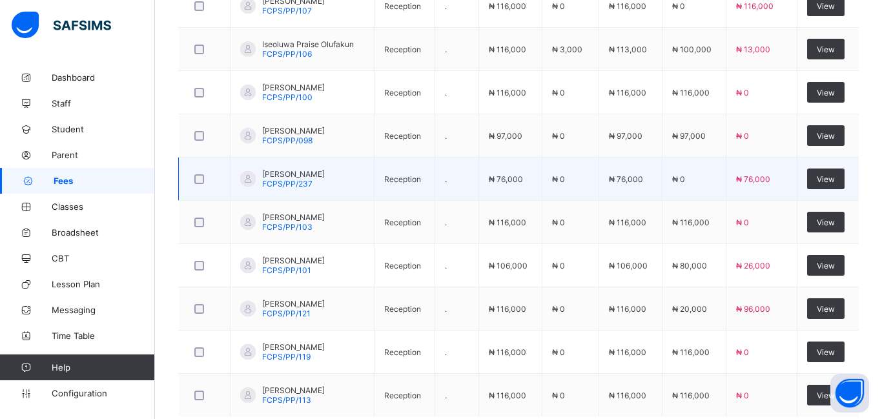
click at [833, 189] on td "View" at bounding box center [827, 178] width 61 height 43
click at [823, 187] on div "View" at bounding box center [825, 178] width 37 height 21
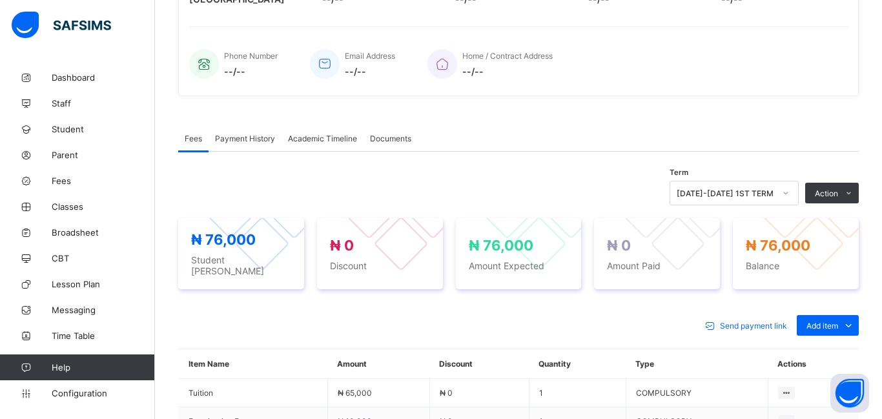
scroll to position [458, 0]
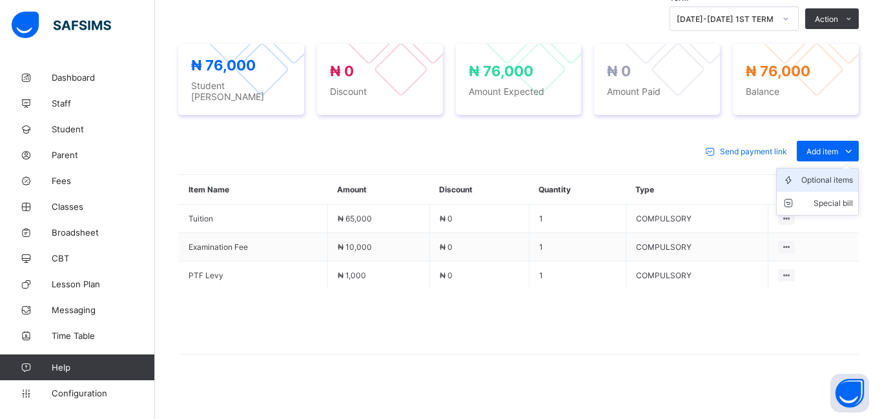
click at [815, 174] on div "Optional items" at bounding box center [827, 180] width 52 height 13
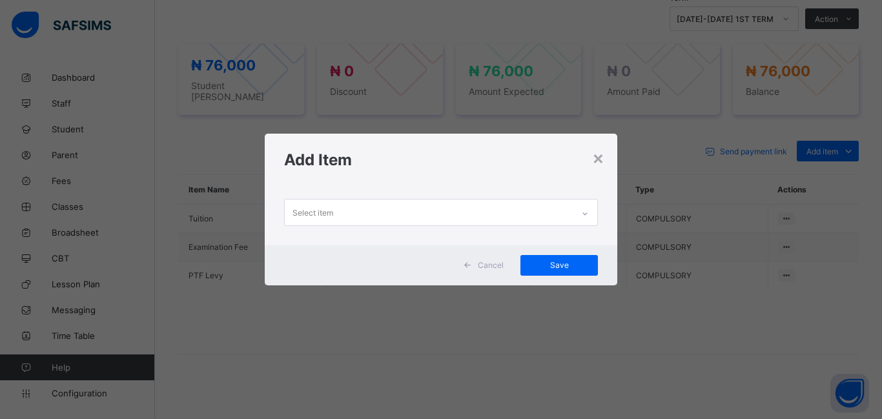
click at [303, 214] on div "Select item" at bounding box center [312, 212] width 41 height 25
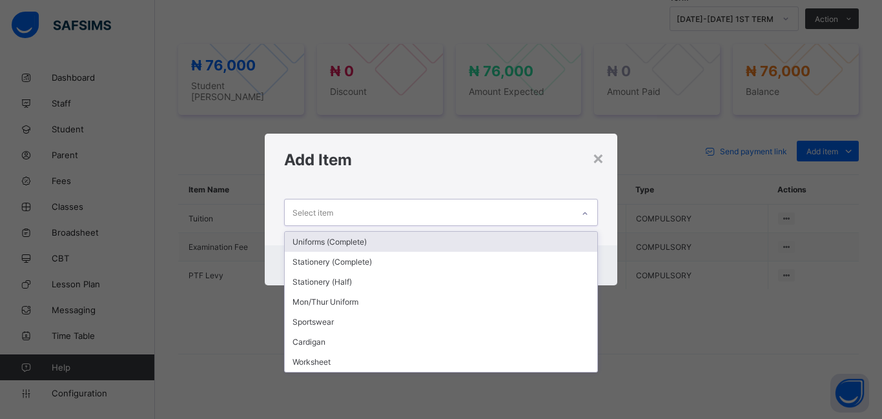
click at [305, 240] on div "Uniforms (Complete)" at bounding box center [441, 242] width 312 height 20
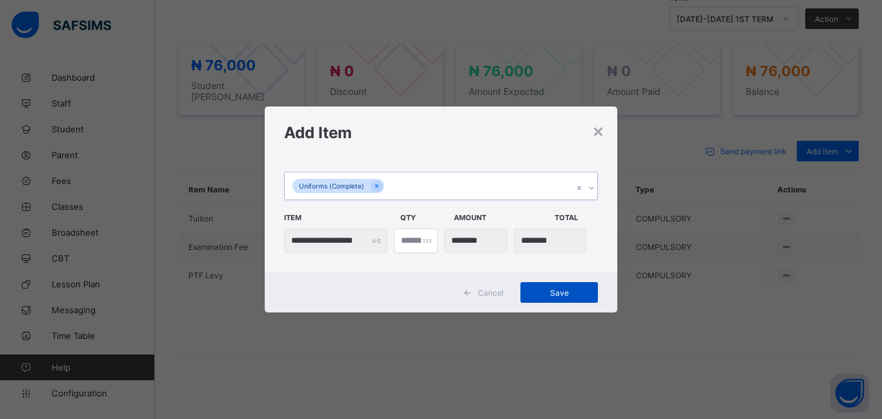
click at [535, 294] on span "Save" at bounding box center [559, 293] width 58 height 10
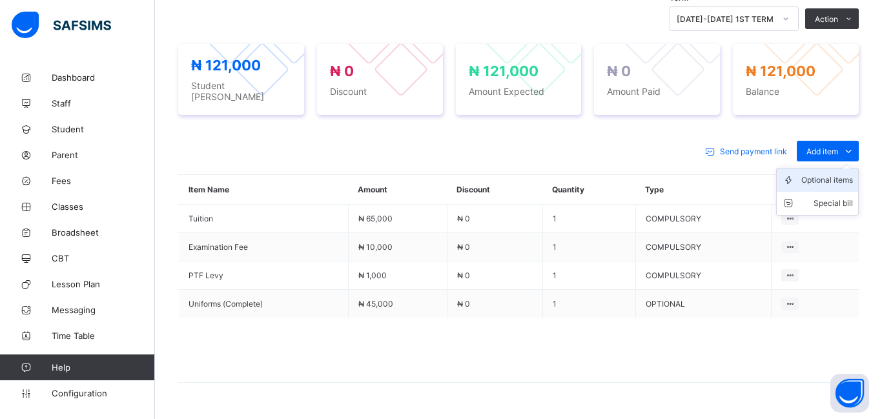
click at [831, 176] on div "Optional items" at bounding box center [827, 180] width 52 height 13
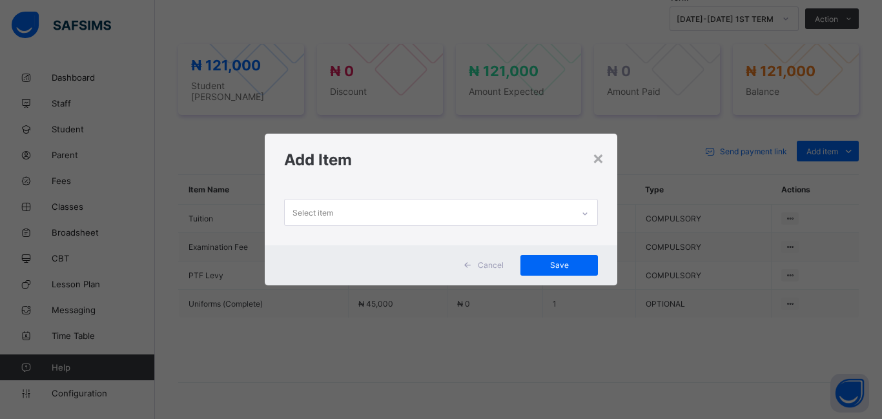
click at [310, 210] on div "Select item" at bounding box center [312, 212] width 41 height 25
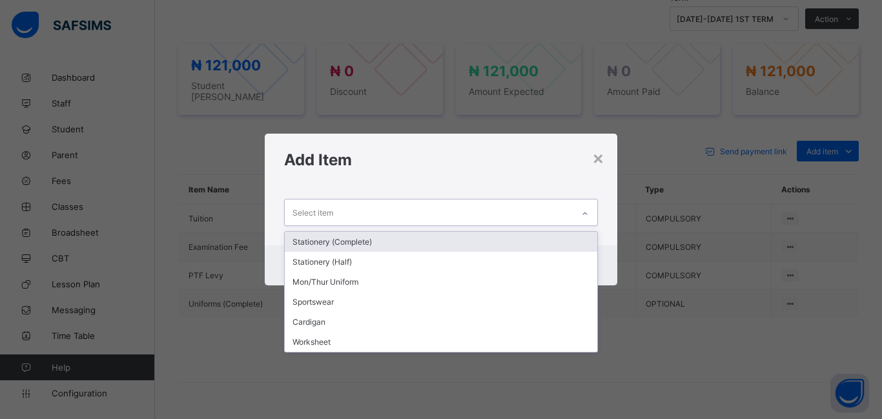
click at [324, 241] on div "Stationery (Complete)" at bounding box center [441, 242] width 312 height 20
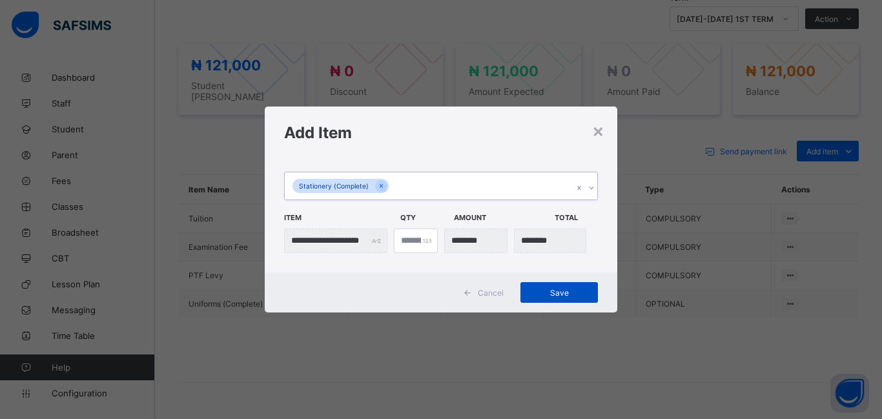
click at [556, 293] on span "Save" at bounding box center [559, 293] width 58 height 10
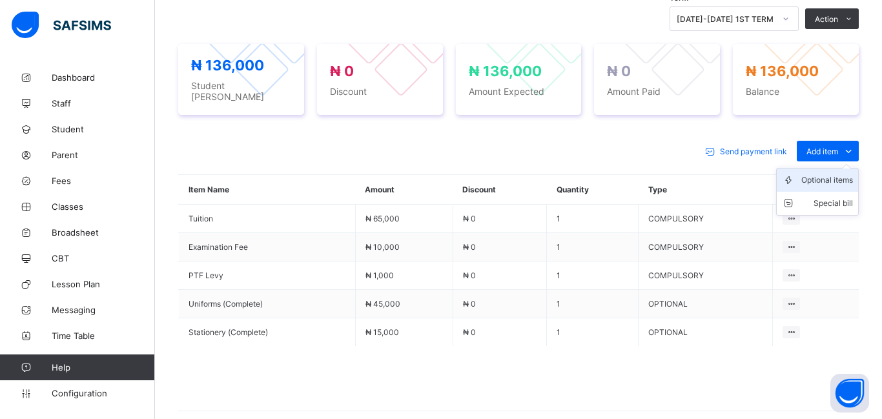
click at [827, 177] on div "Optional items" at bounding box center [827, 180] width 52 height 13
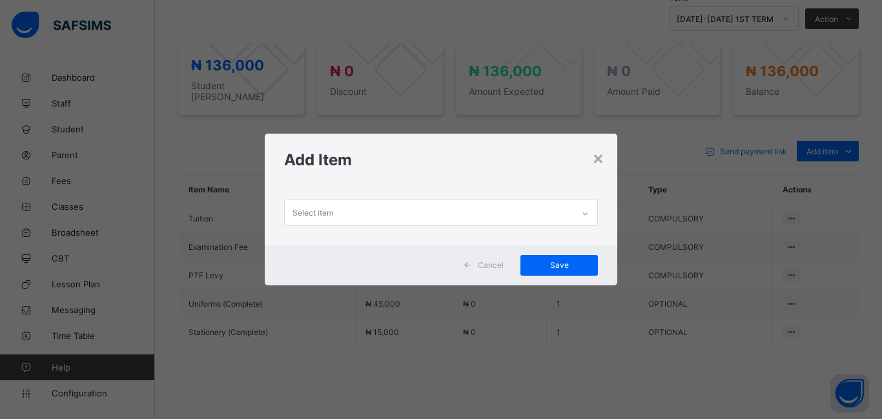
click at [332, 212] on div "Select item" at bounding box center [312, 212] width 41 height 25
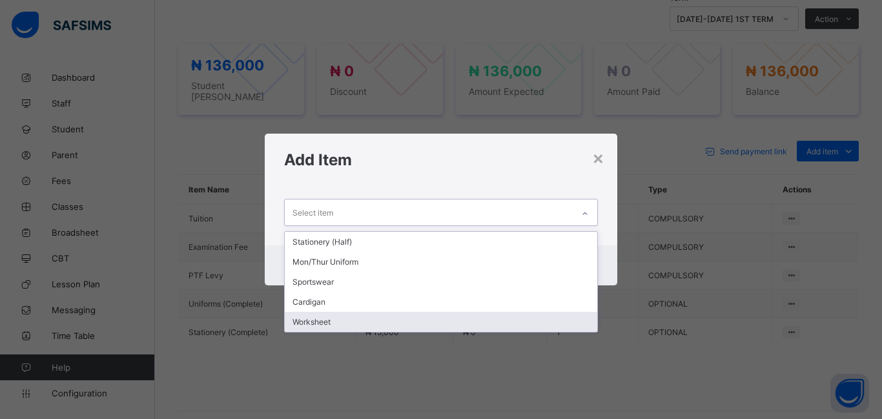
click at [323, 318] on div "Worksheet" at bounding box center [441, 322] width 312 height 20
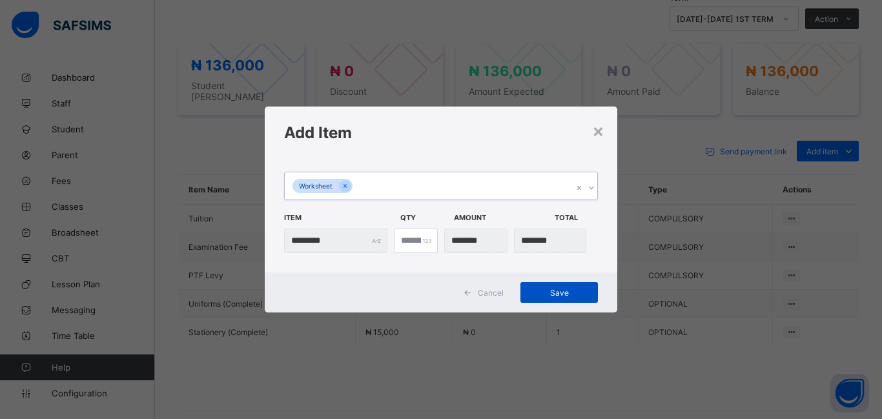
click at [559, 290] on span "Save" at bounding box center [559, 293] width 58 height 10
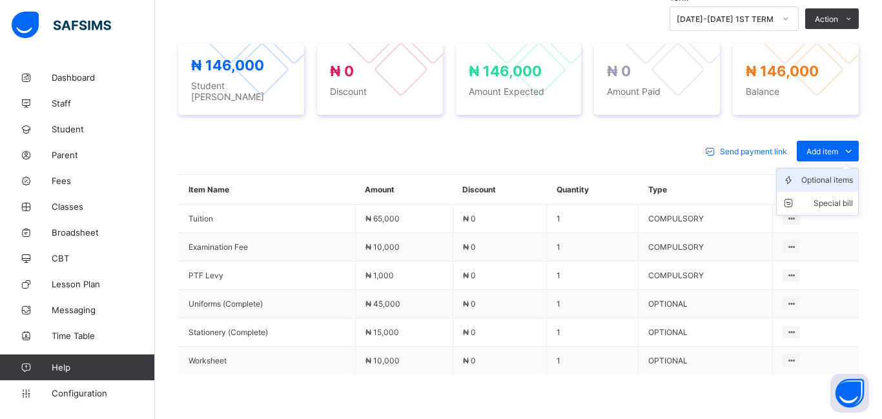
click at [833, 176] on div "Optional items" at bounding box center [827, 180] width 52 height 13
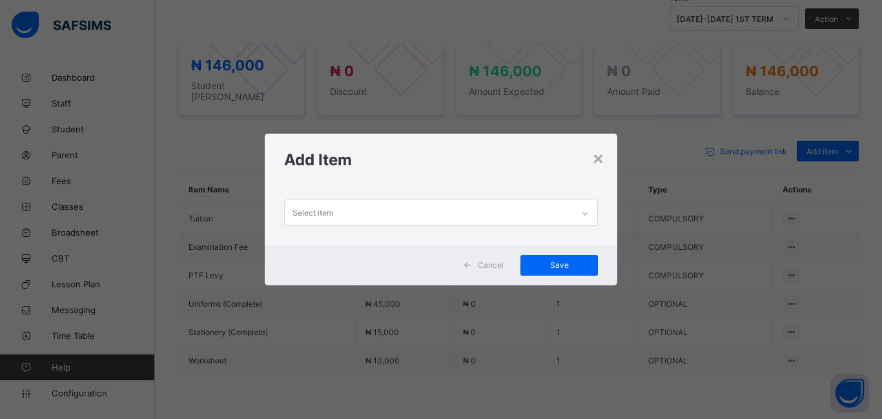
click at [331, 214] on div "Select item" at bounding box center [312, 212] width 41 height 25
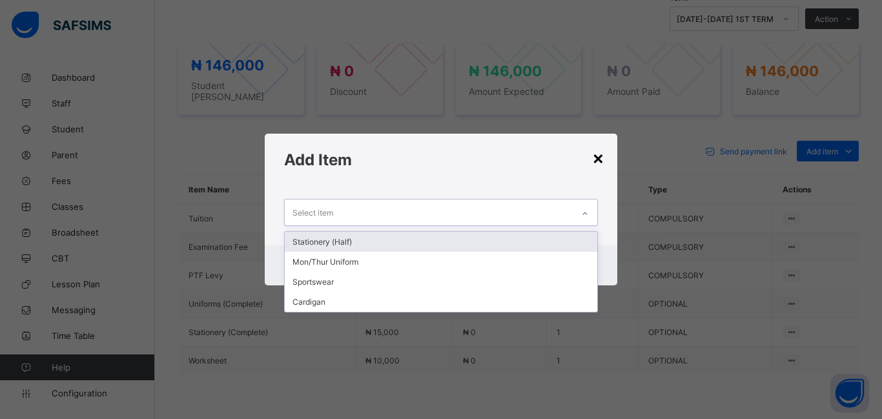
click at [602, 159] on div "×" at bounding box center [598, 158] width 12 height 22
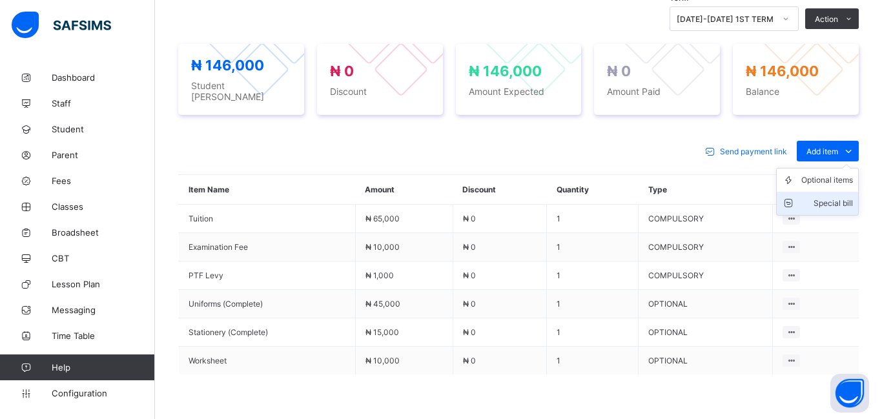
click at [833, 202] on div "Special bill" at bounding box center [827, 203] width 52 height 13
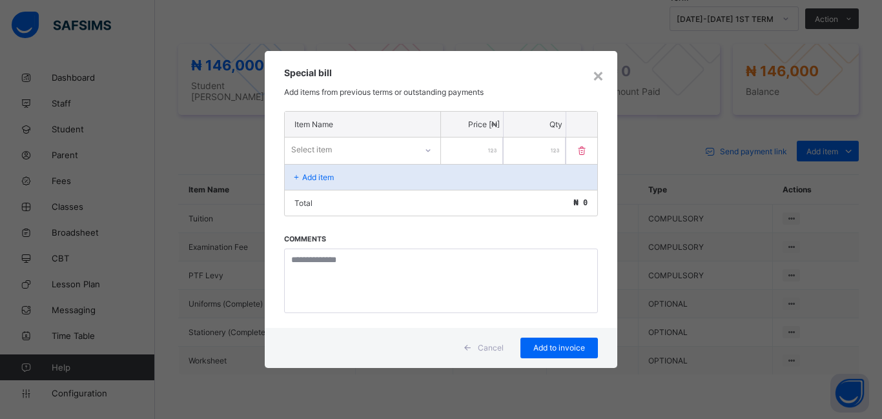
click at [317, 148] on div "Select item" at bounding box center [311, 149] width 41 height 25
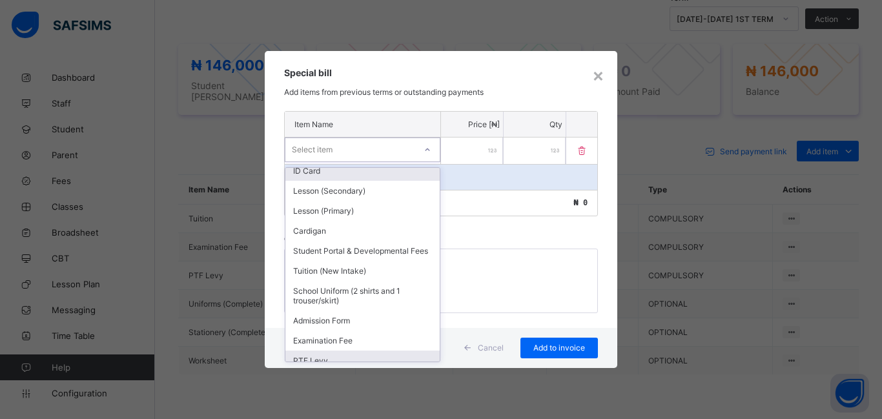
scroll to position [166, 0]
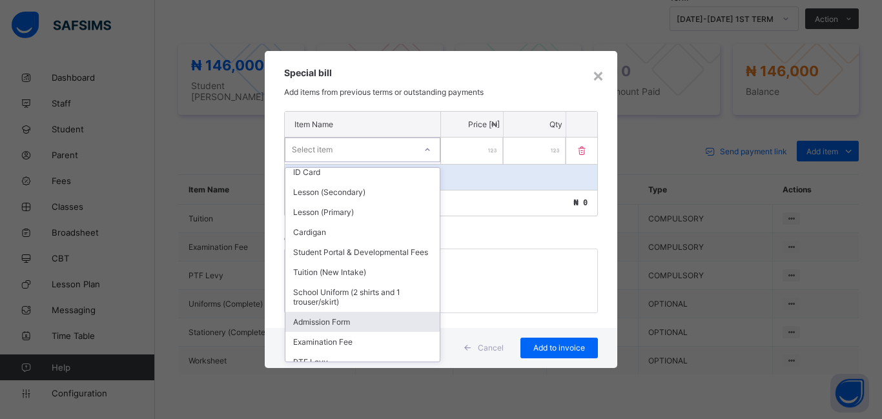
click at [329, 328] on div "Admission Form" at bounding box center [362, 322] width 154 height 20
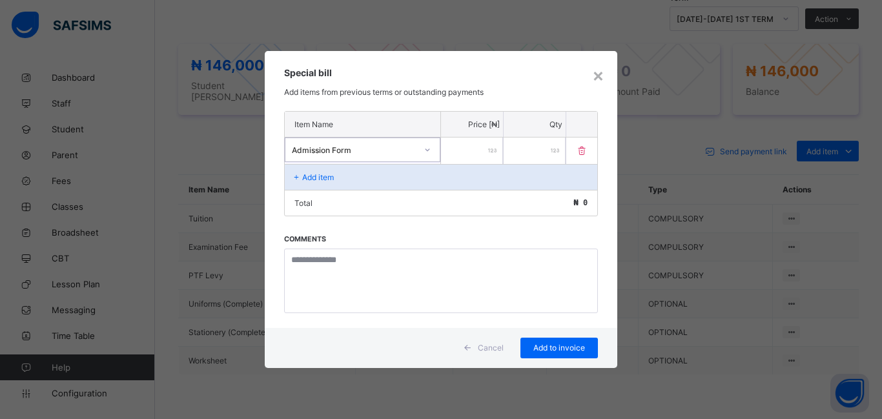
click at [477, 148] on input "number" at bounding box center [472, 150] width 62 height 26
type input "****"
click at [555, 350] on span "Add to invoice" at bounding box center [559, 348] width 58 height 10
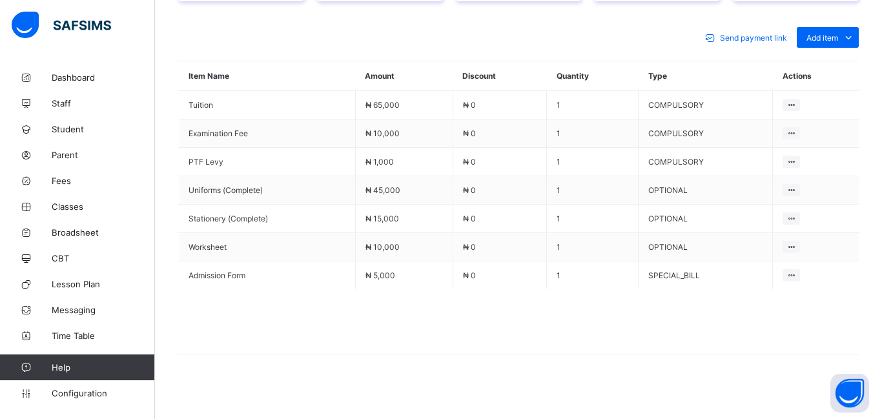
scroll to position [571, 0]
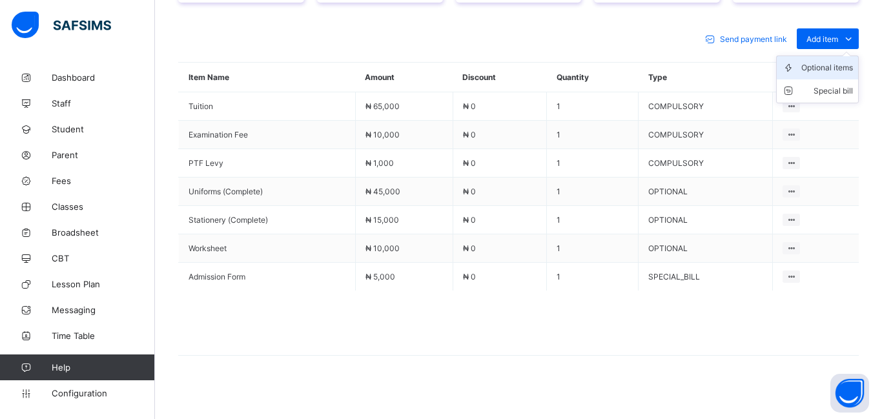
click at [833, 61] on div "Optional items" at bounding box center [827, 67] width 52 height 13
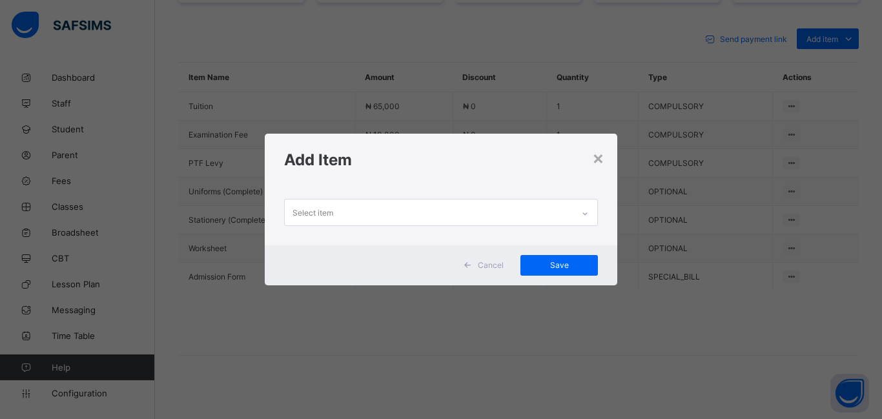
click at [332, 210] on div "Select item" at bounding box center [312, 212] width 41 height 25
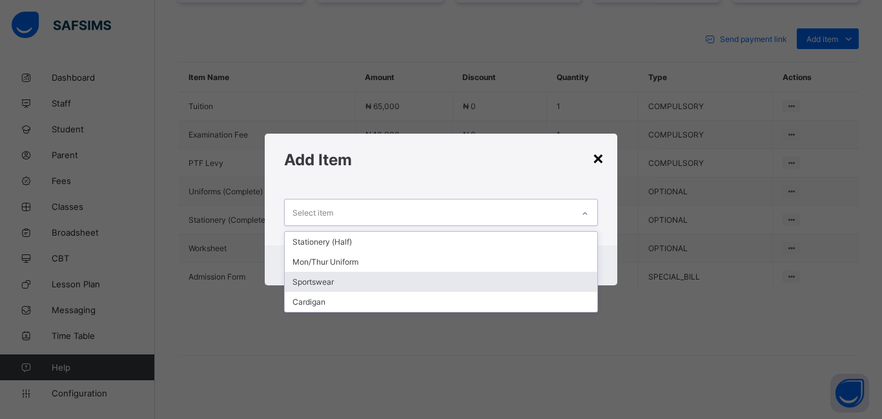
click at [600, 158] on div "×" at bounding box center [598, 158] width 12 height 22
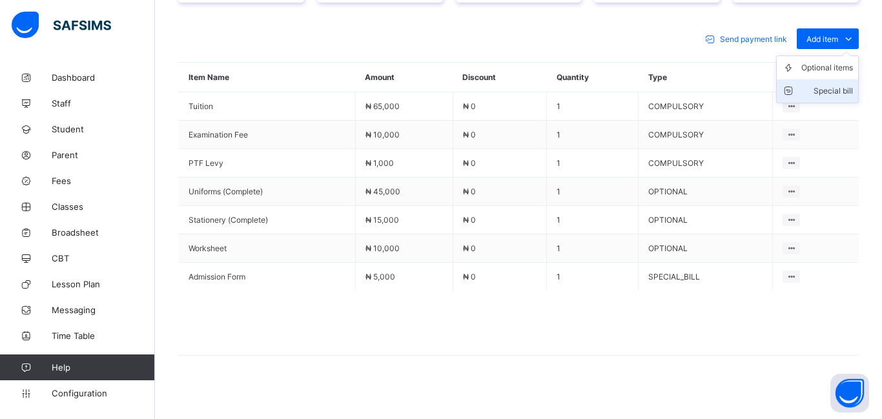
click at [823, 87] on div "Special bill" at bounding box center [827, 91] width 52 height 13
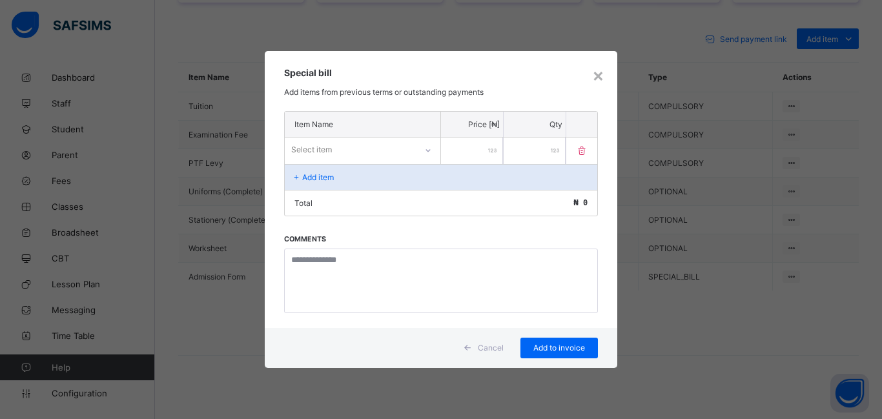
click at [338, 145] on div "Select item" at bounding box center [350, 150] width 131 height 18
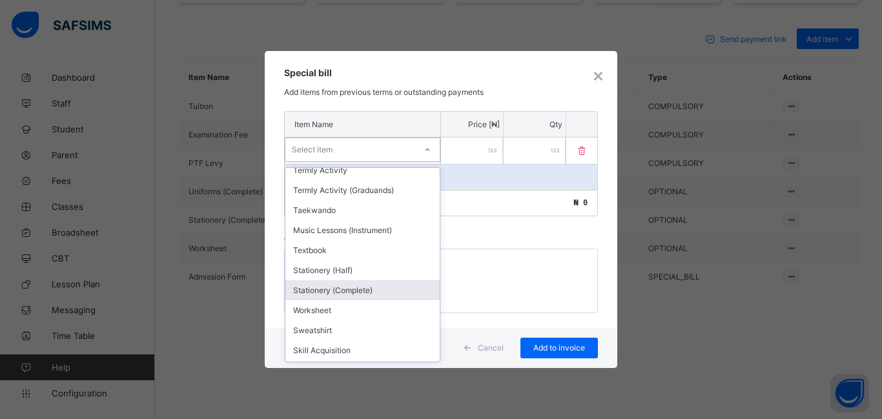
scroll to position [460, 0]
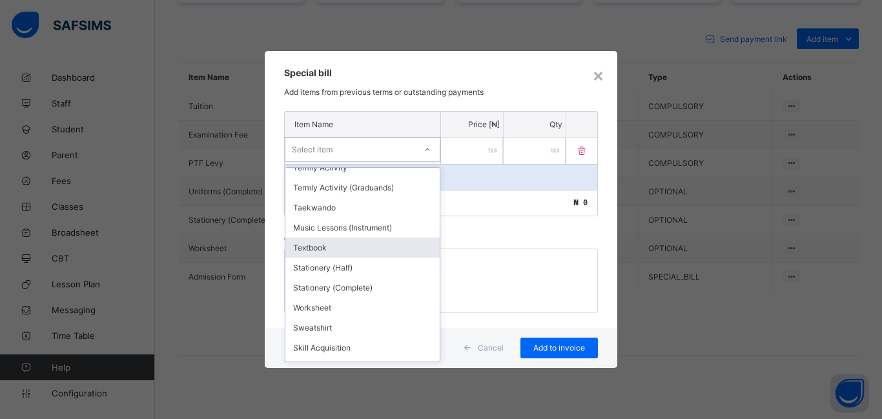
click at [317, 255] on div "Textbook" at bounding box center [362, 248] width 154 height 20
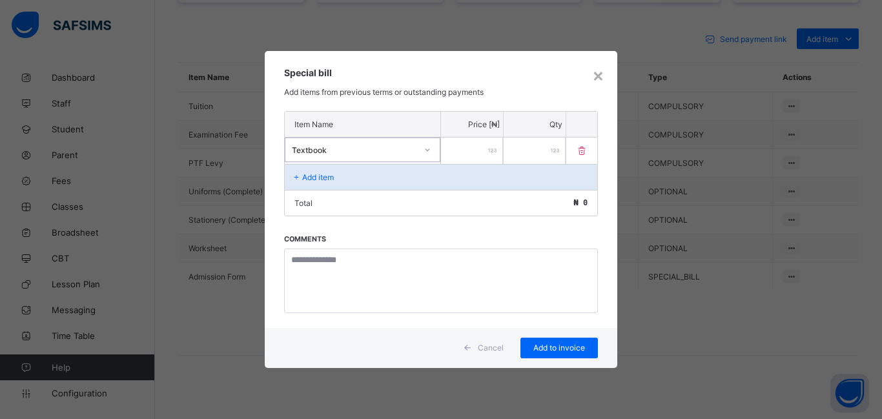
click at [473, 146] on input "number" at bounding box center [472, 150] width 62 height 26
type input "*****"
click at [554, 346] on span "Add to invoice" at bounding box center [559, 348] width 58 height 10
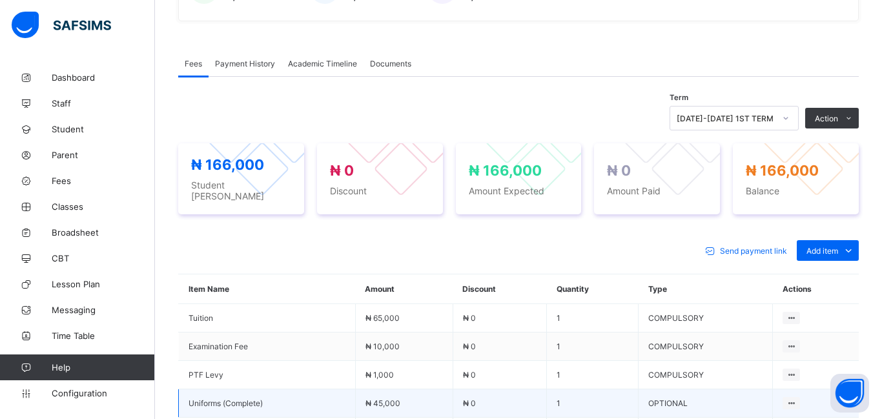
scroll to position [358, 0]
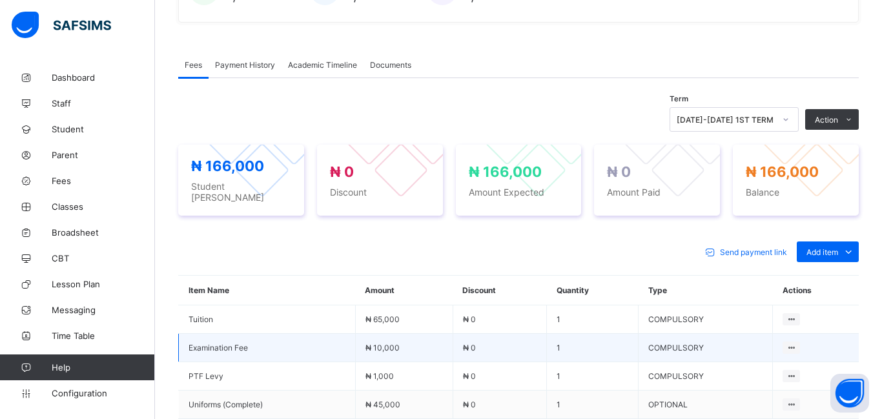
click at [556, 334] on td "1" at bounding box center [593, 348] width 92 height 28
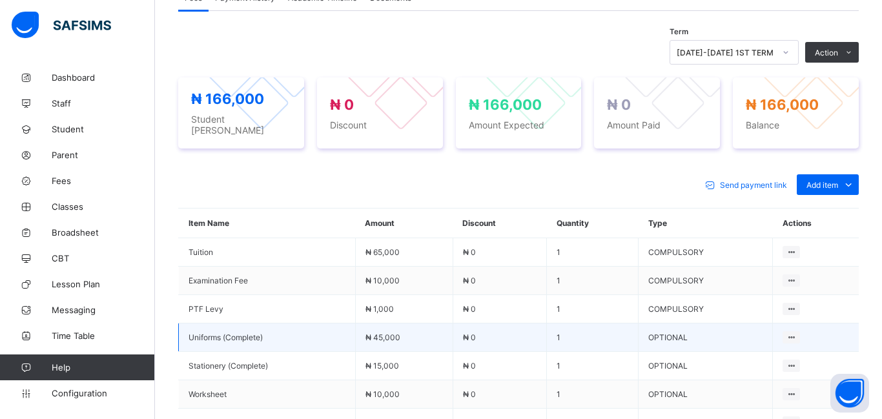
scroll to position [423, 0]
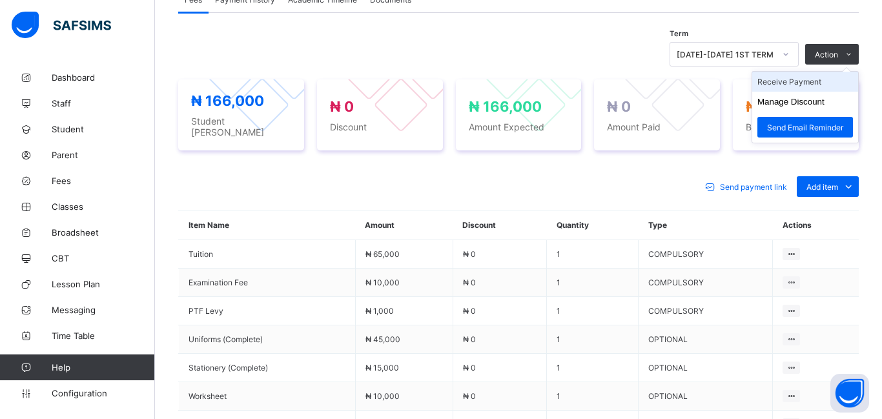
click at [800, 81] on li "Receive Payment" at bounding box center [805, 82] width 106 height 20
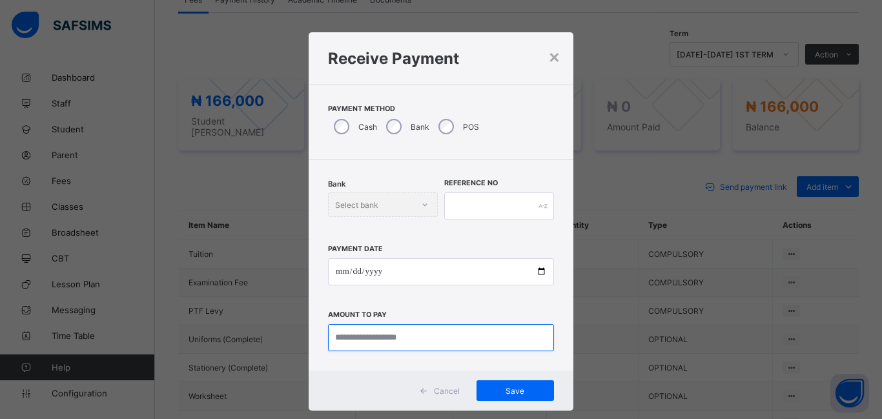
click at [352, 338] on input "currency" at bounding box center [441, 337] width 226 height 27
type input "*********"
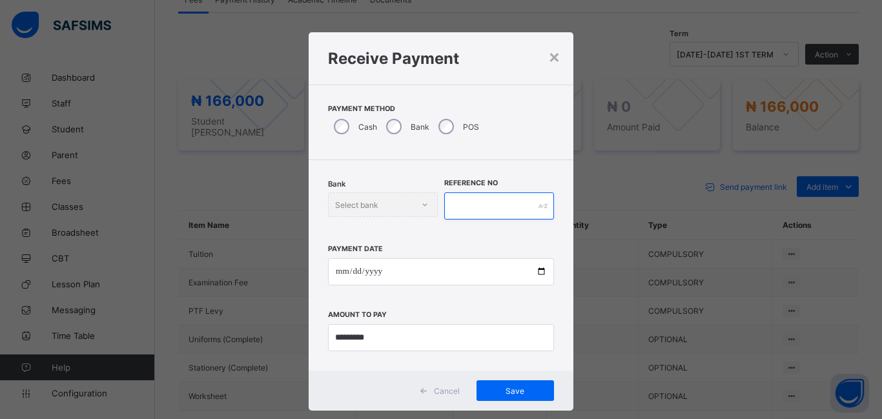
click at [457, 208] on input "text" at bounding box center [499, 205] width 110 height 27
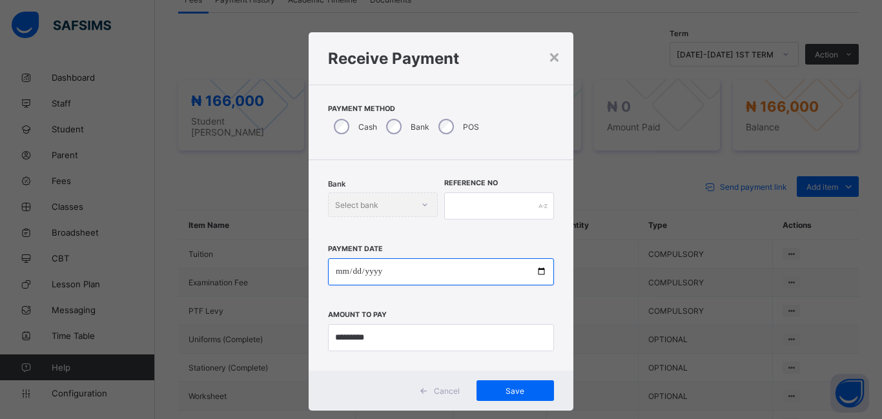
click at [342, 272] on input "date" at bounding box center [441, 271] width 226 height 27
type input "**********"
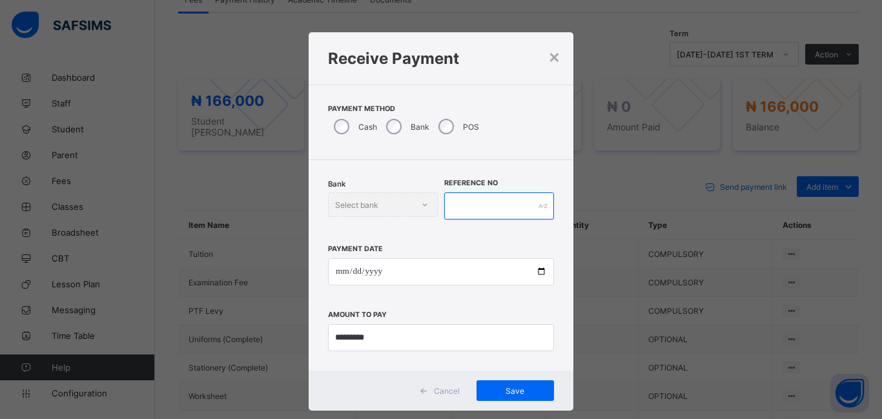
click at [452, 207] on input "text" at bounding box center [499, 205] width 110 height 27
type input "******"
click at [509, 394] on span "Save" at bounding box center [515, 391] width 58 height 10
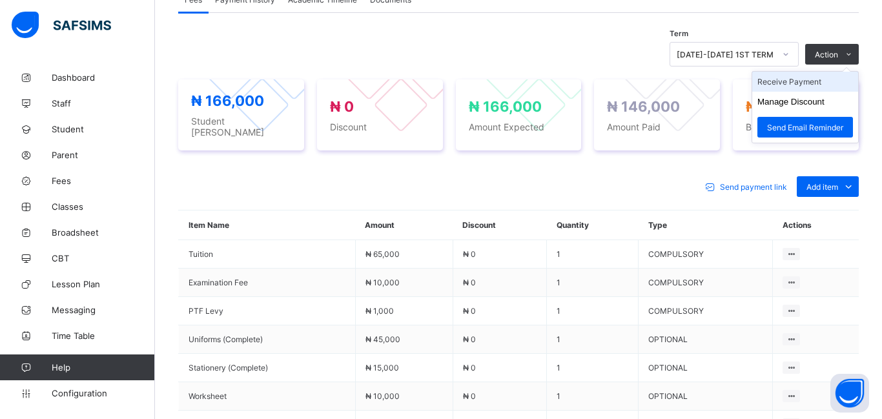
click at [790, 85] on li "Receive Payment" at bounding box center [805, 82] width 106 height 20
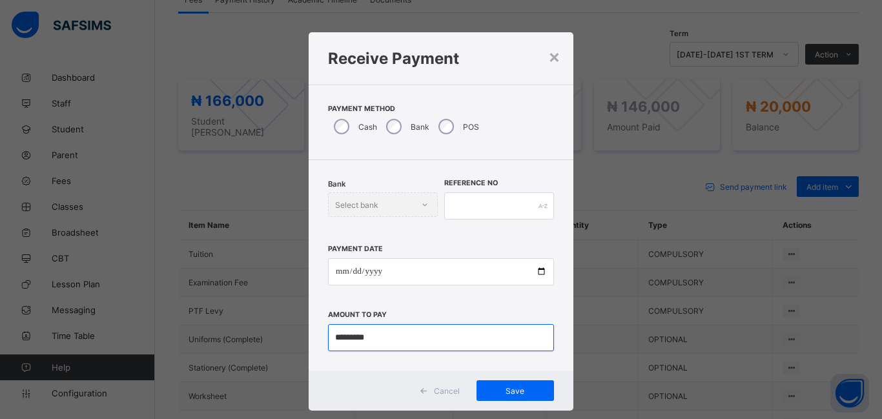
click at [379, 338] on input "currency" at bounding box center [441, 337] width 226 height 27
type input "***"
type input "********"
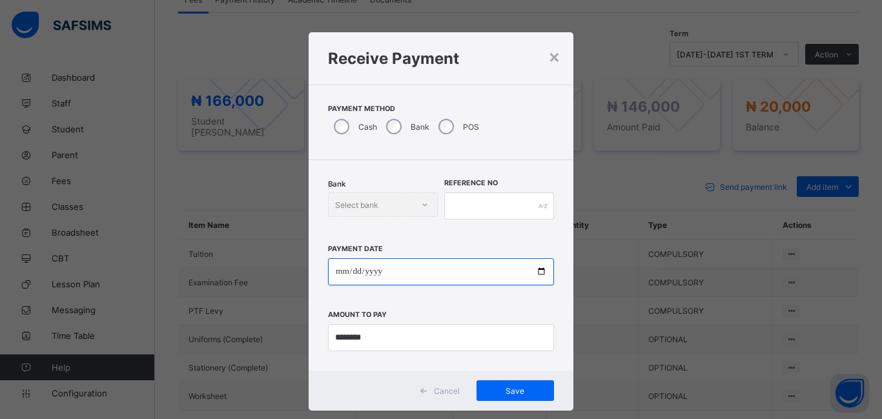
click at [337, 273] on input "date" at bounding box center [441, 271] width 226 height 27
type input "**********"
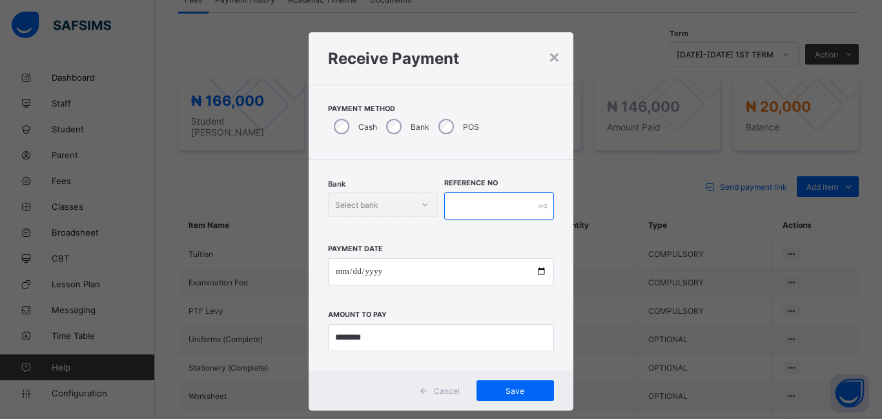
click at [472, 205] on input "text" at bounding box center [499, 205] width 110 height 27
type input "******"
click at [497, 390] on span "Save" at bounding box center [515, 391] width 58 height 10
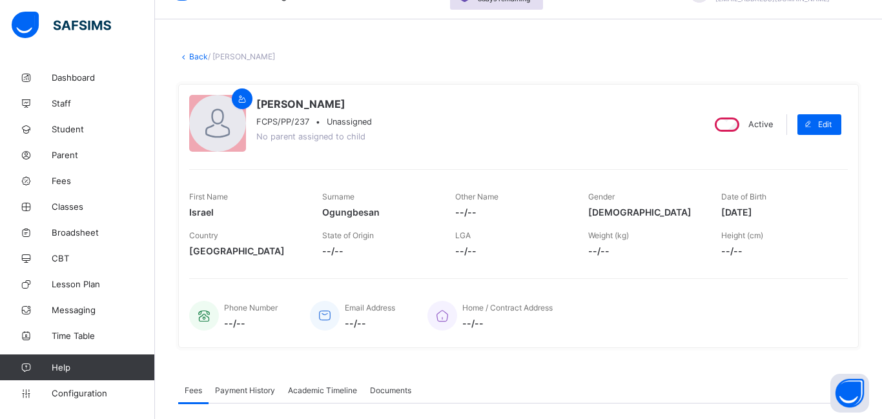
scroll to position [0, 0]
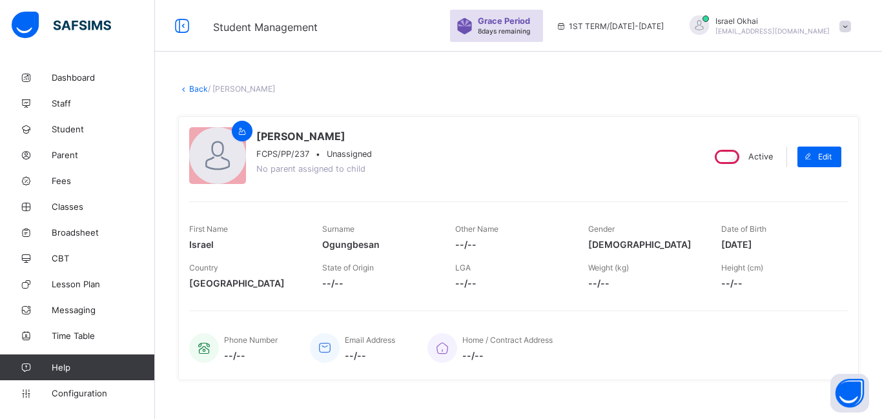
click at [196, 89] on link "Back" at bounding box center [198, 89] width 19 height 10
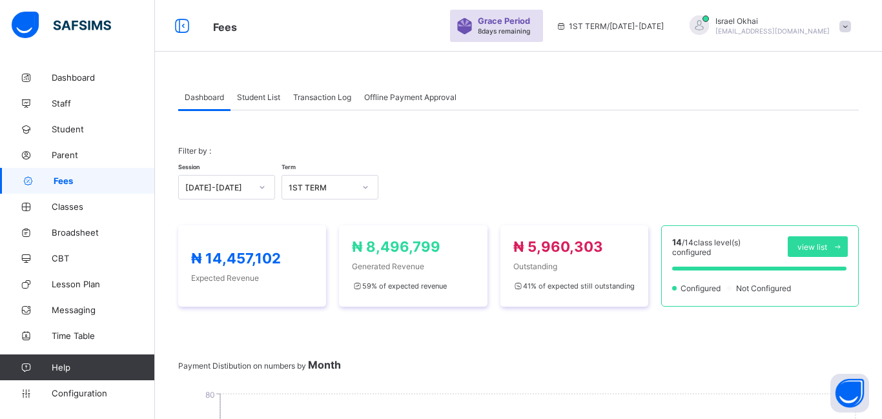
click at [259, 101] on span "Student List" at bounding box center [258, 97] width 43 height 10
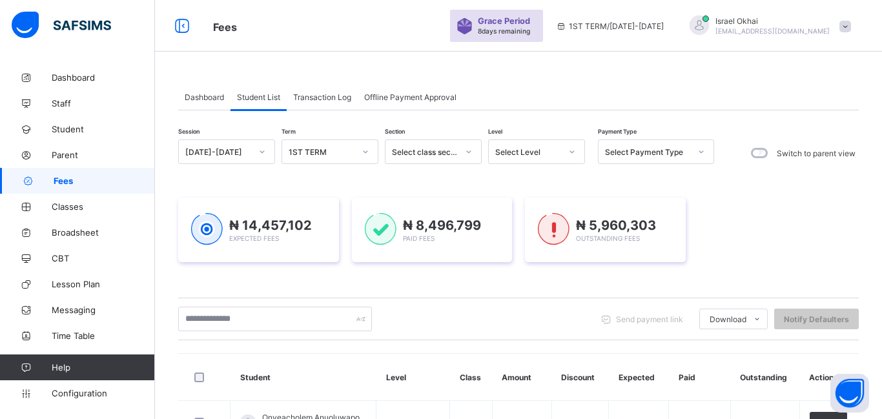
click at [532, 152] on div "Select Level" at bounding box center [528, 152] width 66 height 10
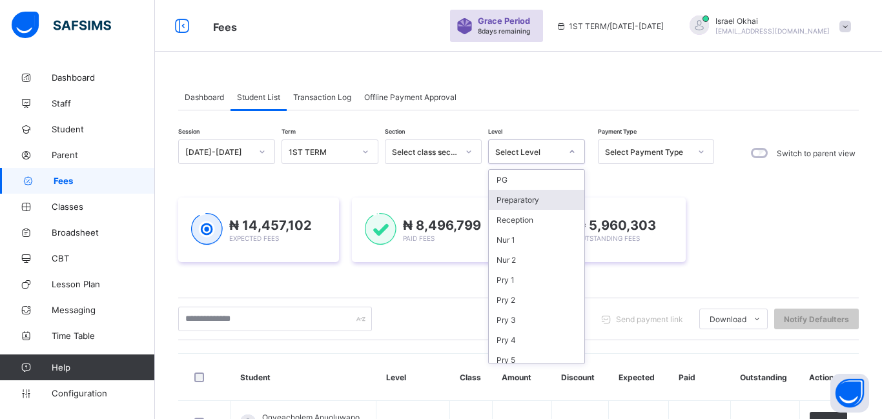
click at [541, 204] on div "Preparatory" at bounding box center [537, 200] width 96 height 20
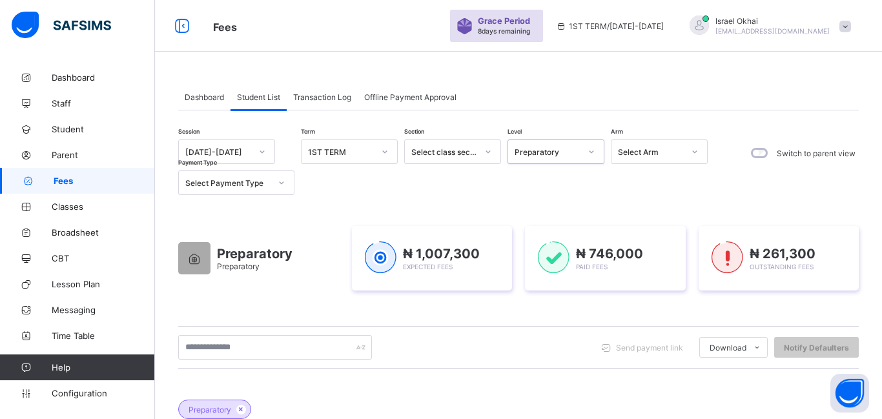
click at [562, 155] on div "Preparatory" at bounding box center [547, 152] width 66 height 10
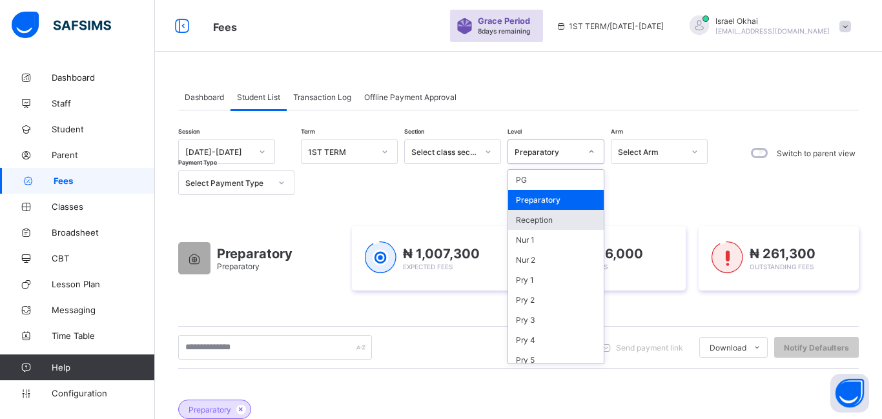
click at [546, 223] on div "Reception" at bounding box center [556, 220] width 96 height 20
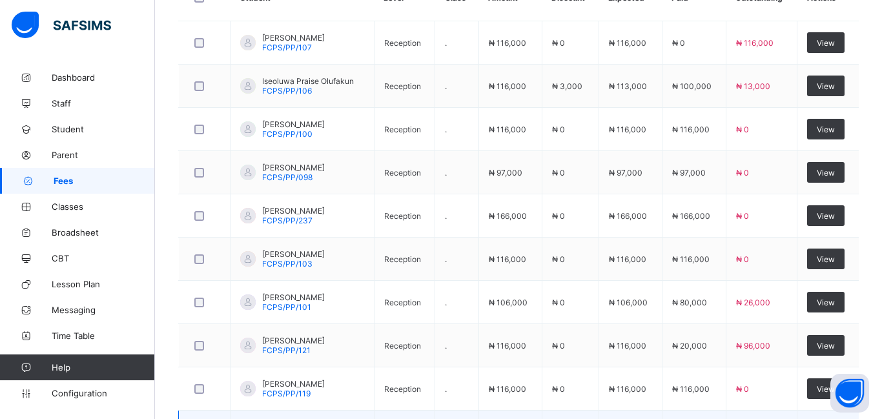
scroll to position [466, 0]
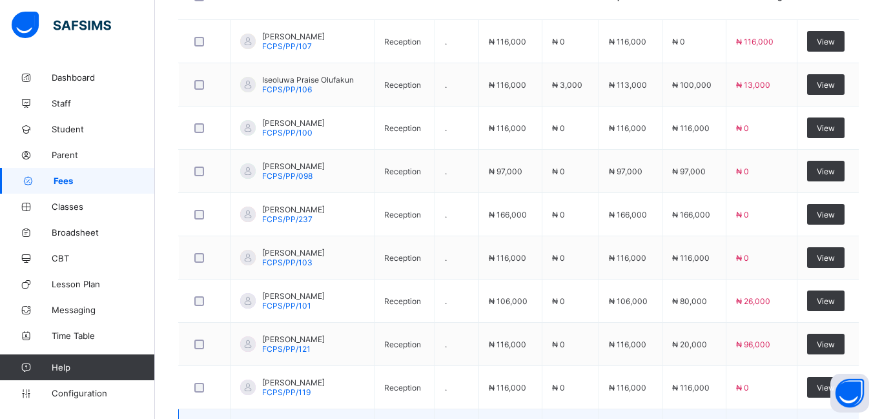
click at [512, 323] on td "₦ 116,000" at bounding box center [509, 344] width 63 height 43
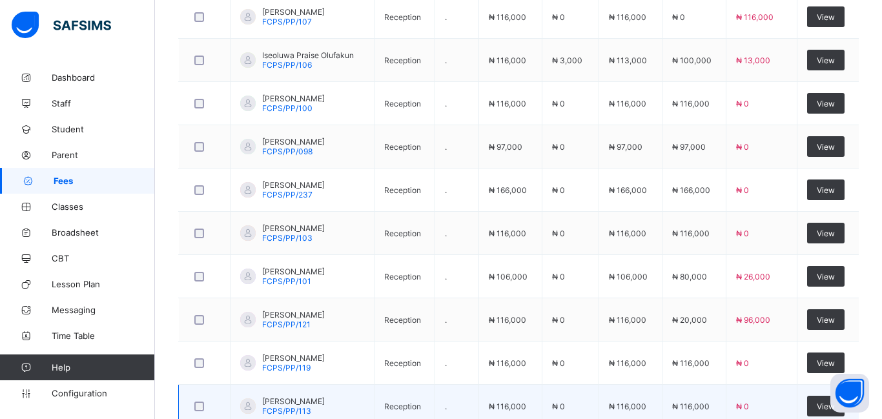
scroll to position [492, 0]
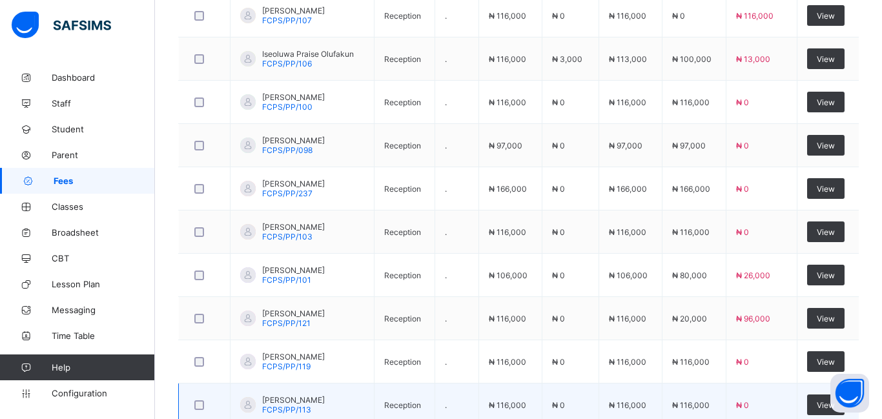
click at [512, 323] on td "₦ 116,000" at bounding box center [509, 318] width 63 height 43
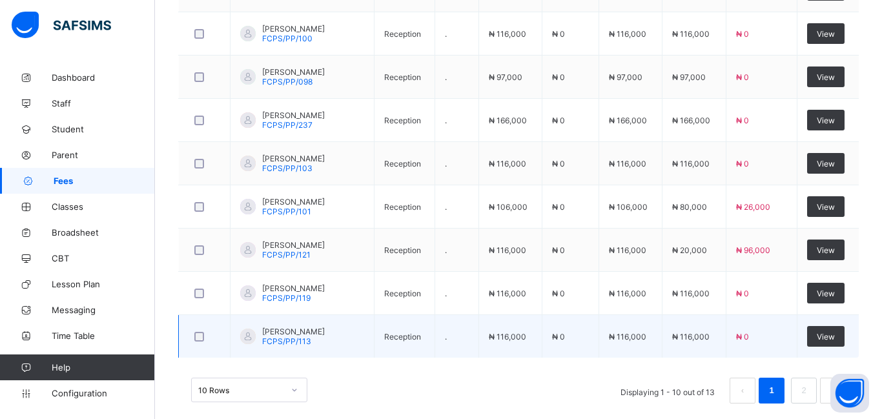
scroll to position [577, 0]
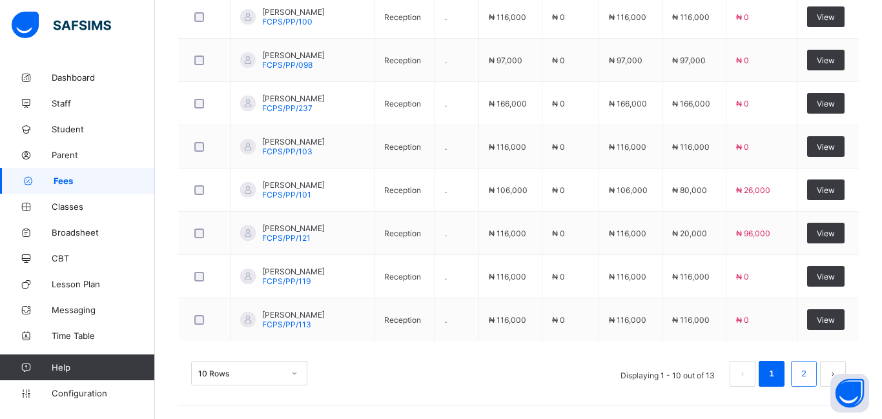
click at [807, 378] on link "2" at bounding box center [803, 373] width 12 height 17
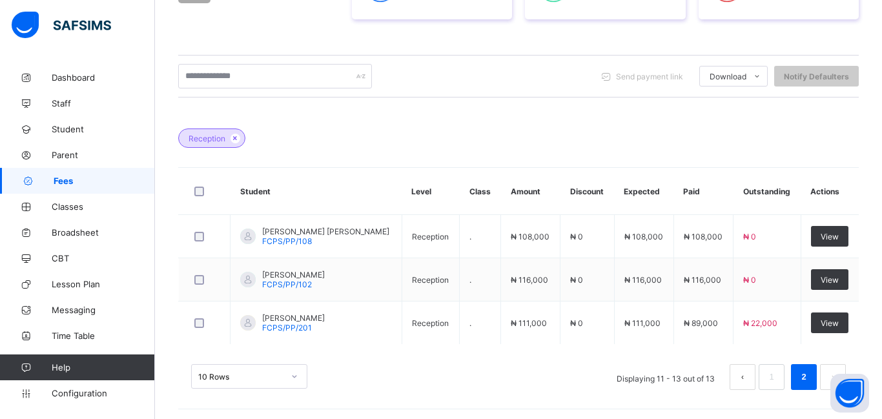
scroll to position [274, 0]
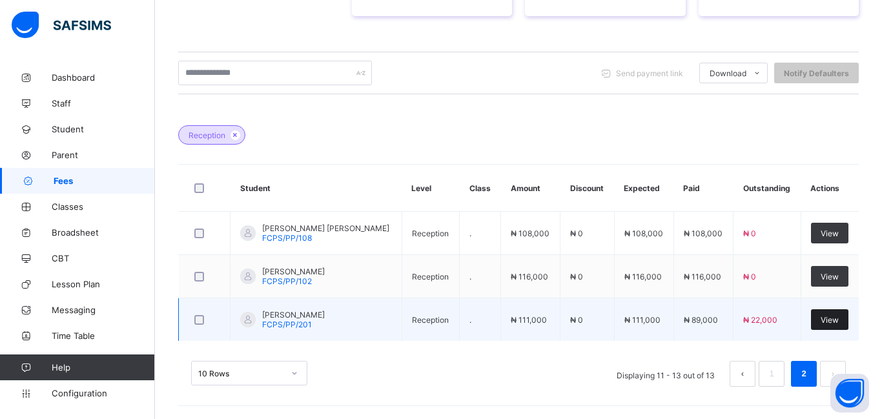
click at [827, 321] on span "View" at bounding box center [829, 320] width 18 height 10
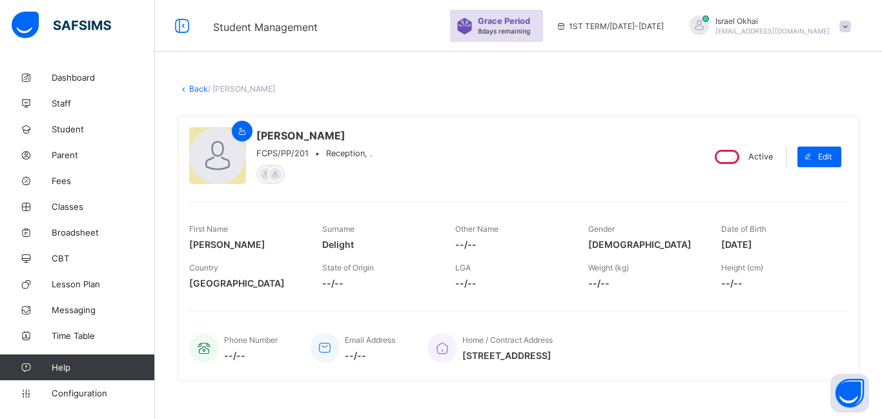
click at [197, 90] on link "Back" at bounding box center [198, 89] width 19 height 10
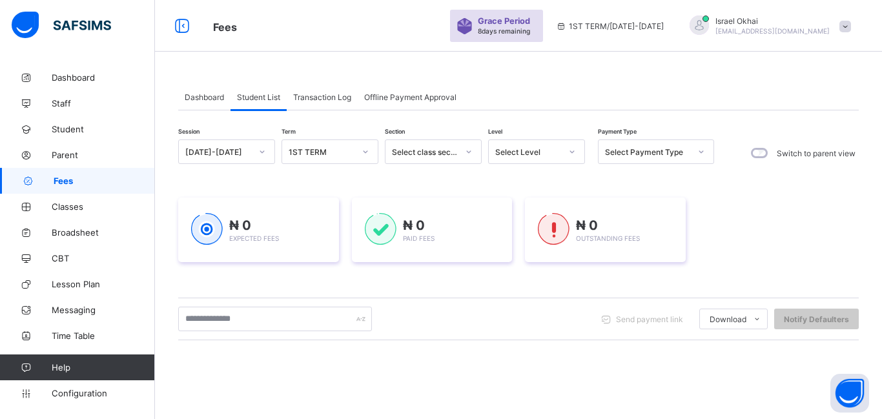
click at [559, 156] on div "Select Level" at bounding box center [528, 152] width 66 height 10
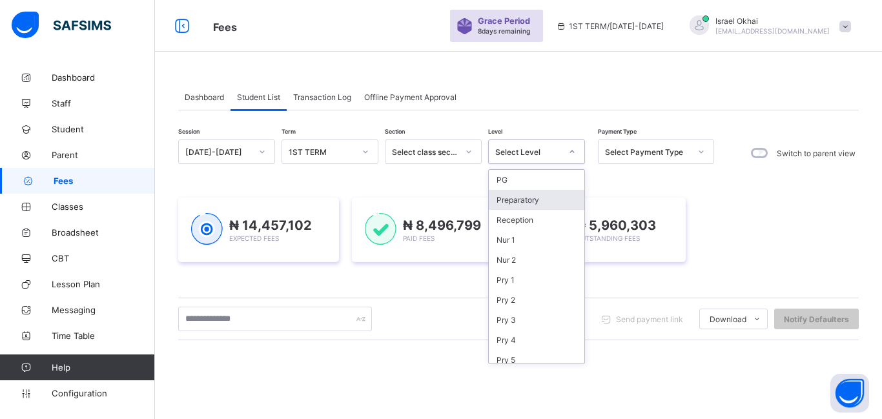
click at [551, 206] on div "Preparatory" at bounding box center [537, 200] width 96 height 20
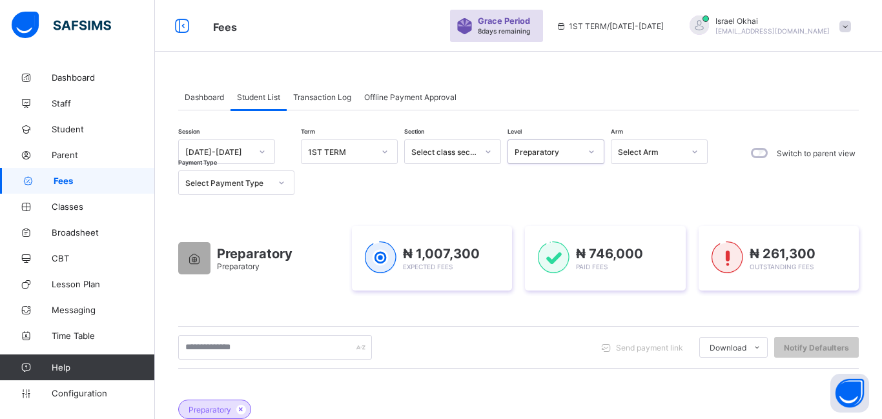
click at [543, 158] on div "Preparatory" at bounding box center [543, 152] width 71 height 18
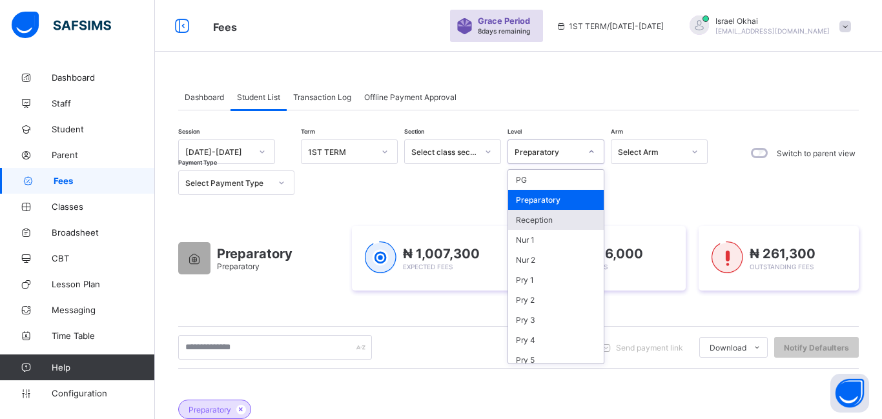
click at [549, 218] on div "Reception" at bounding box center [556, 220] width 96 height 20
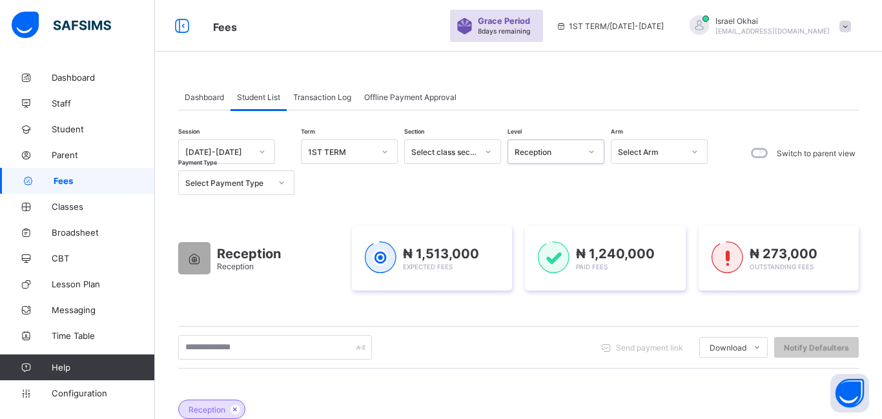
click at [562, 159] on div "Reception" at bounding box center [543, 152] width 71 height 18
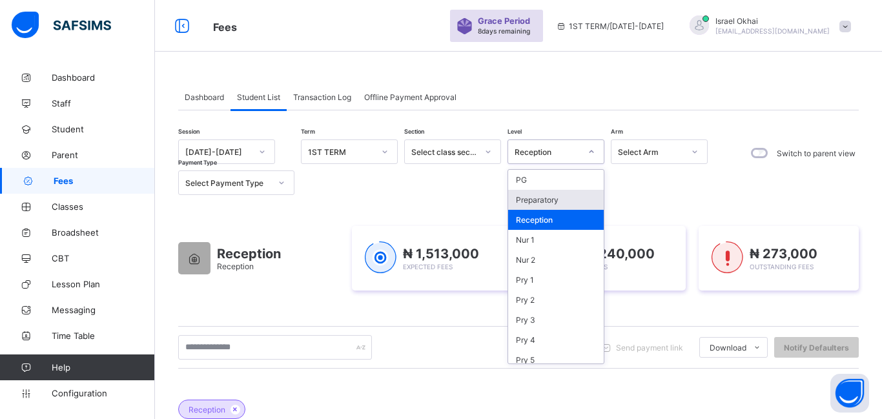
click at [554, 197] on div "Preparatory" at bounding box center [556, 200] width 96 height 20
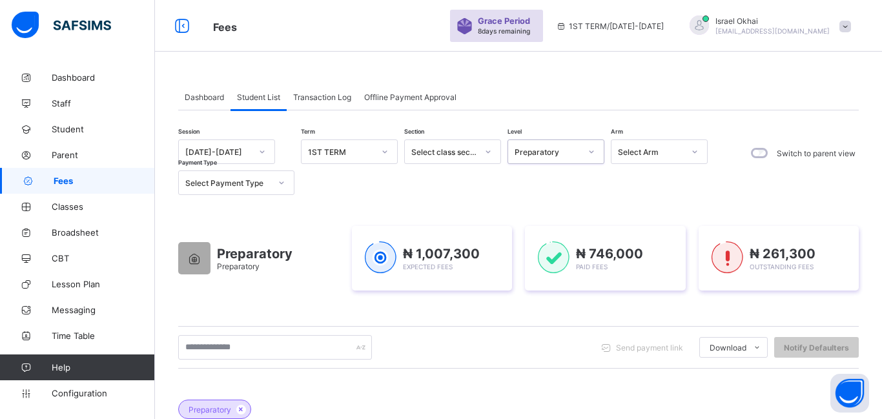
click at [563, 153] on div "Preparatory" at bounding box center [547, 152] width 66 height 10
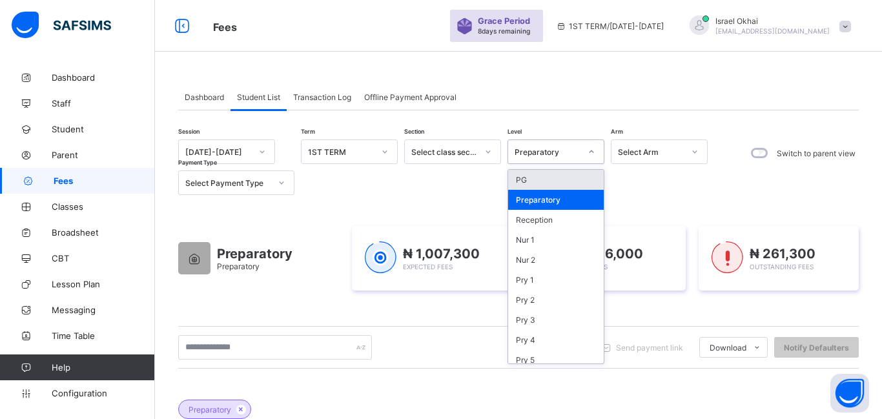
click at [556, 187] on div "PG" at bounding box center [556, 180] width 96 height 20
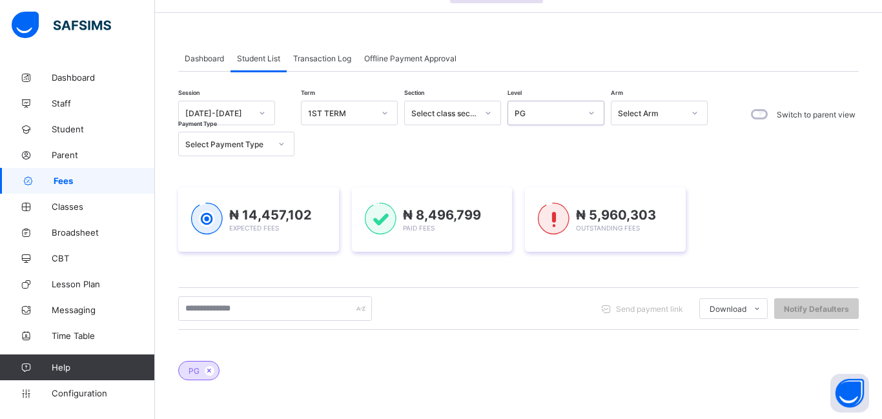
scroll to position [37, 0]
click at [549, 120] on div "PG" at bounding box center [543, 114] width 71 height 18
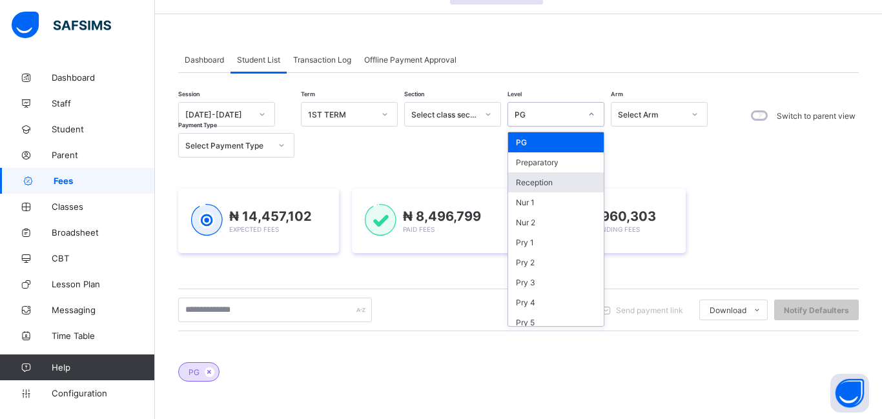
click at [554, 187] on div "Reception" at bounding box center [556, 182] width 96 height 20
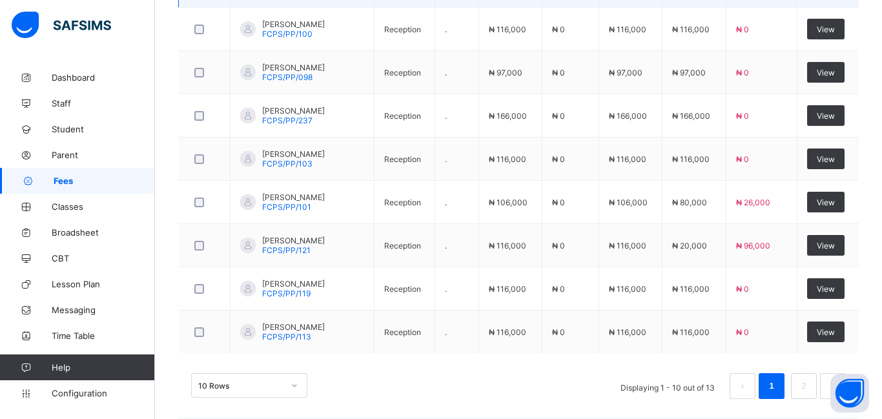
scroll to position [566, 0]
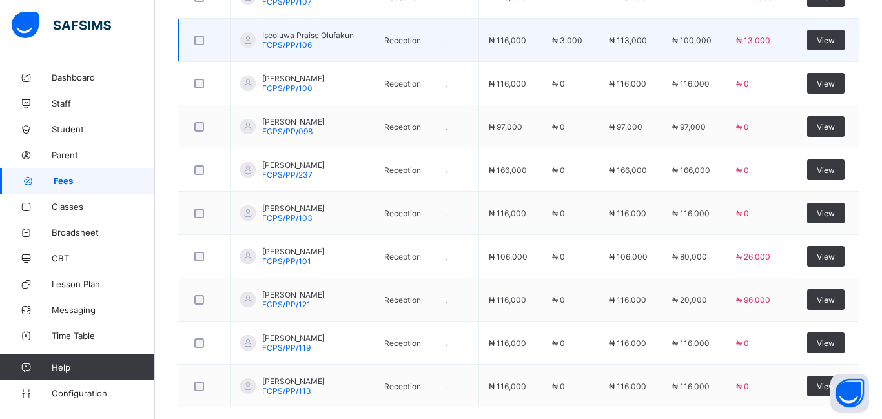
click at [575, 370] on td "₦ 0" at bounding box center [569, 386] width 57 height 43
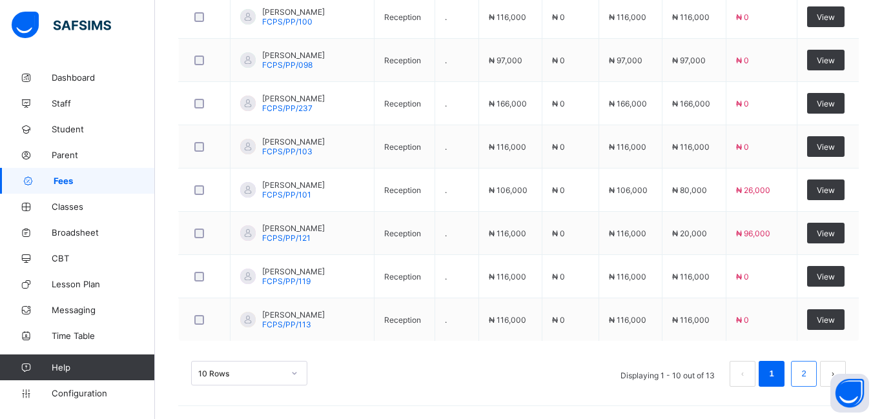
click at [797, 370] on link "2" at bounding box center [803, 373] width 12 height 17
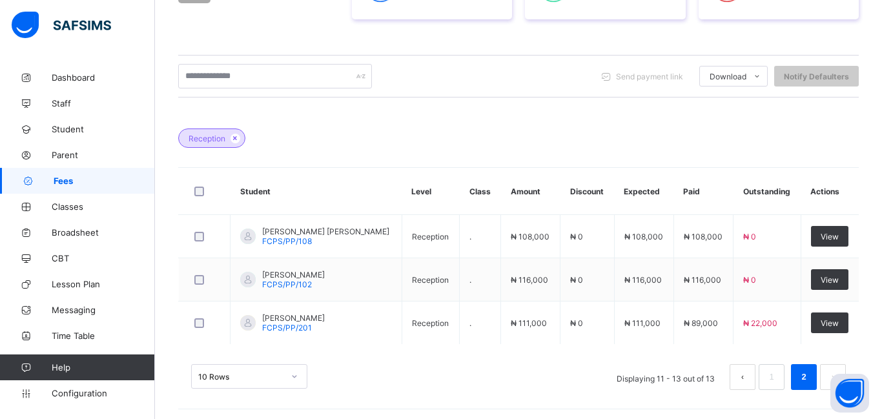
scroll to position [274, 0]
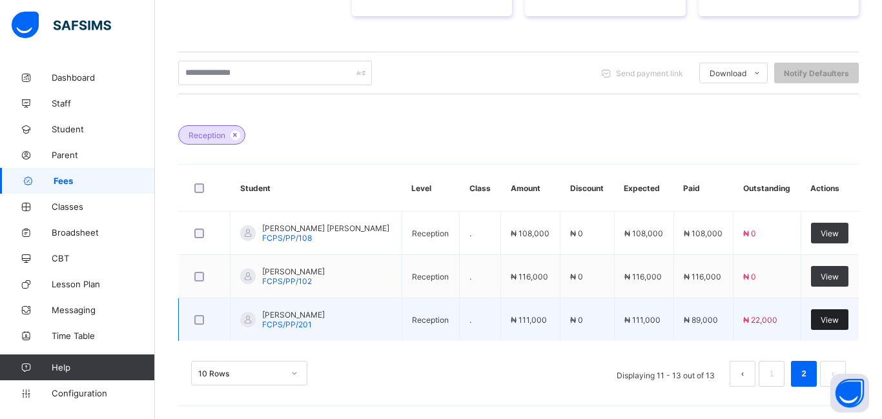
click at [820, 323] on span "View" at bounding box center [829, 320] width 18 height 10
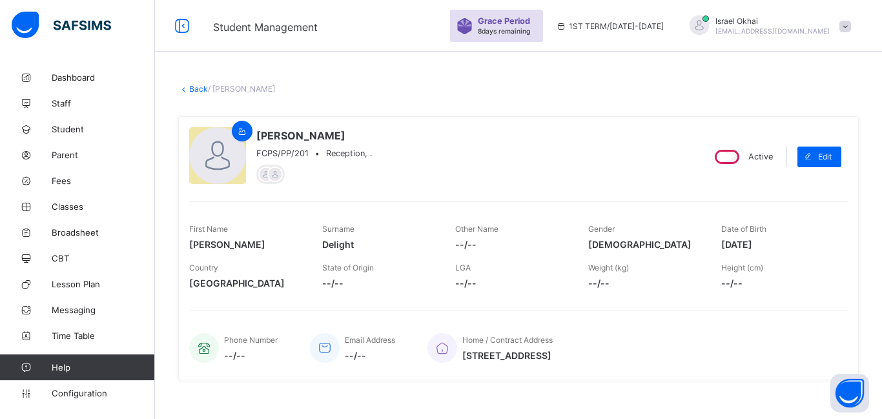
click at [196, 90] on link "Back" at bounding box center [198, 89] width 19 height 10
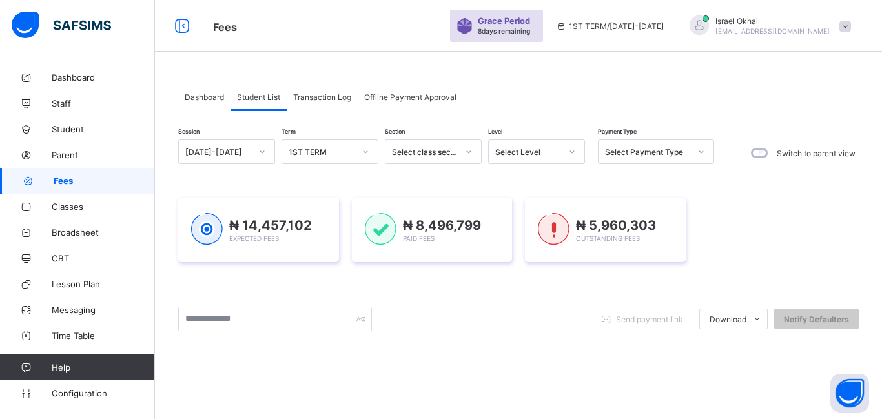
click at [521, 153] on div "Select Level" at bounding box center [528, 152] width 66 height 10
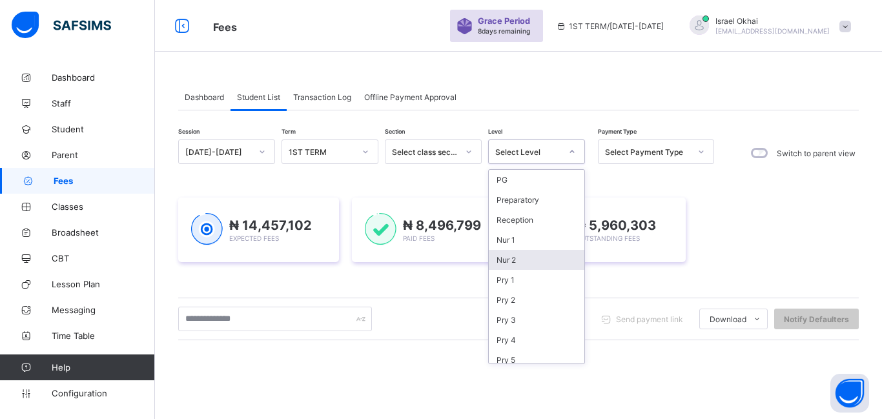
click at [547, 258] on div "Nur 2" at bounding box center [537, 260] width 96 height 20
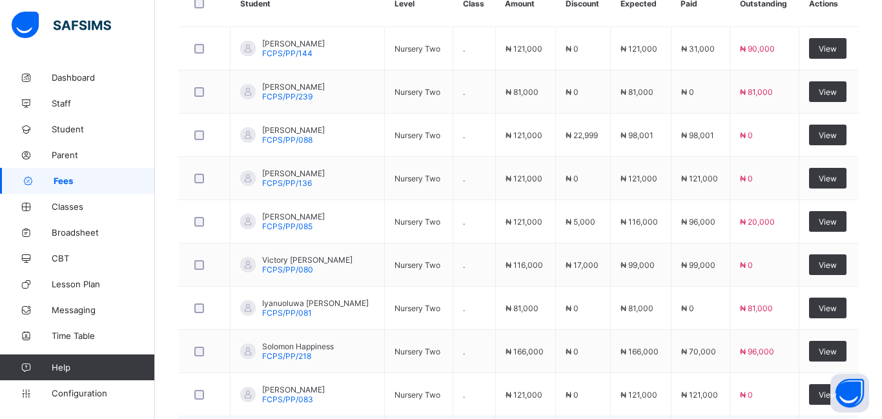
scroll to position [462, 0]
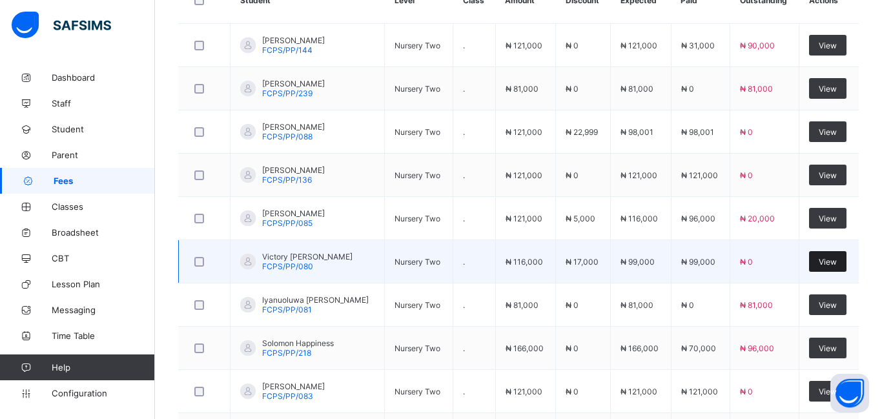
click at [820, 264] on span "View" at bounding box center [827, 262] width 18 height 10
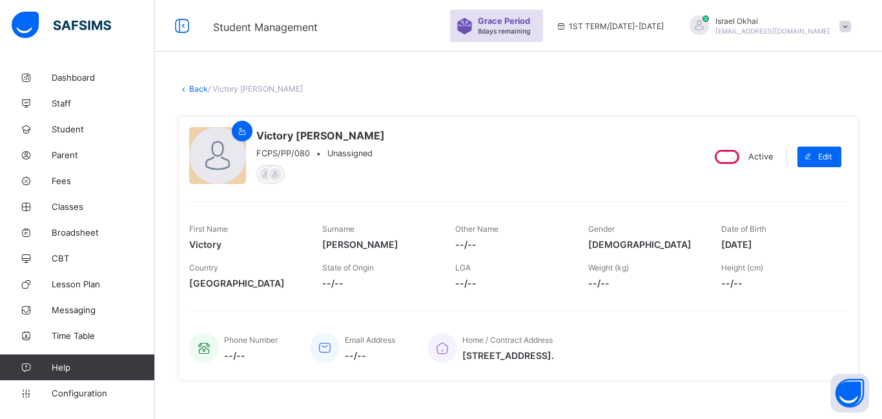
click at [205, 90] on link "Back" at bounding box center [198, 89] width 19 height 10
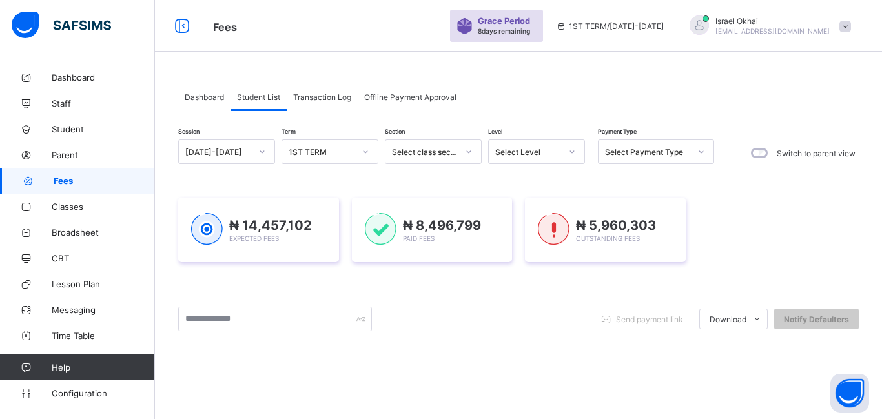
click at [540, 155] on div "Select Level" at bounding box center [528, 152] width 66 height 10
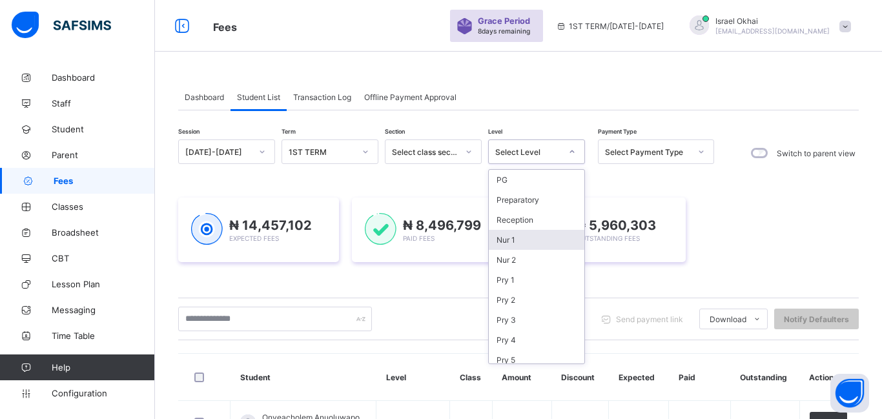
click at [533, 244] on div "Nur 1" at bounding box center [537, 240] width 96 height 20
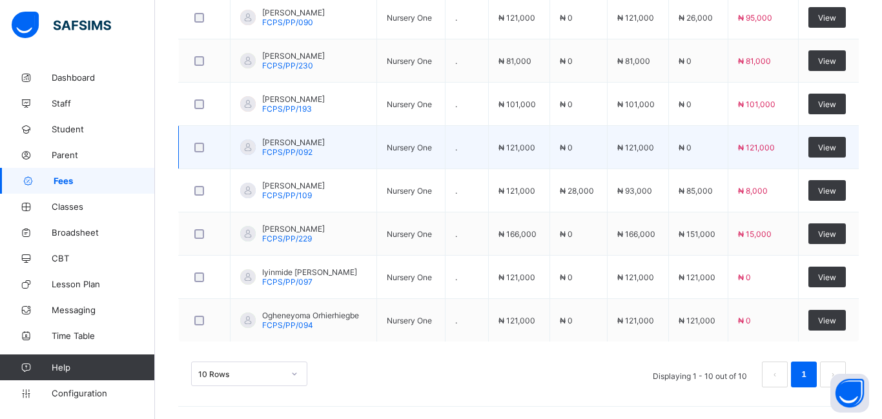
scroll to position [577, 0]
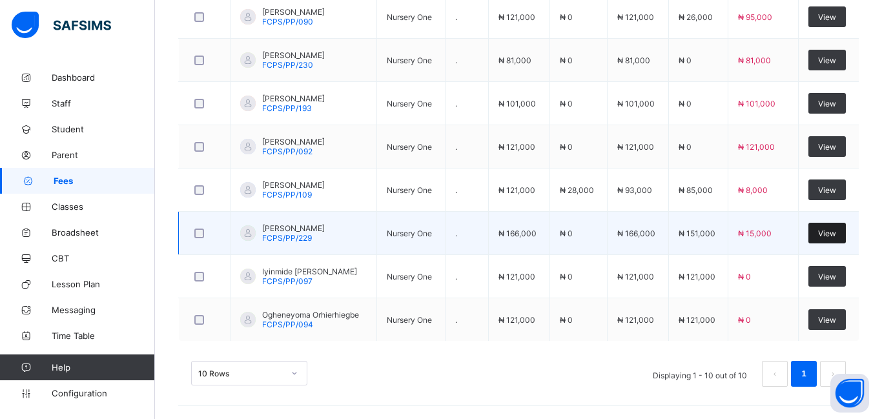
click at [824, 234] on span "View" at bounding box center [827, 233] width 18 height 10
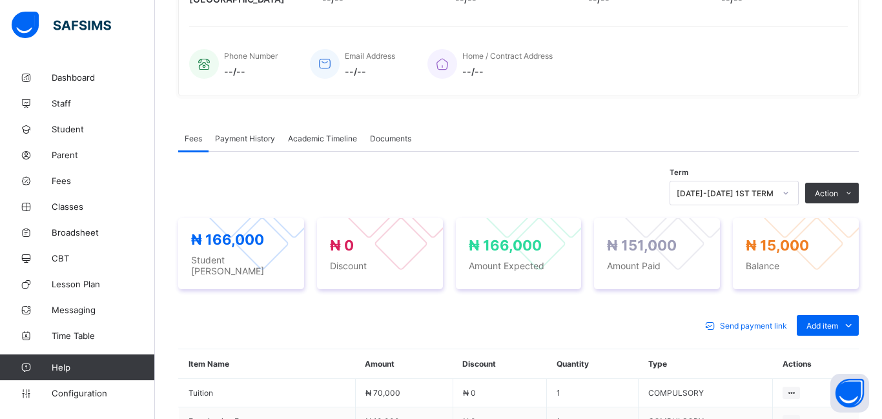
scroll to position [425, 0]
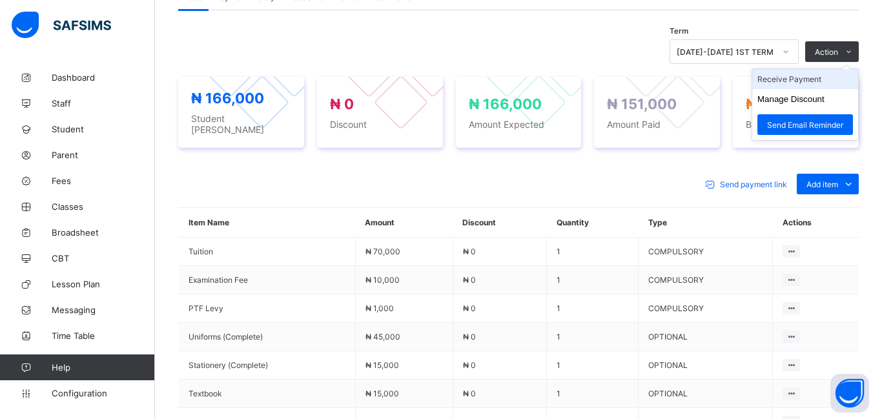
click at [798, 78] on li "Receive Payment" at bounding box center [805, 79] width 106 height 20
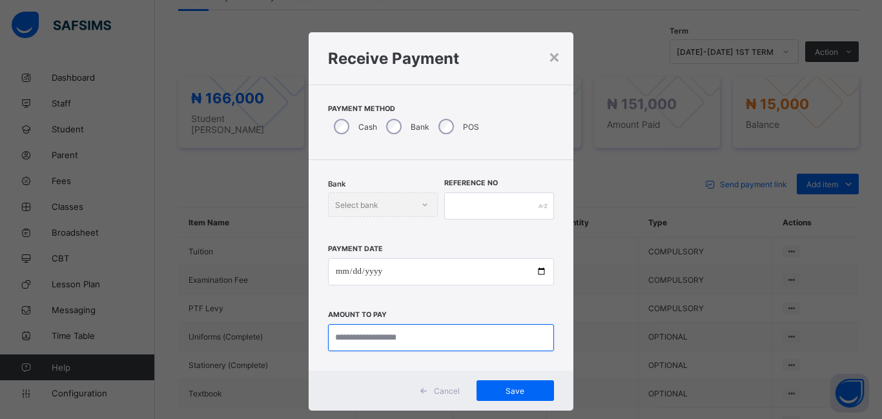
click at [352, 341] on input "currency" at bounding box center [441, 337] width 226 height 27
type input "********"
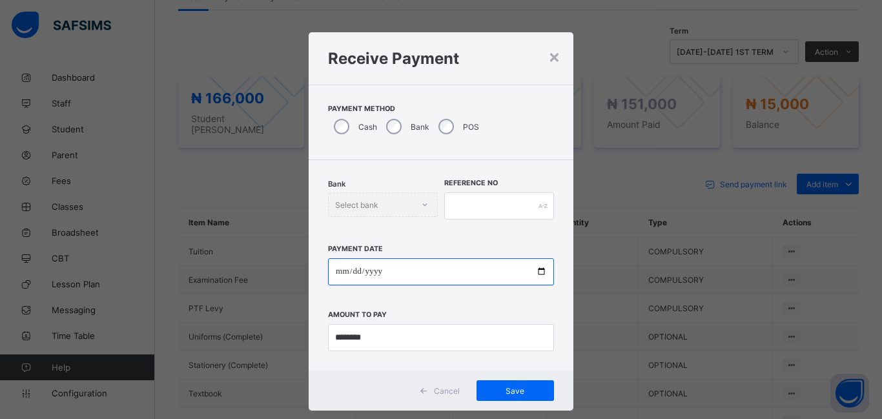
click at [333, 270] on input "date" at bounding box center [441, 271] width 226 height 27
click at [340, 272] on input "date" at bounding box center [441, 271] width 226 height 27
type input "**********"
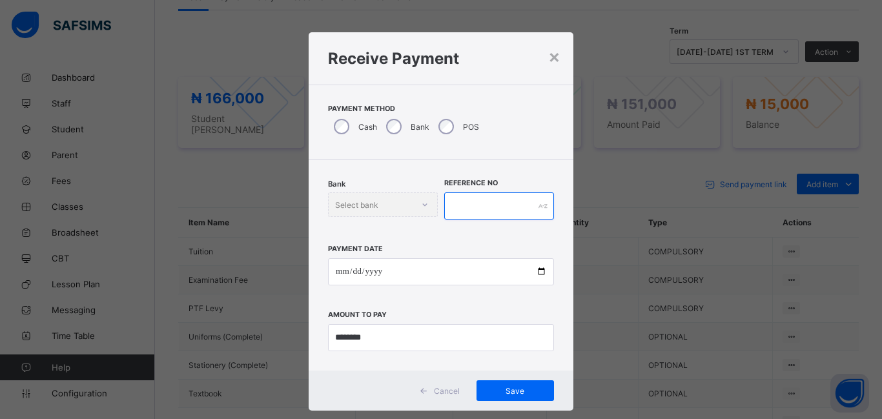
click at [452, 210] on input "text" at bounding box center [499, 205] width 110 height 27
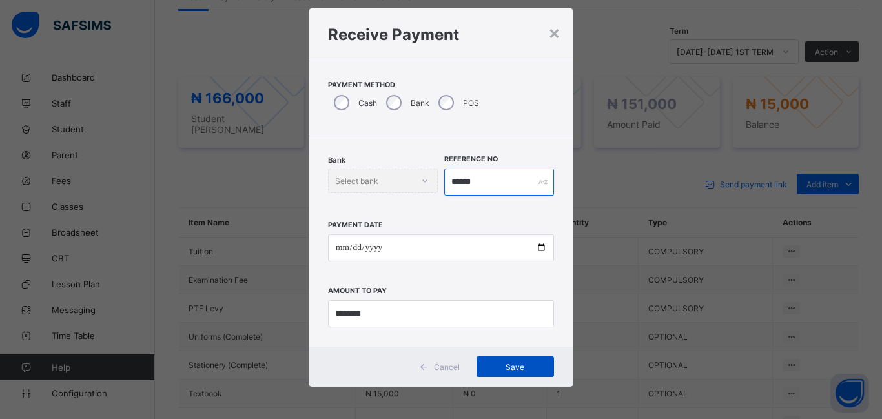
type input "******"
click at [518, 366] on span "Save" at bounding box center [515, 367] width 58 height 10
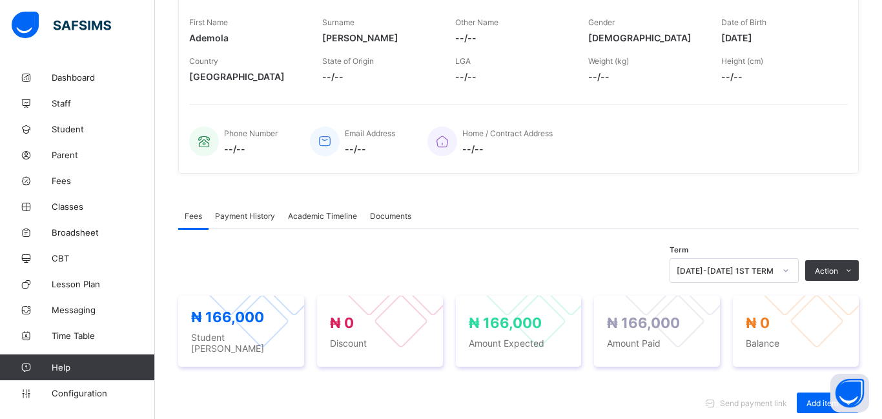
scroll to position [0, 0]
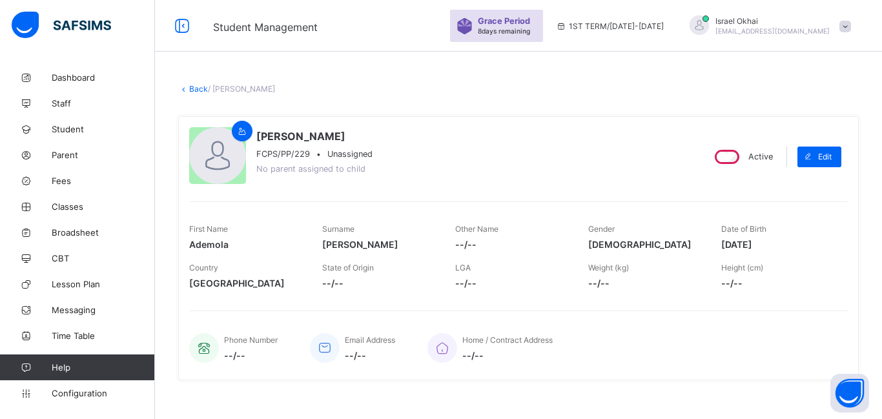
click at [197, 92] on link "Back" at bounding box center [198, 89] width 19 height 10
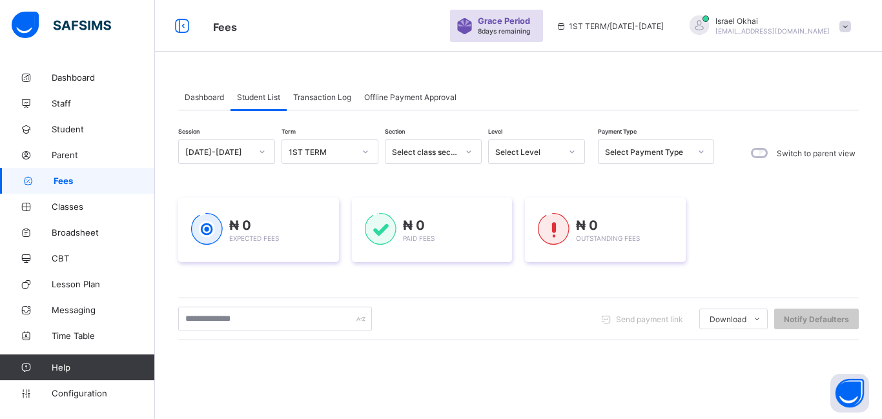
scroll to position [138, 0]
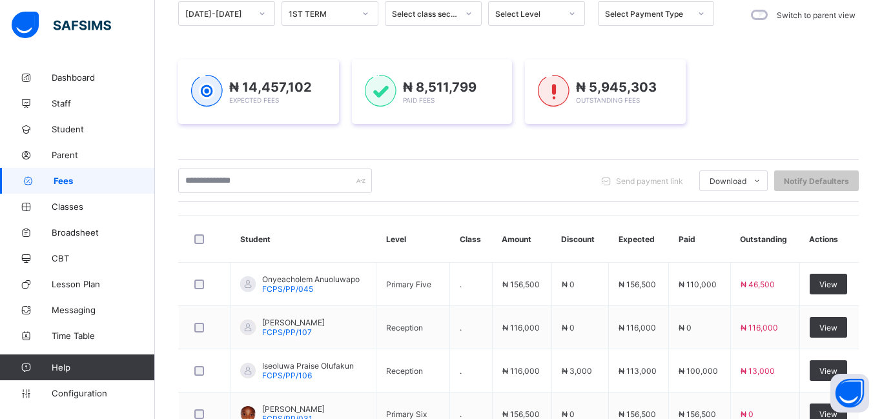
click at [565, 16] on div at bounding box center [572, 13] width 22 height 21
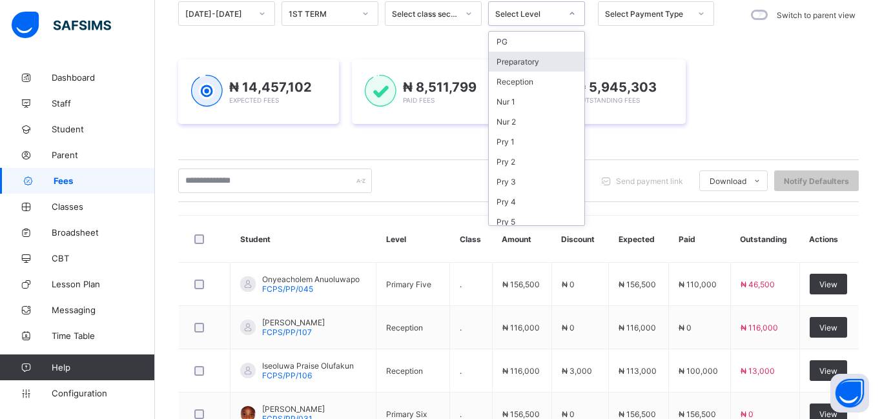
click at [548, 61] on div "Preparatory" at bounding box center [537, 62] width 96 height 20
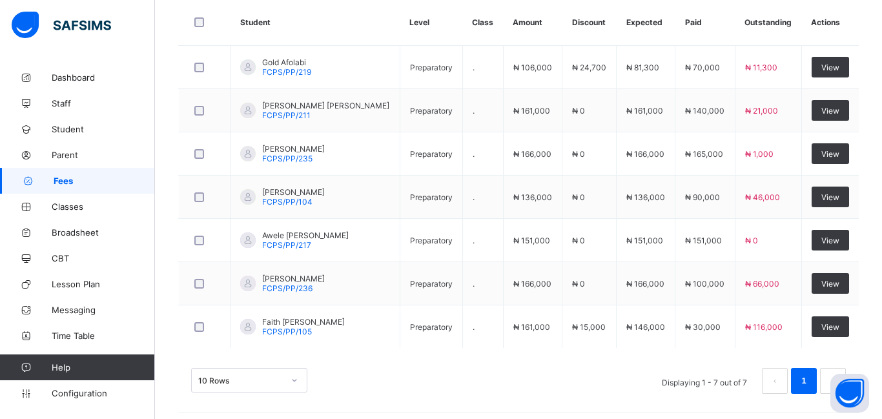
scroll to position [447, 0]
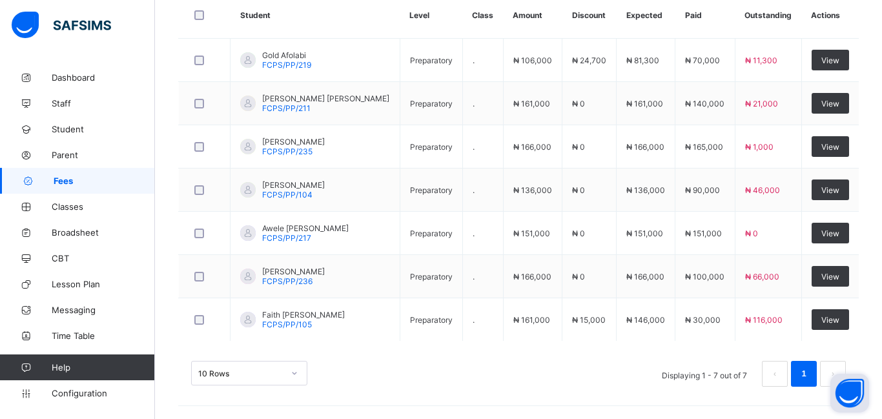
click at [833, 374] on button "Open asap" at bounding box center [849, 393] width 39 height 39
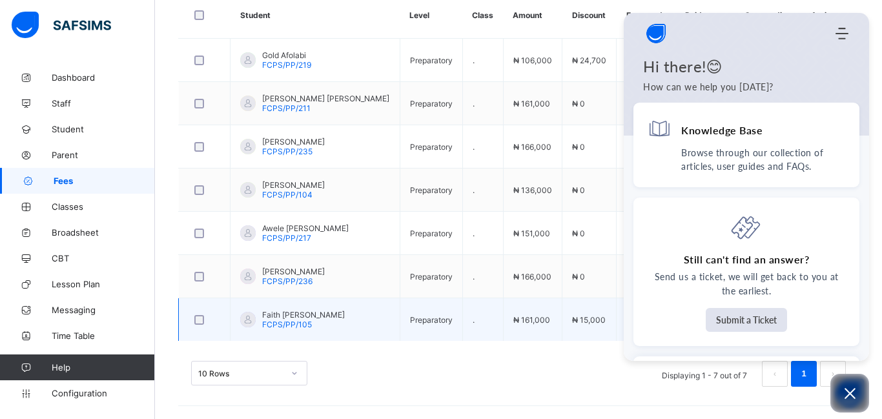
click at [566, 298] on td "₦ 15,000" at bounding box center [589, 319] width 54 height 43
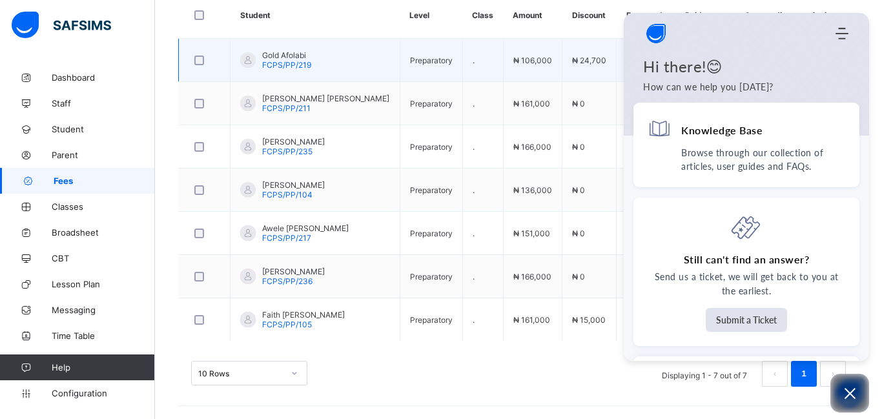
click at [562, 60] on td "₦ 24,700" at bounding box center [589, 60] width 54 height 43
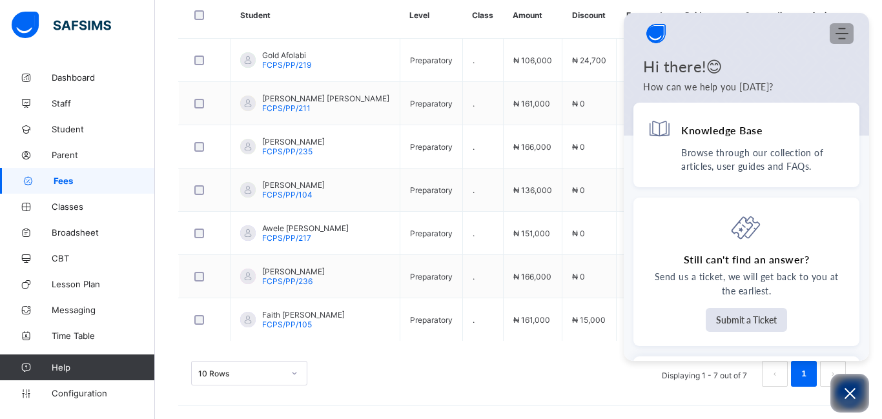
click at [844, 32] on icon "Modules Menu" at bounding box center [841, 33] width 13 height 13
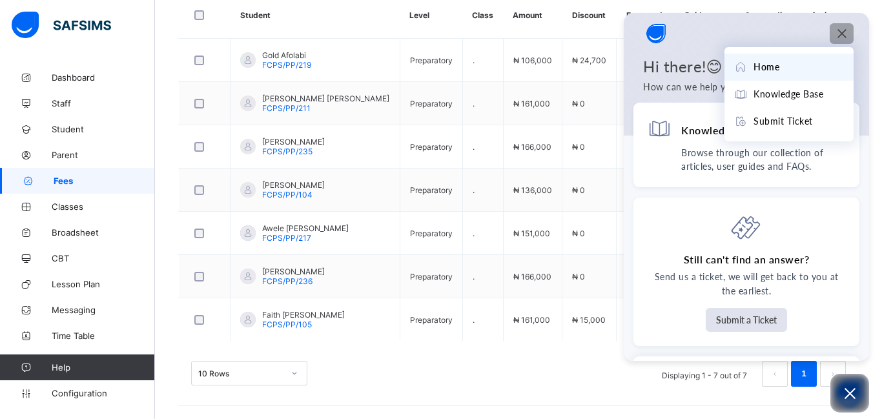
click at [599, 25] on th "Discount" at bounding box center [589, 15] width 54 height 47
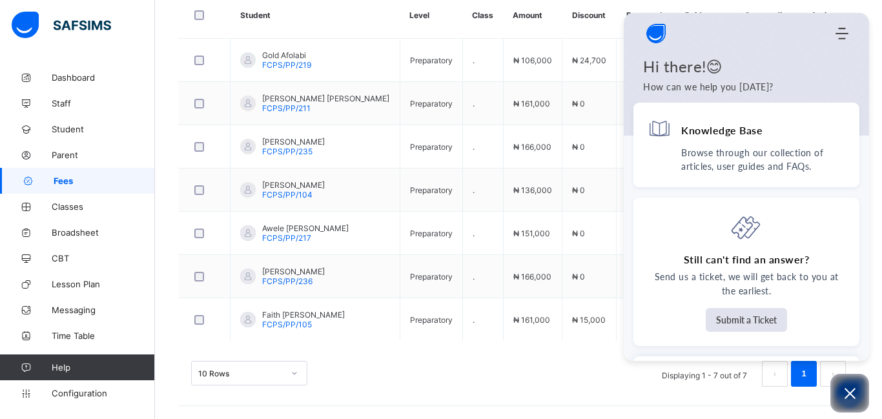
click at [599, 25] on th "Discount" at bounding box center [589, 15] width 54 height 47
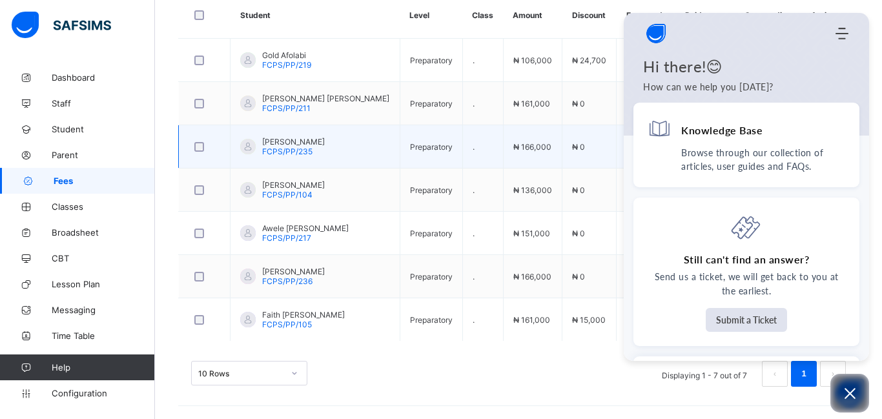
click at [592, 131] on td "₦ 0" at bounding box center [589, 146] width 54 height 43
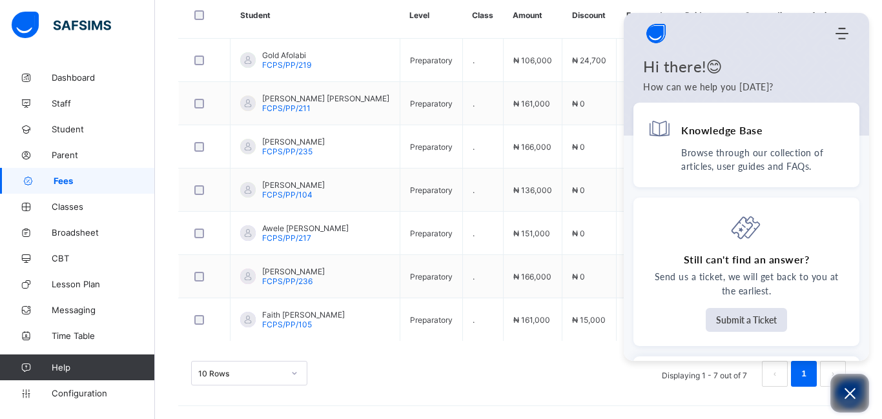
click at [843, 391] on icon "Open asap" at bounding box center [850, 393] width 16 height 16
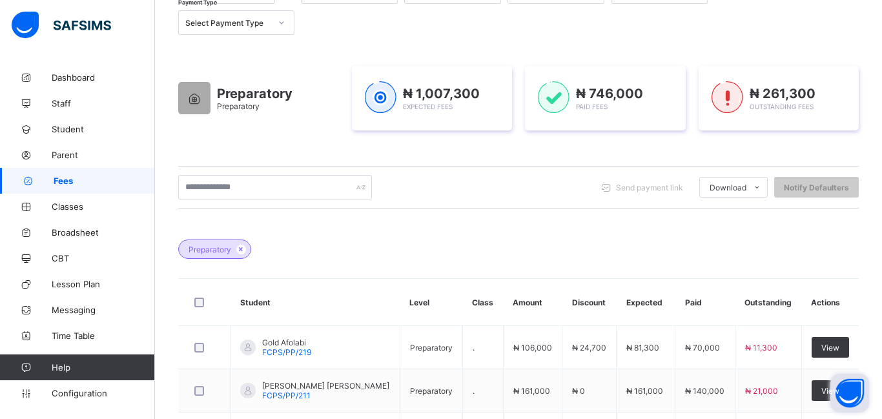
scroll to position [0, 0]
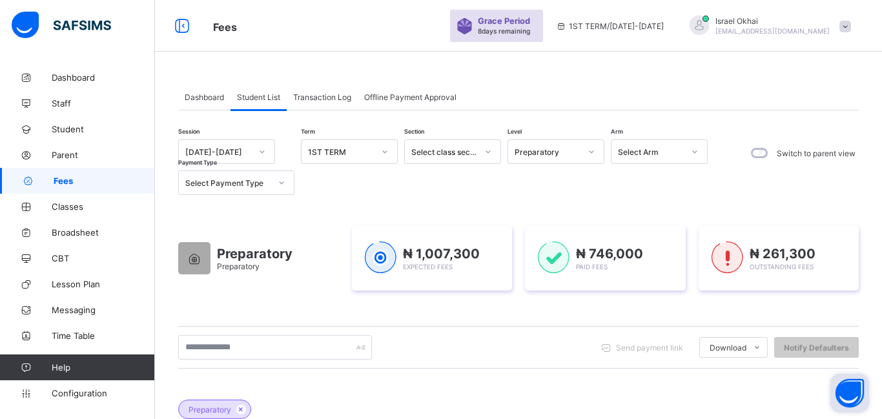
click at [552, 149] on div "Preparatory" at bounding box center [547, 152] width 66 height 10
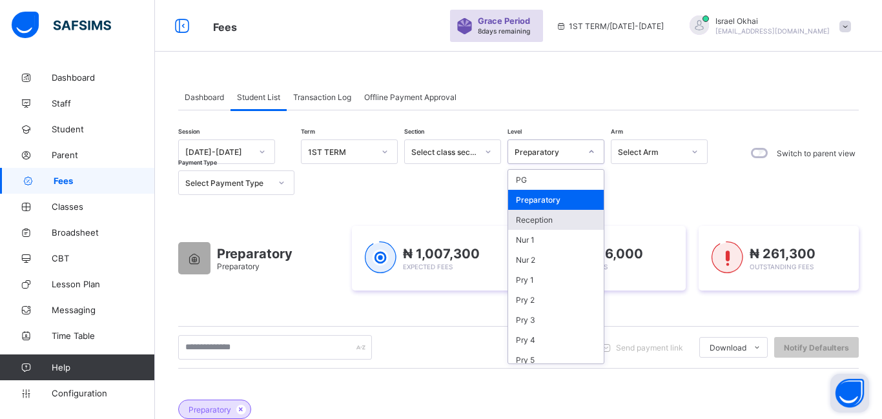
click at [557, 222] on div "Reception" at bounding box center [556, 220] width 96 height 20
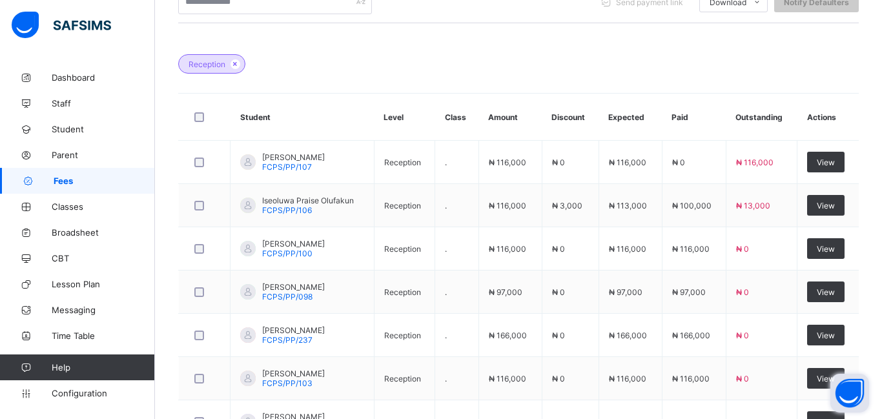
scroll to position [347, 0]
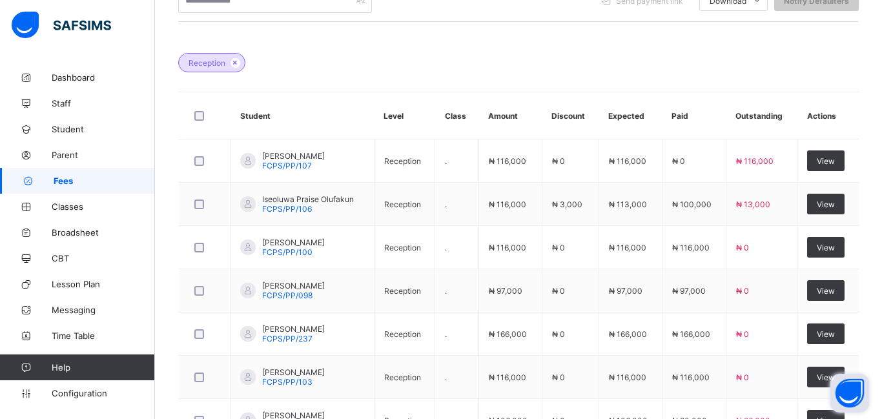
click at [585, 252] on td "₦ 0" at bounding box center [569, 247] width 57 height 43
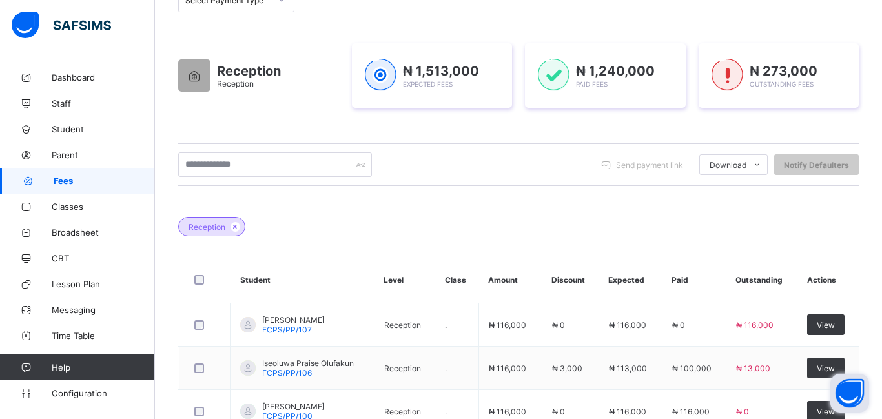
scroll to position [0, 0]
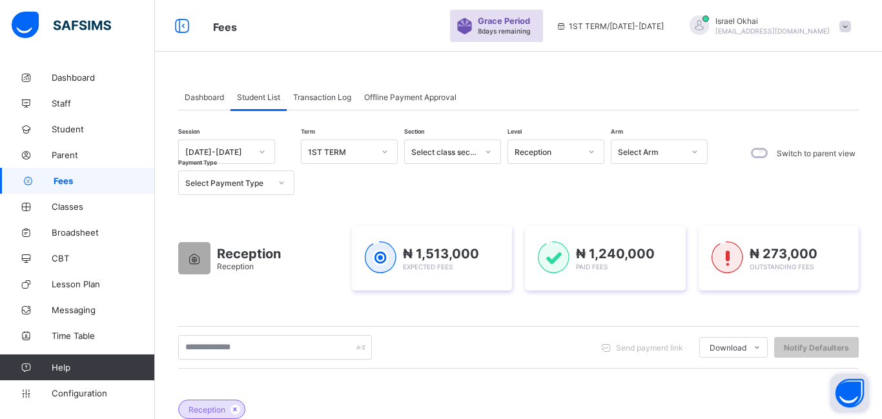
click at [553, 154] on div "Reception" at bounding box center [547, 152] width 66 height 10
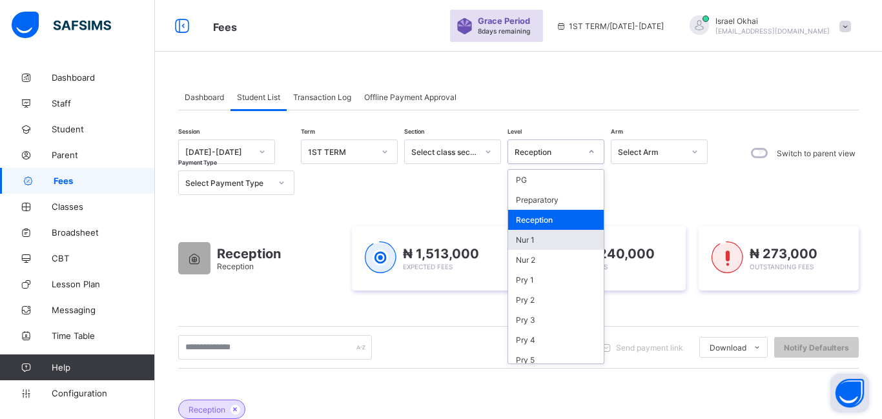
click at [570, 246] on div "Nur 1" at bounding box center [556, 240] width 96 height 20
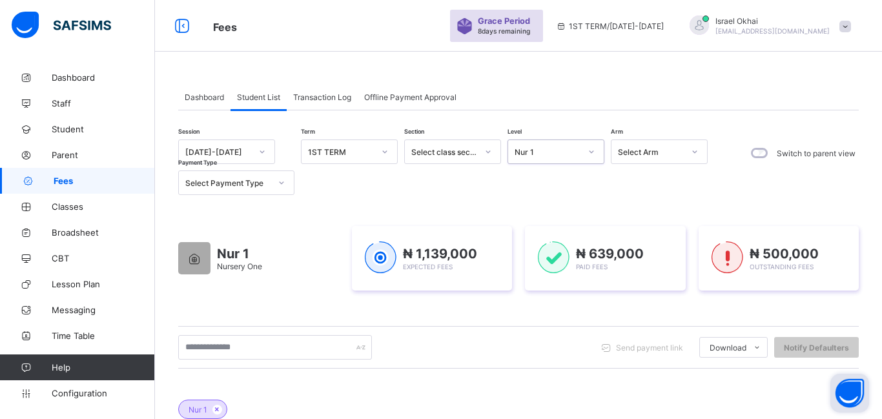
click at [560, 153] on div "Nur 1" at bounding box center [547, 152] width 66 height 10
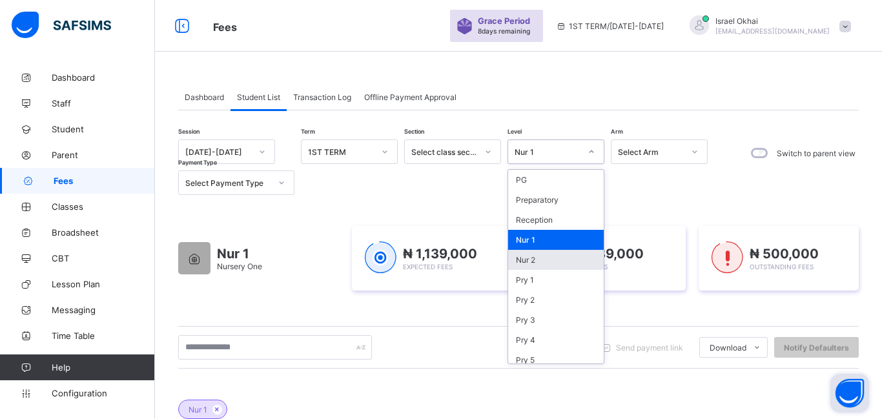
click at [561, 262] on div "Nur 2" at bounding box center [556, 260] width 96 height 20
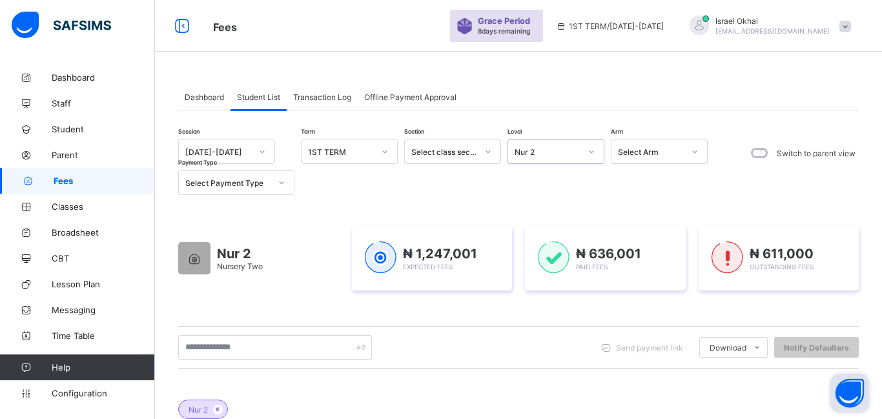
scroll to position [276, 0]
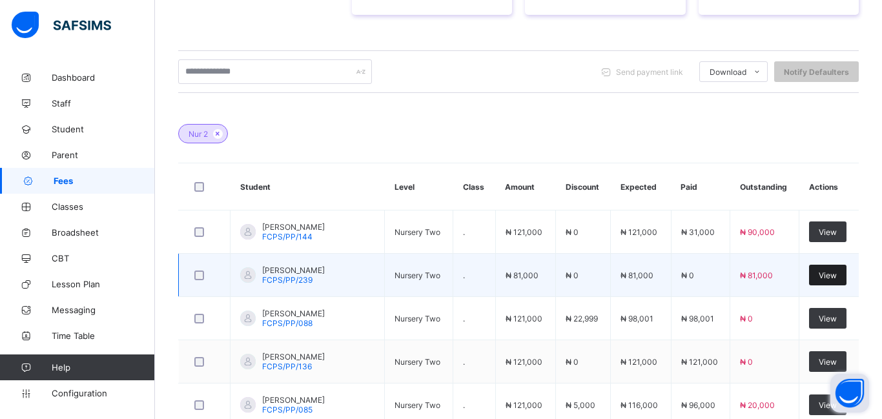
click at [829, 274] on span "View" at bounding box center [827, 275] width 18 height 10
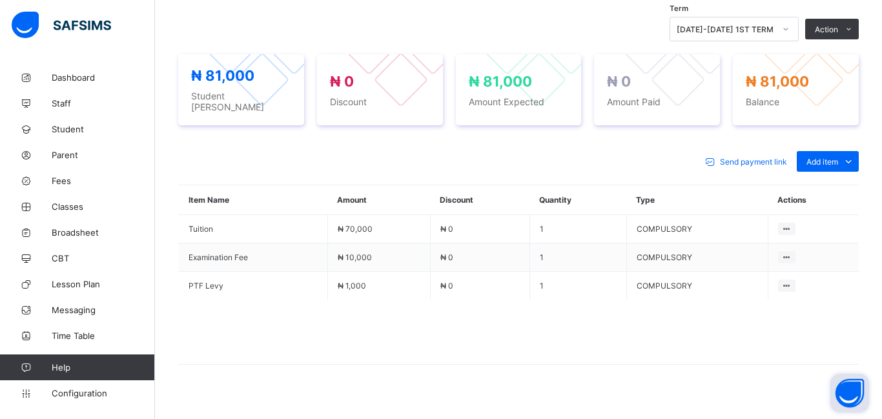
scroll to position [449, 0]
click at [822, 183] on div "Optional items" at bounding box center [827, 189] width 52 height 13
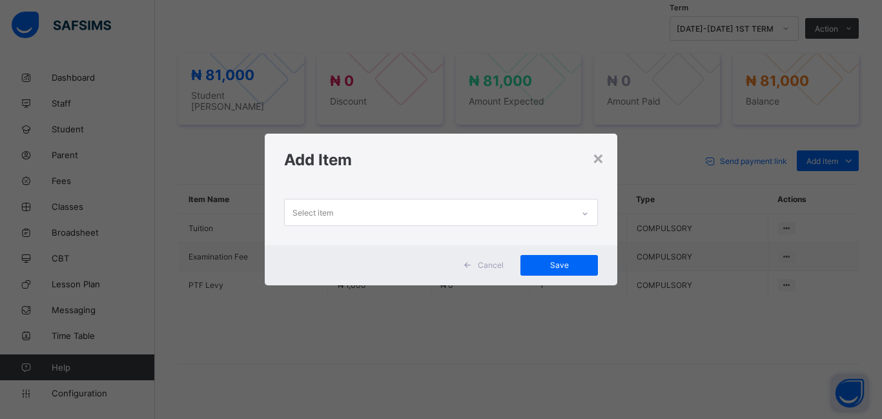
click at [304, 214] on div "Select item" at bounding box center [312, 212] width 41 height 25
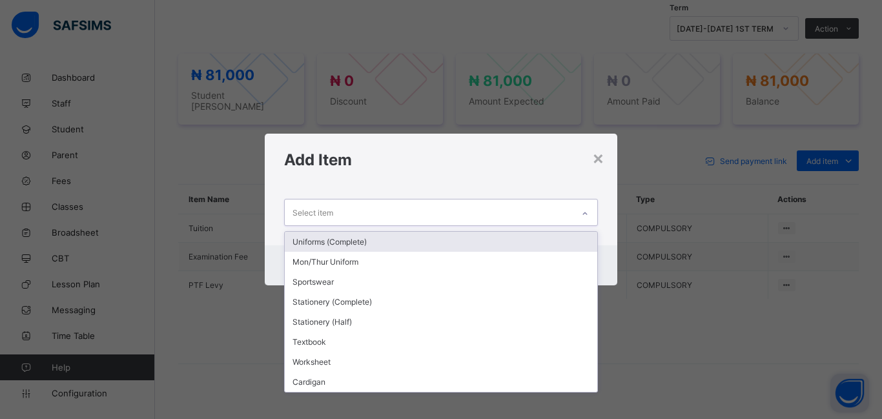
click at [318, 238] on div "Uniforms (Complete)" at bounding box center [441, 242] width 312 height 20
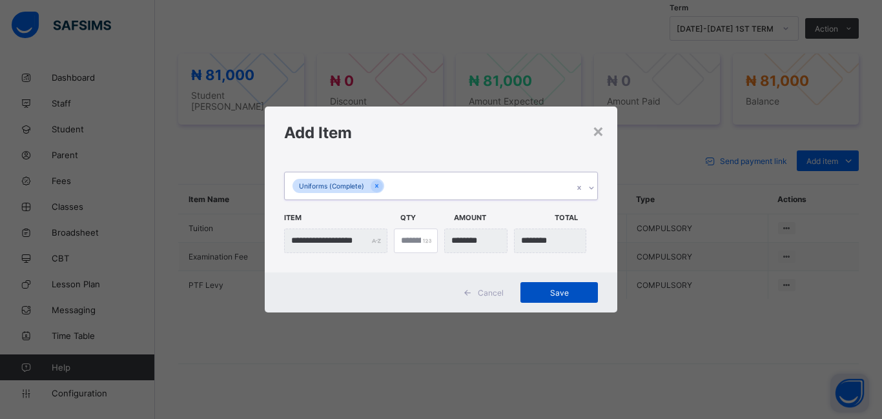
click at [545, 288] on span "Save" at bounding box center [559, 293] width 58 height 10
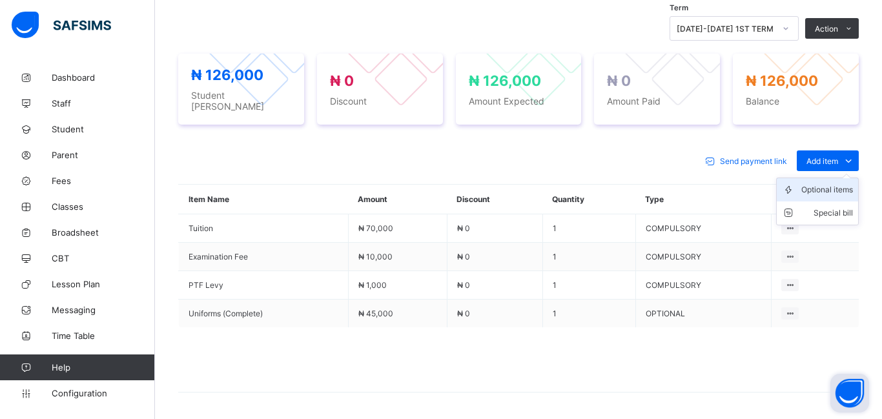
click at [829, 183] on div "Optional items" at bounding box center [827, 189] width 52 height 13
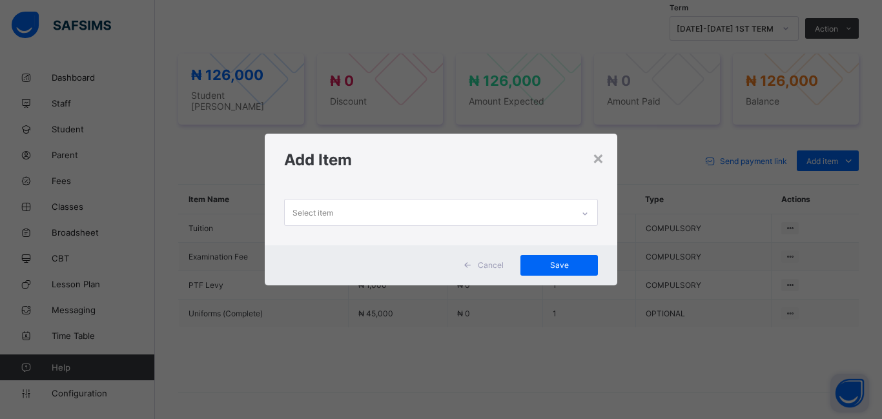
click at [330, 216] on div "Select item" at bounding box center [312, 212] width 41 height 25
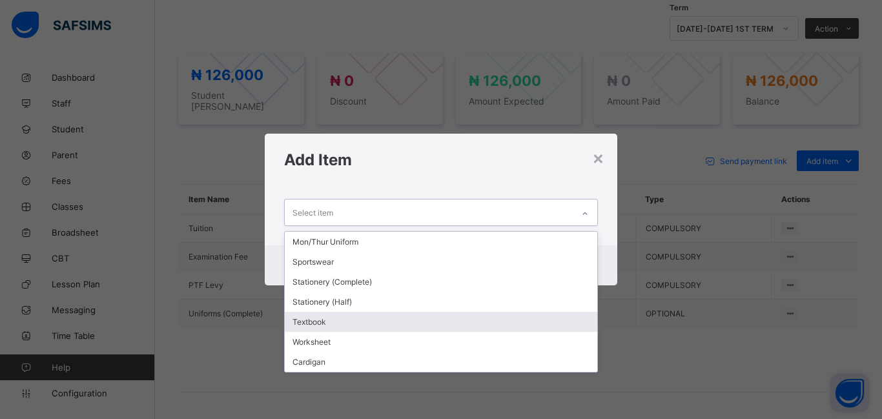
click at [338, 318] on div "Textbook" at bounding box center [441, 322] width 312 height 20
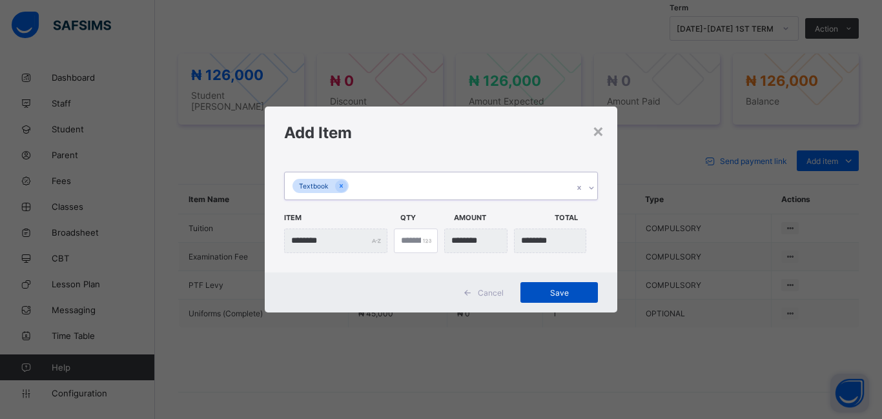
click at [567, 295] on span "Save" at bounding box center [559, 293] width 58 height 10
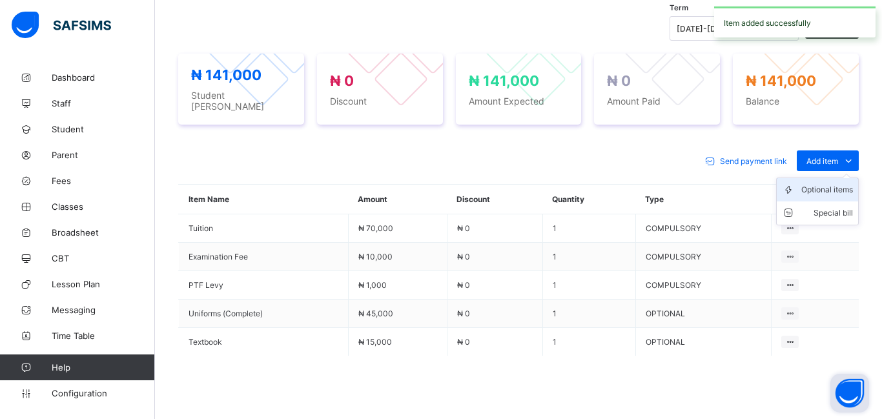
click at [822, 183] on div "Optional items" at bounding box center [827, 189] width 52 height 13
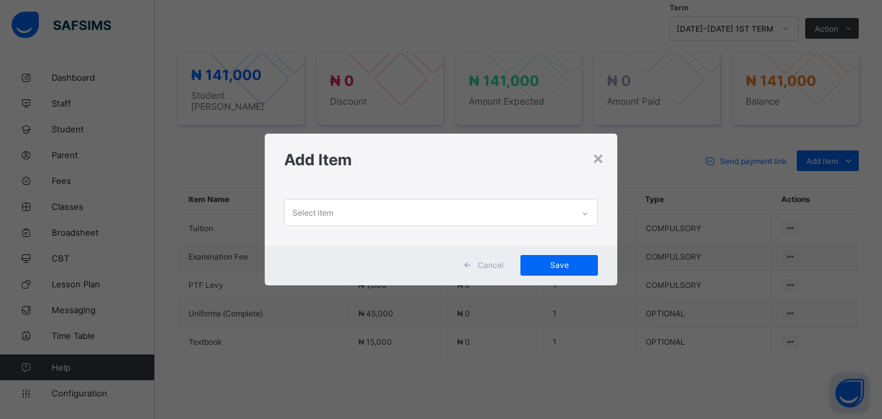
click at [330, 207] on div "Select item" at bounding box center [312, 212] width 41 height 25
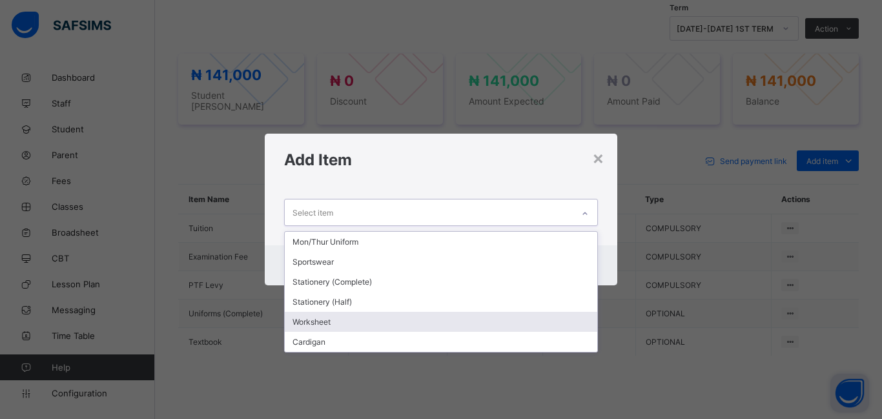
click at [356, 321] on div "Worksheet" at bounding box center [441, 322] width 312 height 20
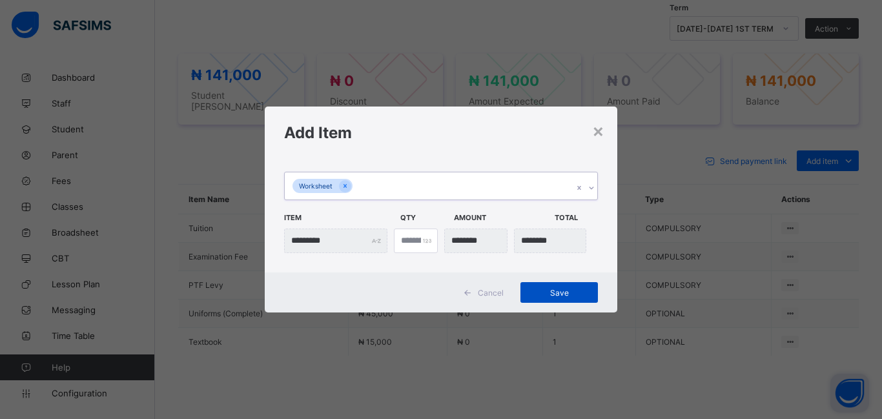
click at [551, 299] on div "Save" at bounding box center [558, 292] width 77 height 21
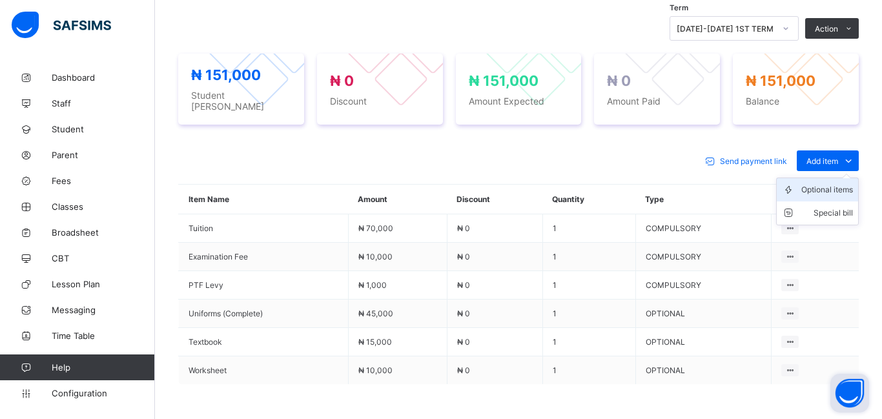
click at [817, 188] on div "Optional items" at bounding box center [827, 189] width 52 height 13
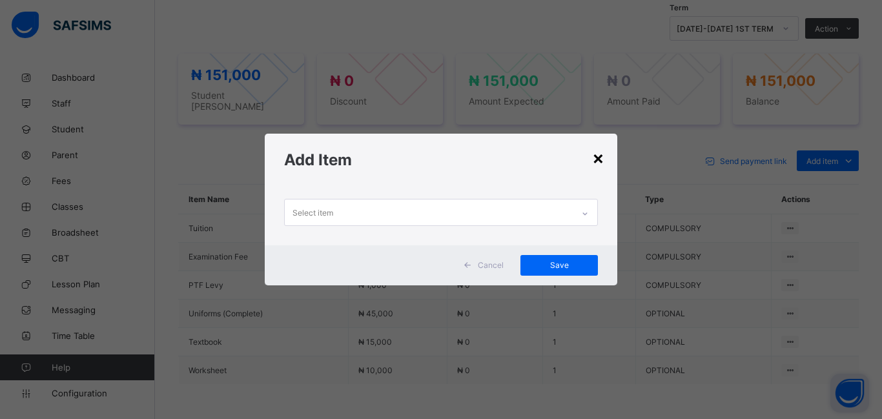
click at [600, 159] on div "×" at bounding box center [598, 158] width 12 height 22
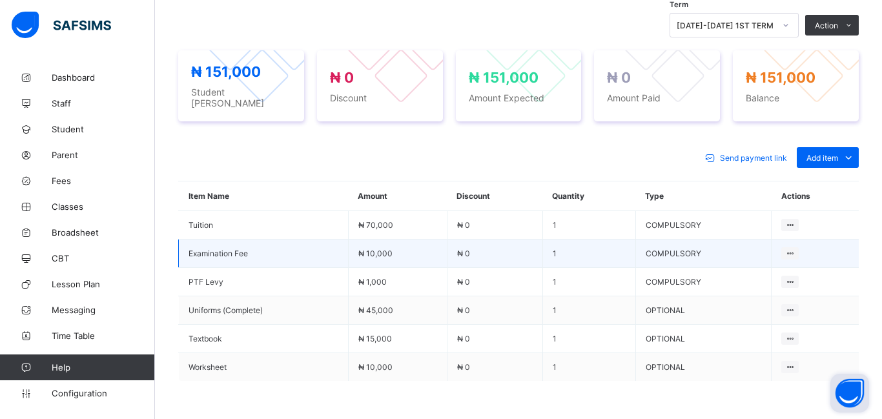
scroll to position [543, 0]
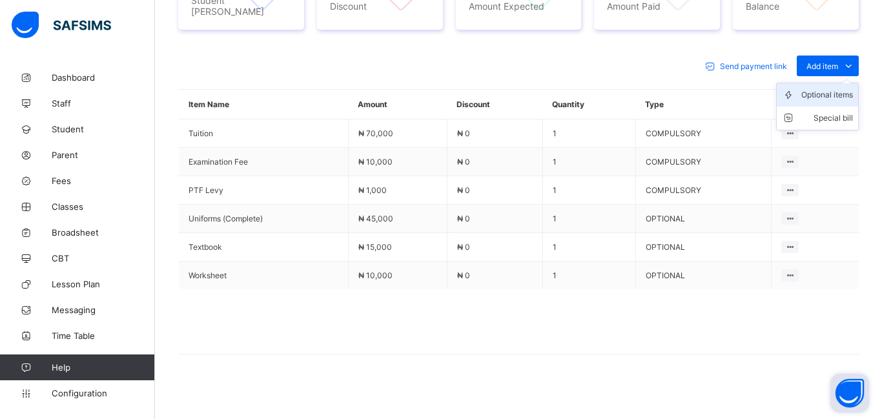
click at [814, 89] on div "Optional items" at bounding box center [827, 94] width 52 height 13
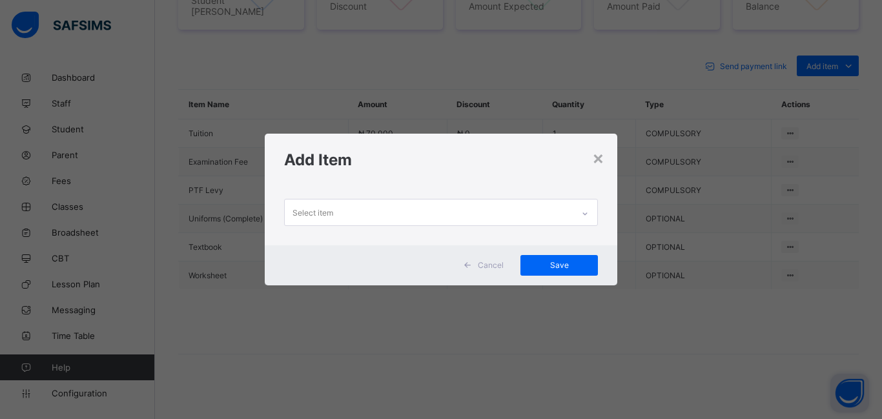
click at [359, 210] on div "Select item" at bounding box center [429, 211] width 288 height 25
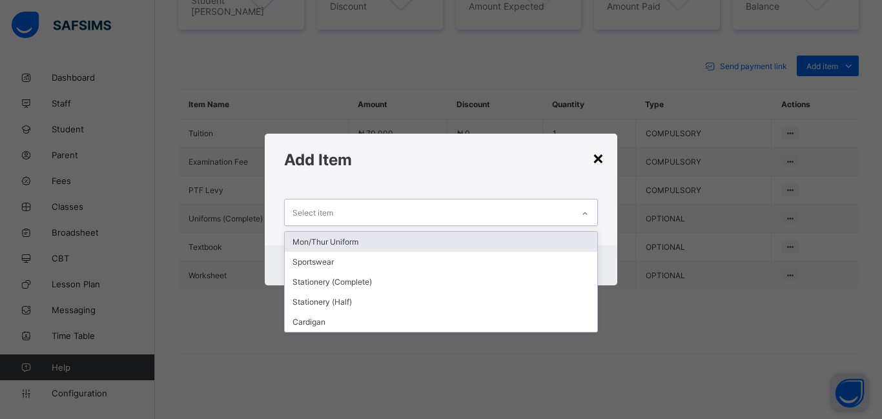
click at [598, 158] on div "×" at bounding box center [598, 158] width 12 height 22
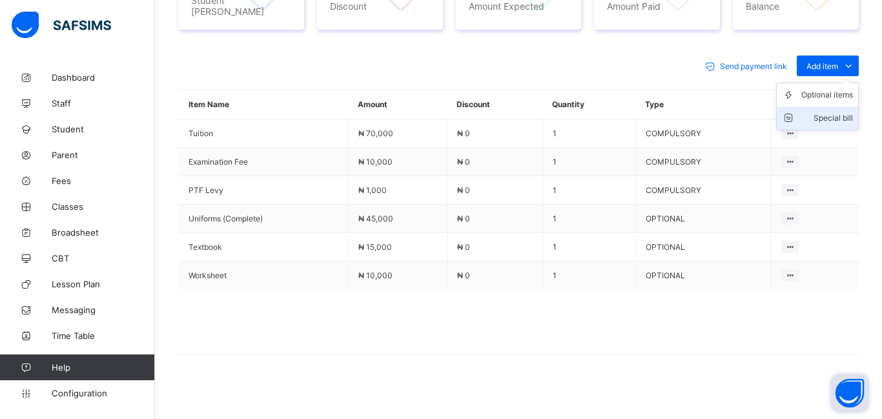
click at [845, 117] on div "Special bill" at bounding box center [827, 118] width 52 height 13
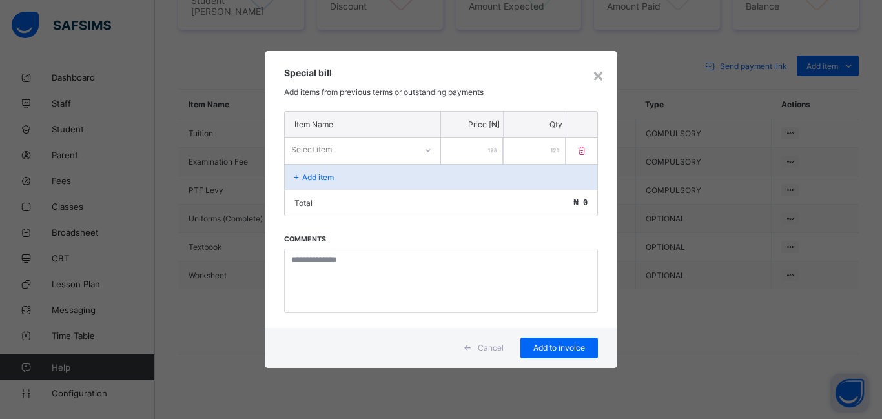
click at [367, 150] on div "Select item" at bounding box center [350, 150] width 131 height 18
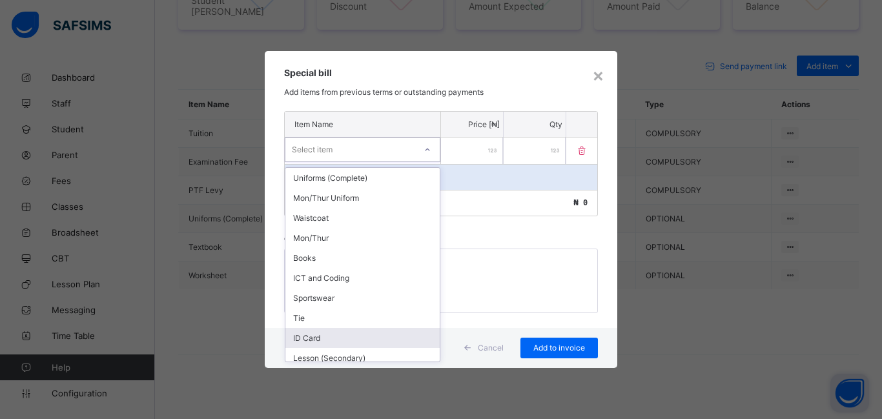
click at [361, 338] on div "ID Card" at bounding box center [362, 338] width 154 height 20
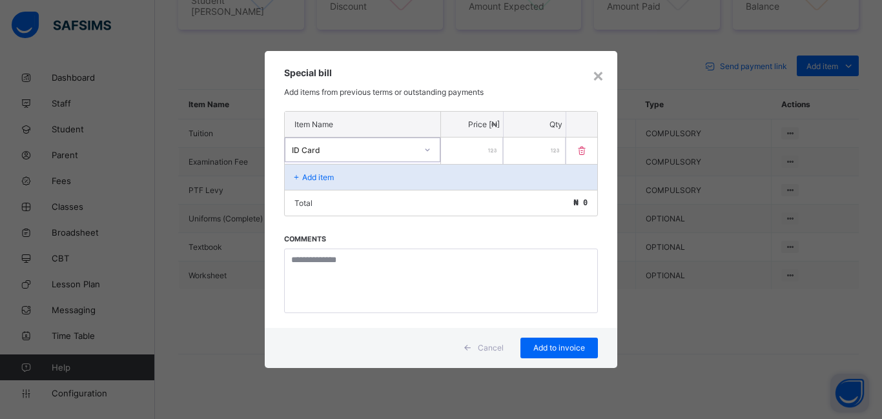
click at [463, 157] on input "number" at bounding box center [472, 150] width 62 height 26
type input "****"
click at [574, 350] on span "Add to invoice" at bounding box center [559, 348] width 58 height 10
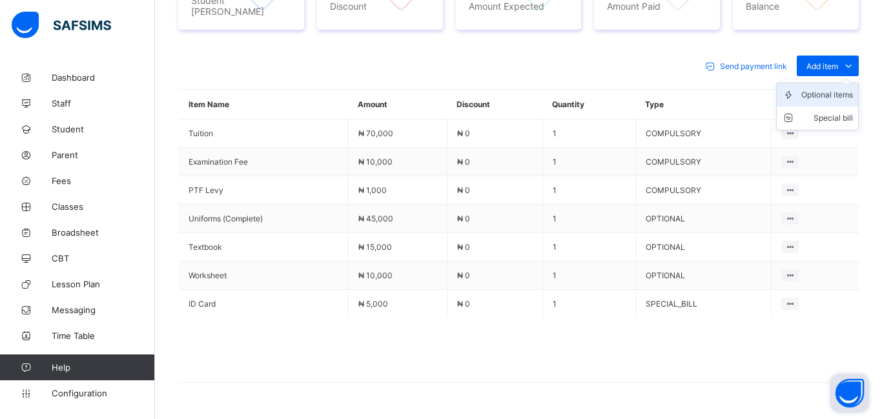
click at [829, 88] on div "Optional items" at bounding box center [827, 94] width 52 height 13
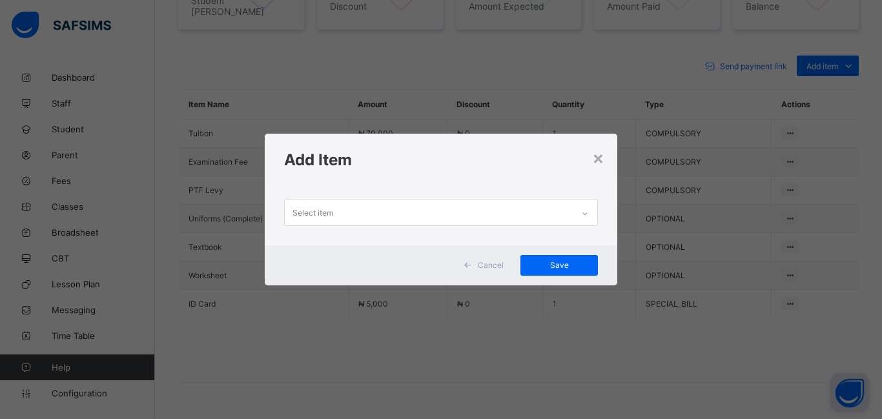
click at [387, 219] on div "Select item" at bounding box center [429, 211] width 288 height 25
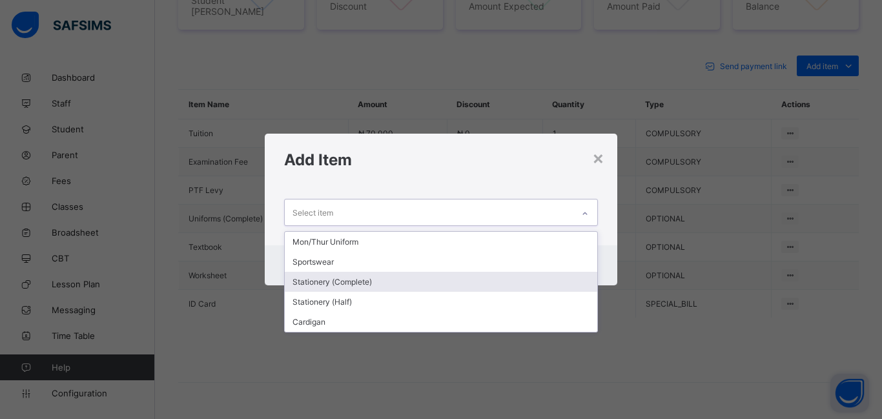
click at [528, 272] on div "Stationery (Complete)" at bounding box center [441, 282] width 312 height 20
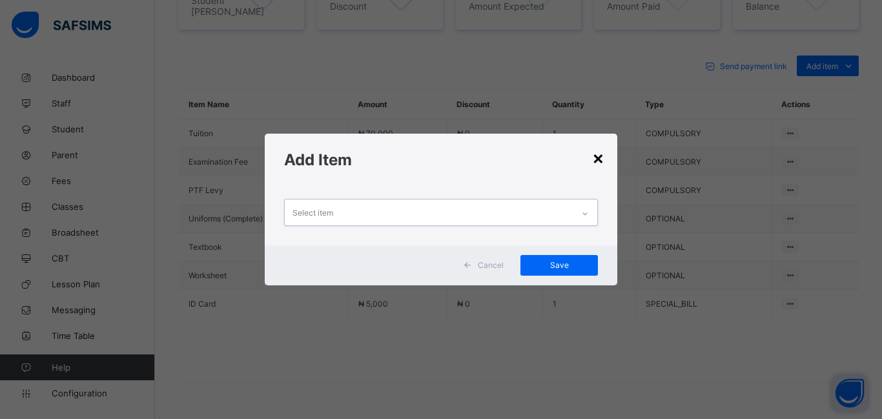
click at [598, 157] on div "×" at bounding box center [598, 158] width 12 height 22
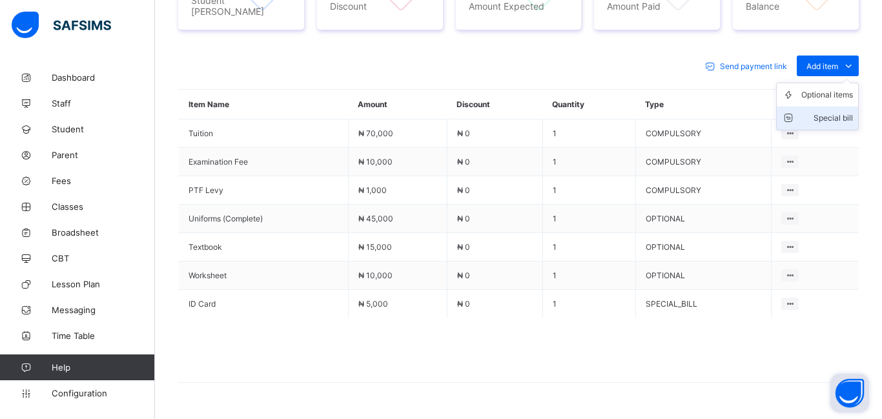
click at [829, 116] on div "Special bill" at bounding box center [827, 118] width 52 height 13
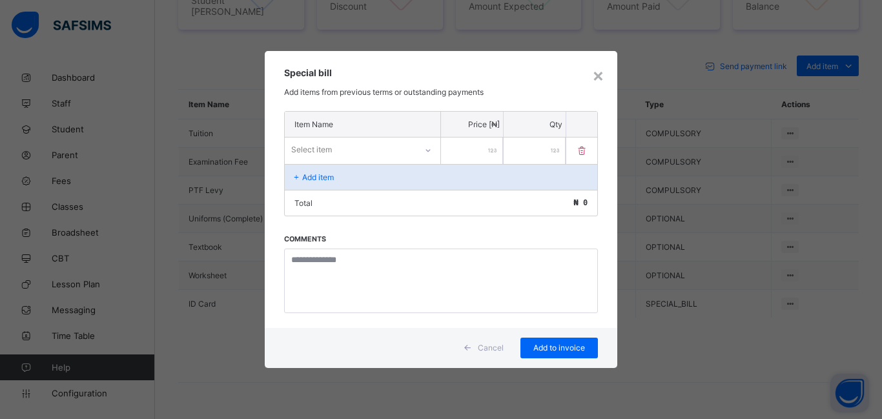
click at [393, 145] on div "Select item" at bounding box center [350, 150] width 131 height 18
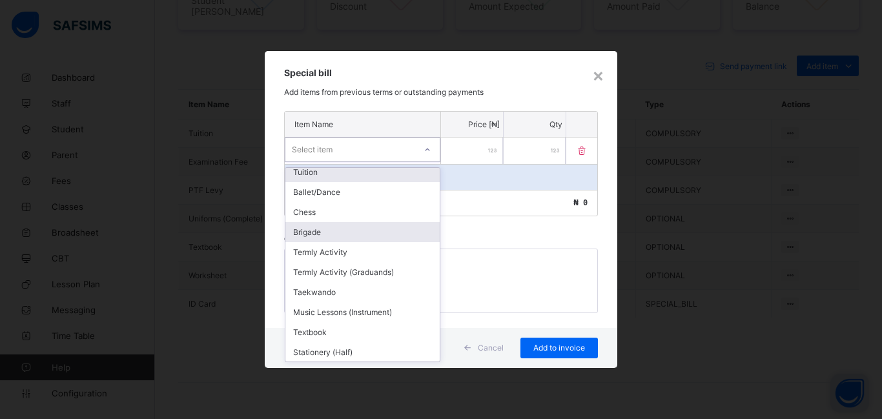
scroll to position [383, 0]
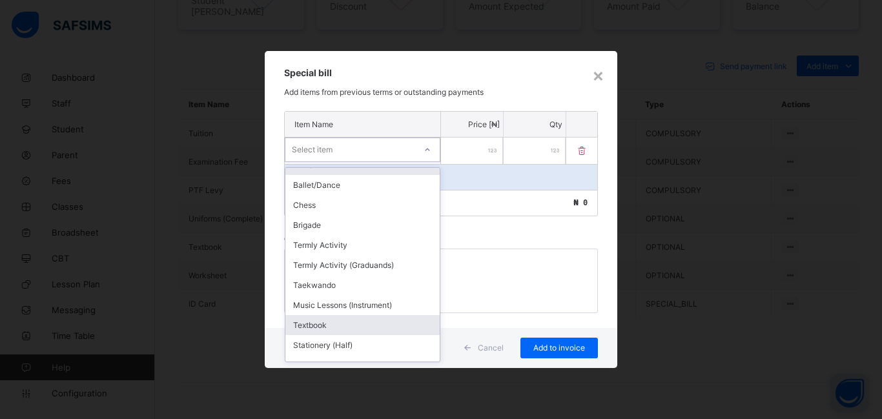
click at [340, 315] on div "Textbook" at bounding box center [362, 325] width 154 height 20
click at [340, 314] on div "Comments" at bounding box center [441, 281] width 314 height 66
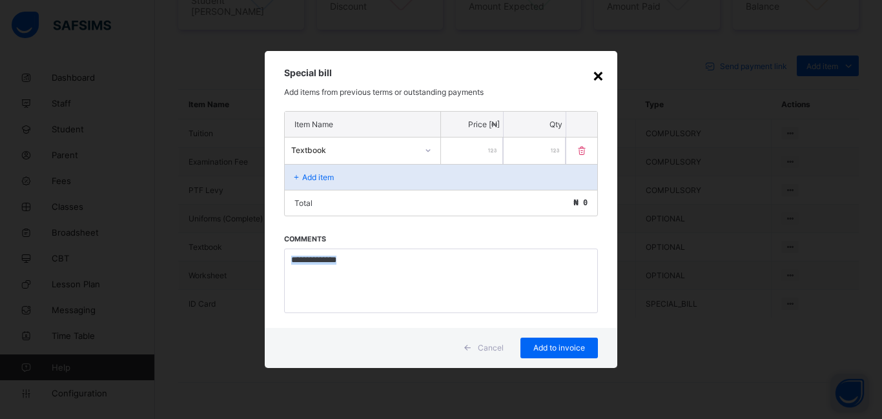
click at [598, 79] on div "×" at bounding box center [598, 75] width 12 height 22
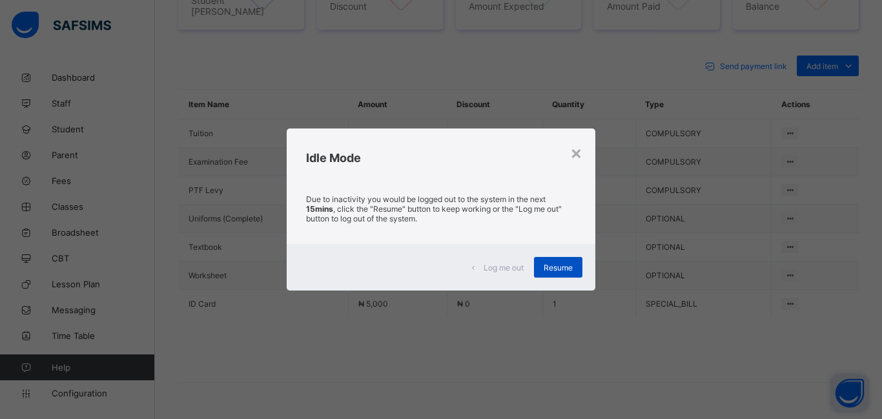
click at [562, 270] on span "Resume" at bounding box center [557, 268] width 29 height 10
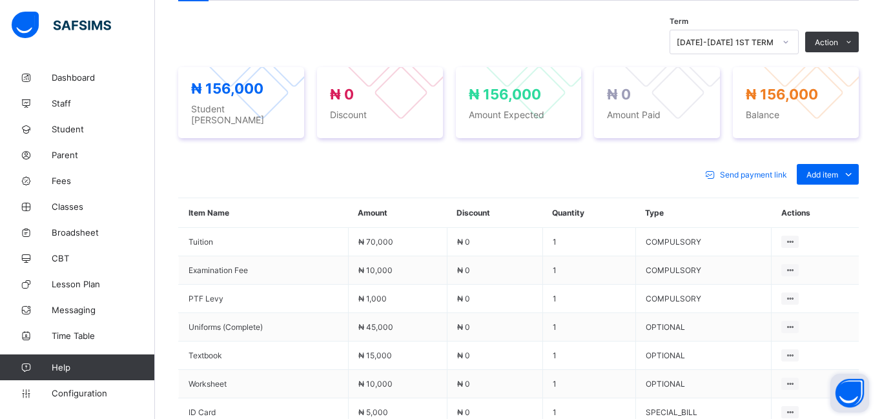
scroll to position [376, 0]
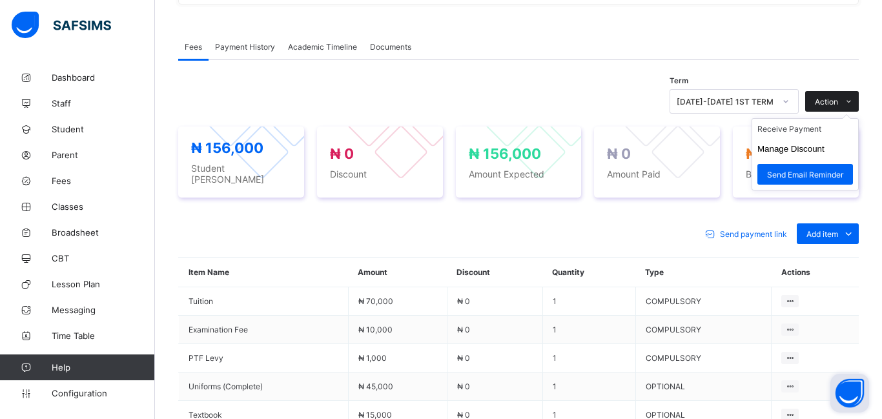
click at [831, 98] on span "Action" at bounding box center [825, 102] width 23 height 10
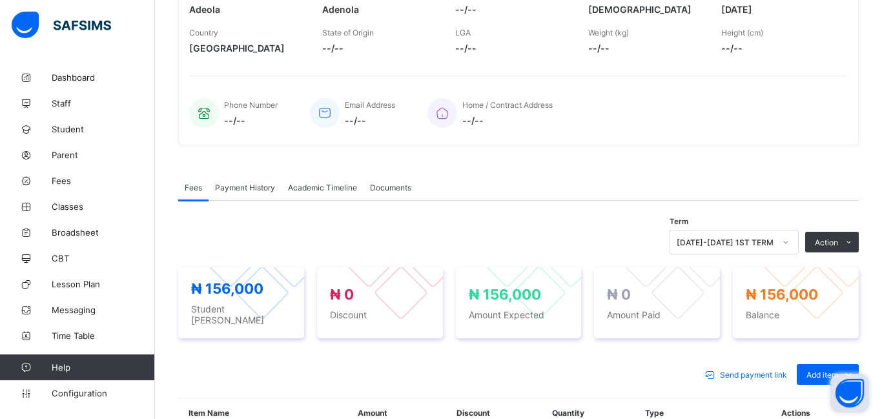
scroll to position [220, 0]
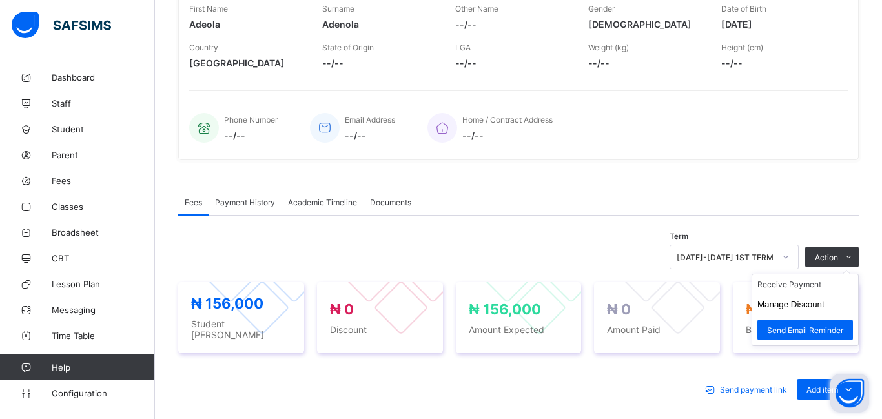
click at [803, 280] on ul "Receive Payment Manage Discount Send Email Reminder" at bounding box center [804, 310] width 107 height 72
click at [797, 288] on li "Receive Payment" at bounding box center [805, 284] width 106 height 20
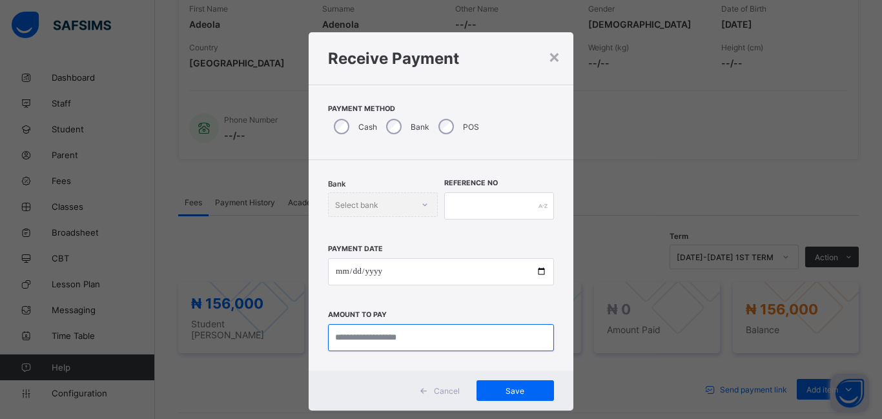
click at [370, 338] on input "currency" at bounding box center [441, 337] width 226 height 27
type input "*********"
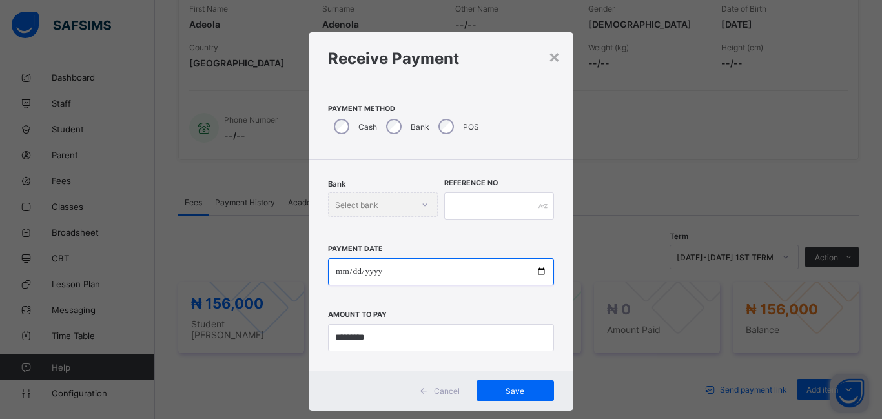
click at [338, 276] on input "date" at bounding box center [441, 271] width 226 height 27
type input "**********"
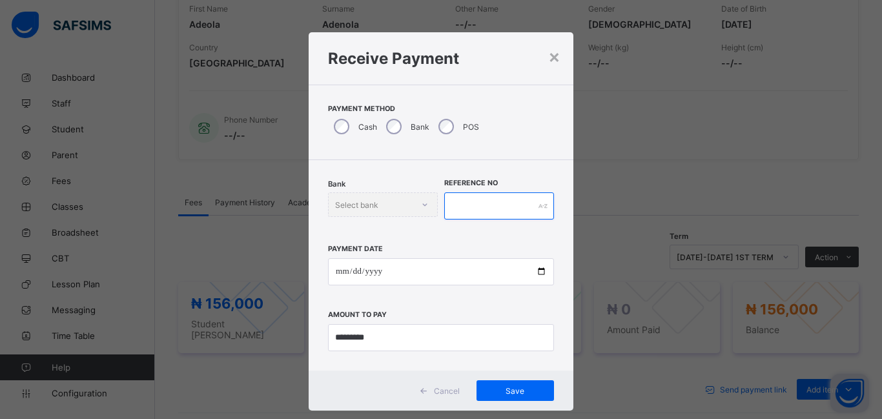
click at [457, 210] on input "text" at bounding box center [499, 205] width 110 height 27
type input "*******"
click at [509, 398] on div "Save" at bounding box center [514, 390] width 77 height 21
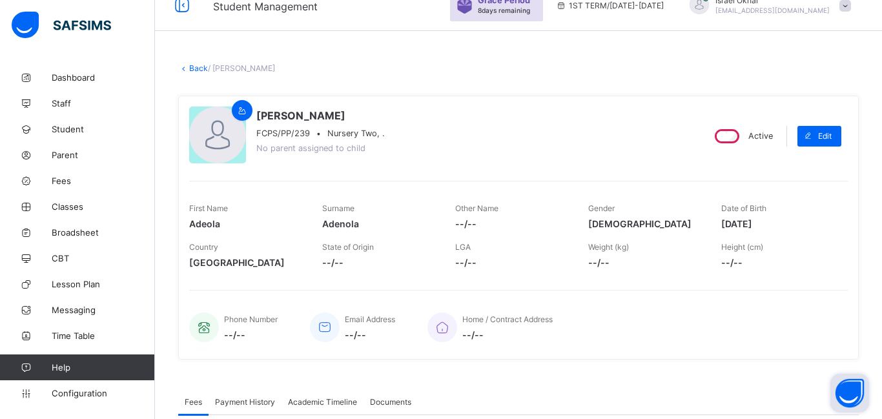
scroll to position [0, 0]
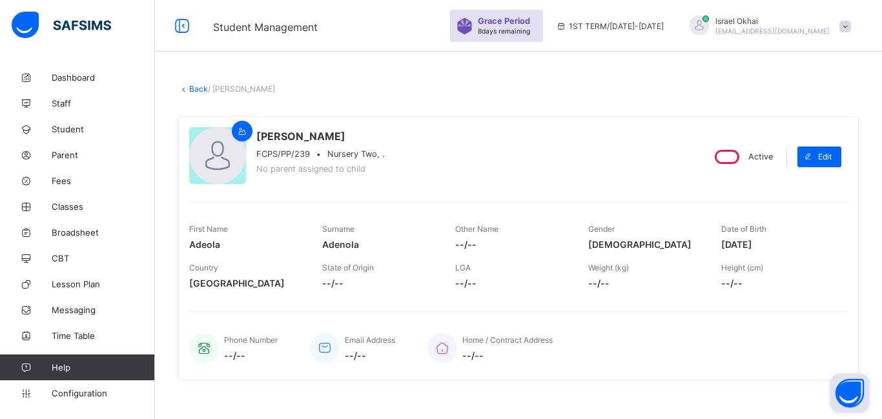
click at [200, 93] on link "Back" at bounding box center [198, 89] width 19 height 10
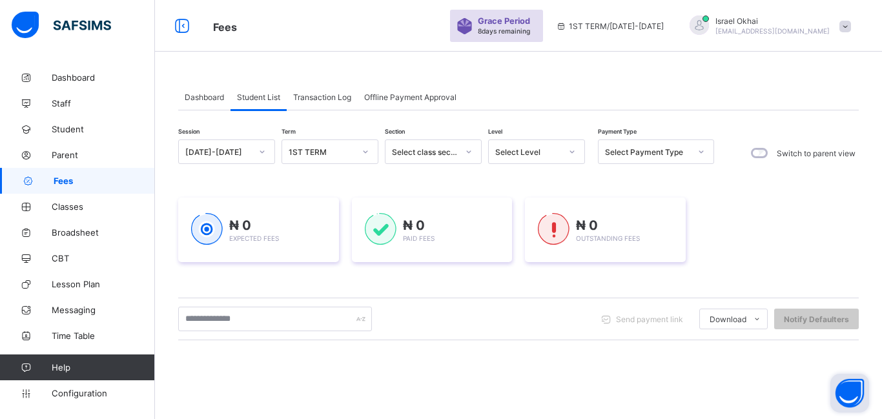
click at [532, 149] on div "Select Level" at bounding box center [528, 152] width 66 height 10
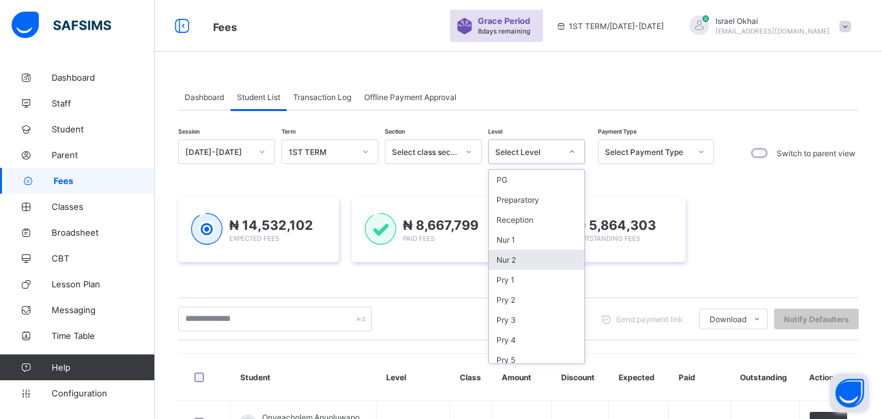
click at [551, 259] on div "Nur 2" at bounding box center [537, 260] width 96 height 20
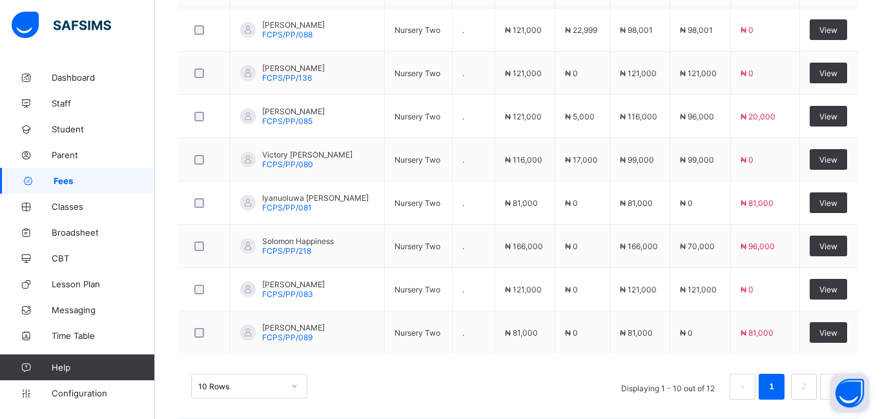
scroll to position [565, 0]
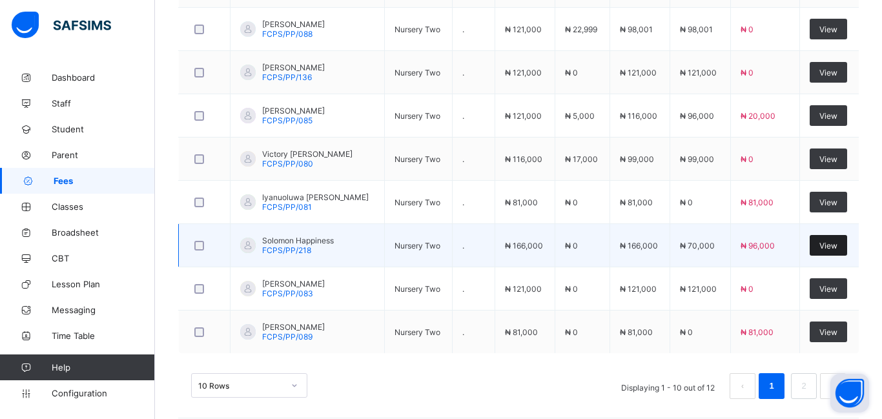
click at [829, 243] on span "View" at bounding box center [828, 246] width 18 height 10
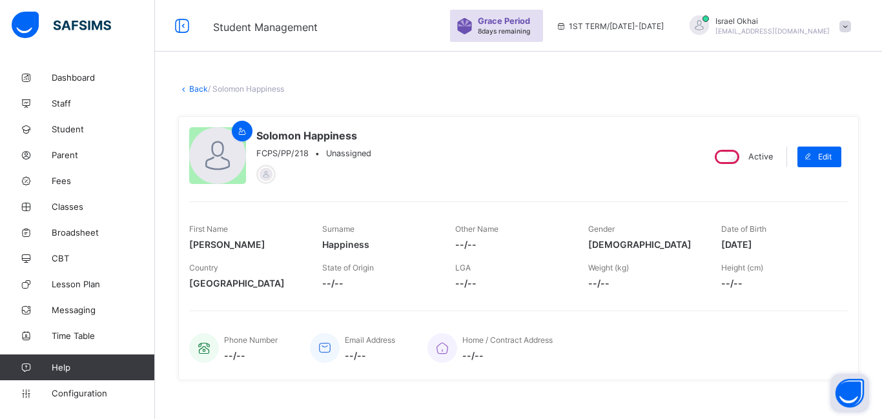
click at [196, 88] on link "Back" at bounding box center [198, 89] width 19 height 10
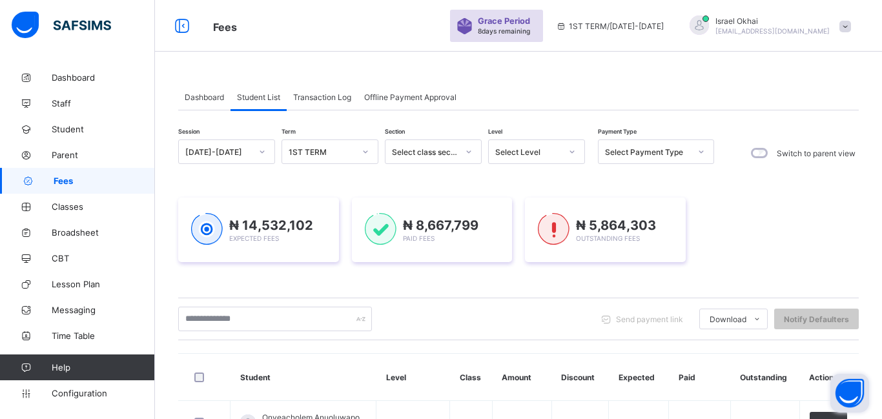
click at [545, 157] on div "Select Level" at bounding box center [524, 152] width 71 height 18
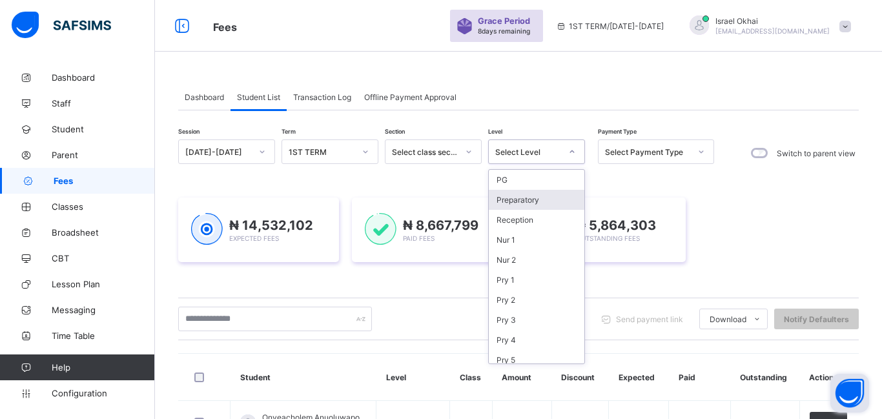
click at [545, 196] on div "Preparatory" at bounding box center [537, 200] width 96 height 20
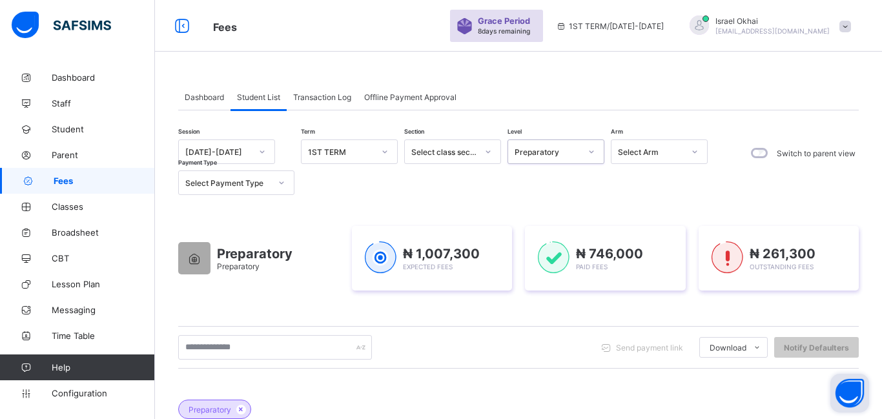
click at [551, 156] on div "Preparatory" at bounding box center [543, 152] width 71 height 18
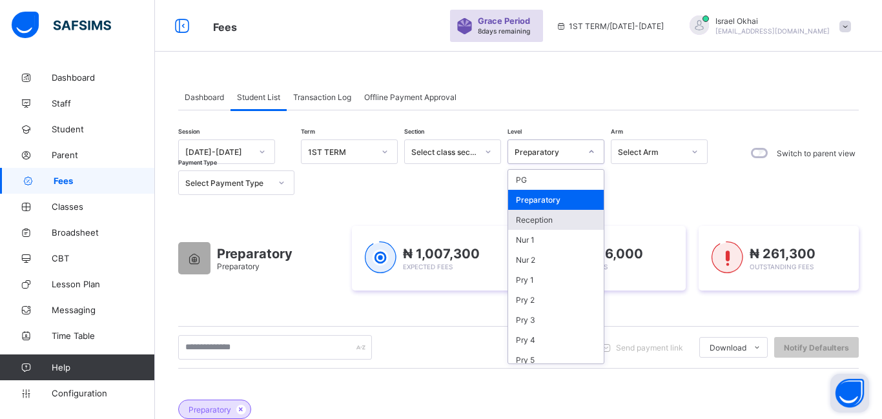
click at [555, 220] on div "Reception" at bounding box center [556, 220] width 96 height 20
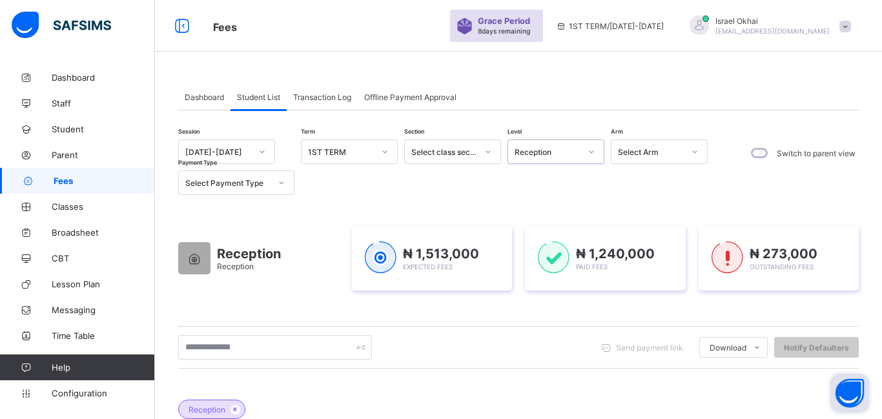
click at [549, 149] on div "Reception" at bounding box center [547, 152] width 66 height 10
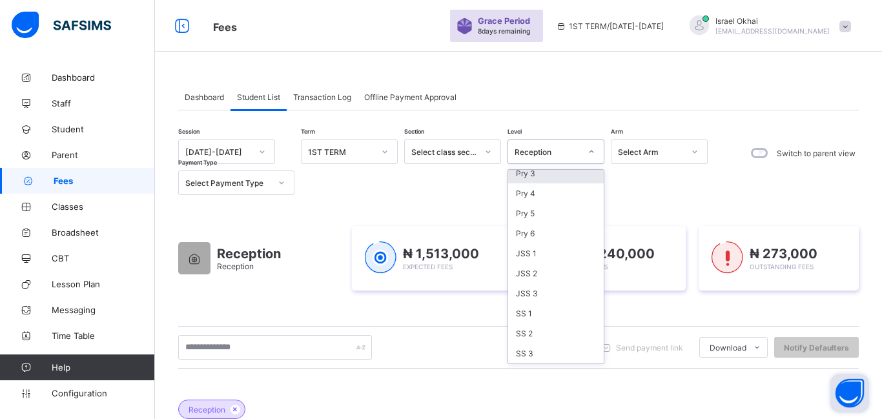
click at [410, 168] on div "Session 2025-2026 Term 1ST TERM Section Select class section Level option Recep…" at bounding box center [446, 167] width 536 height 56
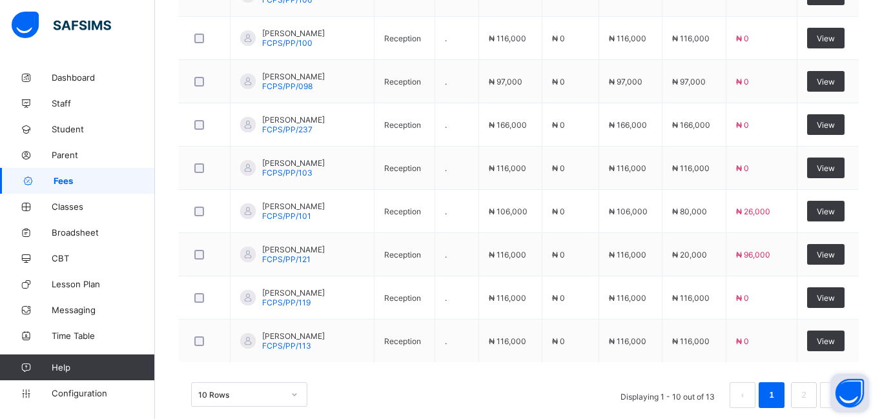
scroll to position [577, 0]
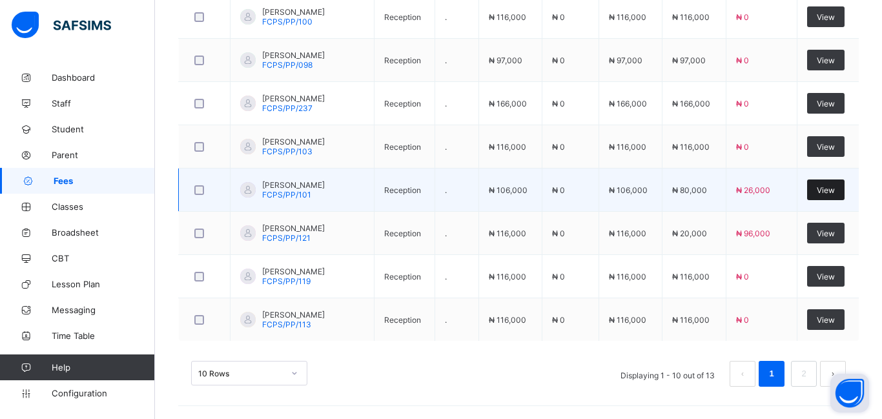
click at [832, 192] on span "View" at bounding box center [825, 190] width 18 height 10
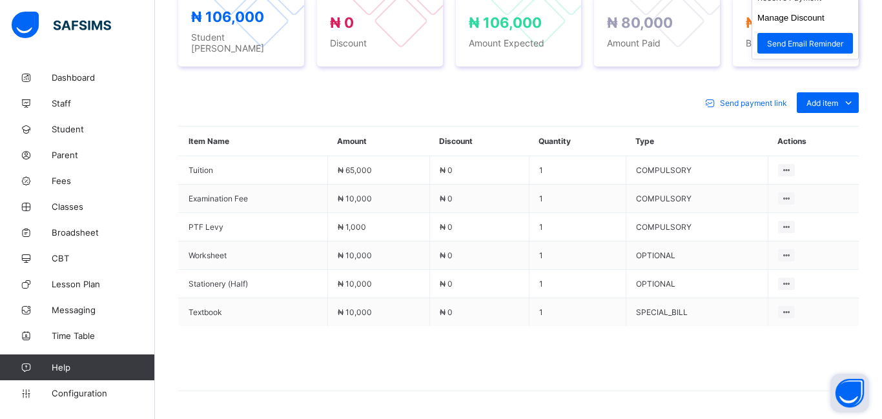
scroll to position [375, 0]
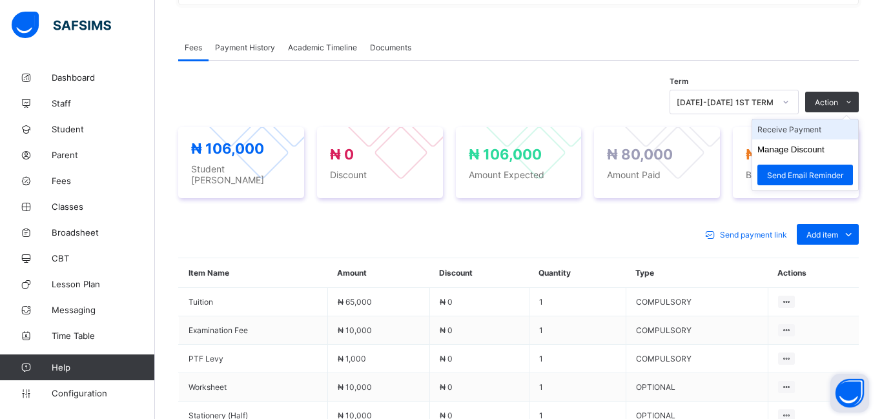
click at [800, 131] on li "Receive Payment" at bounding box center [805, 129] width 106 height 20
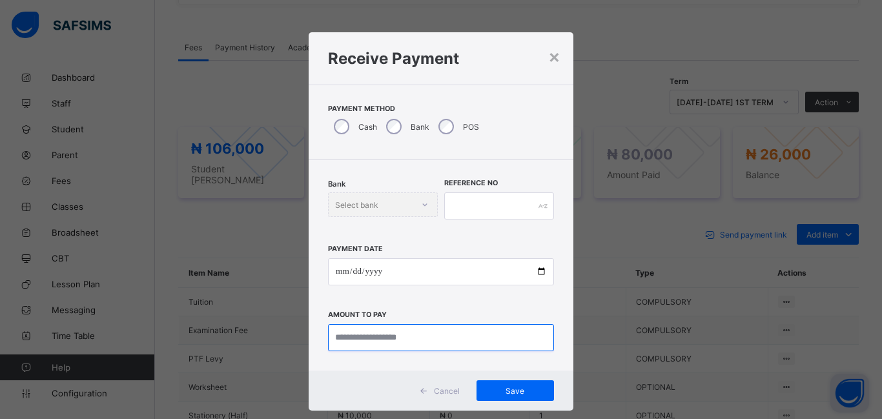
click at [352, 334] on input "currency" at bounding box center [441, 337] width 226 height 27
type input "********"
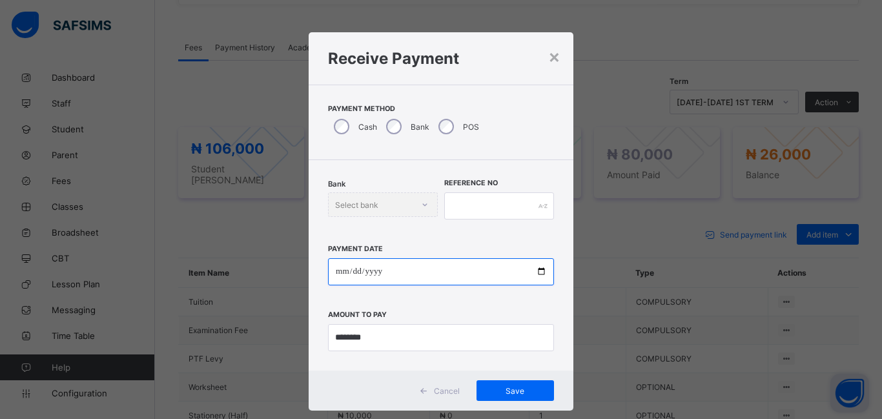
click at [336, 274] on input "date" at bounding box center [441, 271] width 226 height 27
type input "**********"
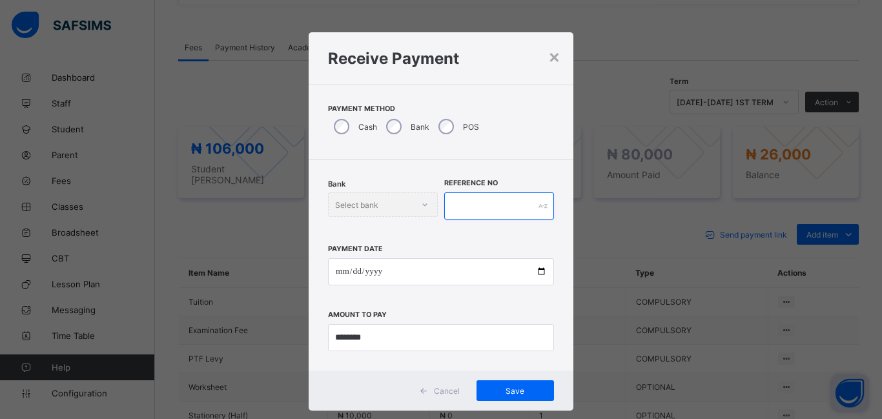
click at [451, 203] on input "text" at bounding box center [499, 205] width 110 height 27
click at [507, 394] on span "Save" at bounding box center [515, 391] width 58 height 10
click at [481, 212] on input "*******" at bounding box center [499, 205] width 110 height 27
type input "******"
click at [507, 389] on span "Save" at bounding box center [515, 391] width 58 height 10
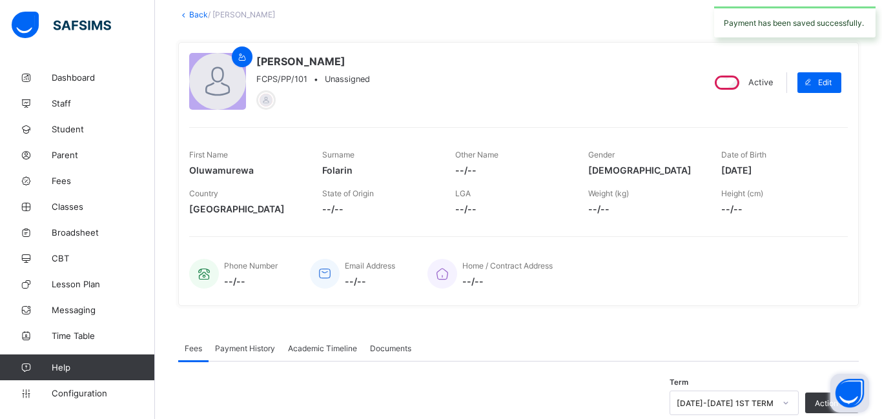
scroll to position [0, 0]
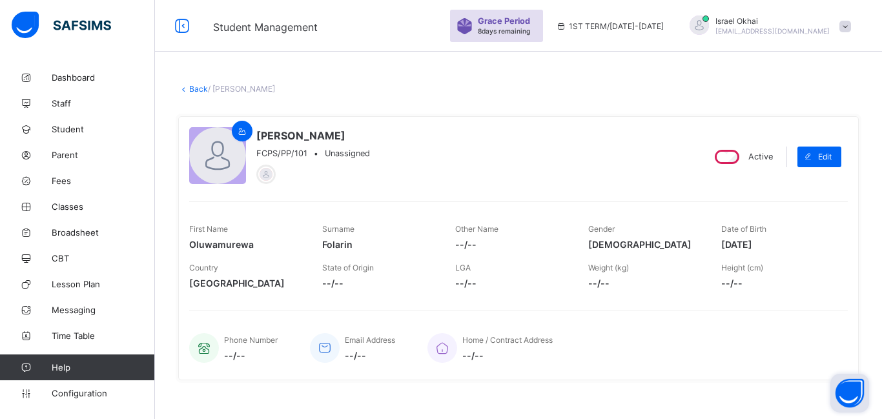
click at [200, 92] on link "Back" at bounding box center [198, 89] width 19 height 10
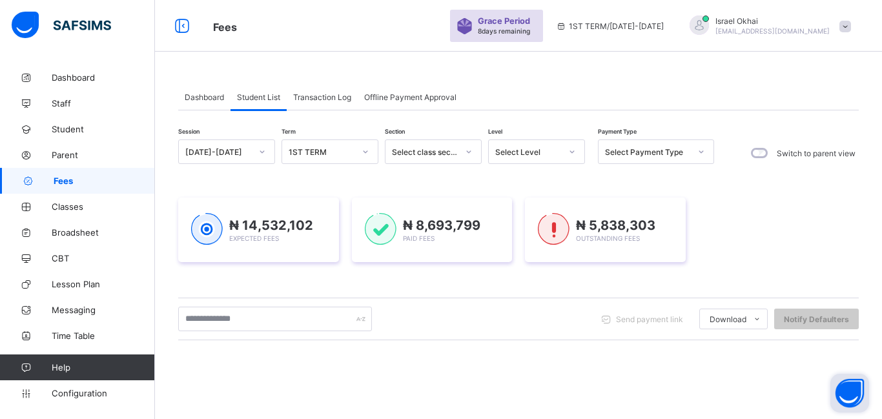
click at [549, 154] on div "Select Level" at bounding box center [528, 152] width 66 height 10
click at [544, 219] on div "Reception" at bounding box center [537, 220] width 96 height 20
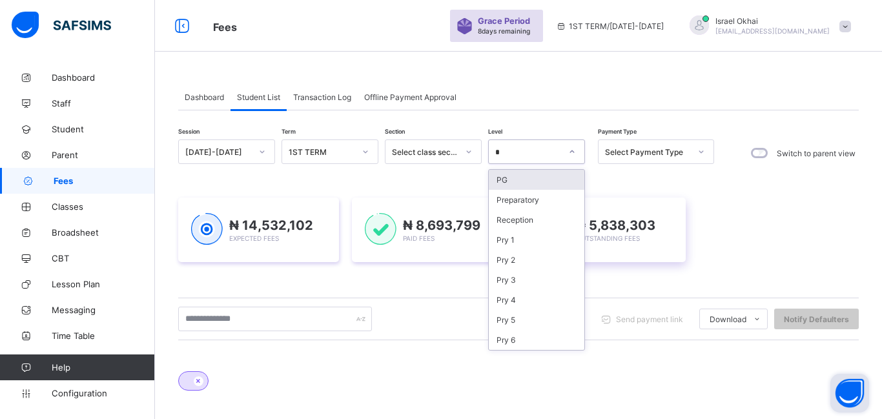
type input "*"
click at [600, 84] on div "Dashboard Student List Transaction Log Offline Payment Approval" at bounding box center [518, 97] width 680 height 26
click at [529, 197] on div "₦ 5,838,303 Outstanding Fees" at bounding box center [605, 229] width 161 height 65
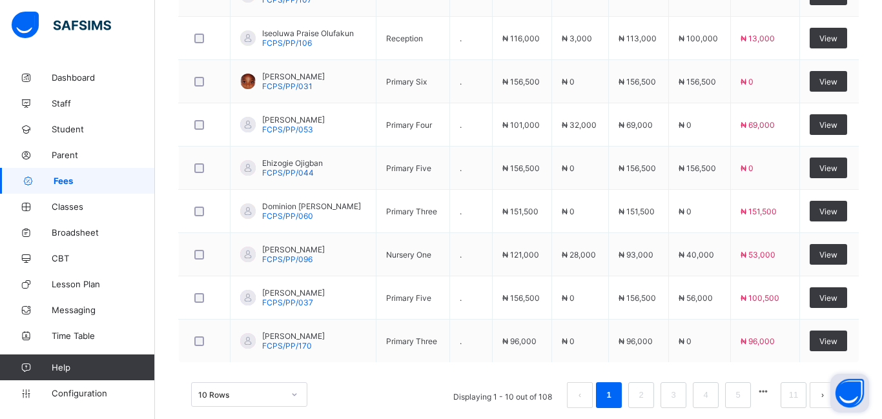
scroll to position [528, 0]
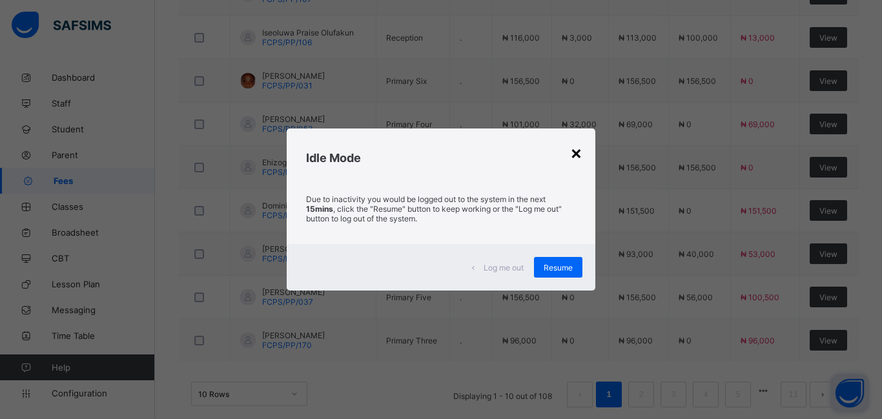
click at [579, 148] on div "×" at bounding box center [576, 152] width 12 height 22
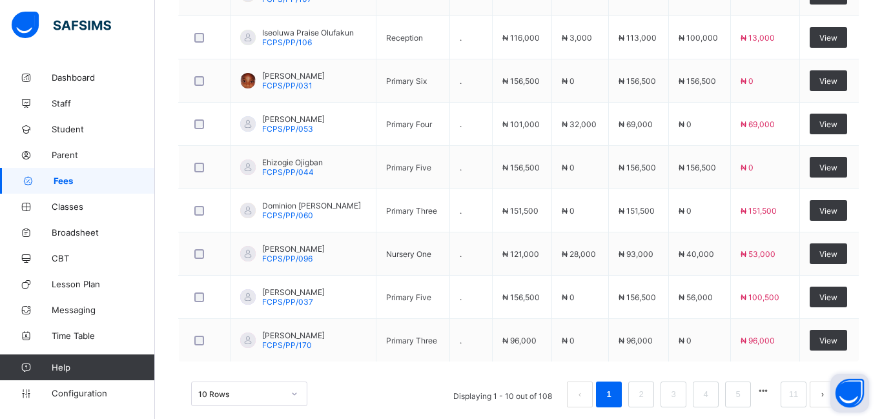
click at [579, 148] on td "₦ 0" at bounding box center [579, 167] width 57 height 43
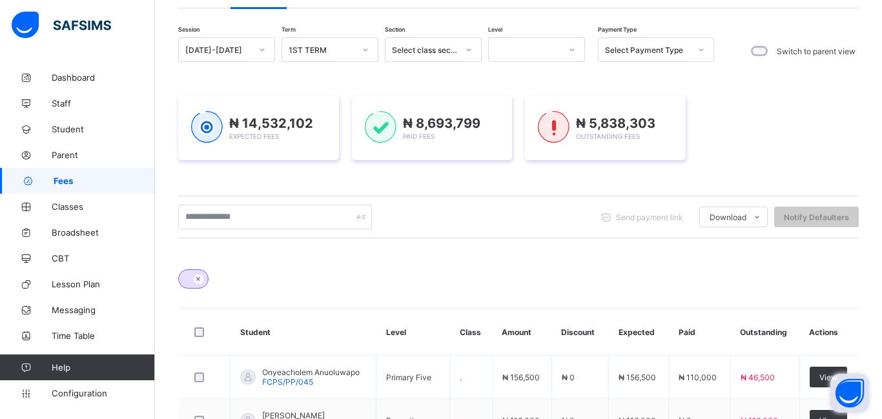
scroll to position [0, 0]
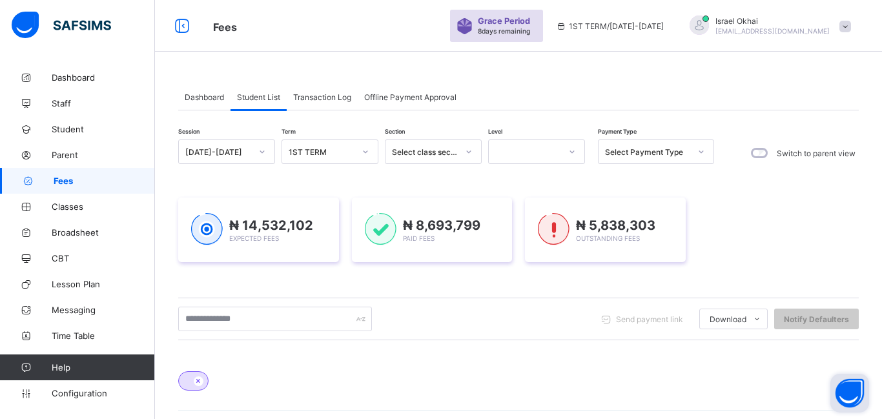
click at [561, 148] on div at bounding box center [572, 151] width 22 height 21
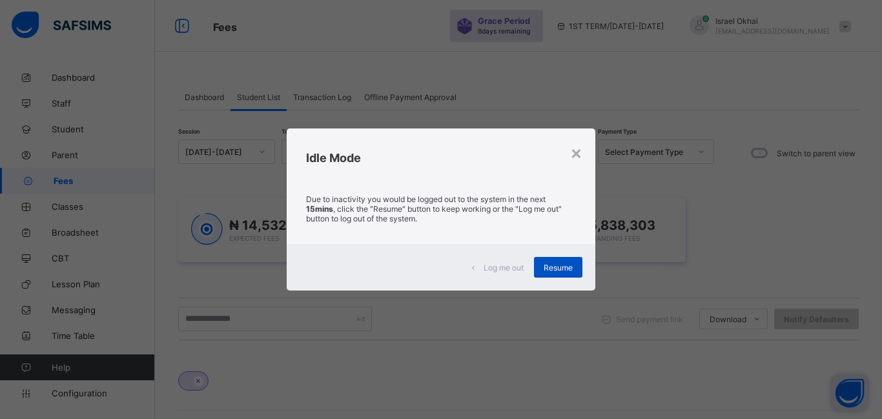
type input "**********"
click at [551, 265] on span "Resume" at bounding box center [557, 268] width 29 height 10
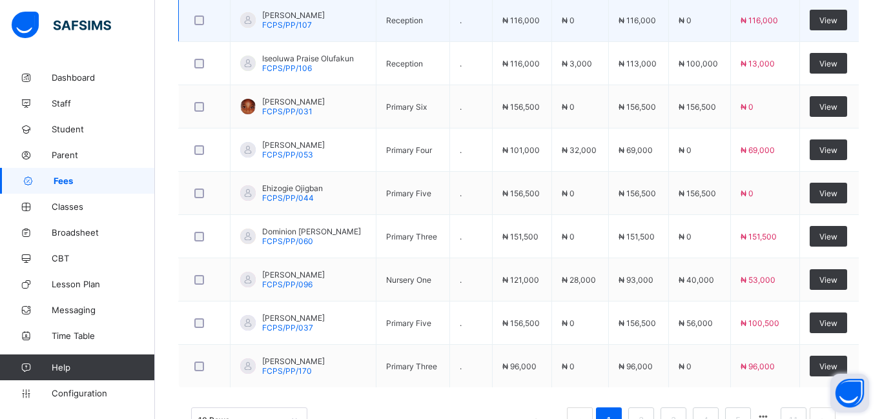
scroll to position [549, 0]
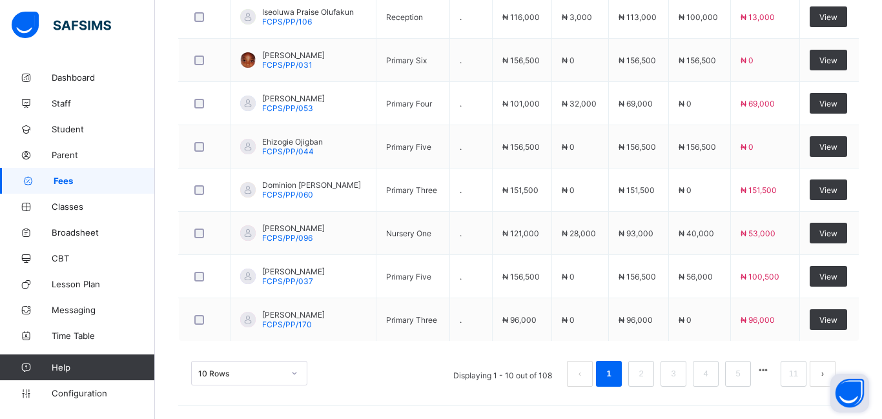
click at [383, 255] on td "Primary Five" at bounding box center [413, 276] width 74 height 43
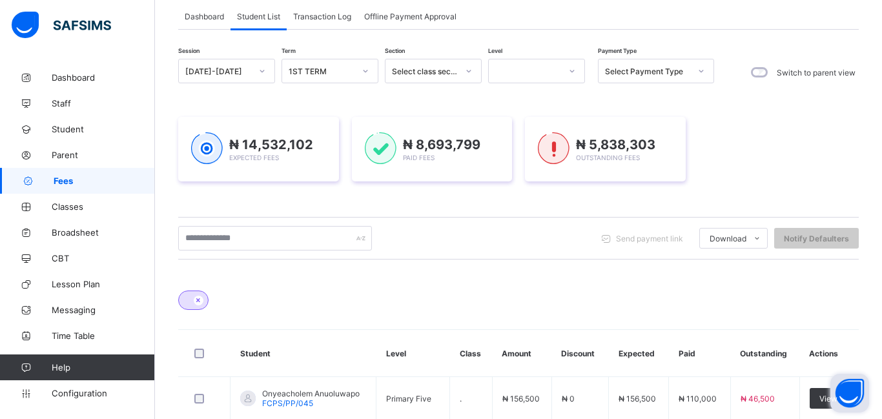
scroll to position [72, 0]
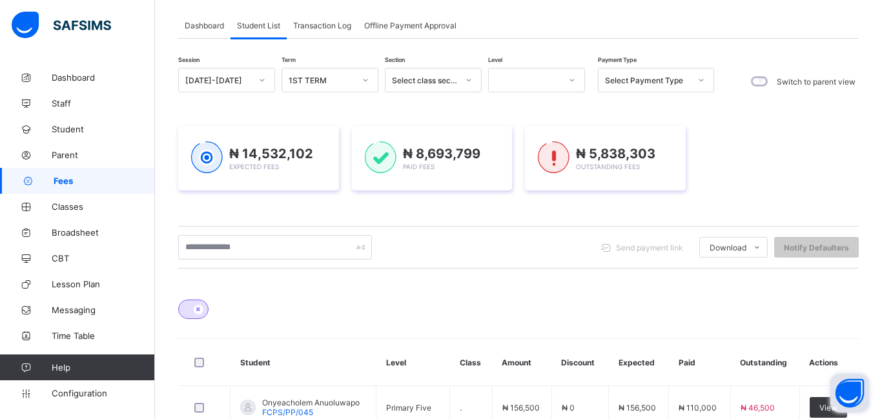
click at [516, 79] on div at bounding box center [524, 80] width 71 height 18
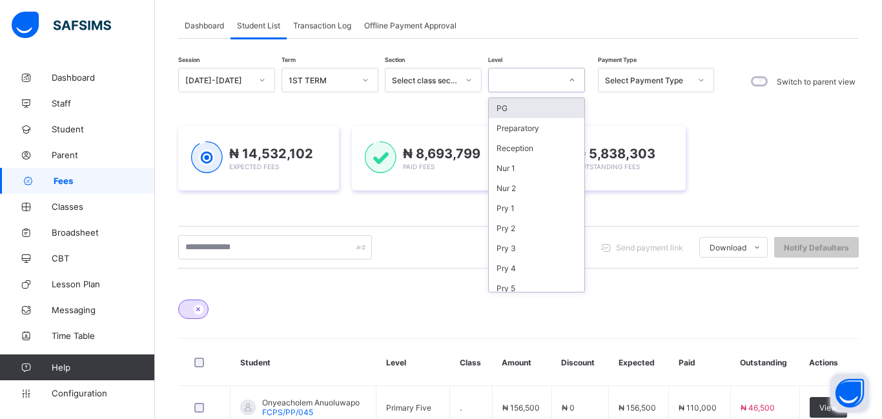
click at [516, 79] on div at bounding box center [524, 80] width 71 height 18
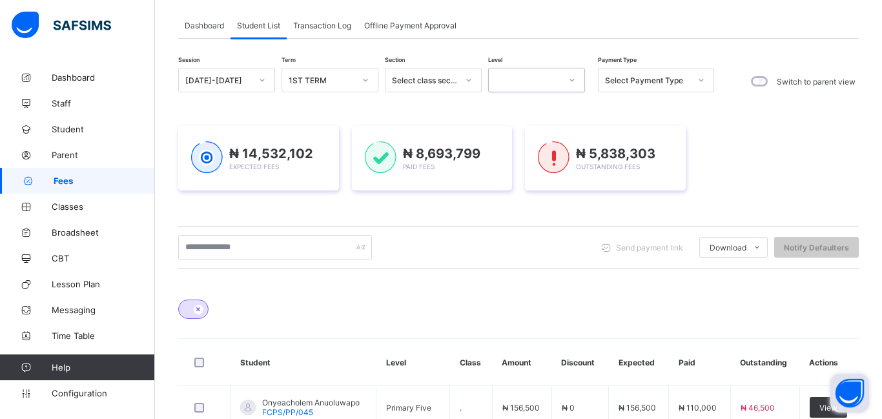
click at [525, 86] on div at bounding box center [524, 80] width 71 height 18
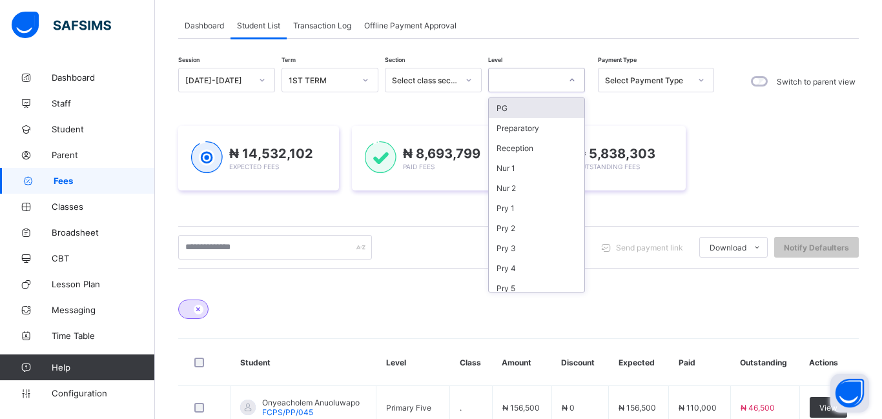
click at [512, 112] on div "PG" at bounding box center [537, 108] width 96 height 20
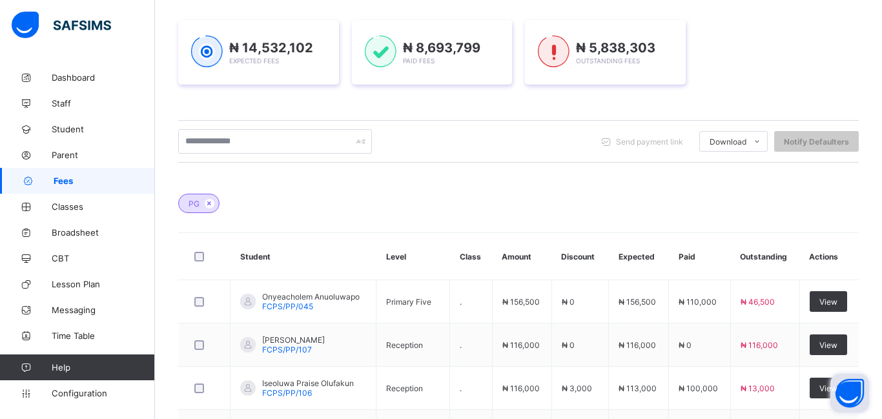
scroll to position [44, 0]
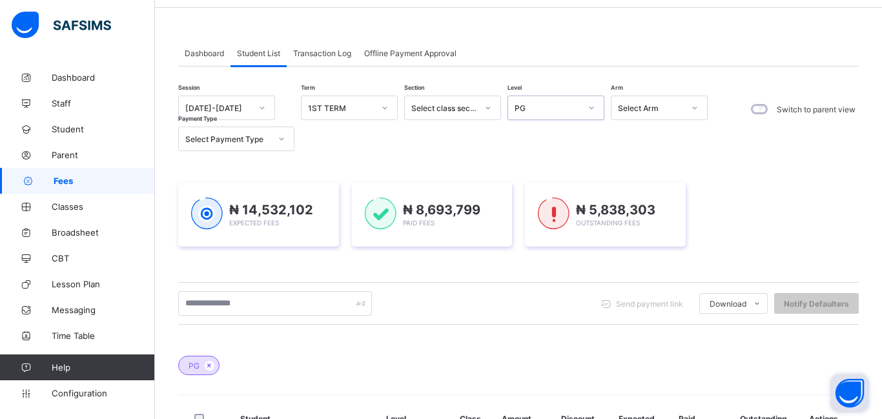
click at [545, 105] on div "PG" at bounding box center [547, 108] width 66 height 10
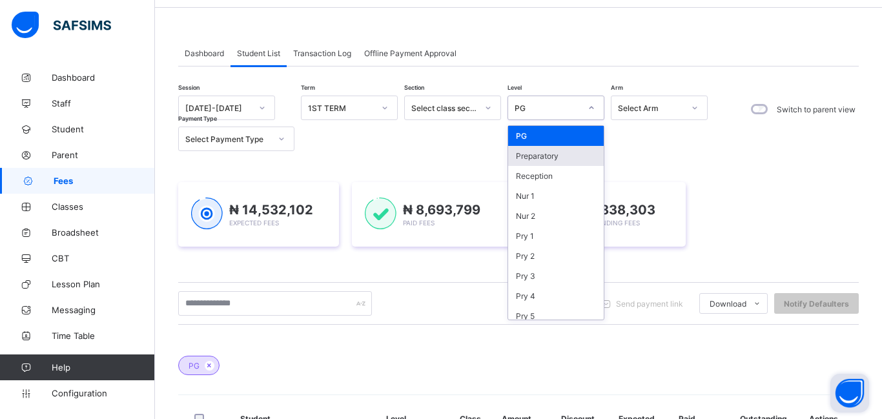
click at [532, 157] on div "Preparatory" at bounding box center [556, 156] width 96 height 20
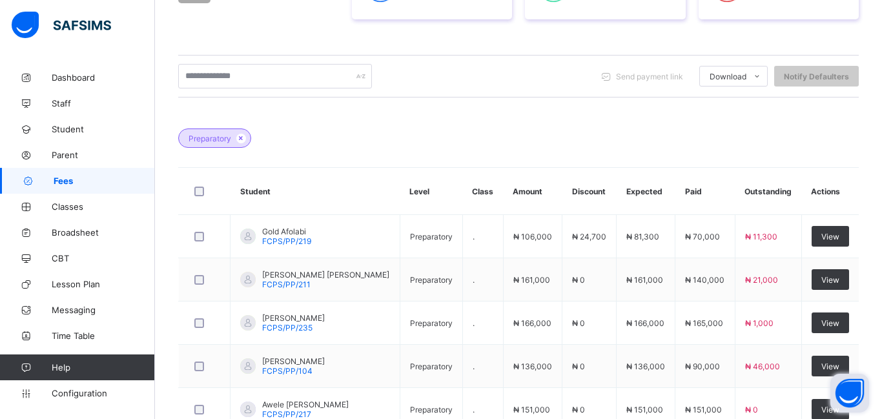
scroll to position [281, 0]
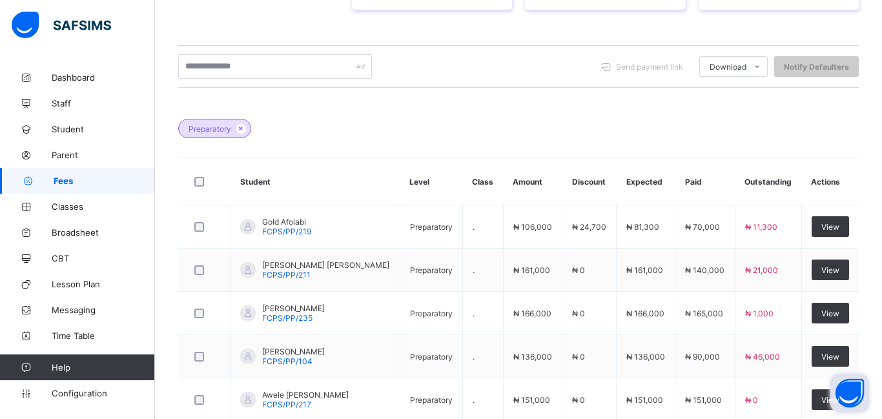
click at [372, 295] on td "Ewa Shobulo FCPS/PP/235" at bounding box center [315, 313] width 170 height 43
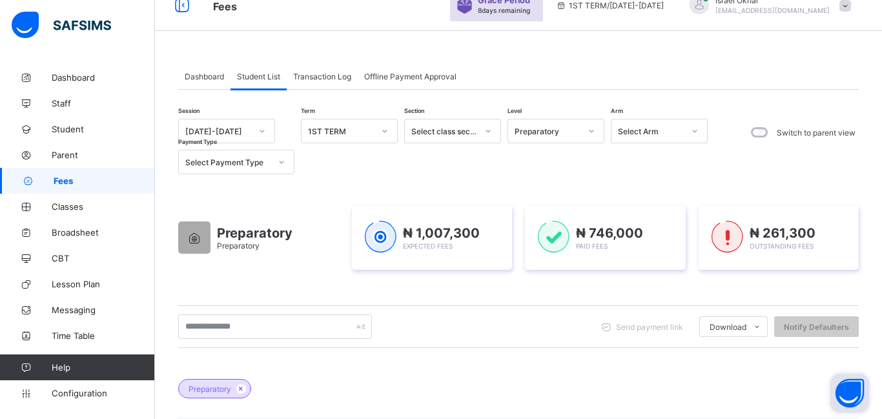
scroll to position [0, 0]
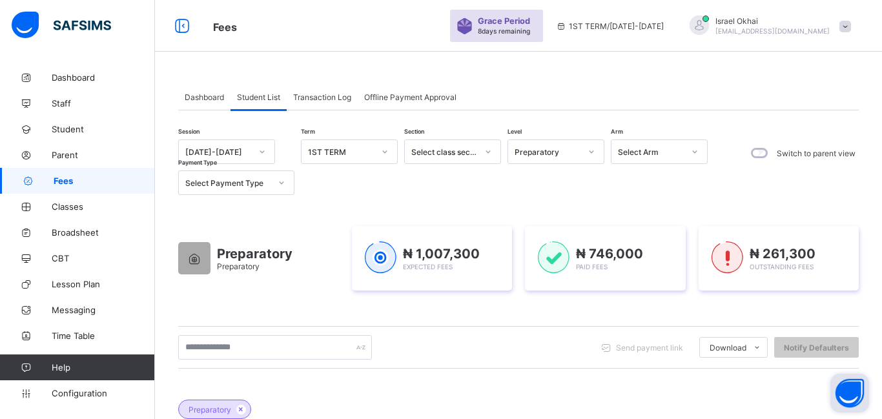
click at [543, 154] on div "Preparatory" at bounding box center [547, 152] width 66 height 10
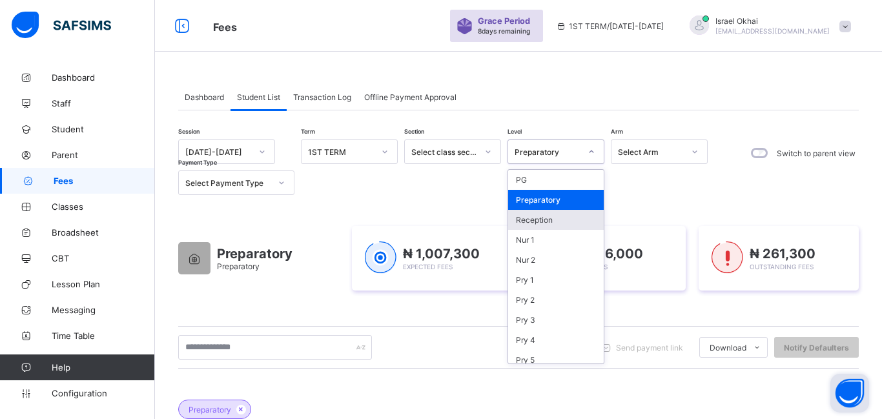
click at [532, 223] on div "Reception" at bounding box center [556, 220] width 96 height 20
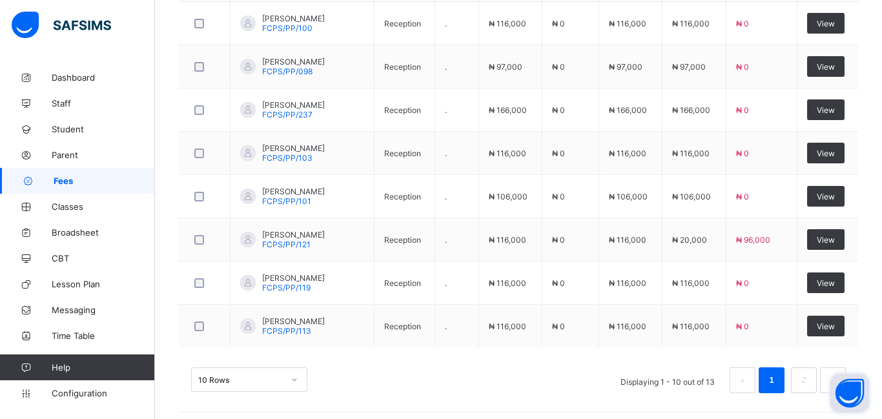
scroll to position [577, 0]
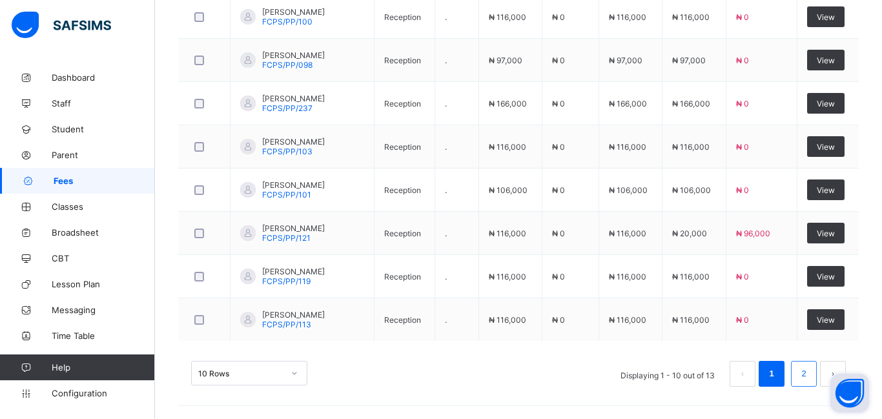
click at [808, 375] on link "2" at bounding box center [803, 373] width 12 height 17
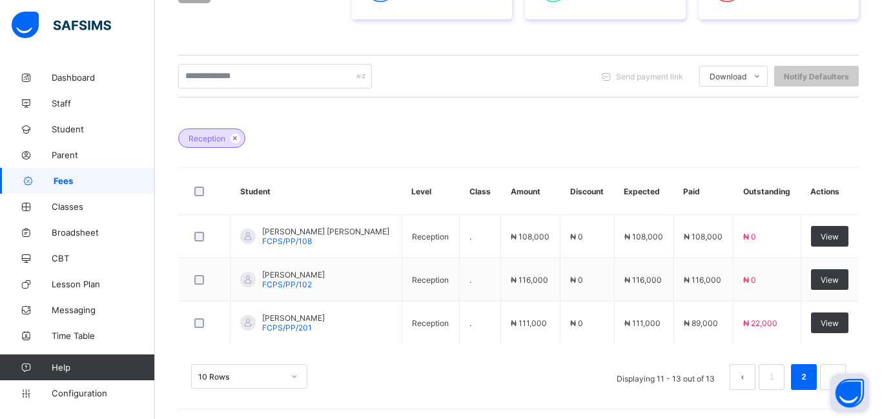
scroll to position [274, 0]
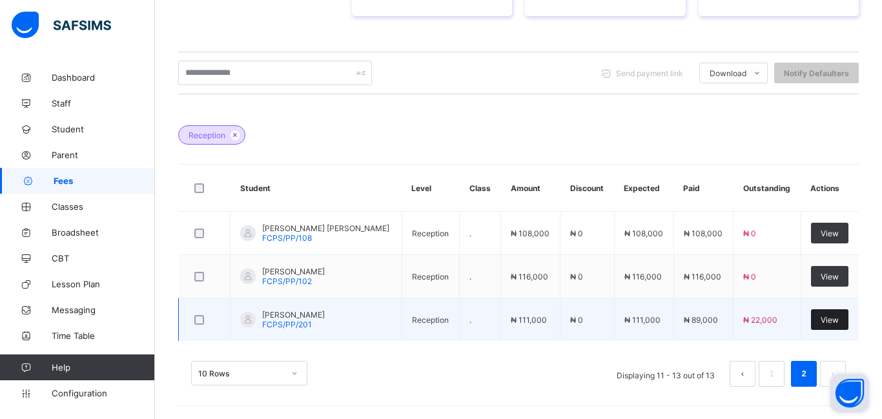
click at [822, 325] on div "View" at bounding box center [829, 319] width 37 height 21
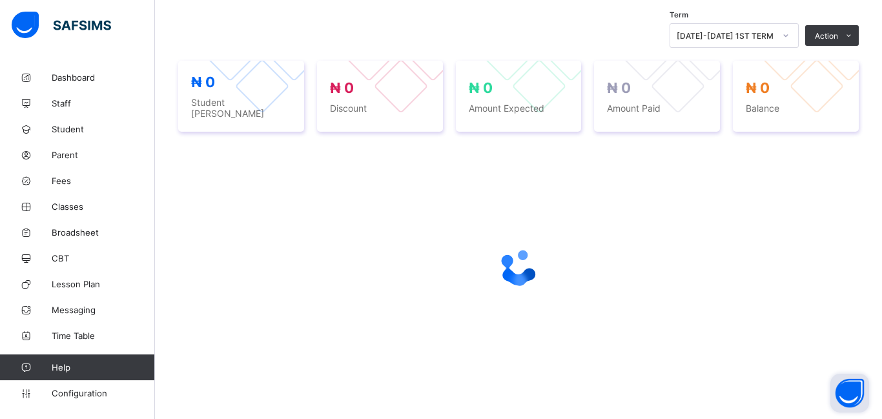
click at [822, 325] on div at bounding box center [518, 267] width 680 height 245
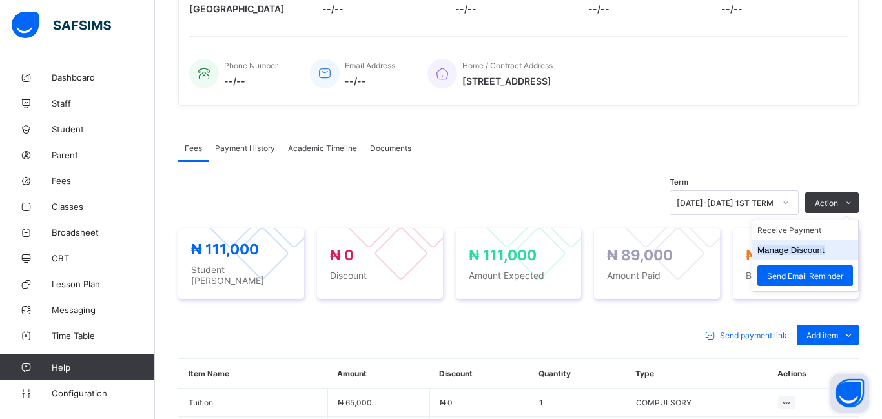
click at [800, 252] on button "Manage Discount" at bounding box center [790, 250] width 67 height 10
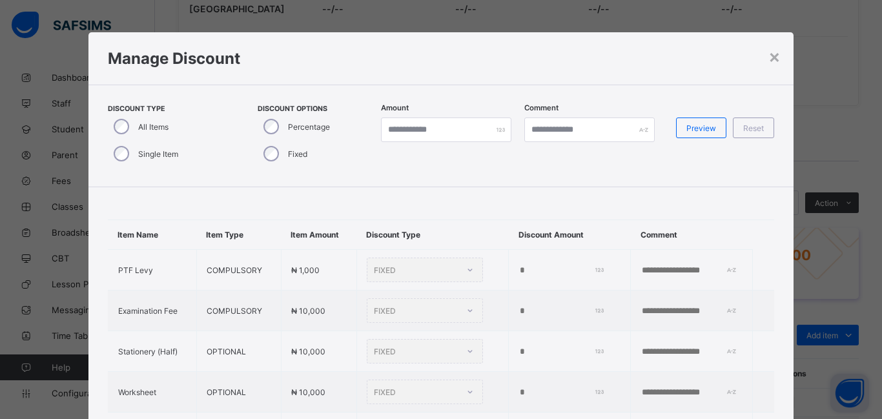
type input "*"
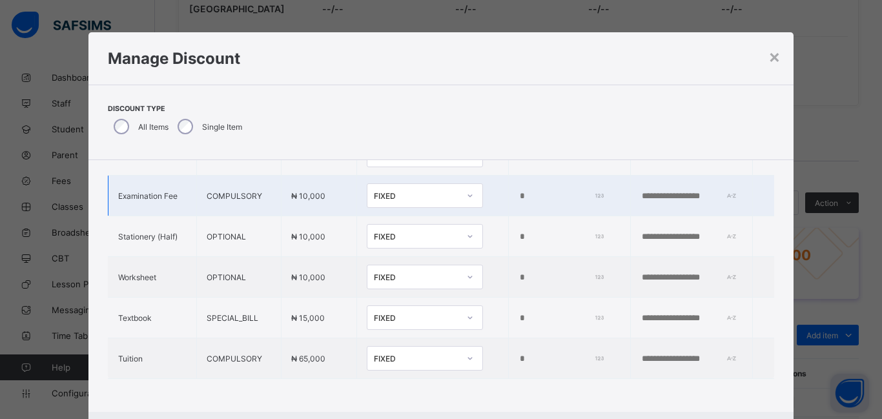
scroll to position [97, 0]
click at [563, 296] on td "*" at bounding box center [570, 277] width 122 height 41
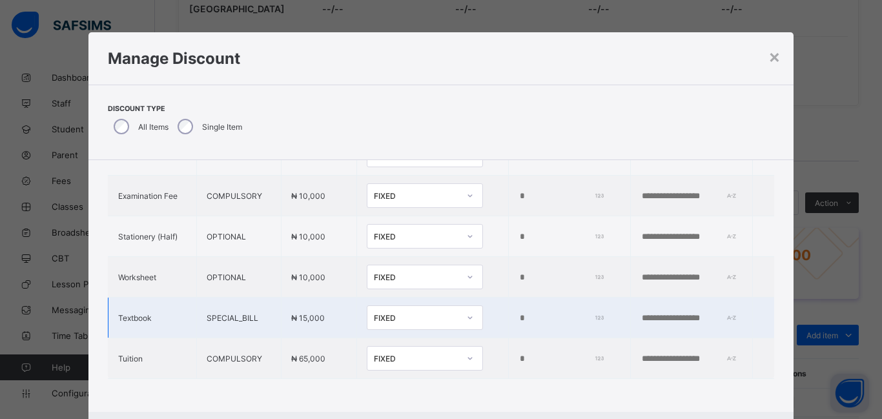
click at [518, 322] on input "*" at bounding box center [559, 318] width 83 height 10
type input "*"
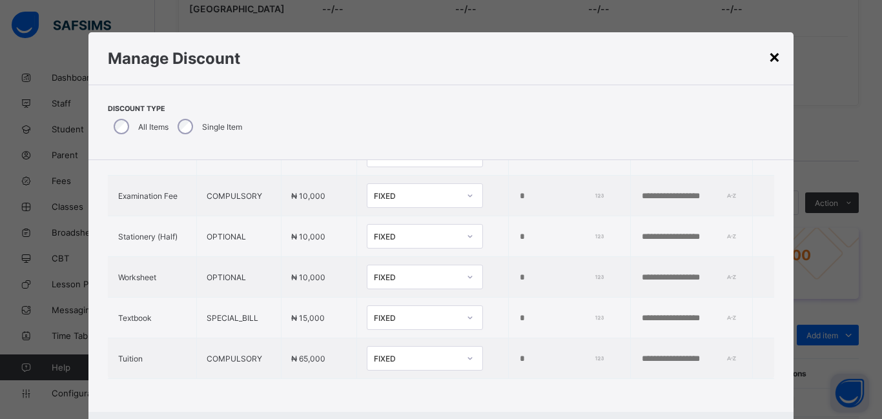
click at [769, 58] on div "×" at bounding box center [774, 56] width 12 height 22
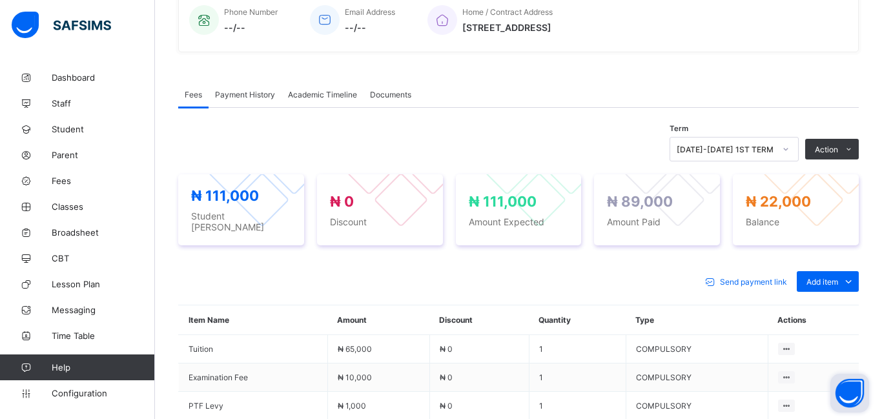
scroll to position [350, 0]
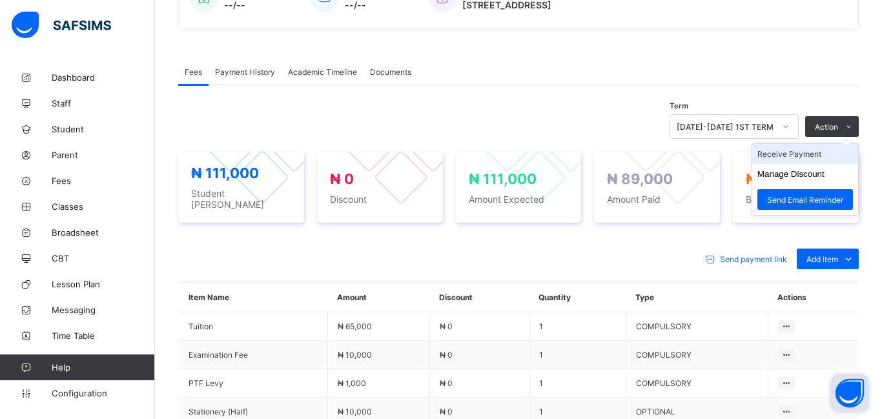
click at [779, 161] on li "Receive Payment" at bounding box center [805, 154] width 106 height 20
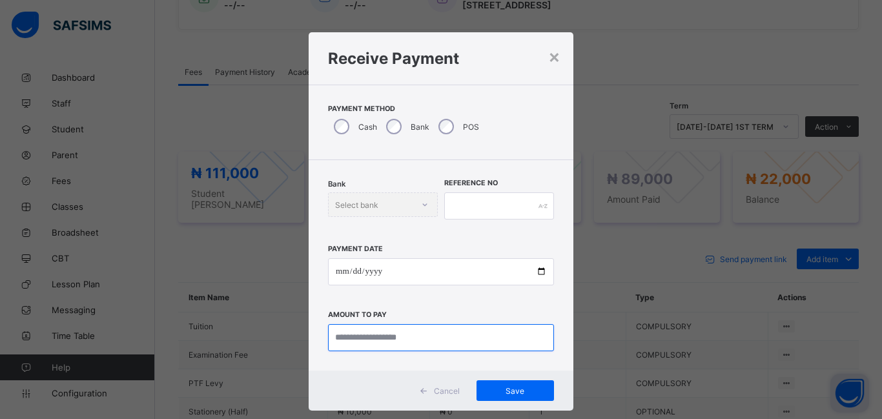
click at [359, 337] on input "currency" at bounding box center [441, 337] width 226 height 27
type input "********"
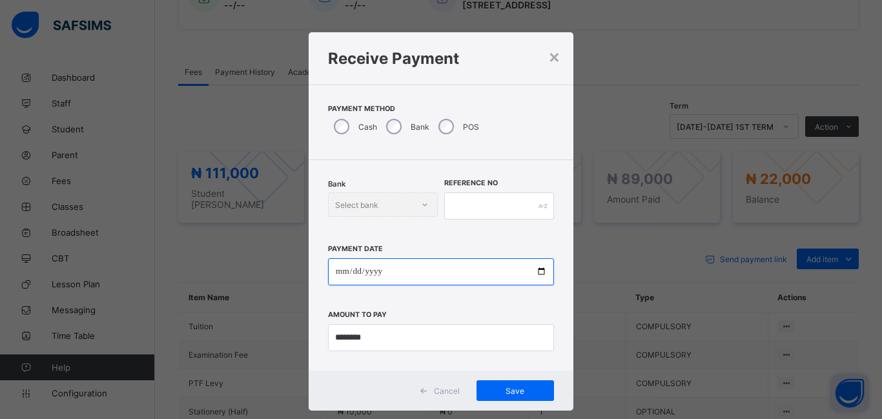
click at [343, 275] on input "date" at bounding box center [441, 271] width 226 height 27
type input "**********"
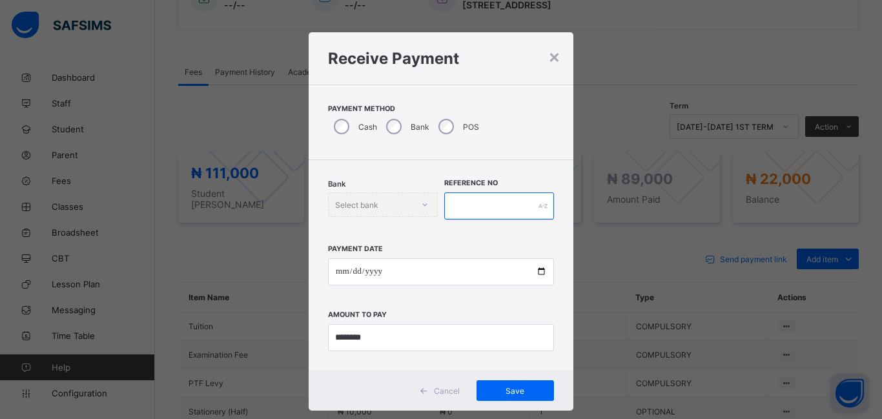
click at [453, 206] on input "text" at bounding box center [499, 205] width 110 height 27
type input "******"
click at [524, 383] on div "Save" at bounding box center [514, 390] width 77 height 21
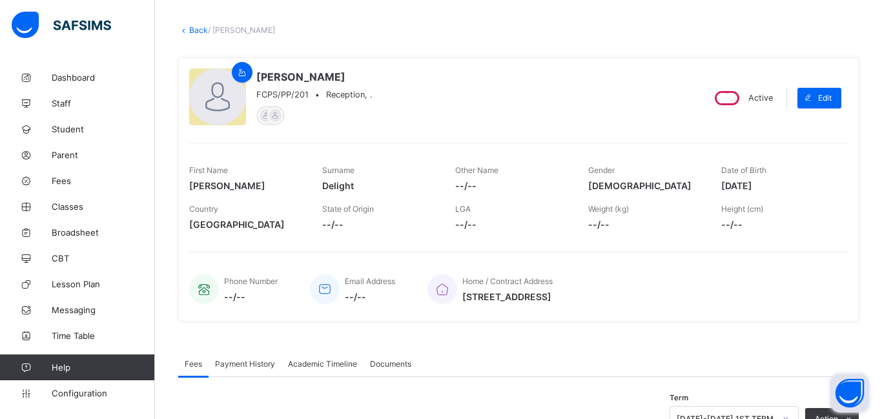
scroll to position [0, 0]
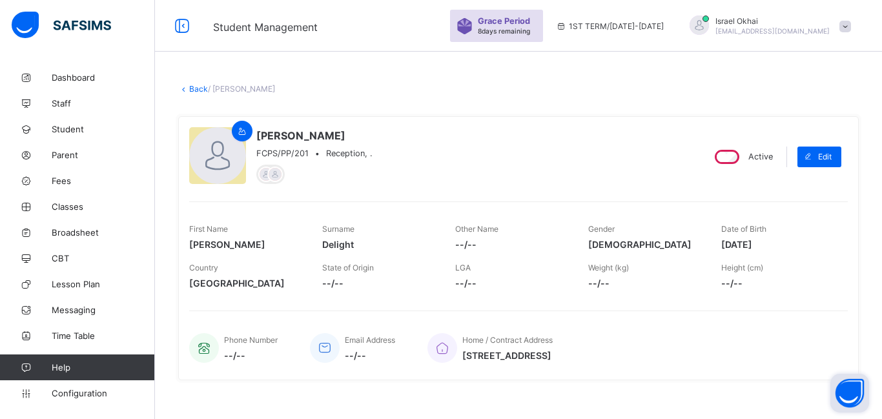
click at [199, 92] on link "Back" at bounding box center [198, 89] width 19 height 10
